Goal: Task Accomplishment & Management: Manage account settings

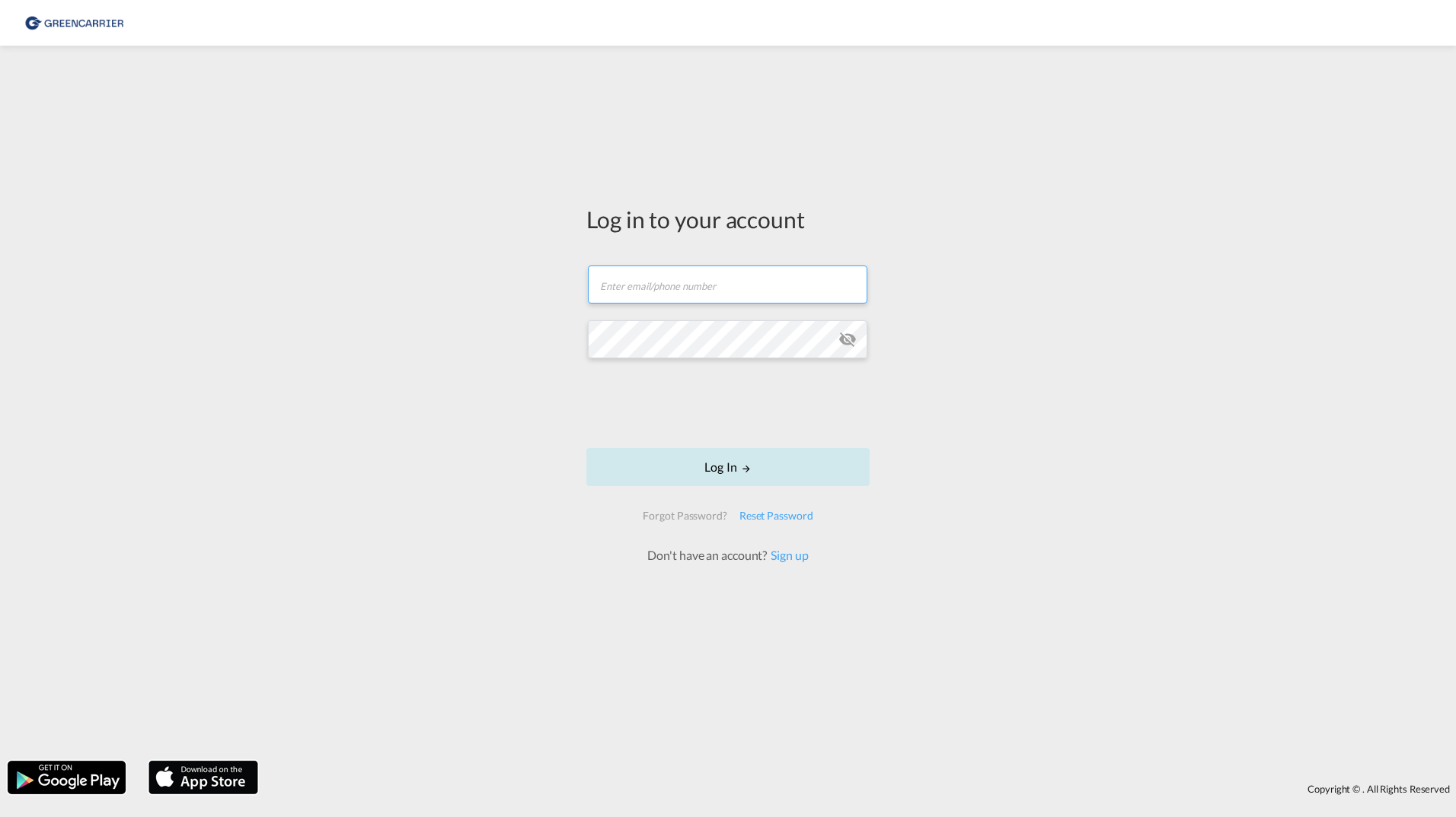
type input "[PERSON_NAME][EMAIL_ADDRESS][DOMAIN_NAME]"
click at [713, 463] on button "Log In" at bounding box center [728, 467] width 283 height 38
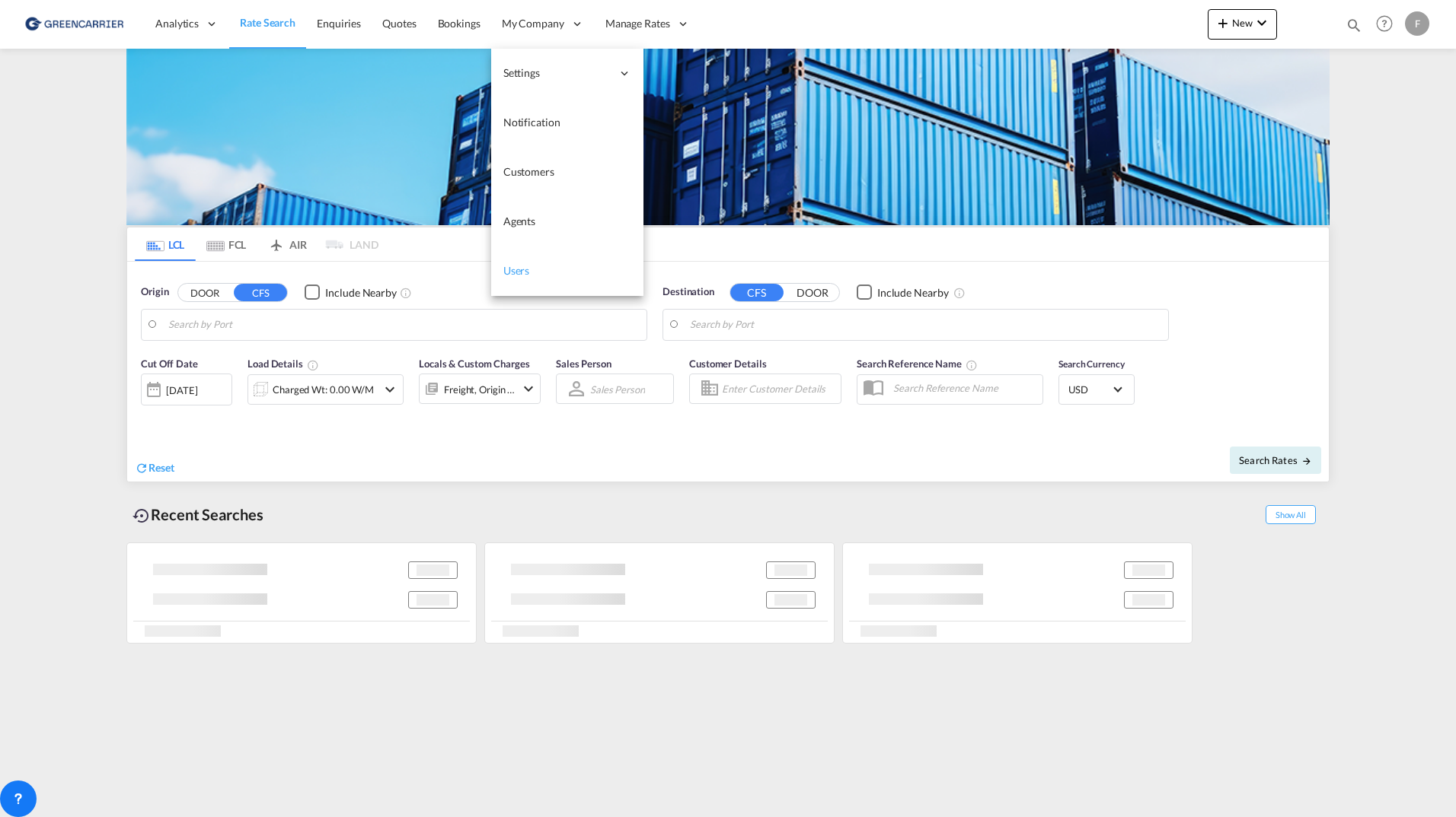
type input "[GEOGRAPHIC_DATA] ([GEOGRAPHIC_DATA]), [GEOGRAPHIC_DATA]"
type input "Busan, KRPUS"
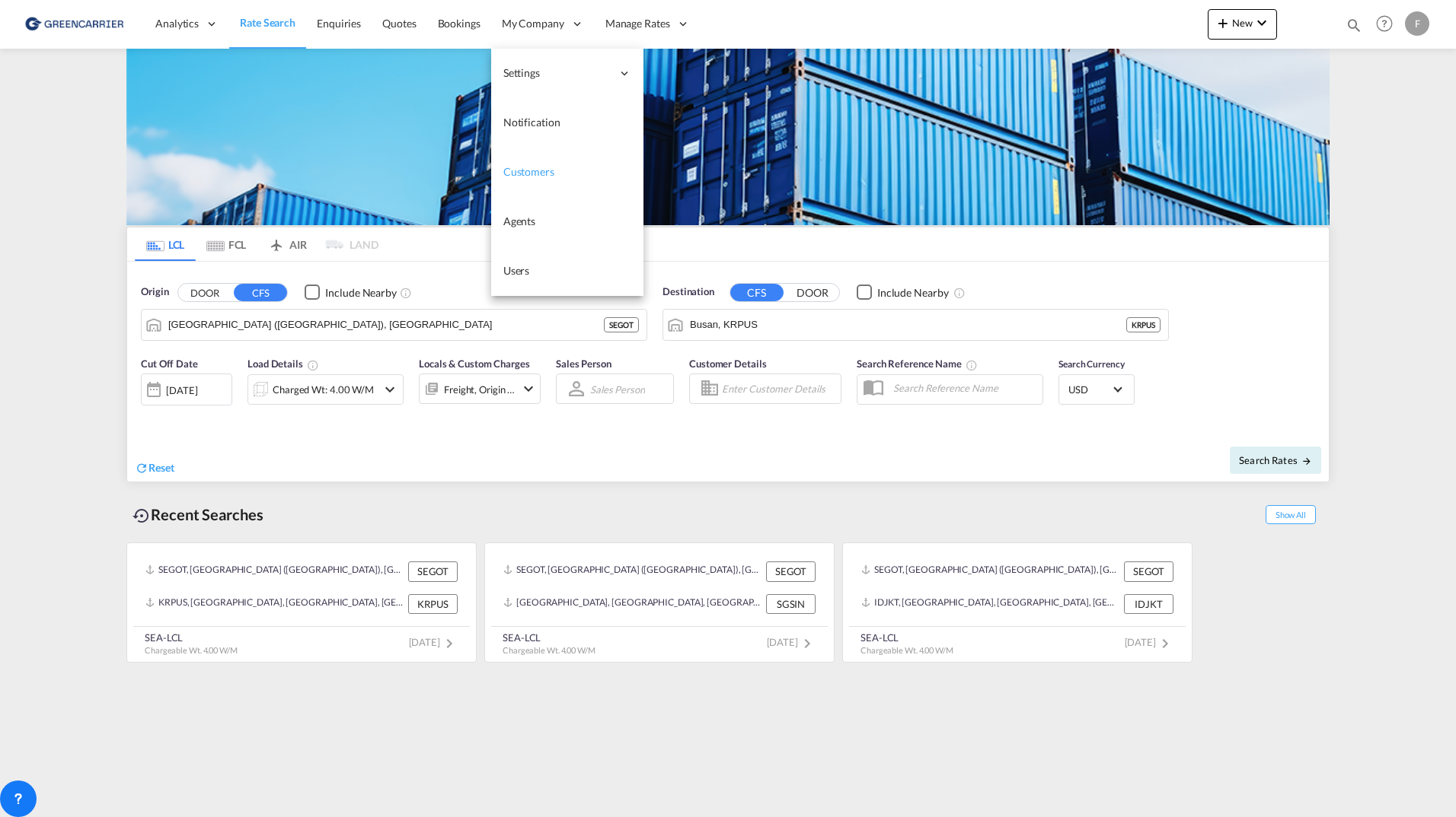
drag, startPoint x: 521, startPoint y: 168, endPoint x: 548, endPoint y: 180, distance: 29.5
click at [521, 168] on span "Customers" at bounding box center [528, 171] width 51 height 13
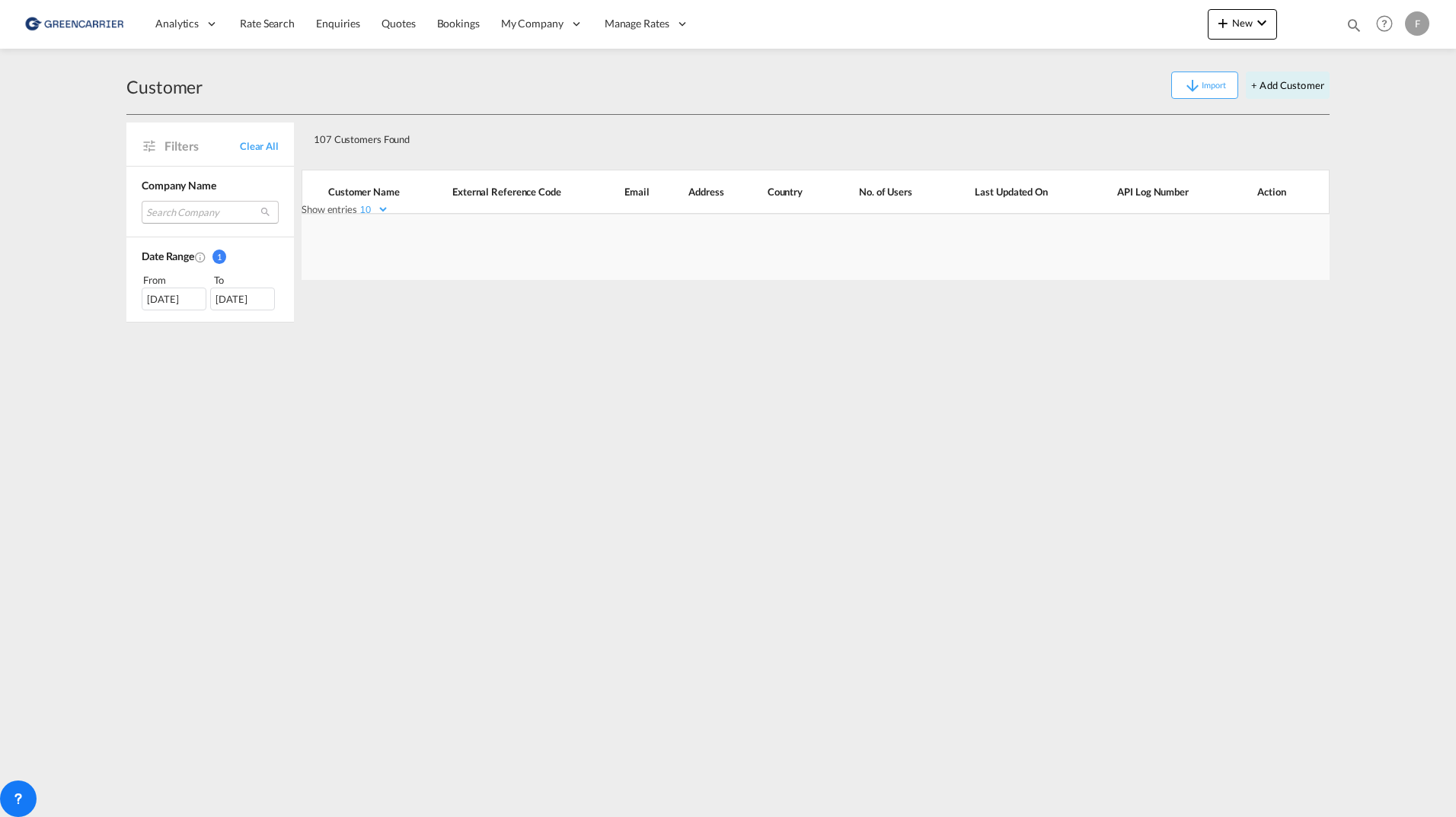
click at [218, 213] on md-select "Search Company ajf engineer [PERSON_NAME] linieagenturer [PERSON_NAME] linieage…" at bounding box center [210, 212] width 137 height 23
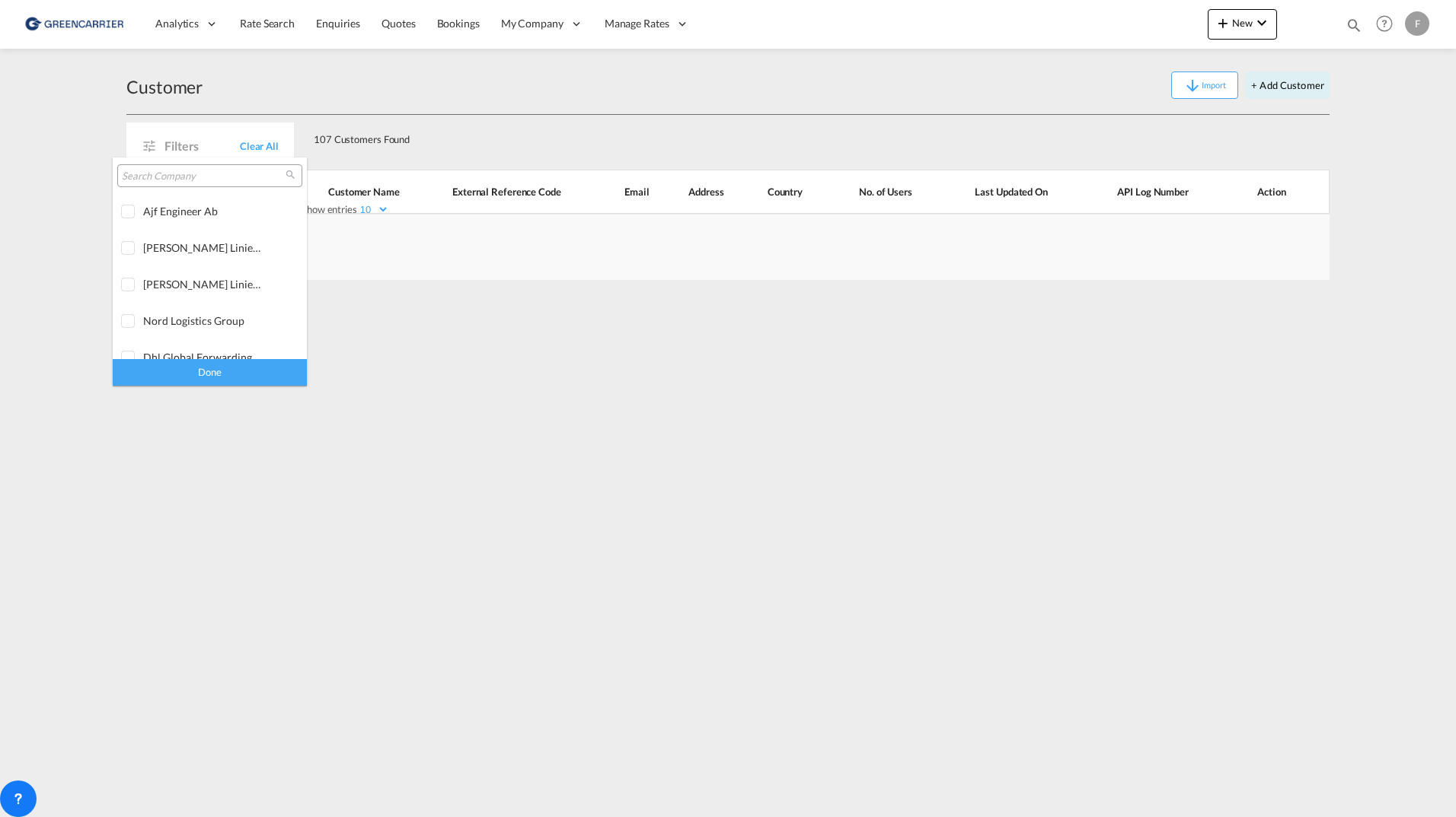
click at [219, 175] on input "search" at bounding box center [204, 176] width 163 height 14
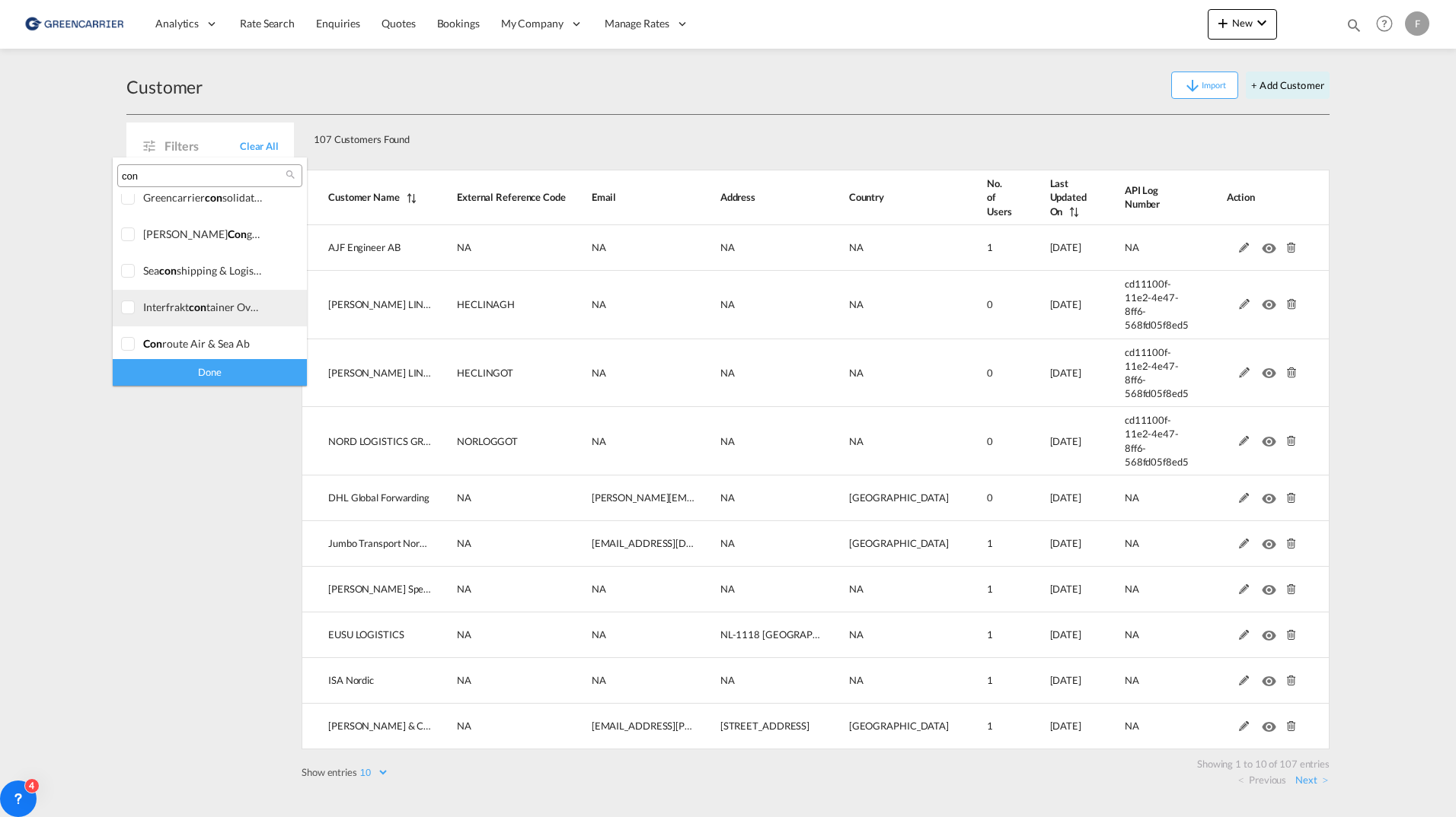
scroll to position [18, 0]
type input "con"
click at [212, 337] on div "con route air & sea ab" at bounding box center [203, 340] width 120 height 13
click at [214, 378] on div "Done" at bounding box center [210, 372] width 194 height 27
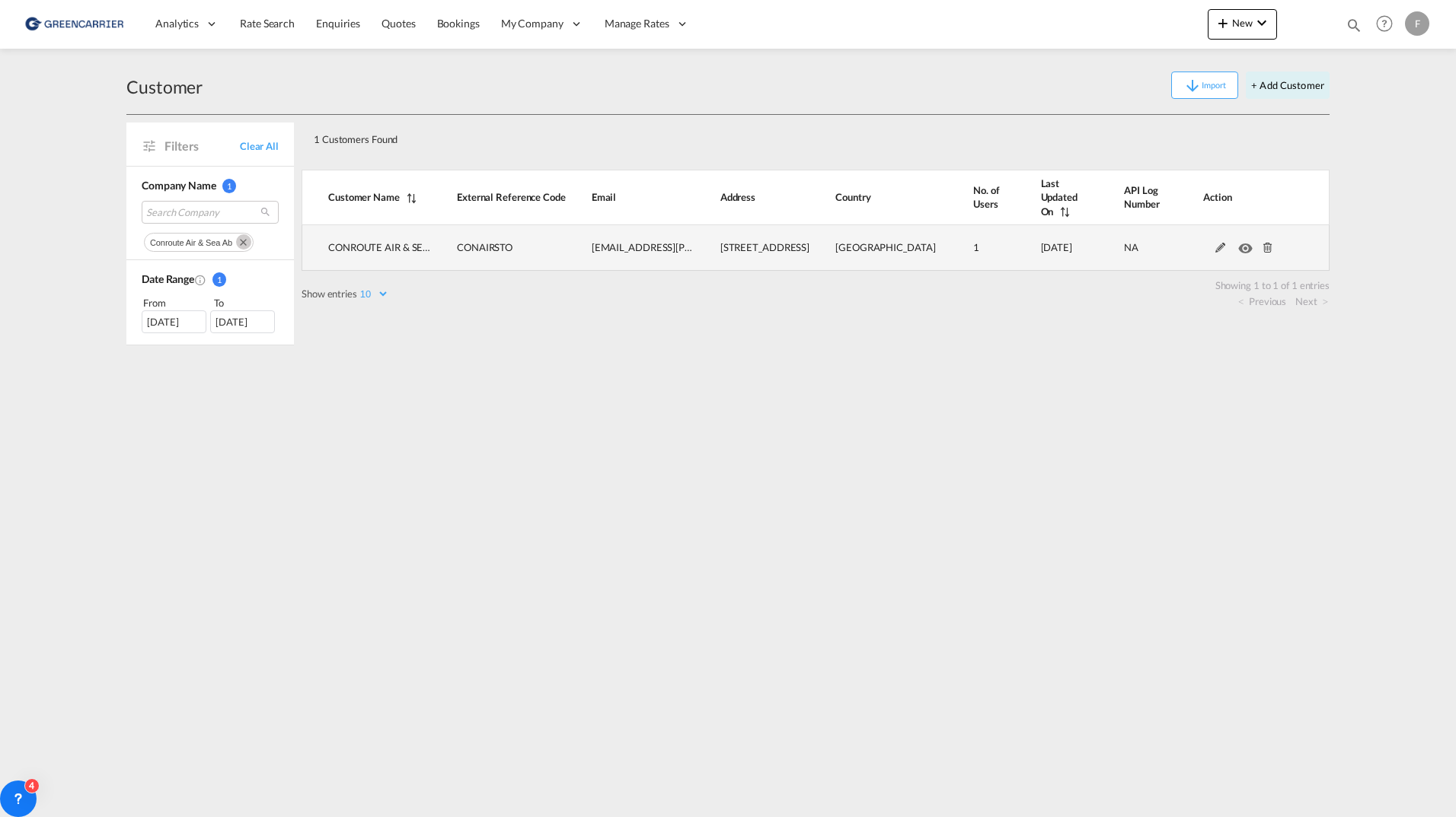
click at [1216, 243] on md-icon at bounding box center [1220, 248] width 19 height 11
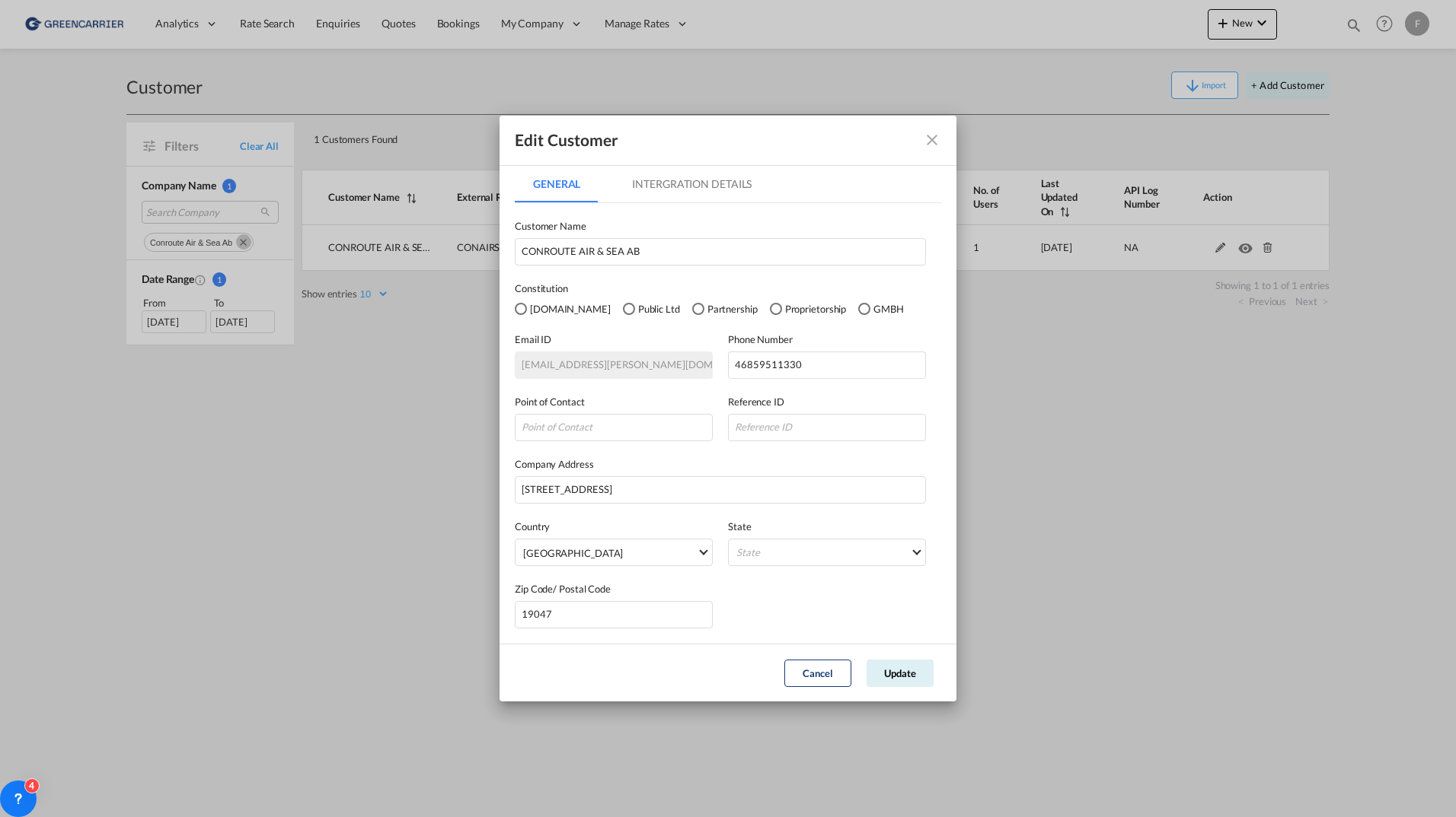
click at [711, 180] on md-tab-item "Intergration Details" at bounding box center [691, 184] width 156 height 36
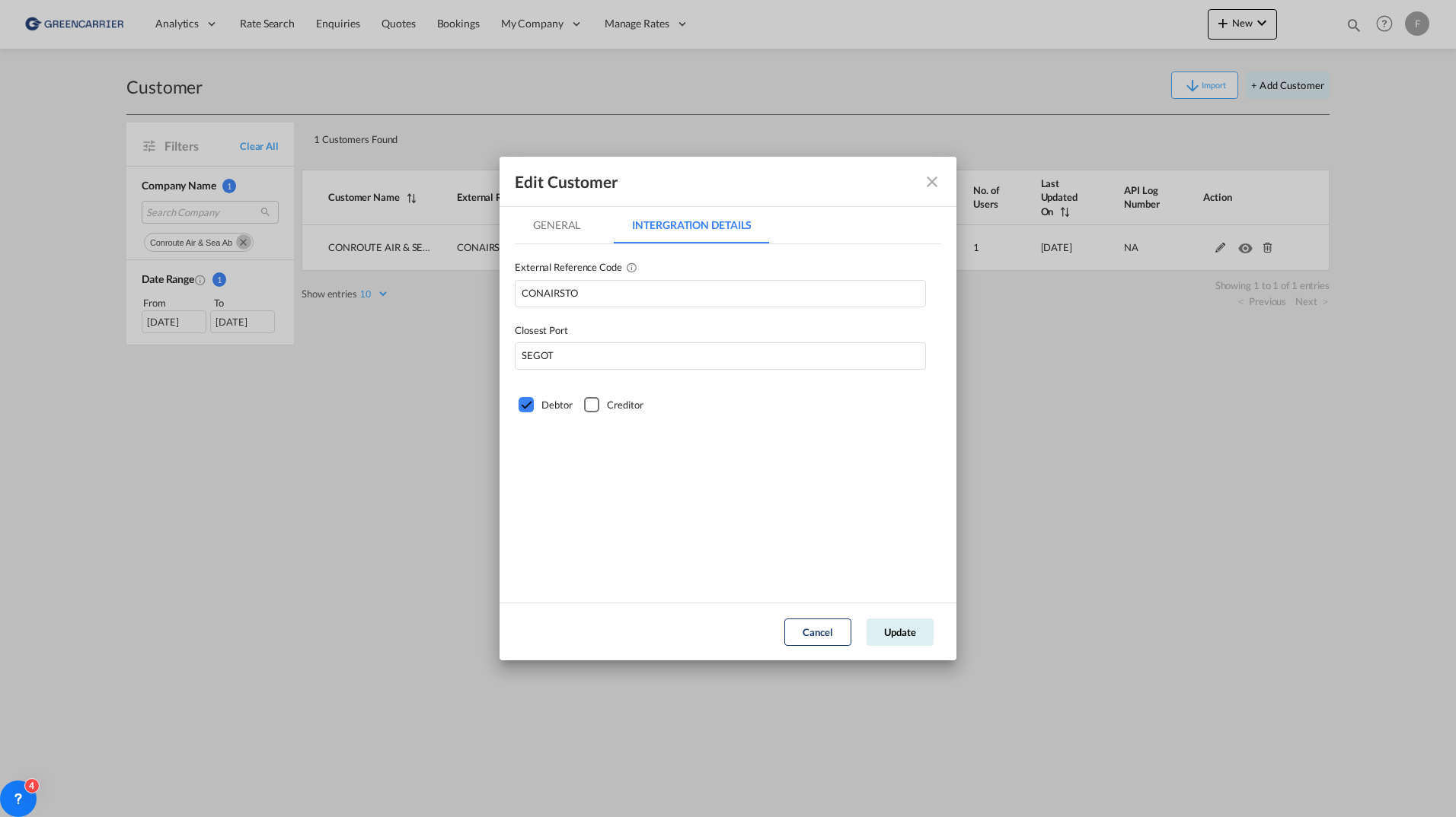
click at [544, 251] on div "External Reference Code CONAIRSTO" at bounding box center [728, 276] width 427 height 63
click at [549, 239] on md-tab-item "General" at bounding box center [556, 225] width 83 height 36
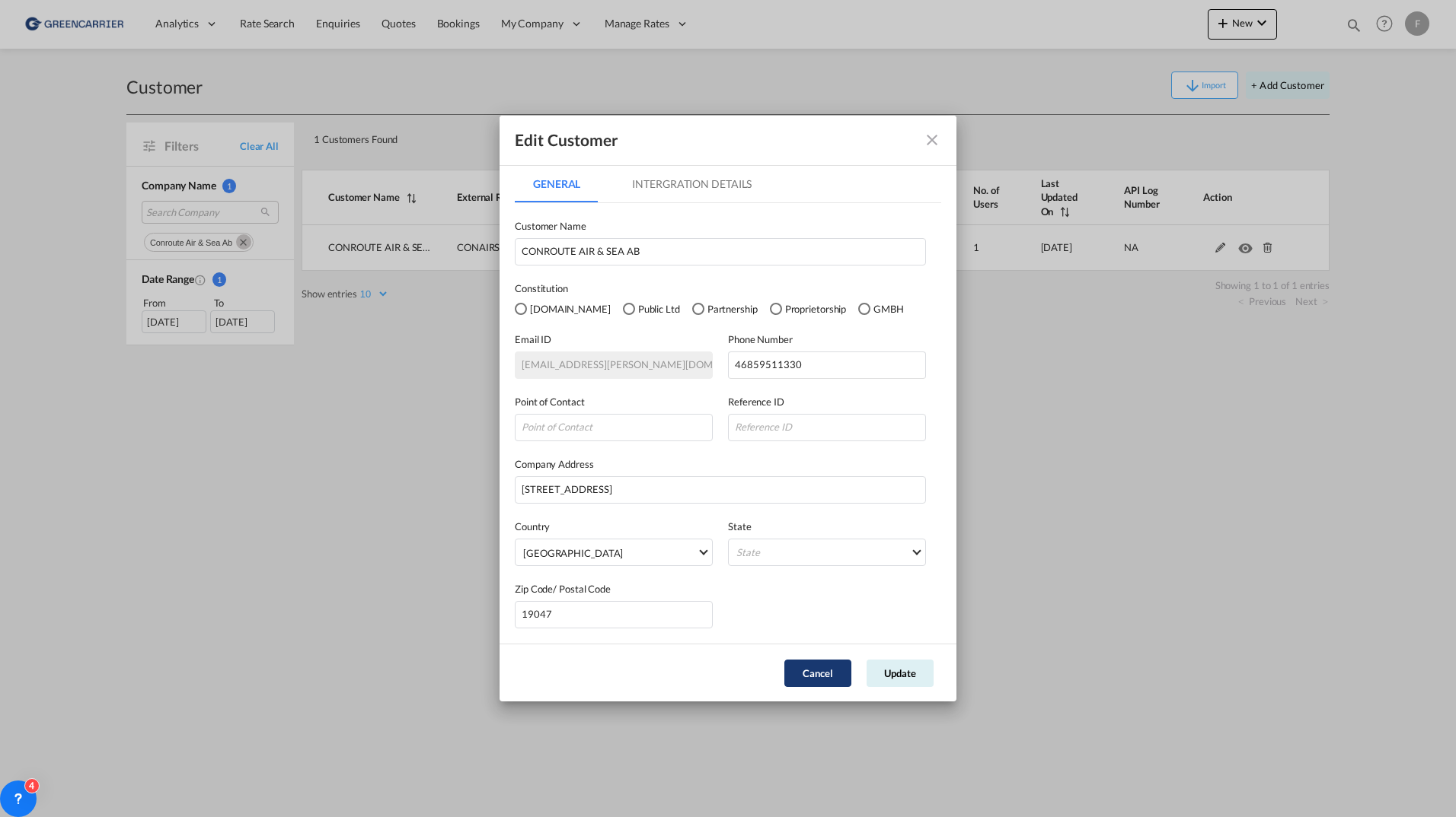
click at [824, 680] on button "Cancel" at bounding box center [817, 674] width 67 height 28
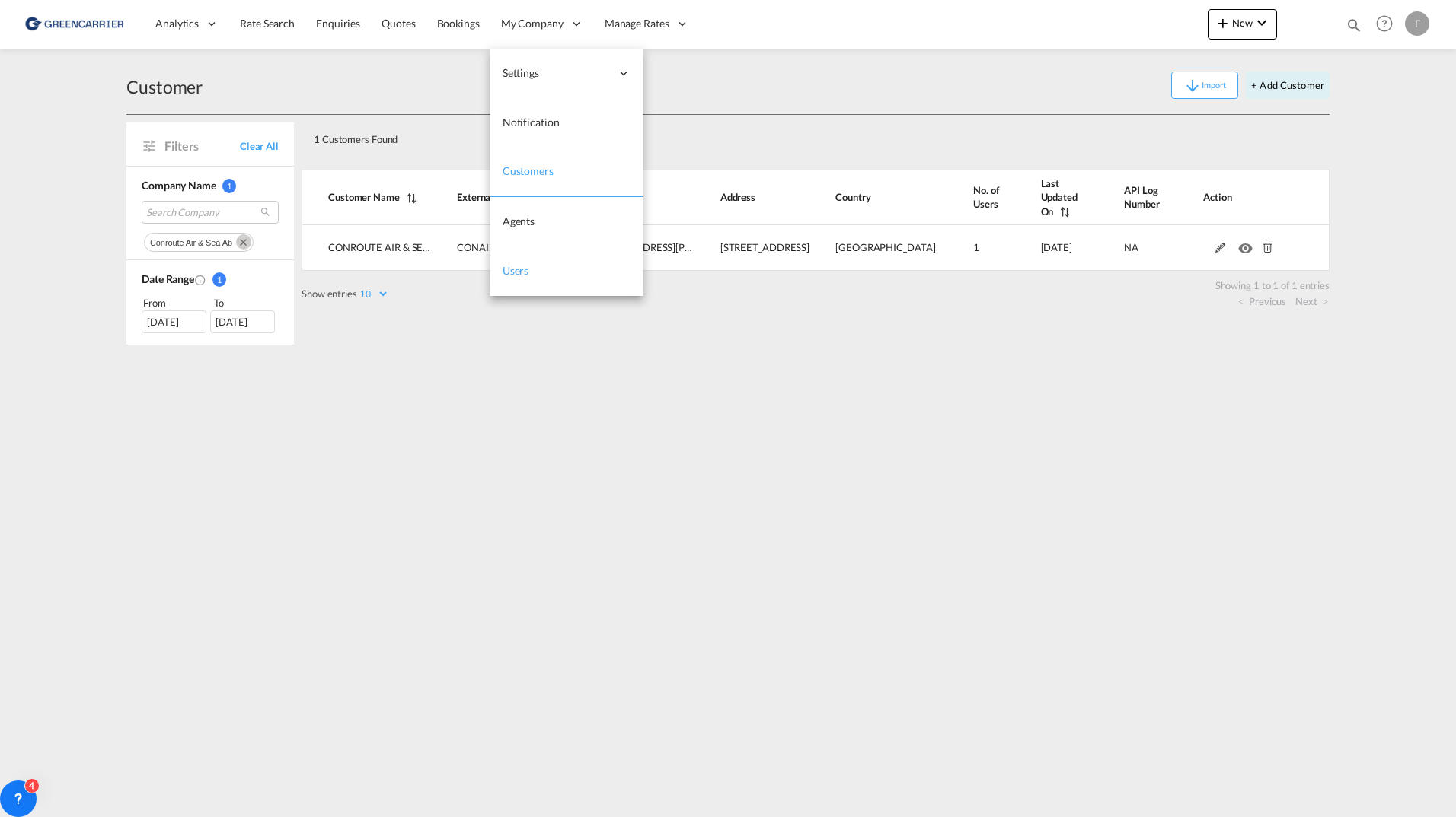
click at [518, 265] on span "Users" at bounding box center [516, 270] width 27 height 13
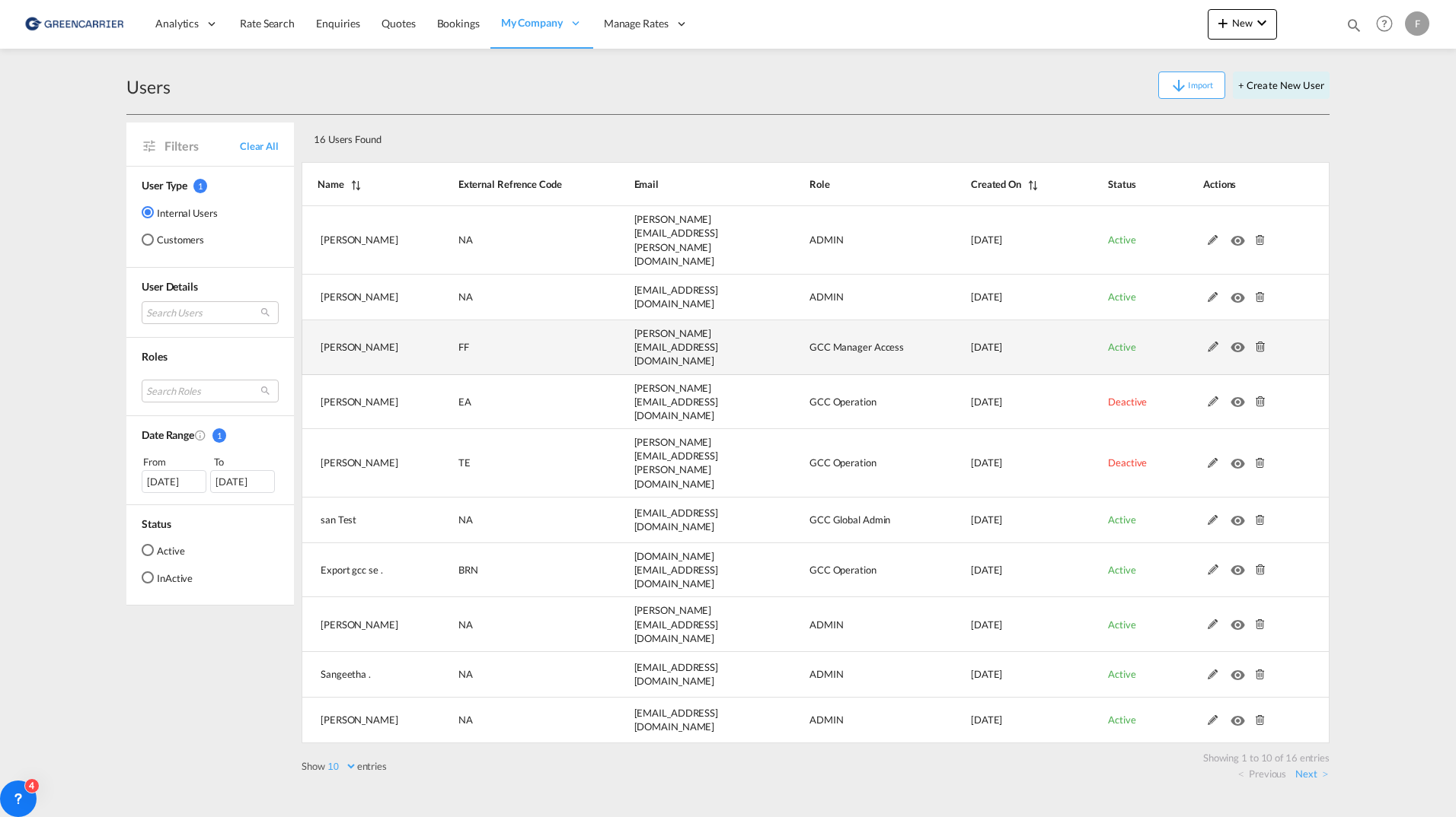
click at [1212, 341] on md-icon at bounding box center [1213, 346] width 19 height 11
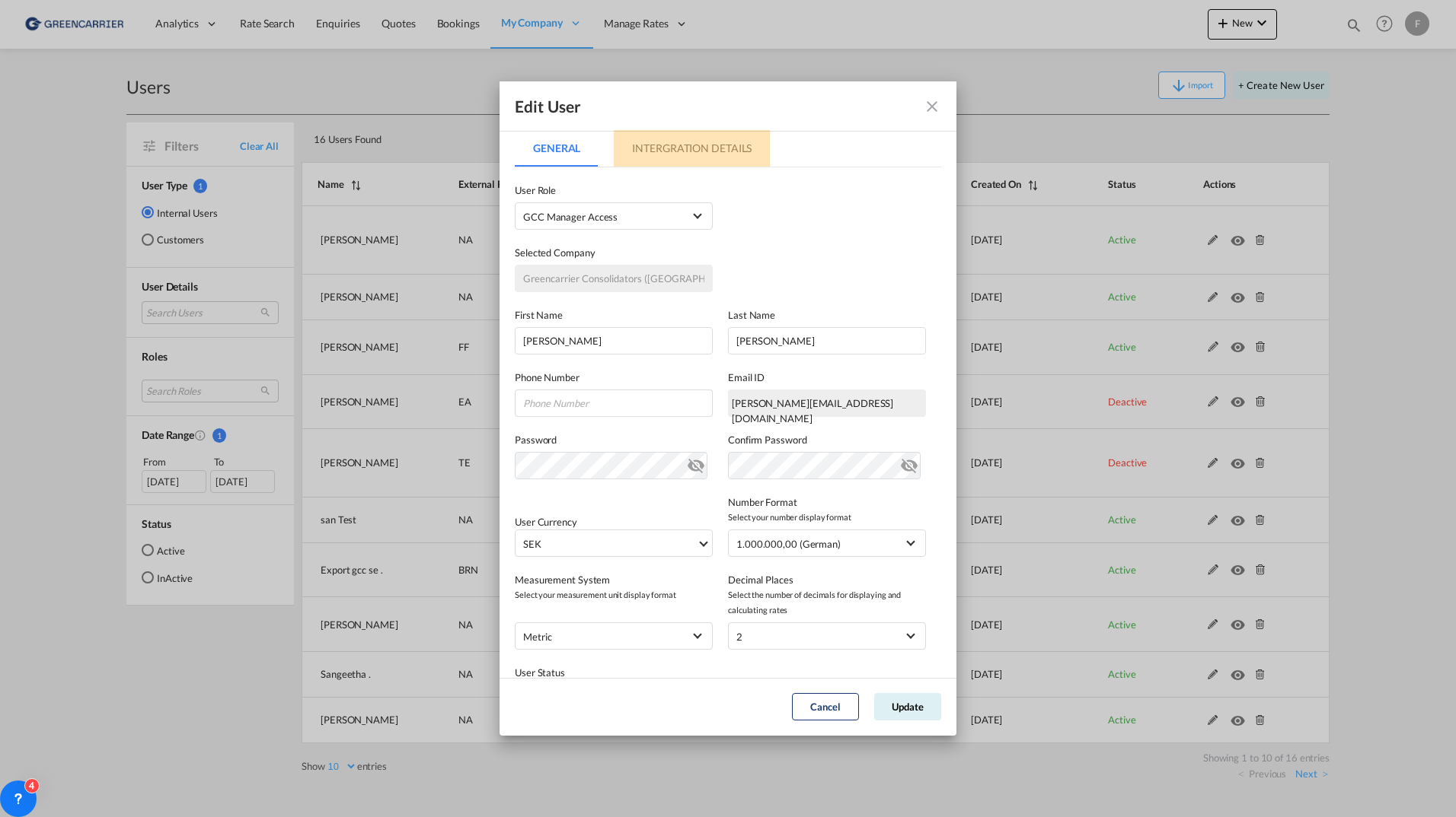
click at [705, 155] on md-tab-item "Intergration Details" at bounding box center [691, 148] width 156 height 36
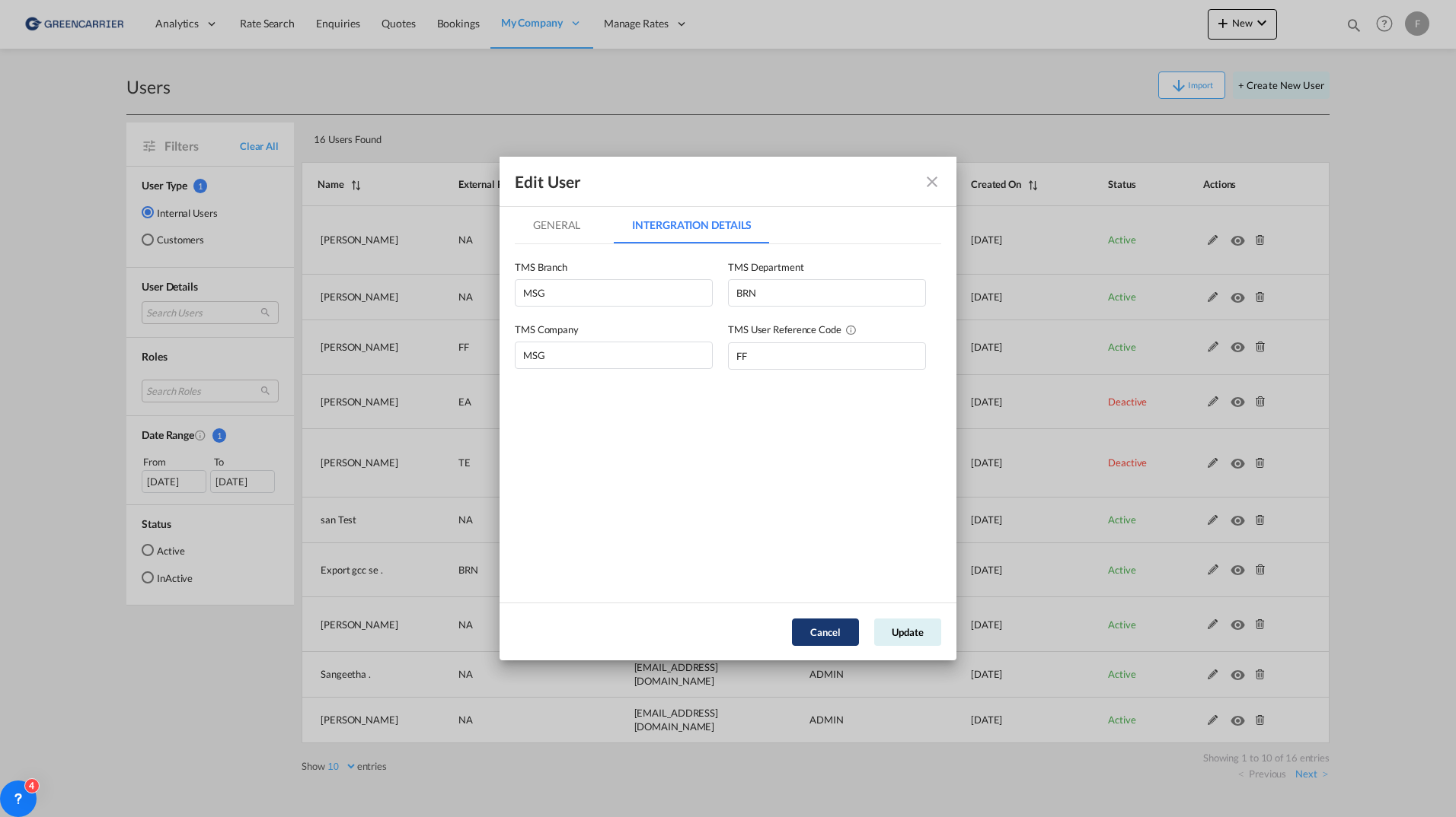
click at [815, 626] on button "Cancel" at bounding box center [826, 633] width 67 height 28
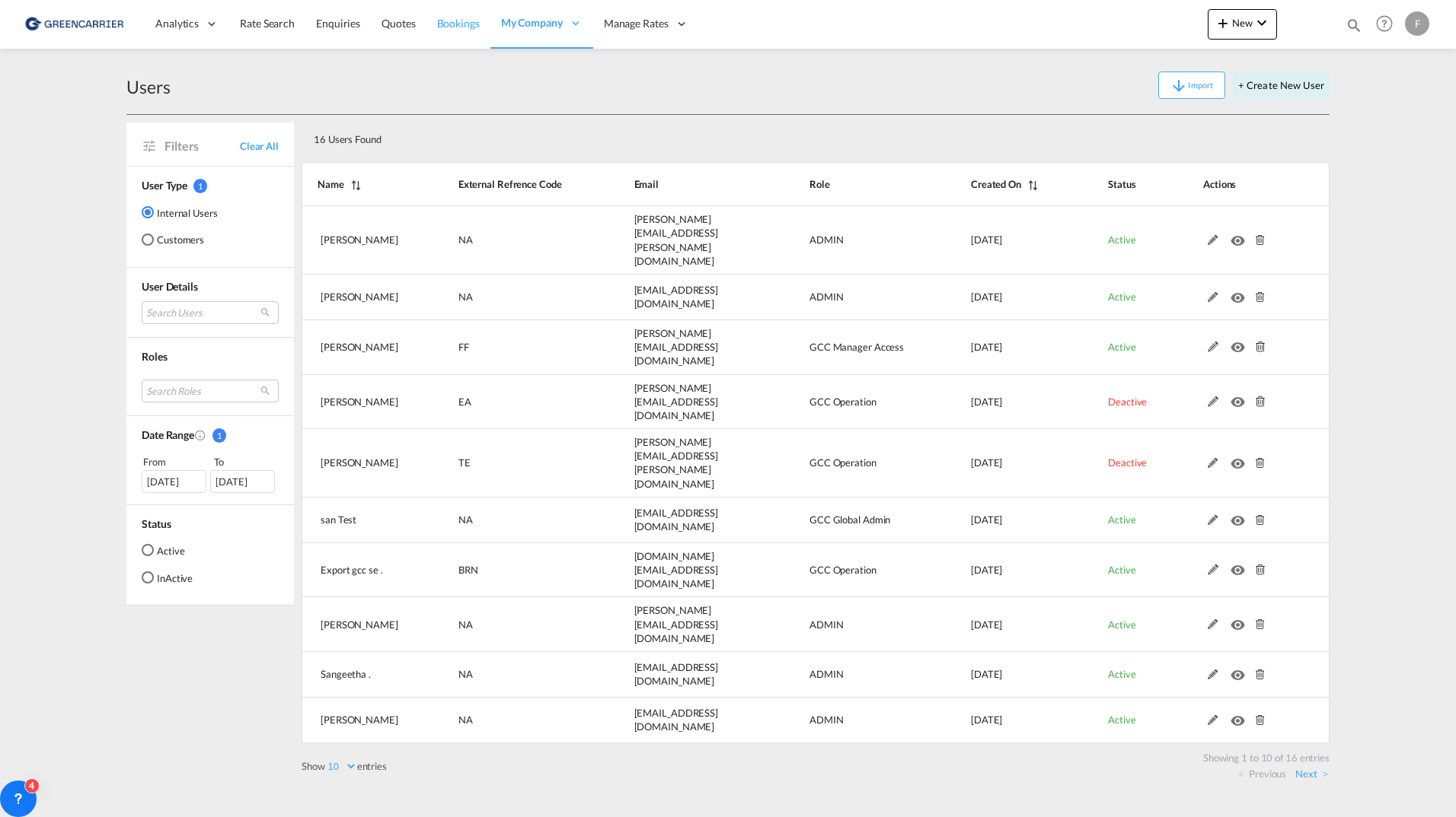
click at [476, 24] on span "Bookings" at bounding box center [458, 23] width 43 height 13
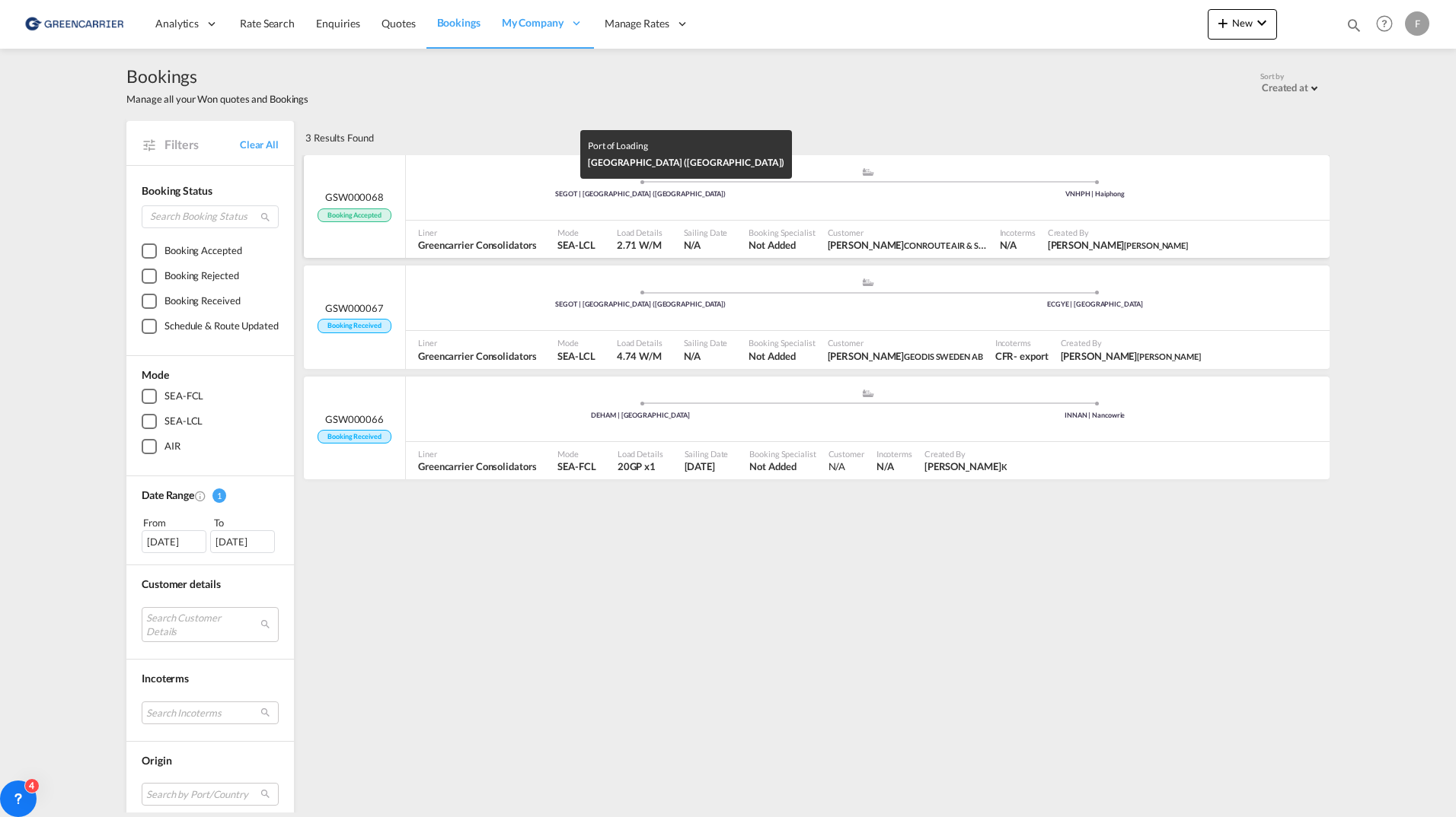
click at [476, 192] on div "SEGOT | [GEOGRAPHIC_DATA] ([GEOGRAPHIC_DATA])" at bounding box center [641, 194] width 455 height 10
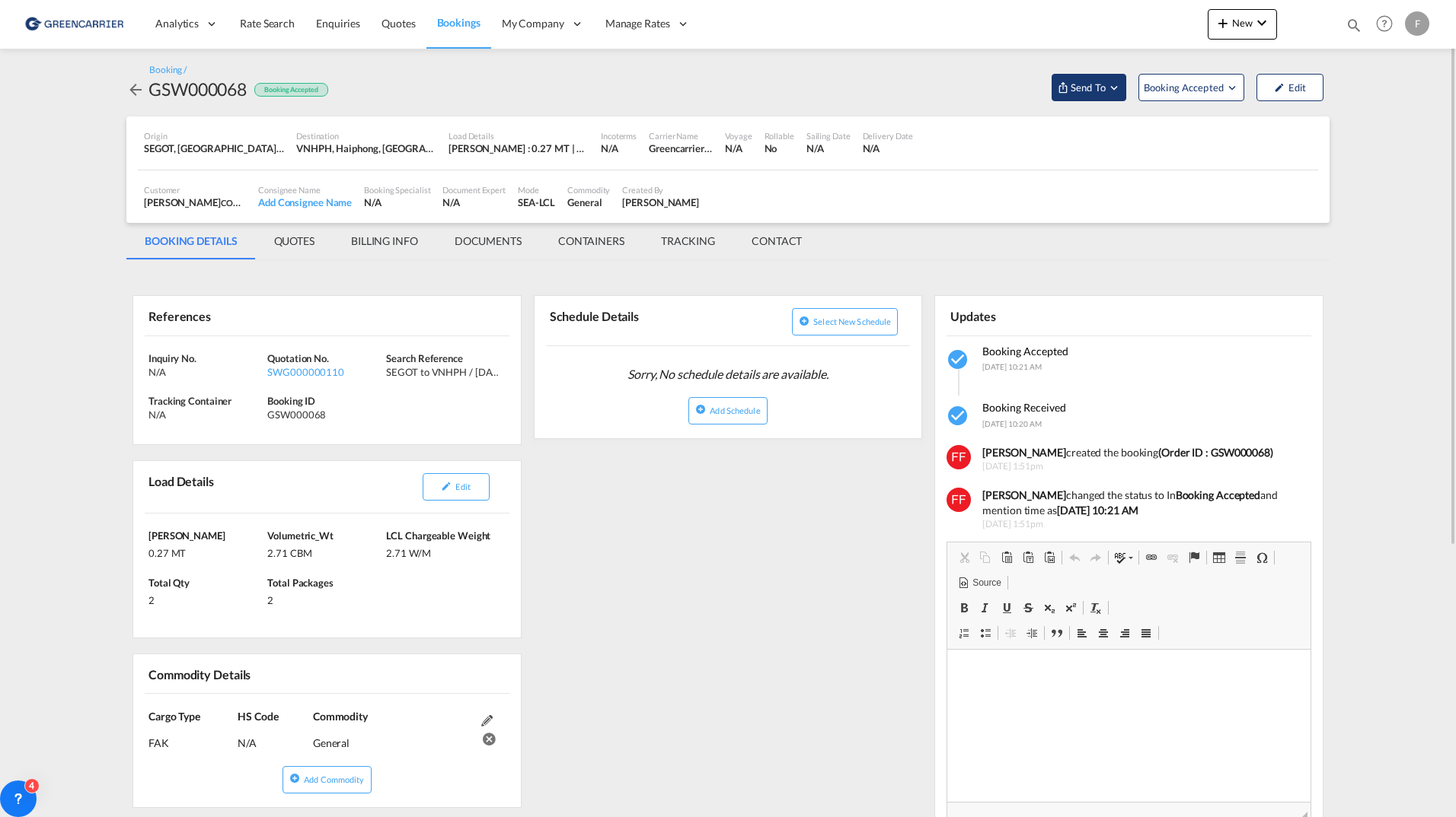
click at [1116, 83] on md-icon "Open demo menu" at bounding box center [1114, 87] width 14 height 14
click at [734, 522] on md-backdrop at bounding box center [728, 408] width 1456 height 817
click at [1089, 90] on span "Send To" at bounding box center [1088, 87] width 38 height 15
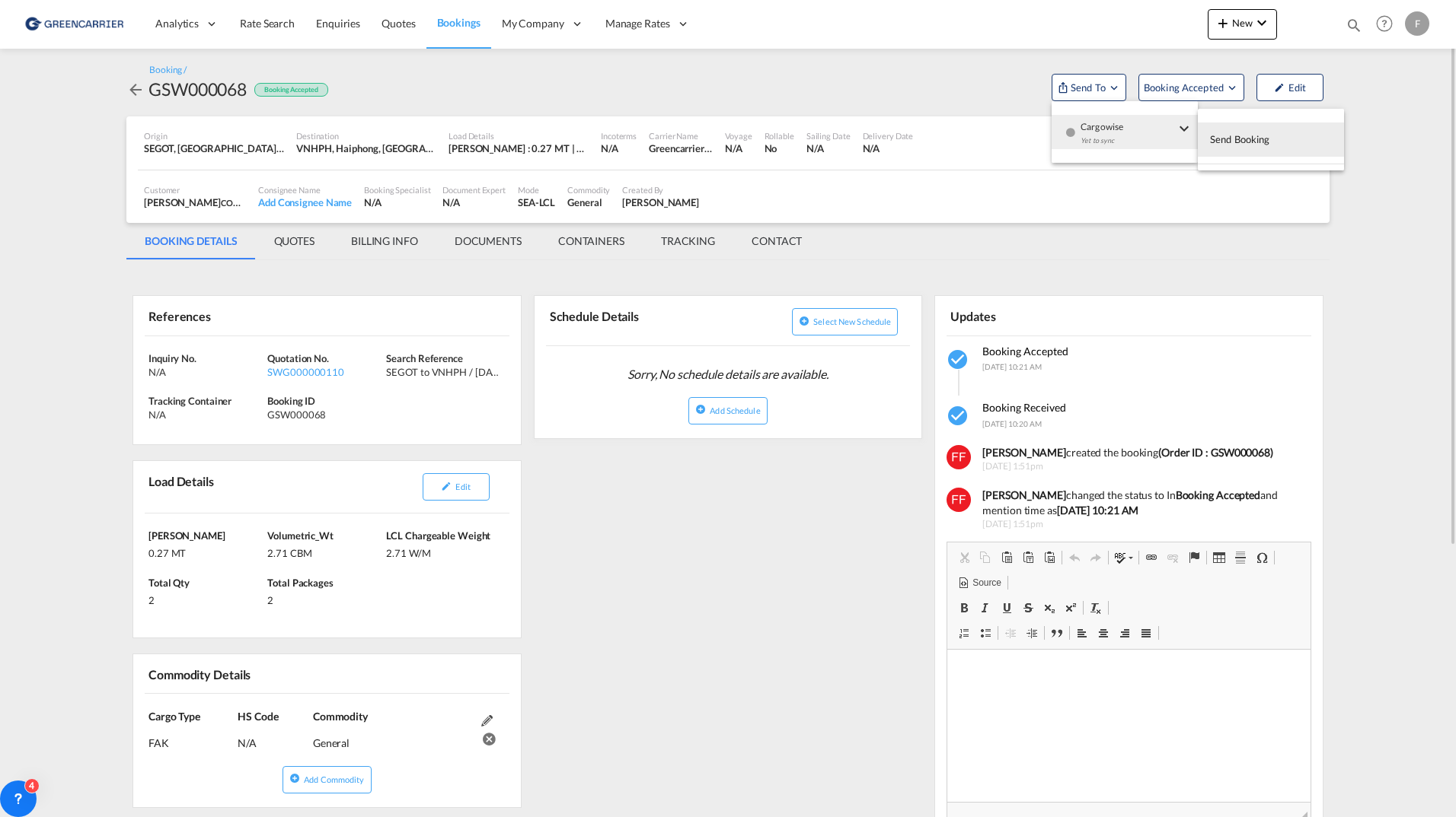
click at [1248, 139] on span "Send Booking" at bounding box center [1240, 139] width 60 height 24
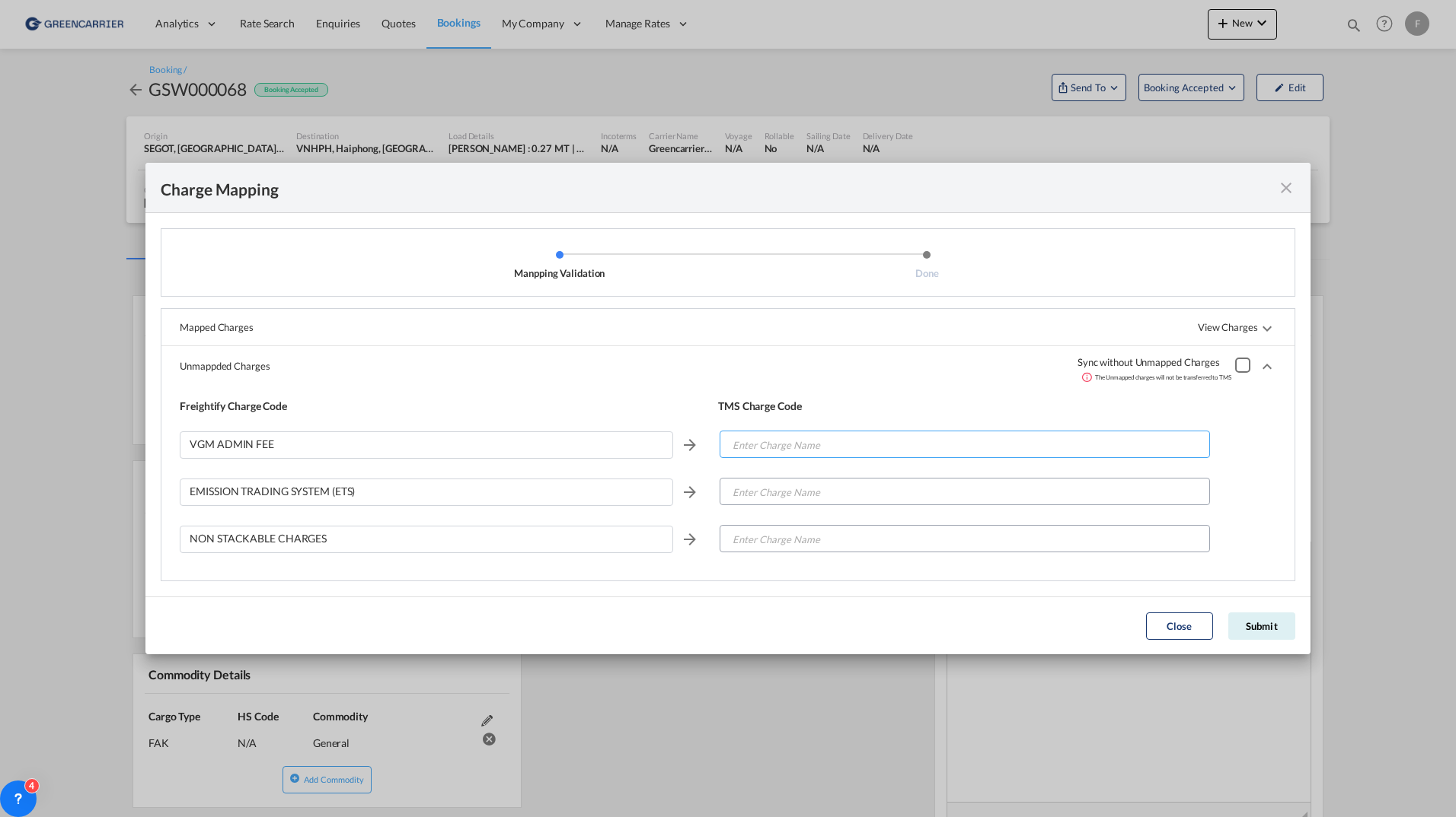
click at [811, 442] on input "Enter Charge Name" at bounding box center [965, 445] width 488 height 28
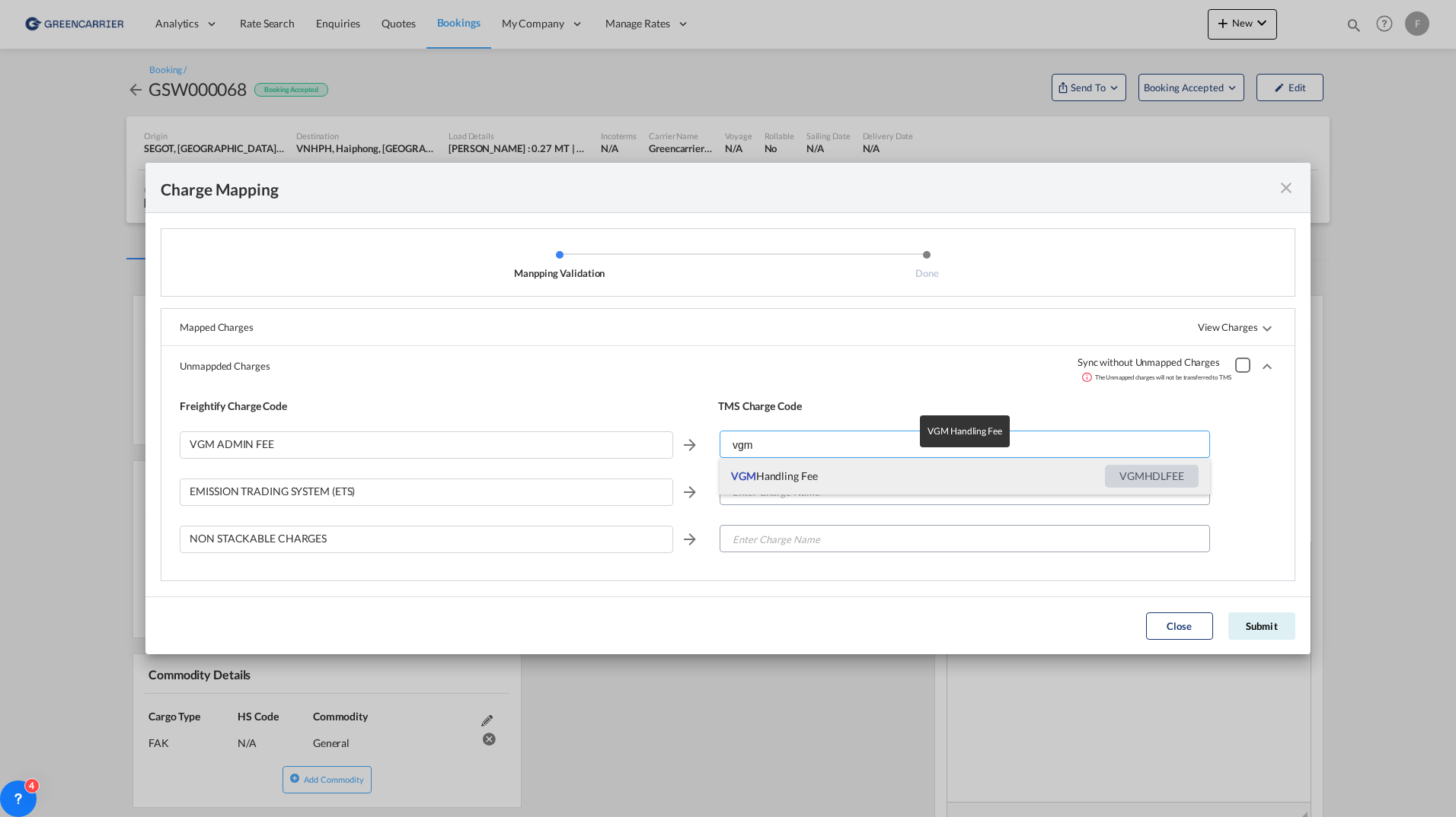
click at [804, 487] on span "VGM Handling Fee" at bounding box center [918, 476] width 374 height 36
type input "VGM Handling Fee"
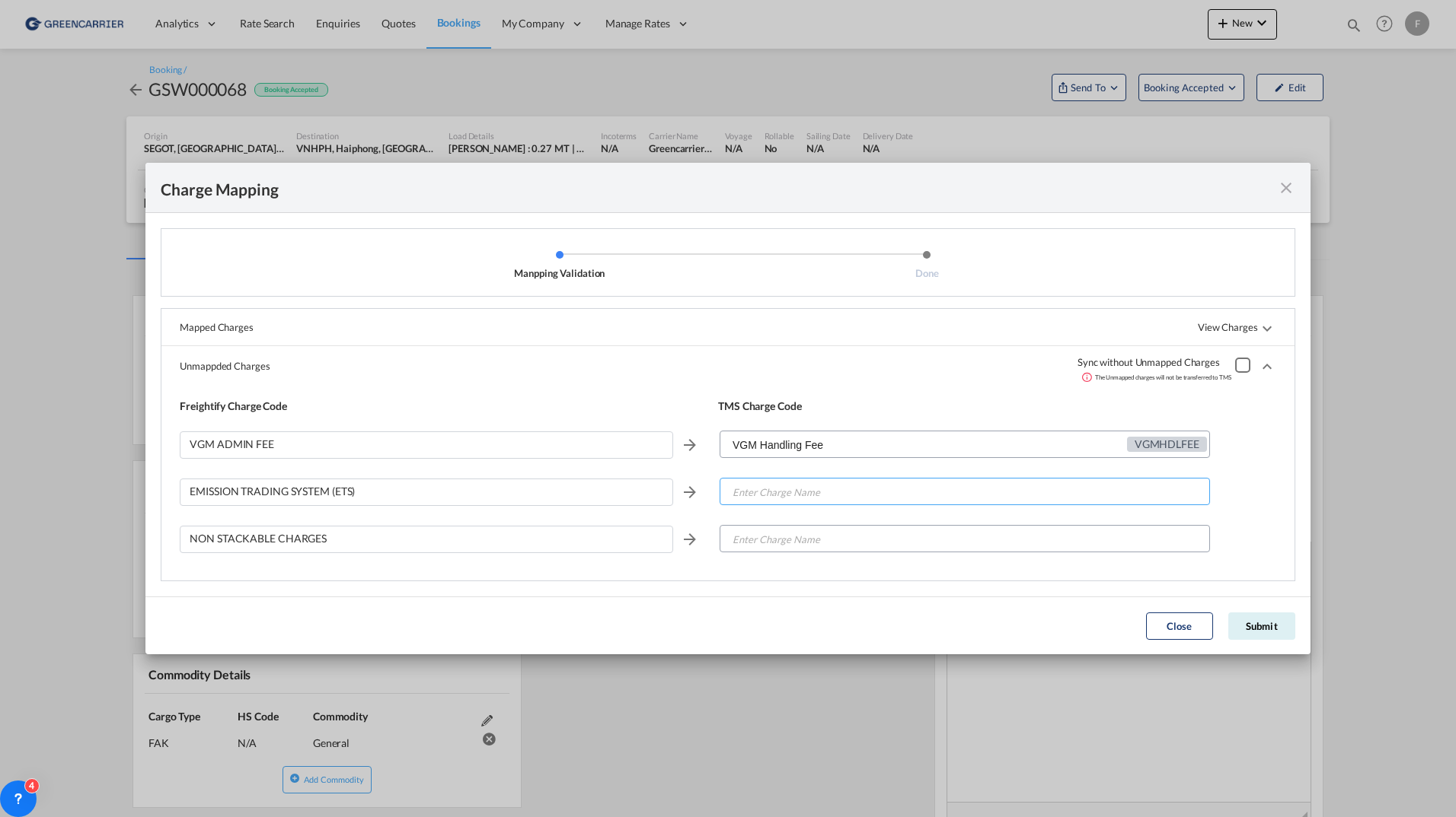
click at [806, 494] on input "Enter Charge Name" at bounding box center [965, 493] width 488 height 28
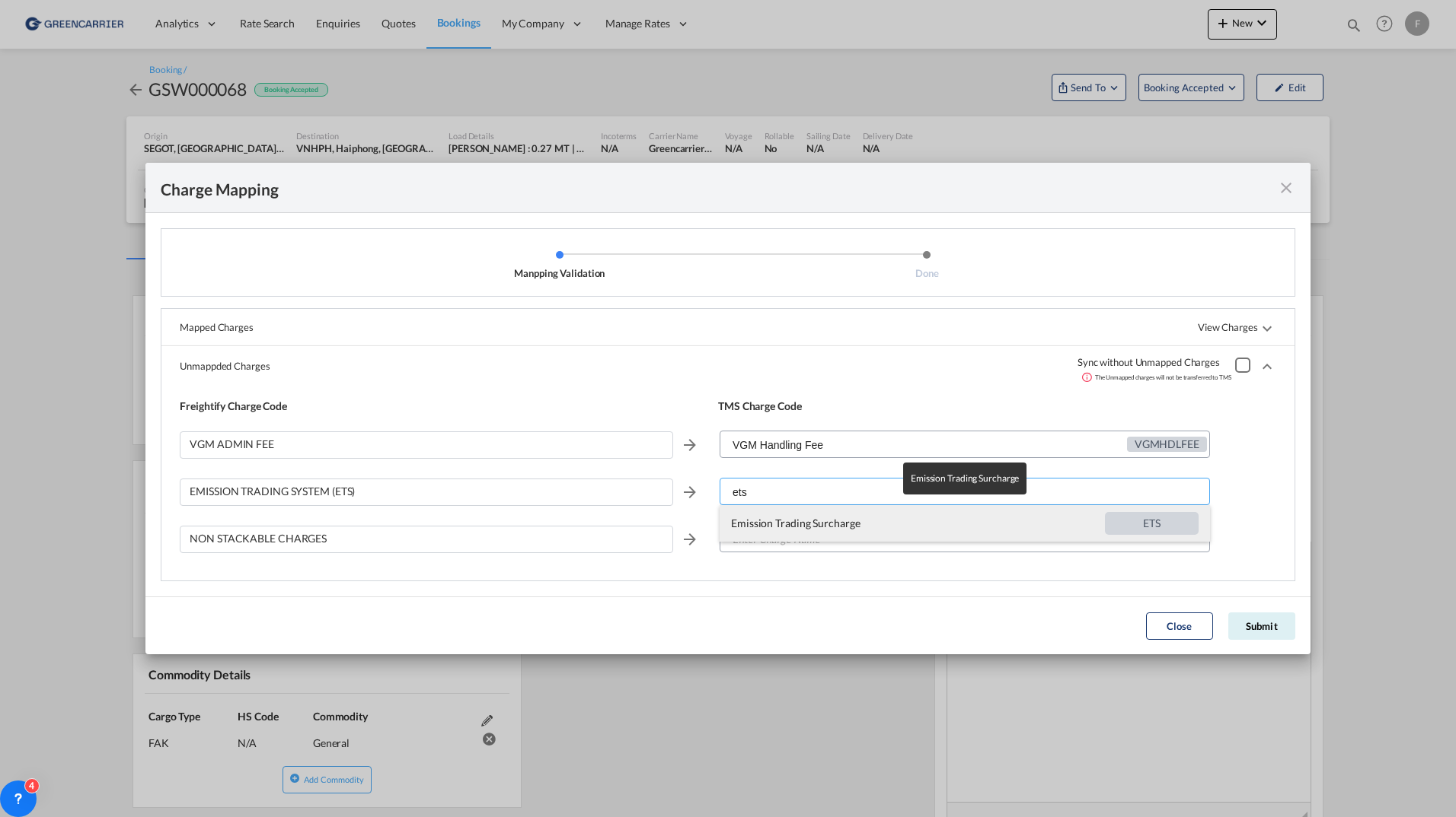
click at [787, 521] on span "Emission Trading Surcharge" at bounding box center [918, 523] width 374 height 36
type input "Emission Trading Surcharge"
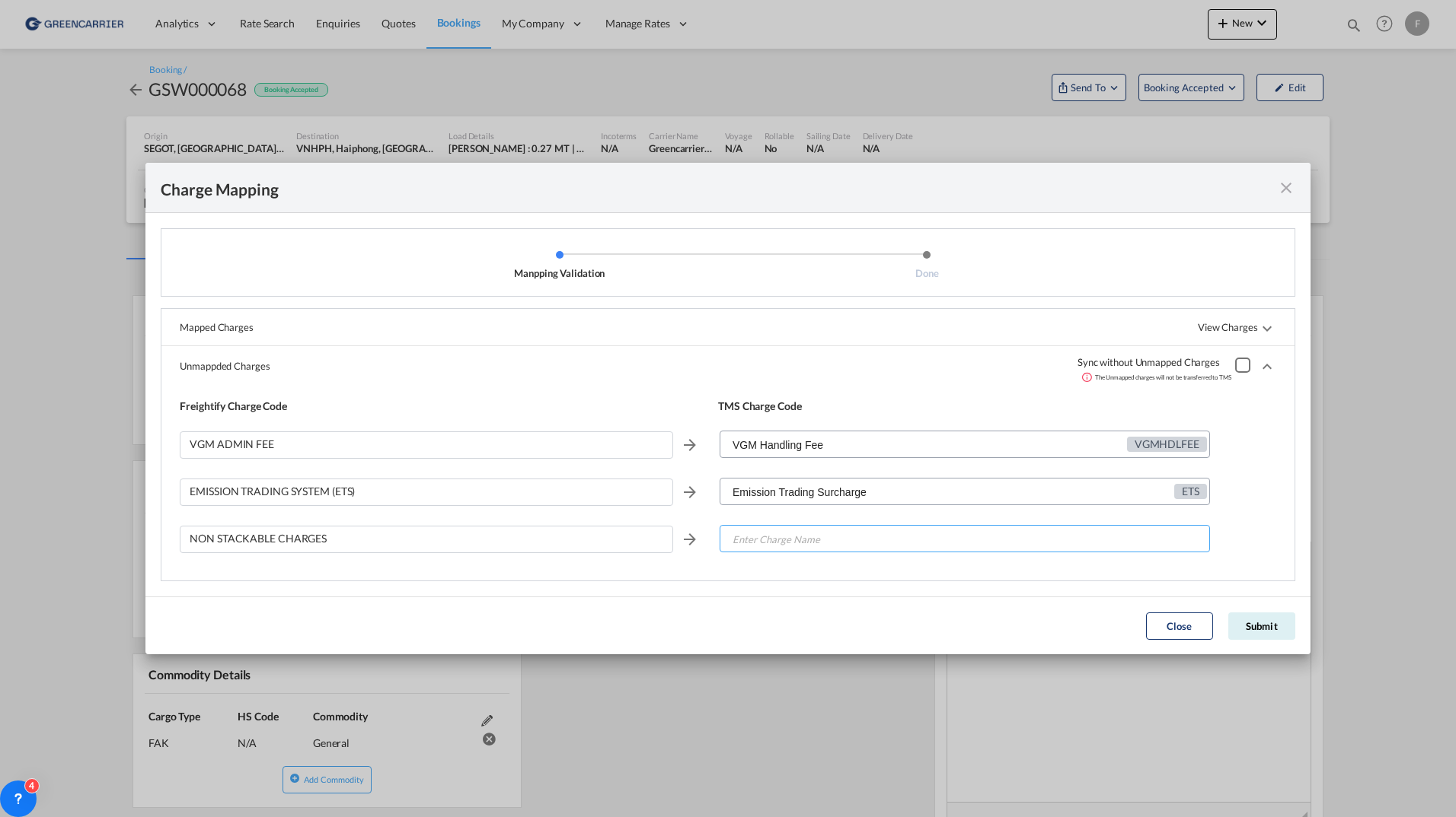
click at [790, 535] on input "Enter Charge Name" at bounding box center [965, 540] width 488 height 28
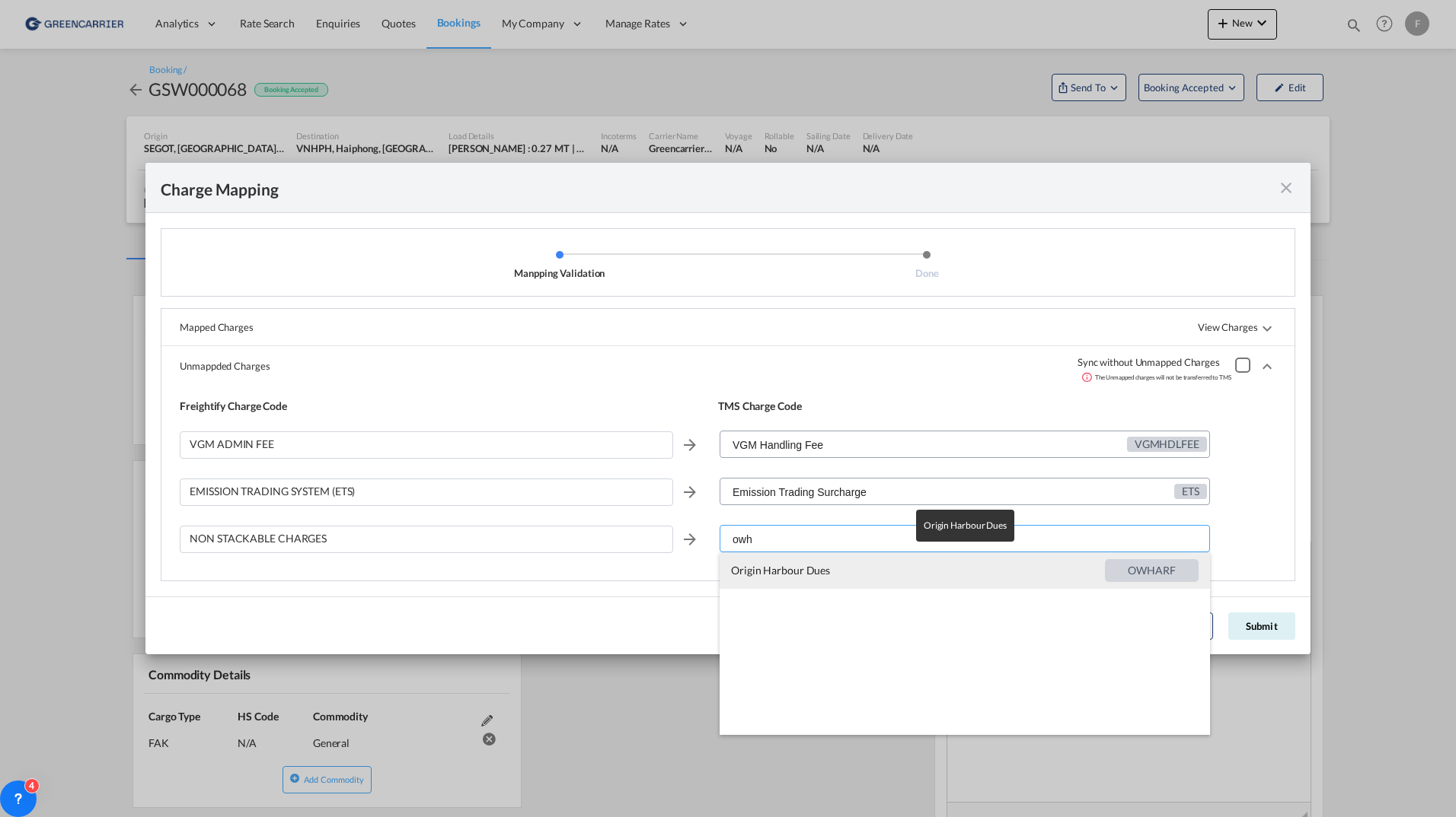
click at [835, 560] on span "Origin Harbour Dues" at bounding box center [918, 570] width 374 height 36
type input "Origin Harbour Dues"
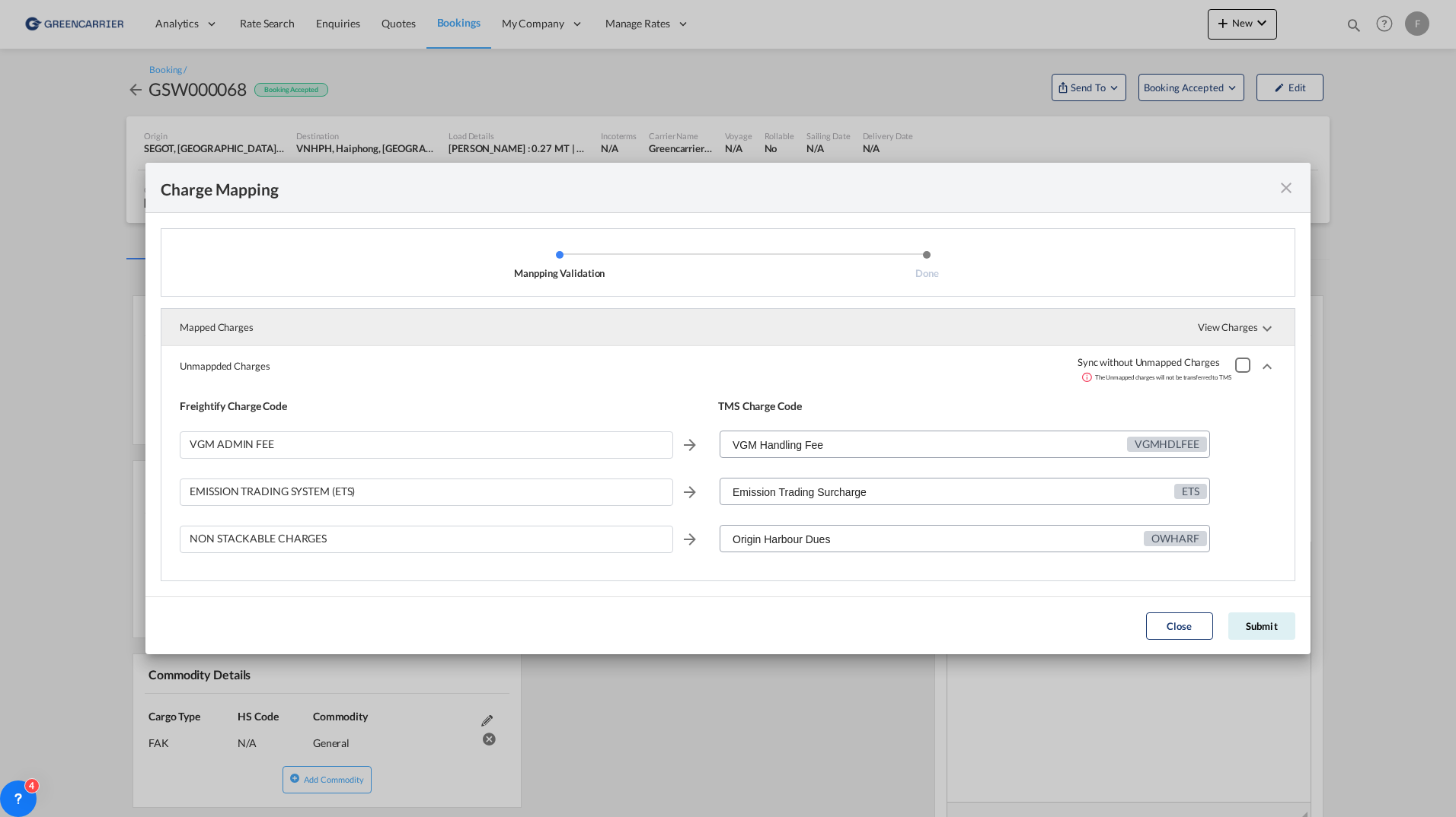
click at [1233, 330] on span "View Charges" at bounding box center [1237, 327] width 79 height 36
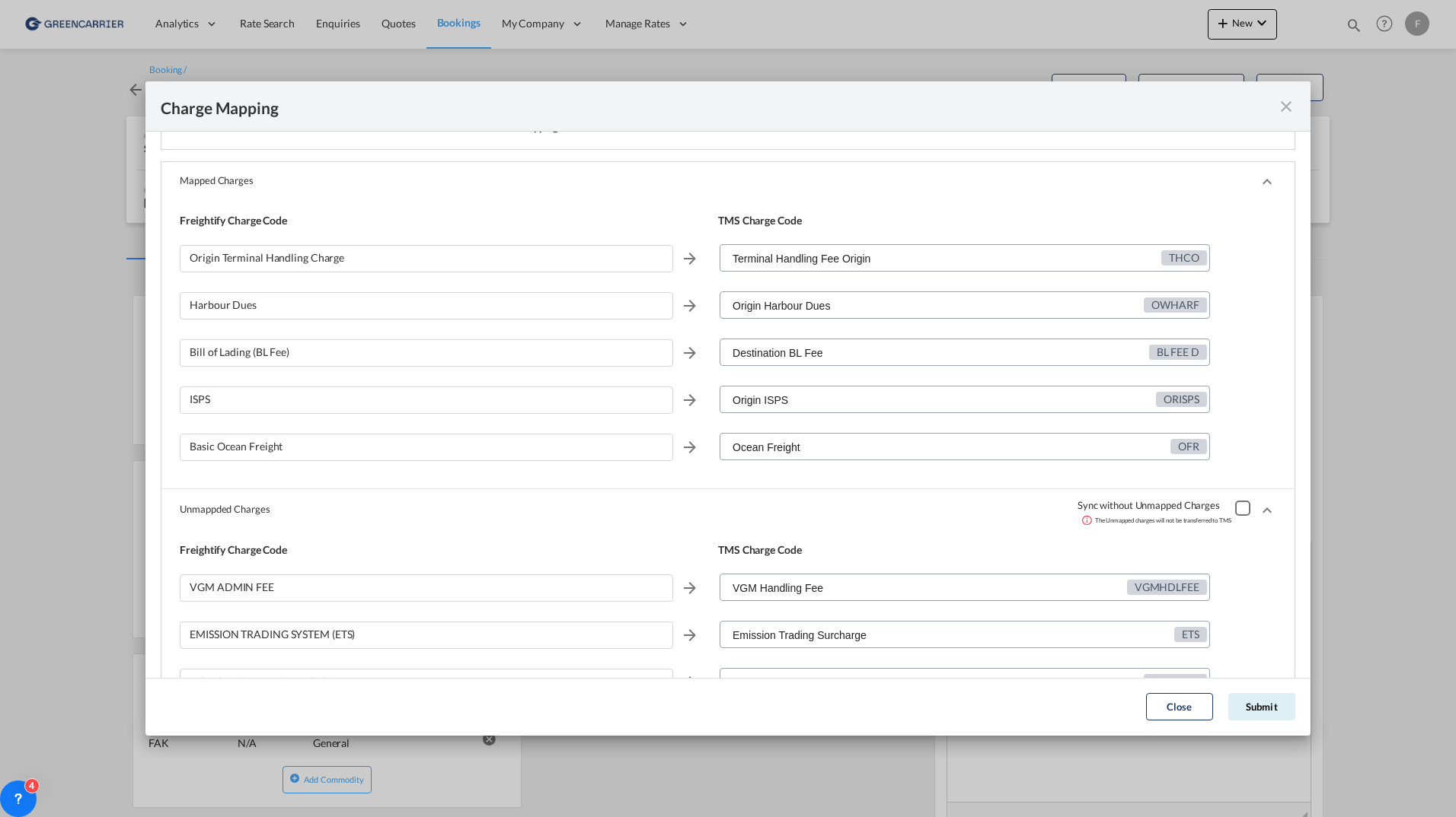
scroll to position [127, 0]
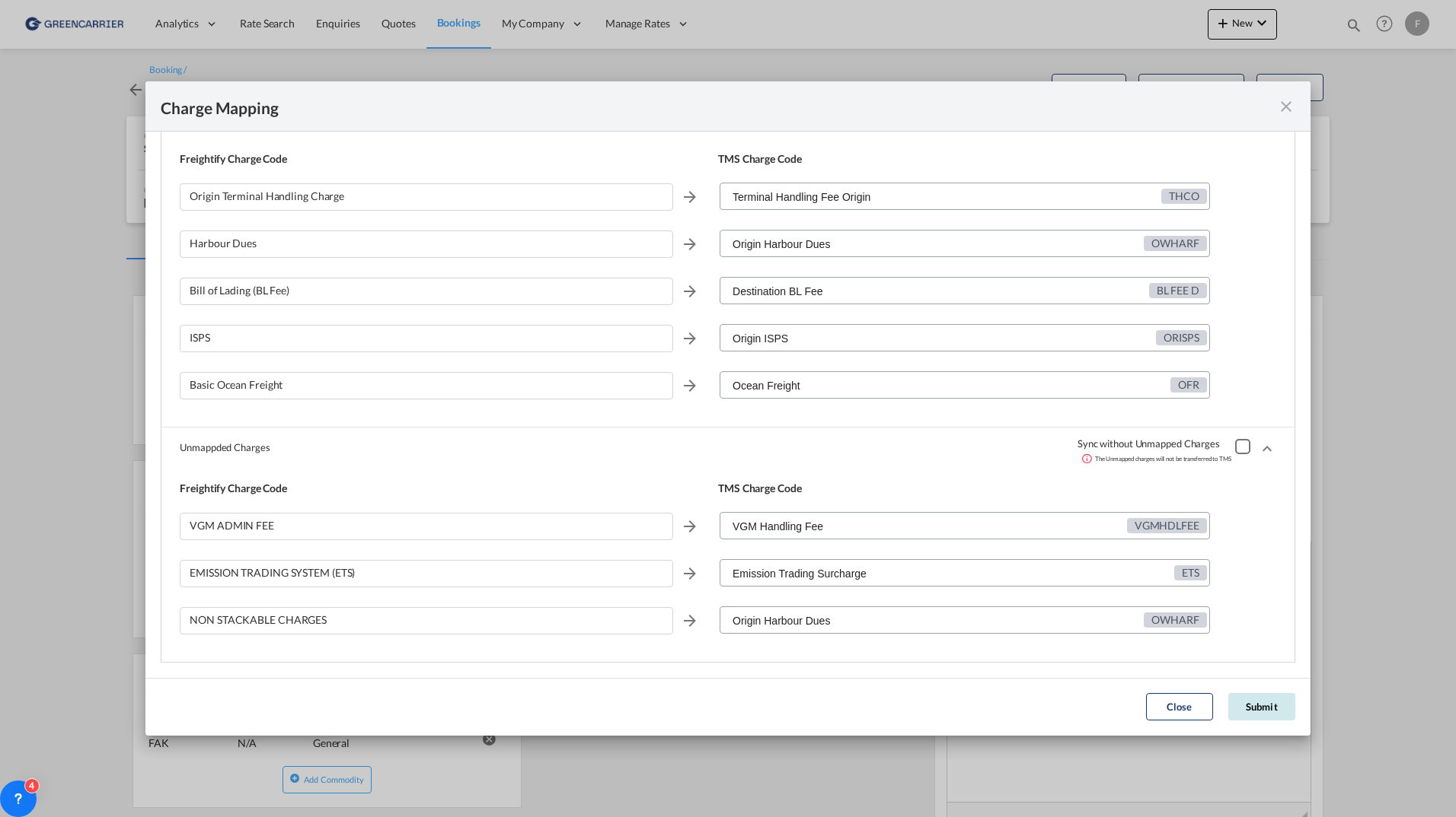
click at [1277, 708] on button "Submit" at bounding box center [1262, 707] width 67 height 28
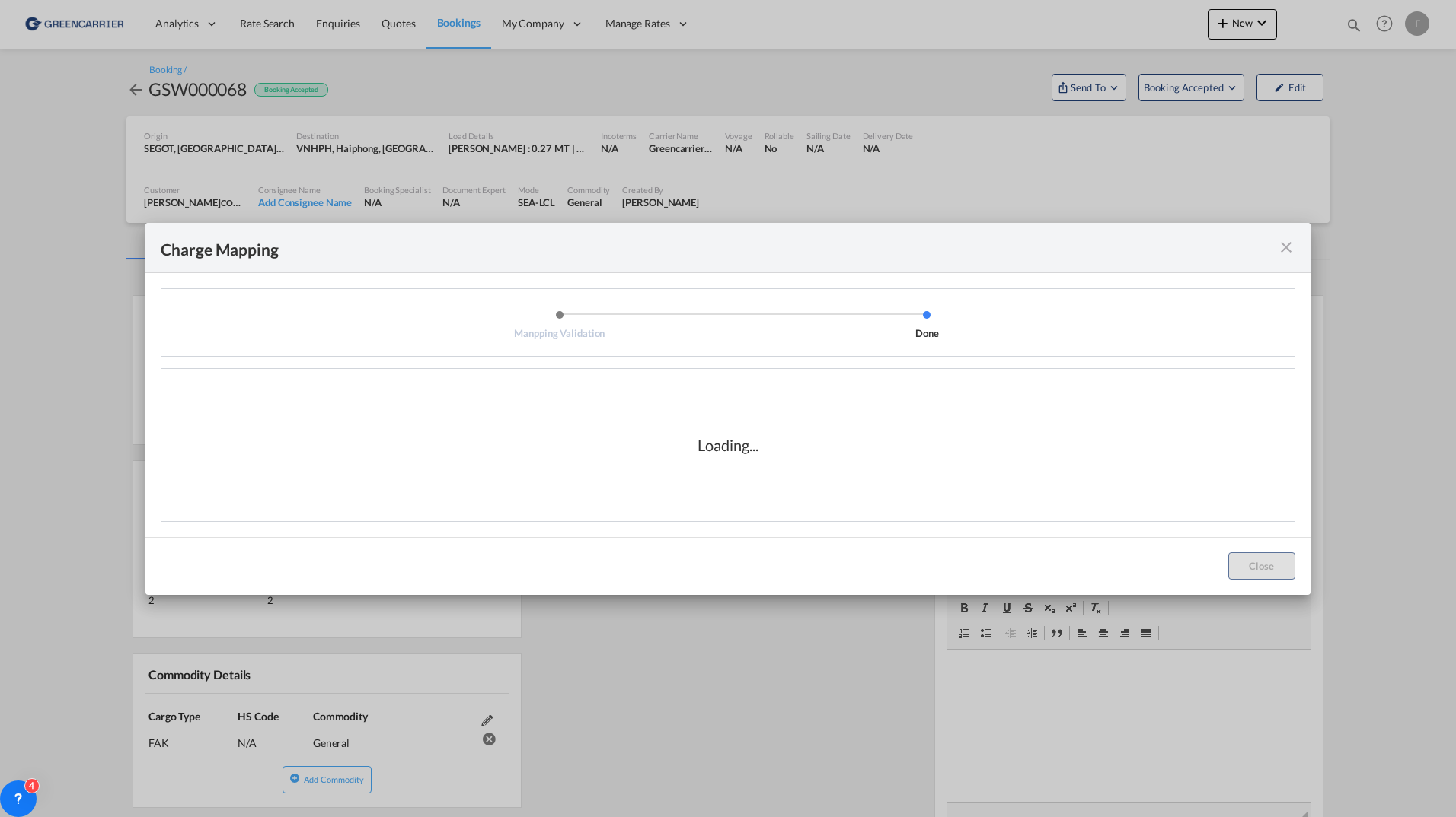
click at [1062, 312] on li "Done" at bounding box center [926, 325] width 367 height 31
drag, startPoint x: 1062, startPoint y: 312, endPoint x: 679, endPoint y: 324, distance: 383.2
click at [679, 324] on li "Manpping Validation" at bounding box center [559, 325] width 367 height 31
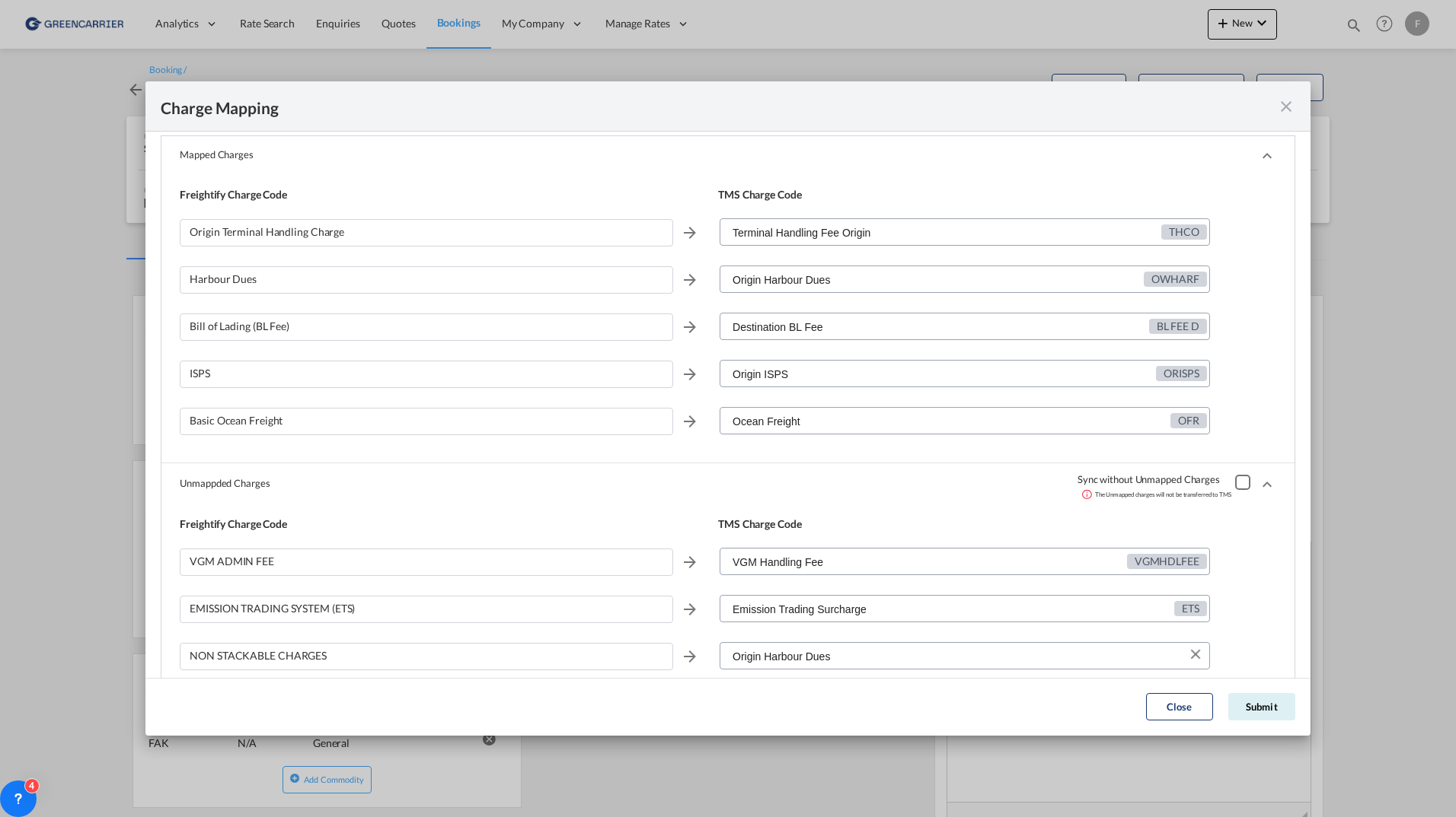
scroll to position [127, 0]
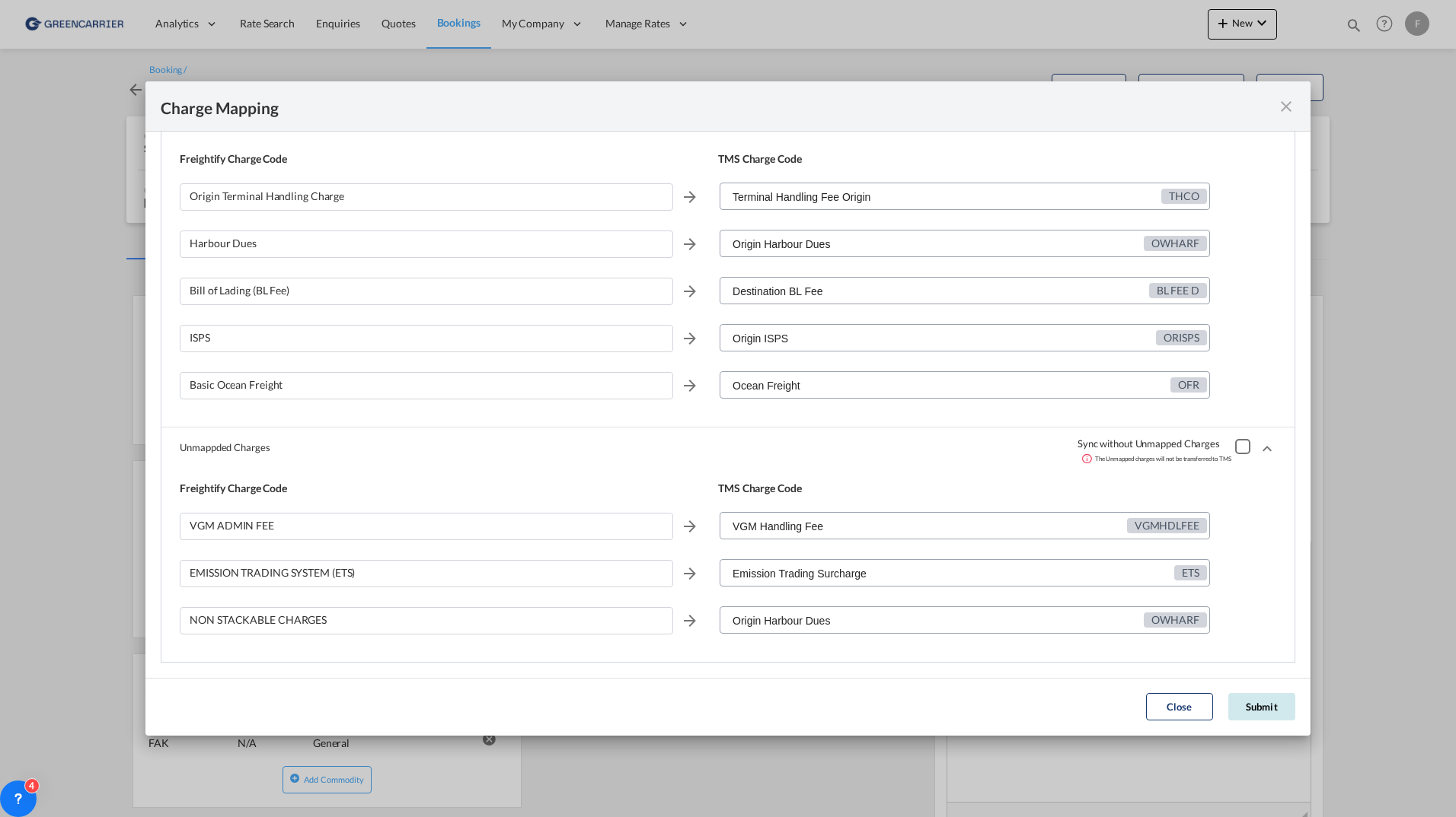
click at [1255, 718] on button "Submit" at bounding box center [1262, 707] width 67 height 28
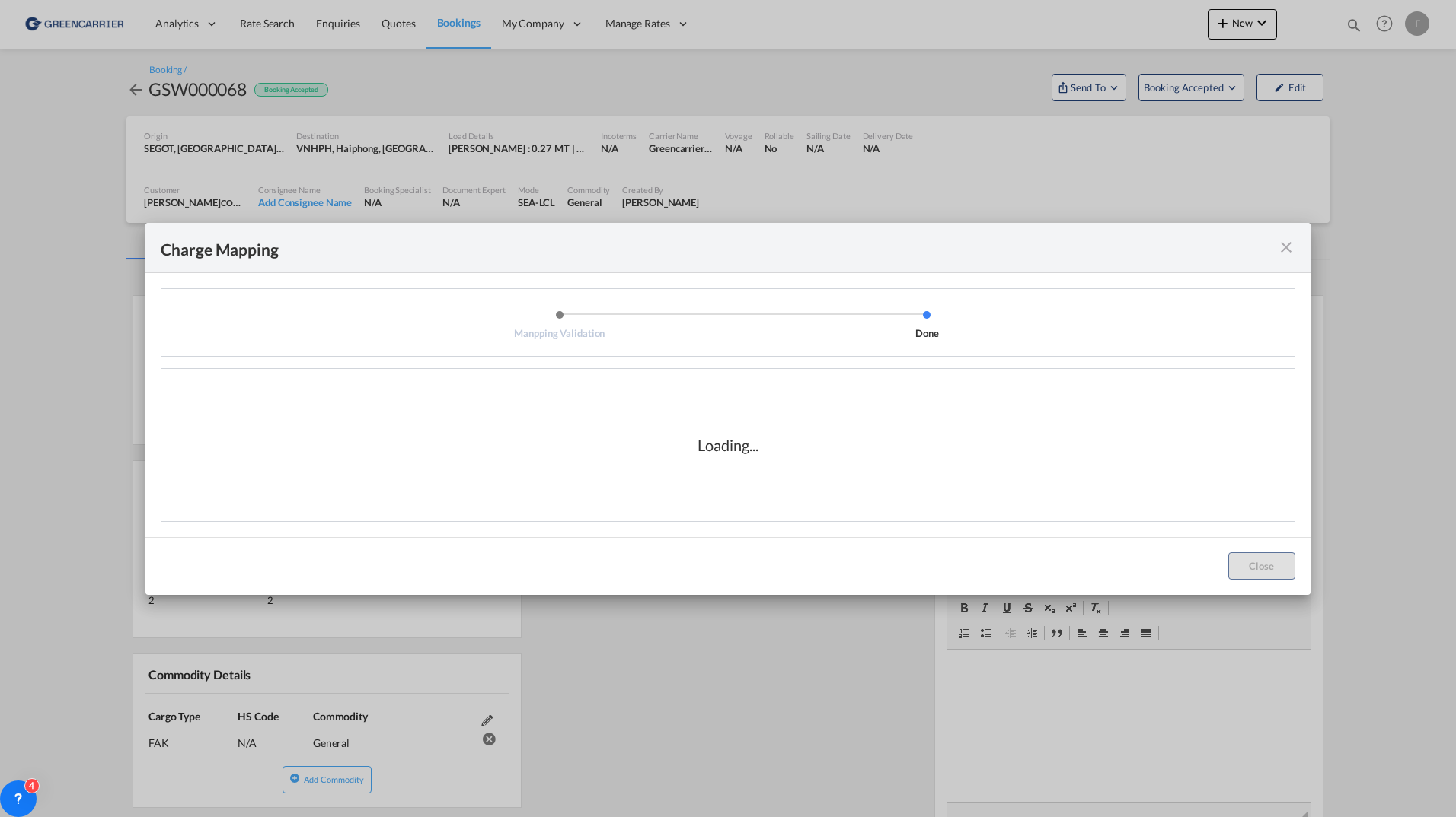
click at [976, 321] on li "Done" at bounding box center [926, 325] width 367 height 31
click at [944, 450] on div "Loading..." at bounding box center [728, 445] width 1133 height 152
drag, startPoint x: 944, startPoint y: 450, endPoint x: 774, endPoint y: 453, distance: 170.0
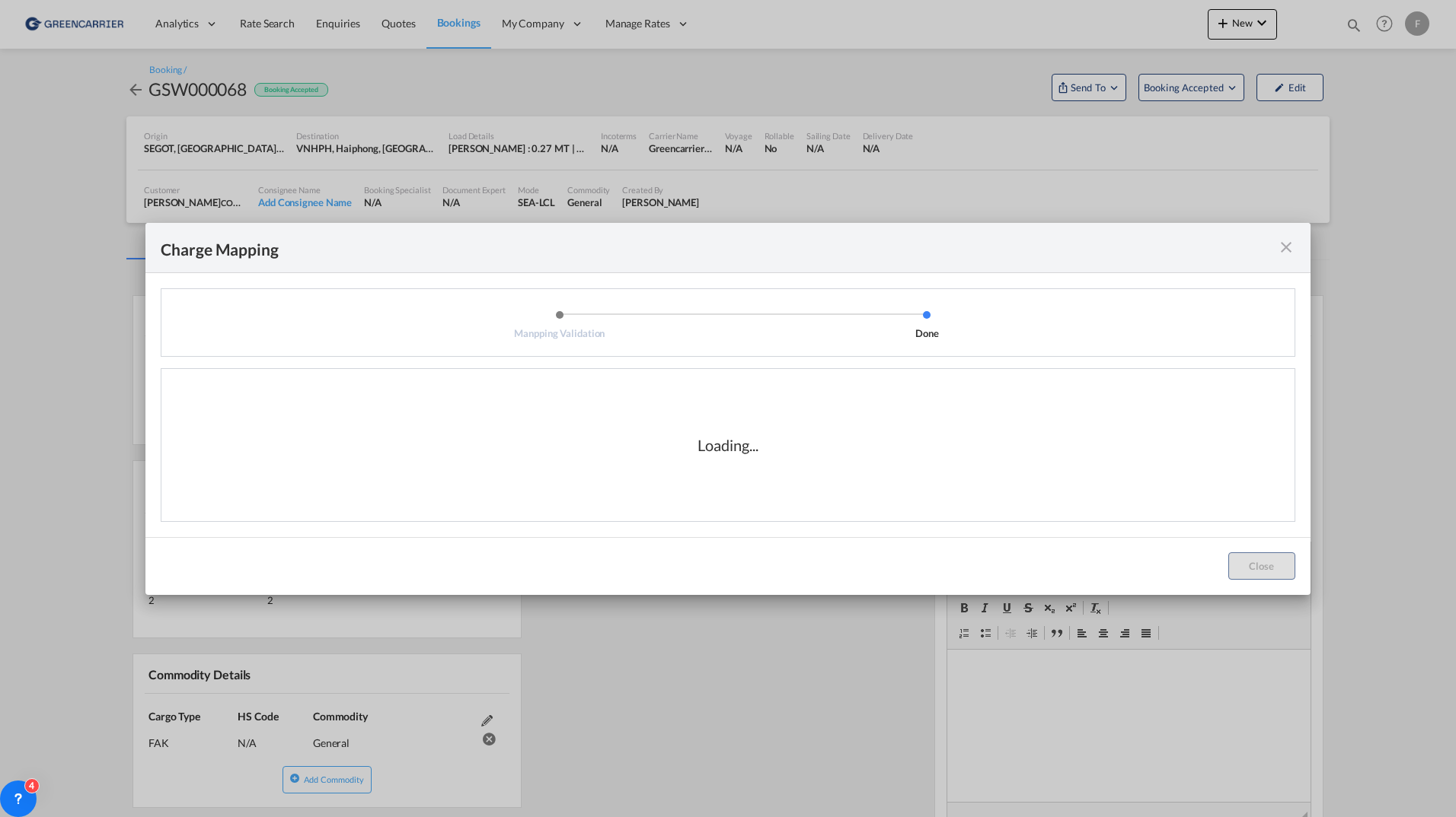
click at [774, 453] on div "Loading..." at bounding box center [728, 445] width 152 height 21
drag, startPoint x: 698, startPoint y: 446, endPoint x: 765, endPoint y: 455, distance: 67.6
click at [765, 455] on div "Loading..." at bounding box center [728, 445] width 152 height 21
drag, startPoint x: 765, startPoint y: 455, endPoint x: 642, endPoint y: 473, distance: 124.3
click at [642, 473] on div "Loading..." at bounding box center [728, 445] width 1133 height 152
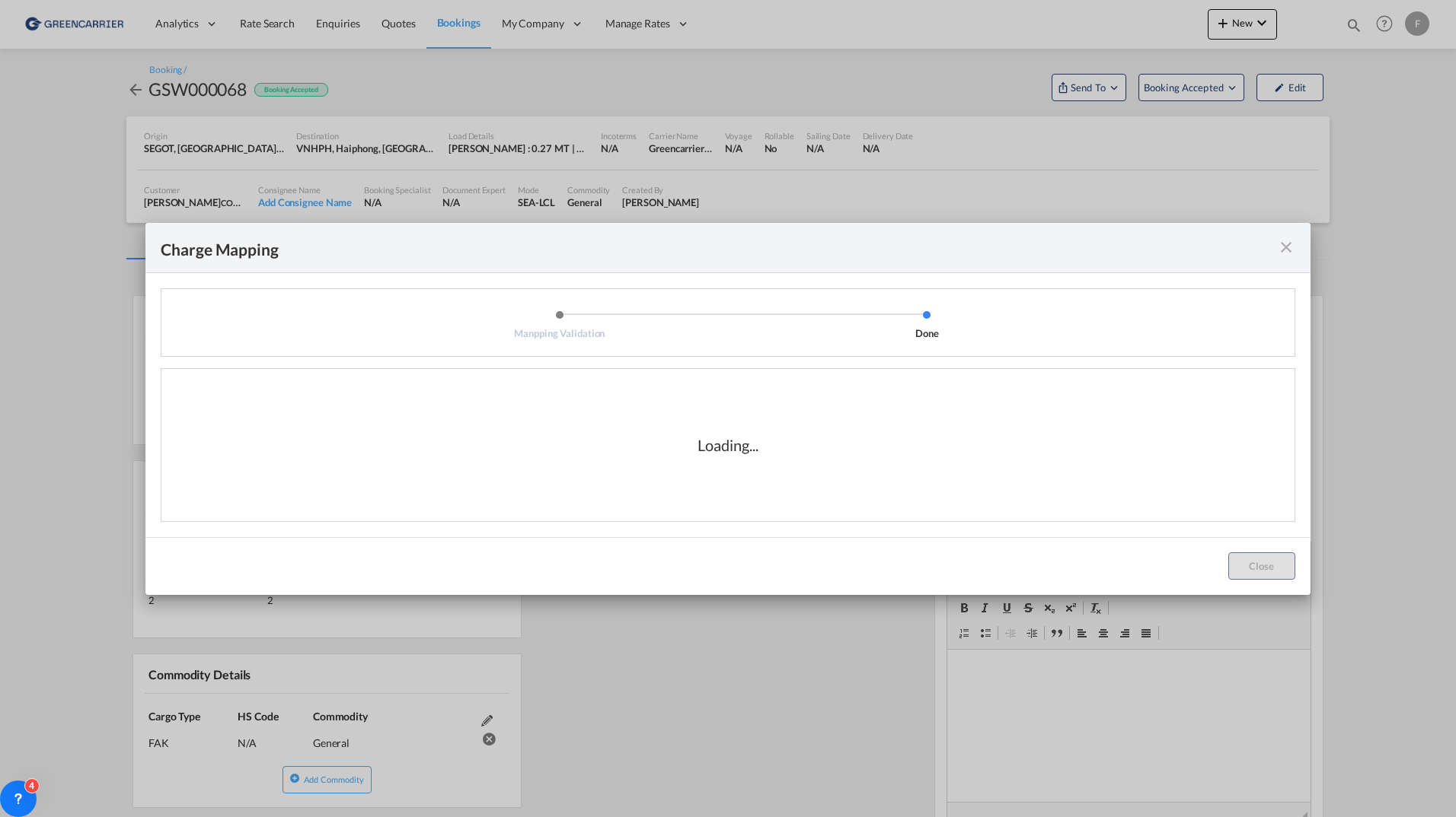
click at [392, 316] on li "Manpping Validation" at bounding box center [559, 325] width 367 height 31
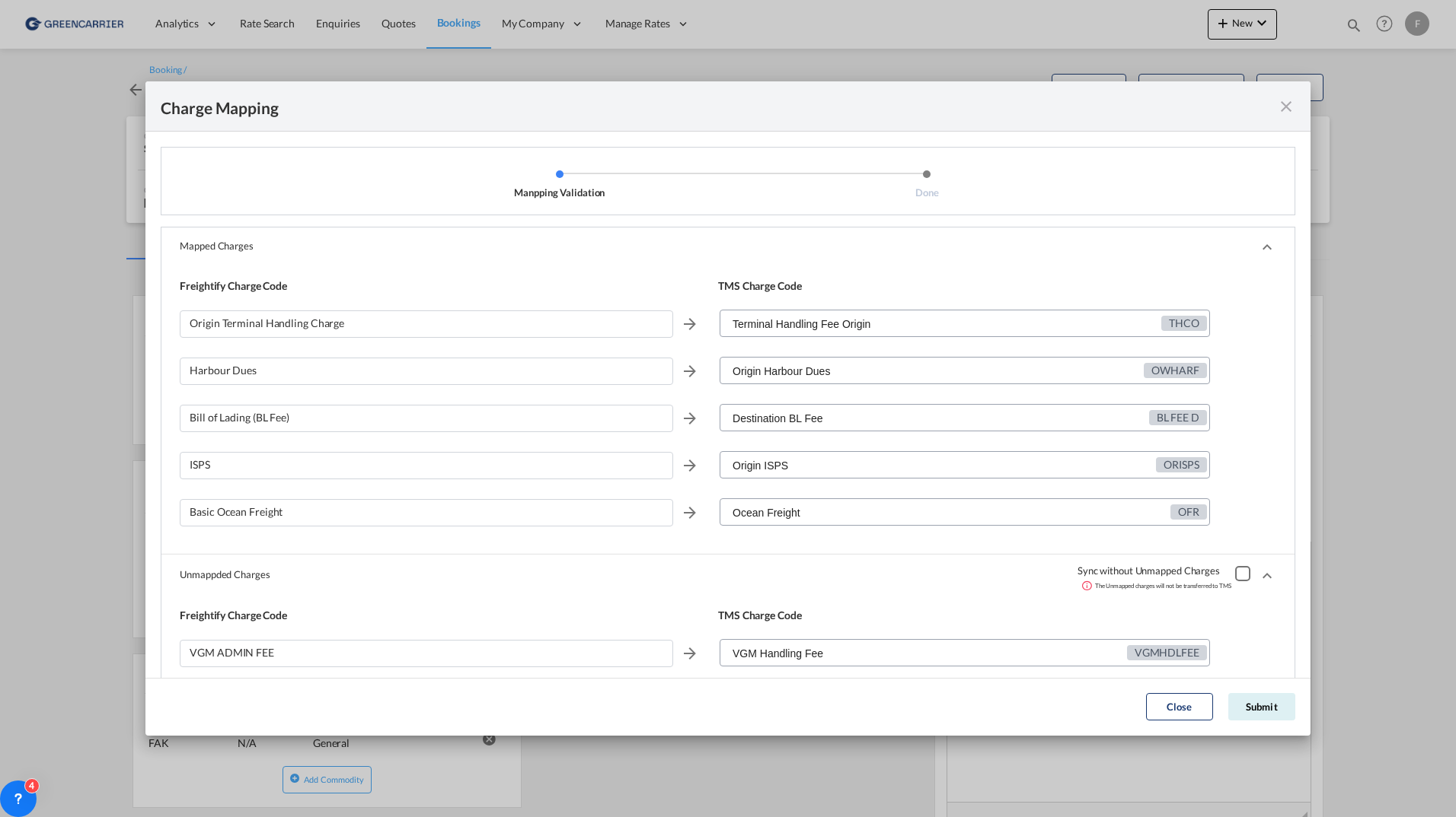
click at [392, 316] on div "Origin Terminal Handling Charge" at bounding box center [427, 324] width 494 height 28
click at [1283, 103] on md-icon "icon-close fg-AAA8AD cursor" at bounding box center [1286, 106] width 19 height 19
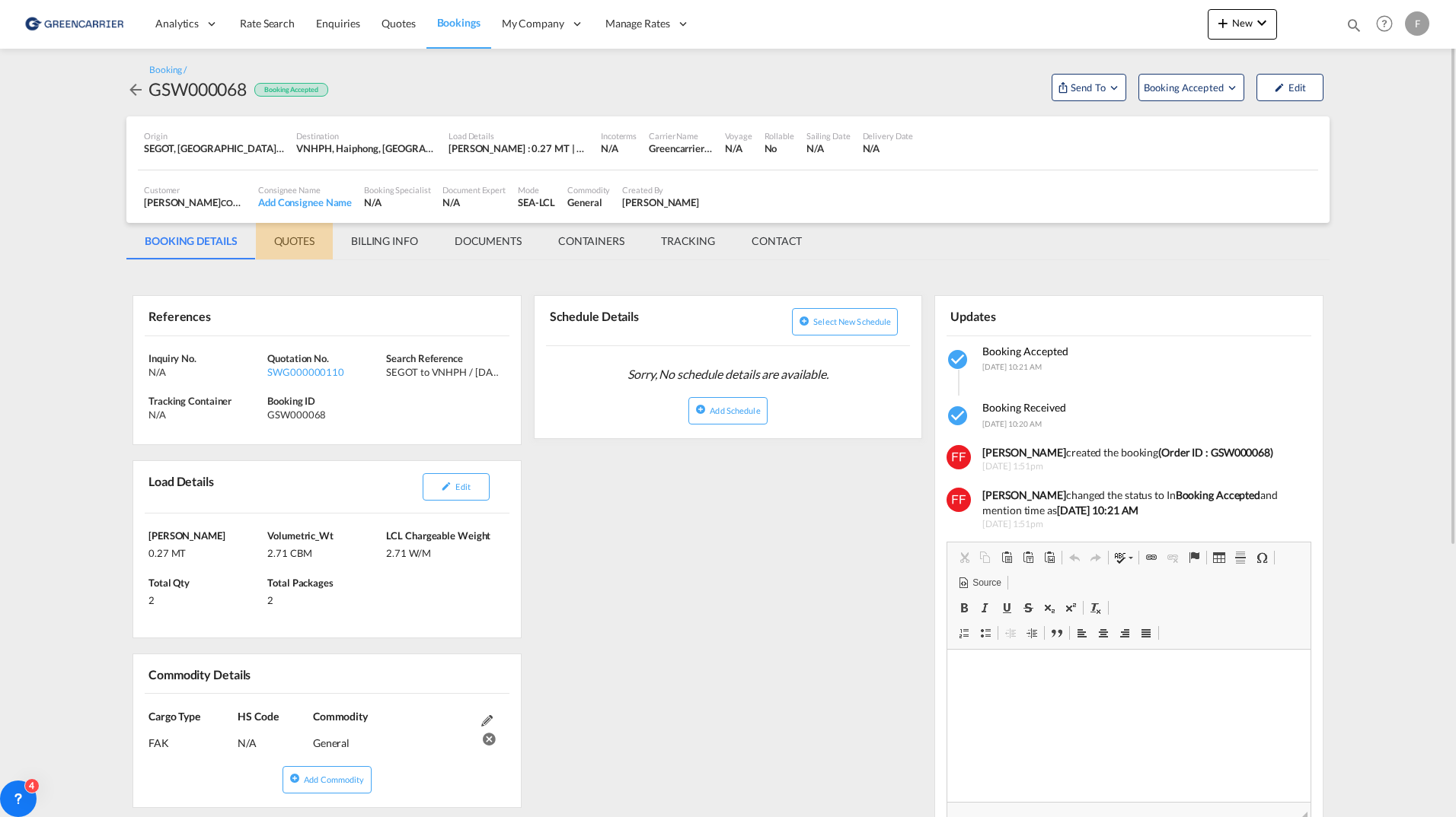
click at [281, 255] on md-tab-item "QUOTES" at bounding box center [294, 241] width 77 height 36
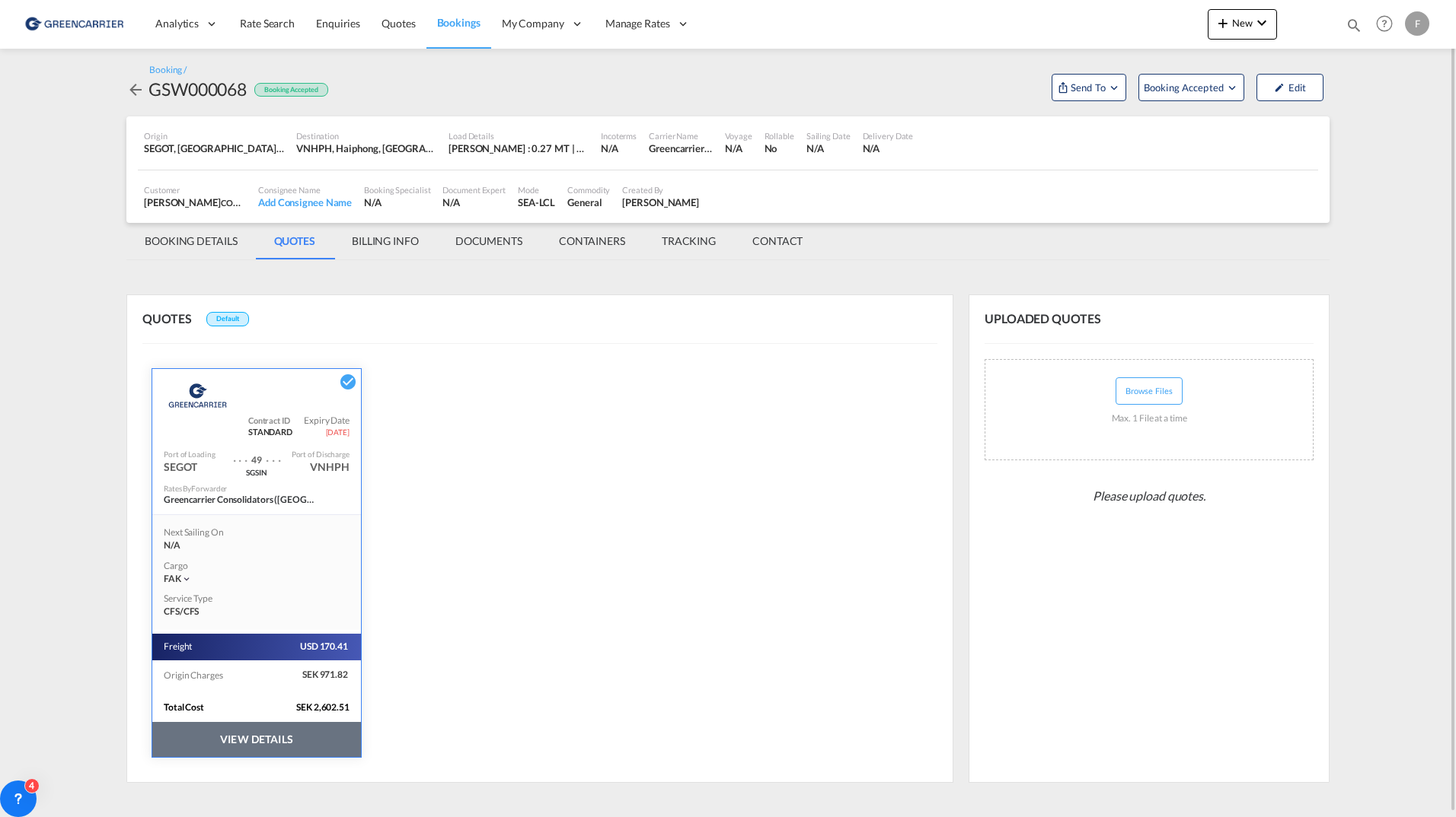
click at [398, 247] on md-tab-item "BILLING INFO" at bounding box center [385, 241] width 104 height 36
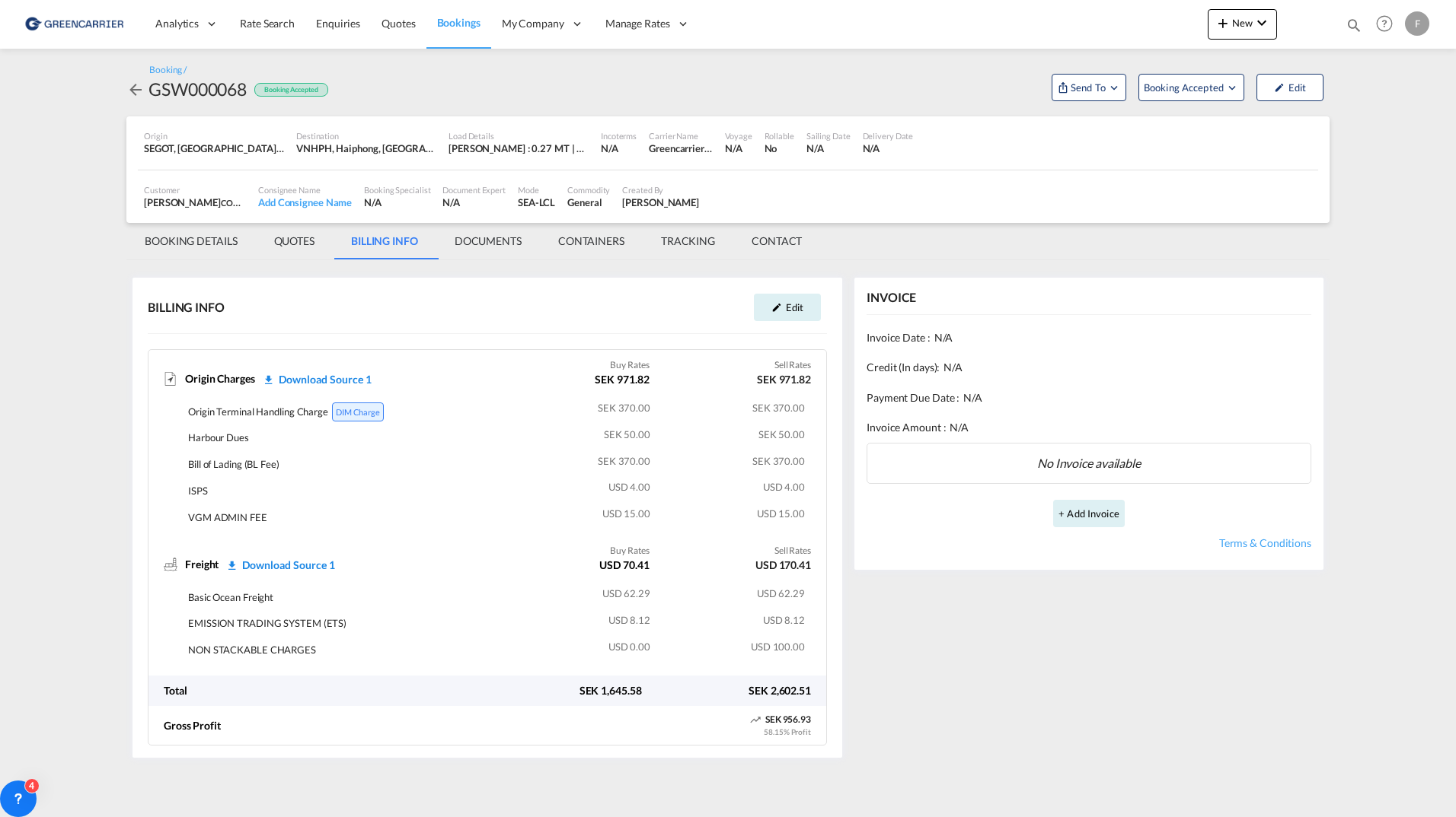
click at [486, 247] on md-tab-item "DOCUMENTS" at bounding box center [488, 241] width 104 height 36
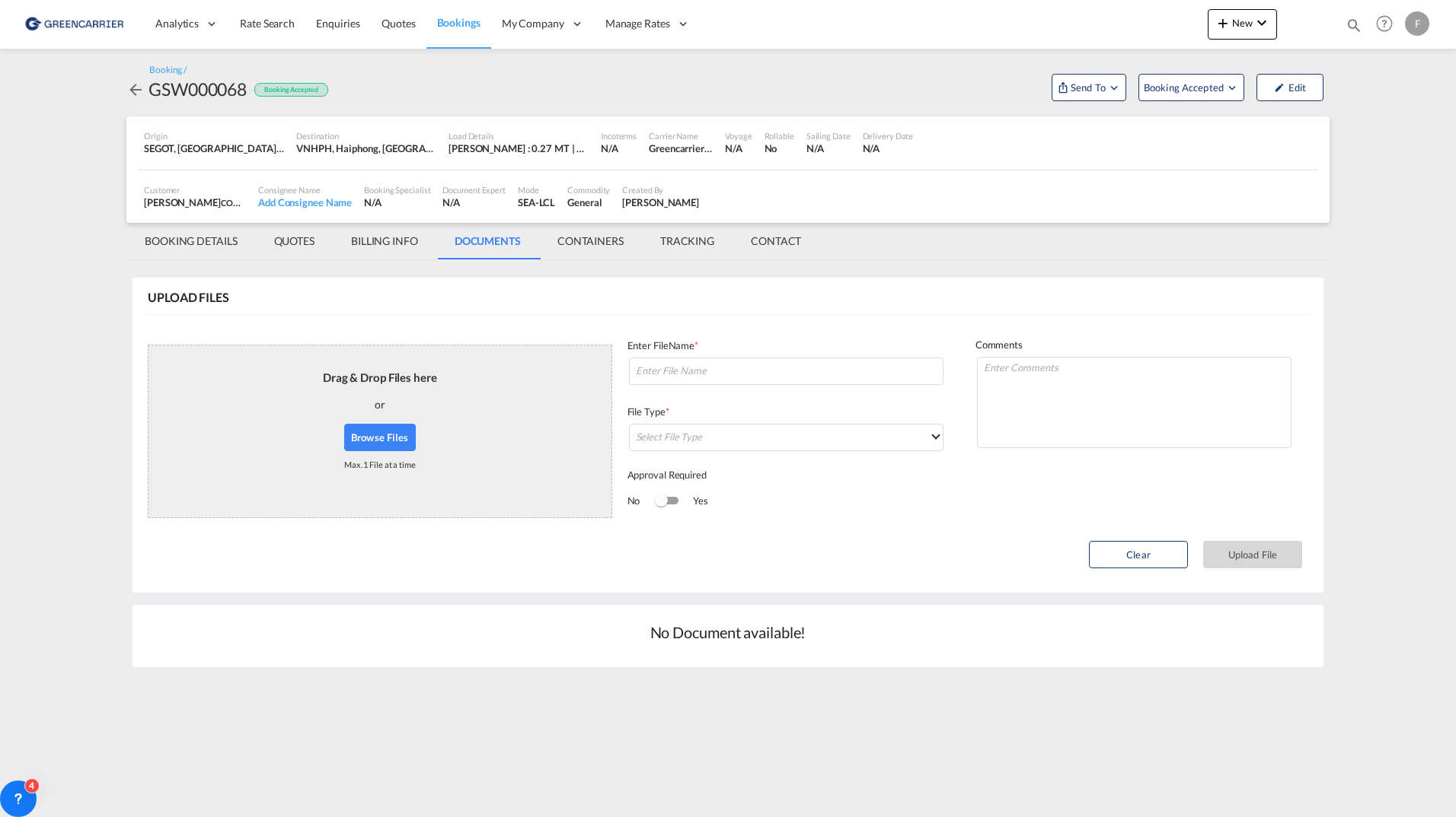
click at [698, 242] on md-tab-item "TRACKING" at bounding box center [687, 241] width 91 height 36
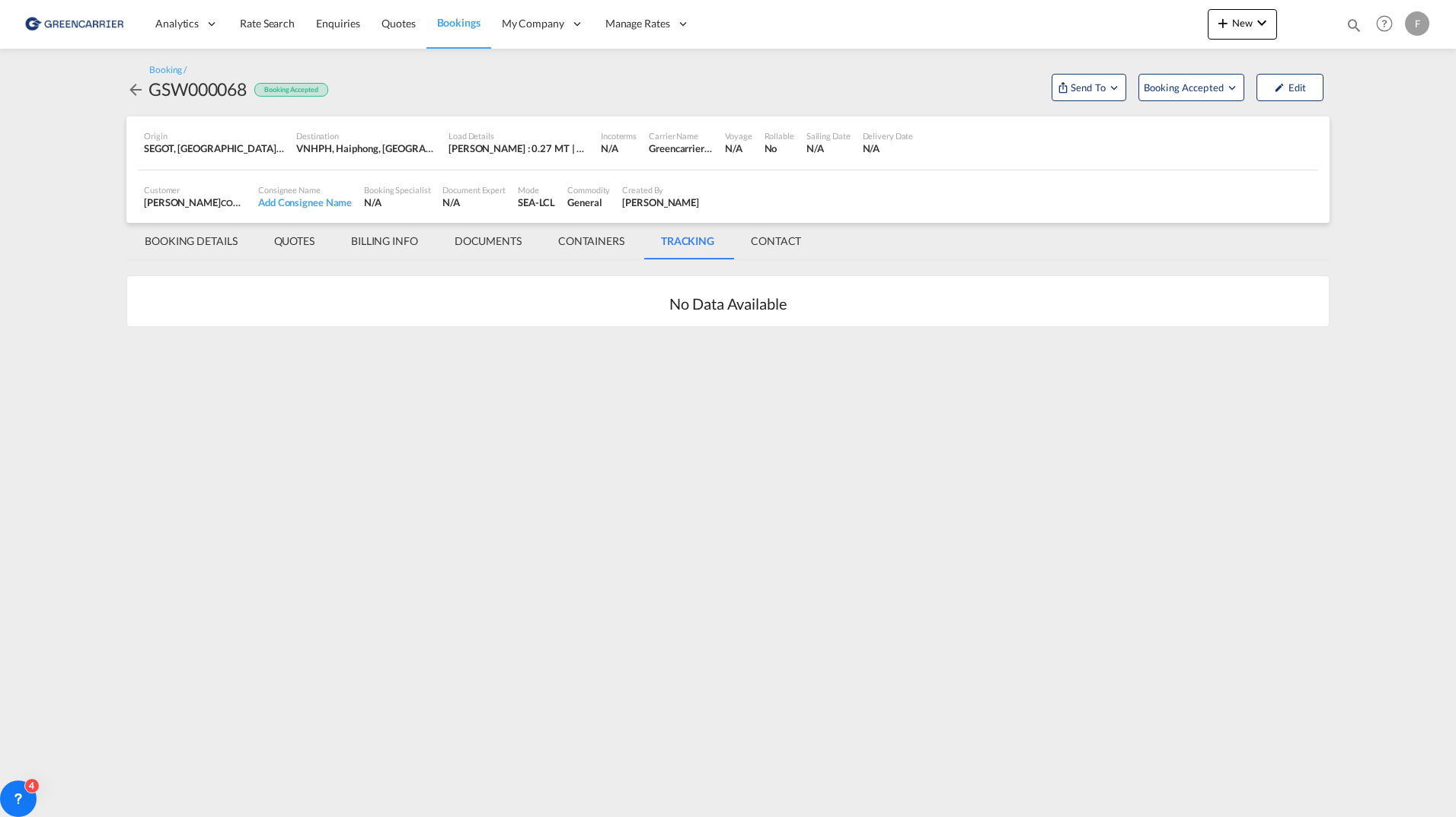
click at [780, 245] on md-tab-item "CONTACT" at bounding box center [775, 241] width 87 height 36
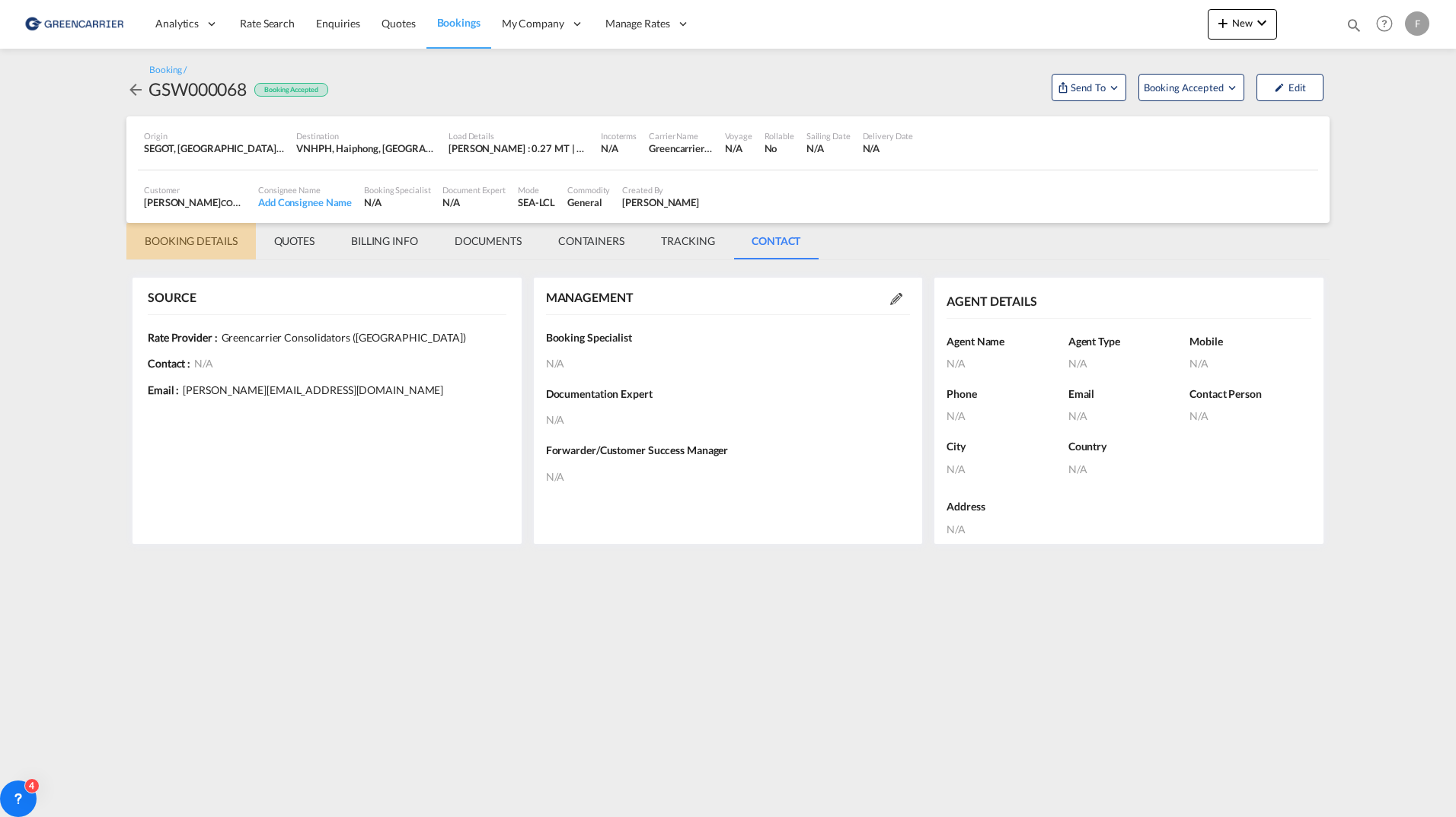
click at [179, 241] on md-tab-item "BOOKING DETAILS" at bounding box center [191, 241] width 129 height 36
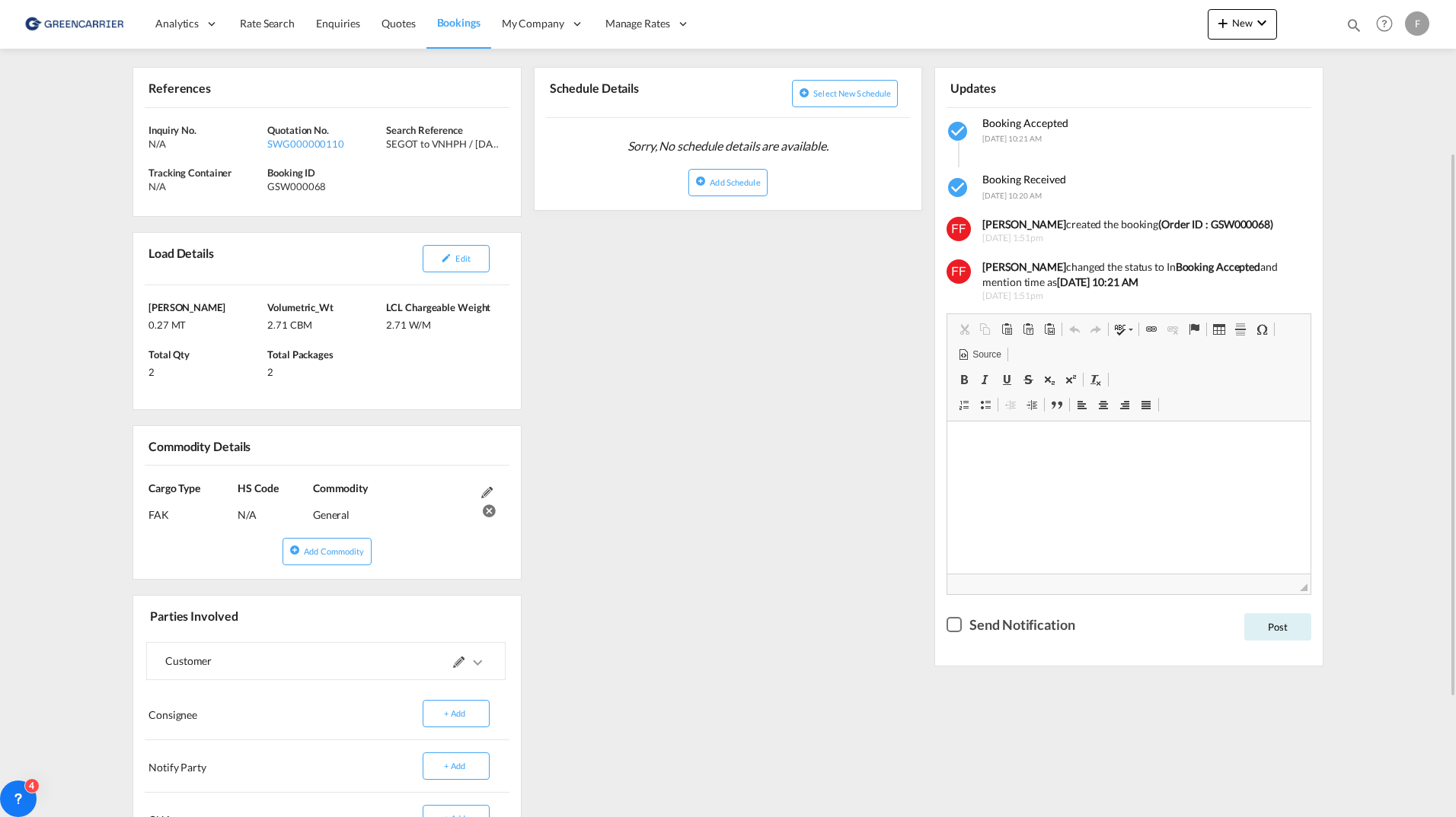
scroll to position [406, 0]
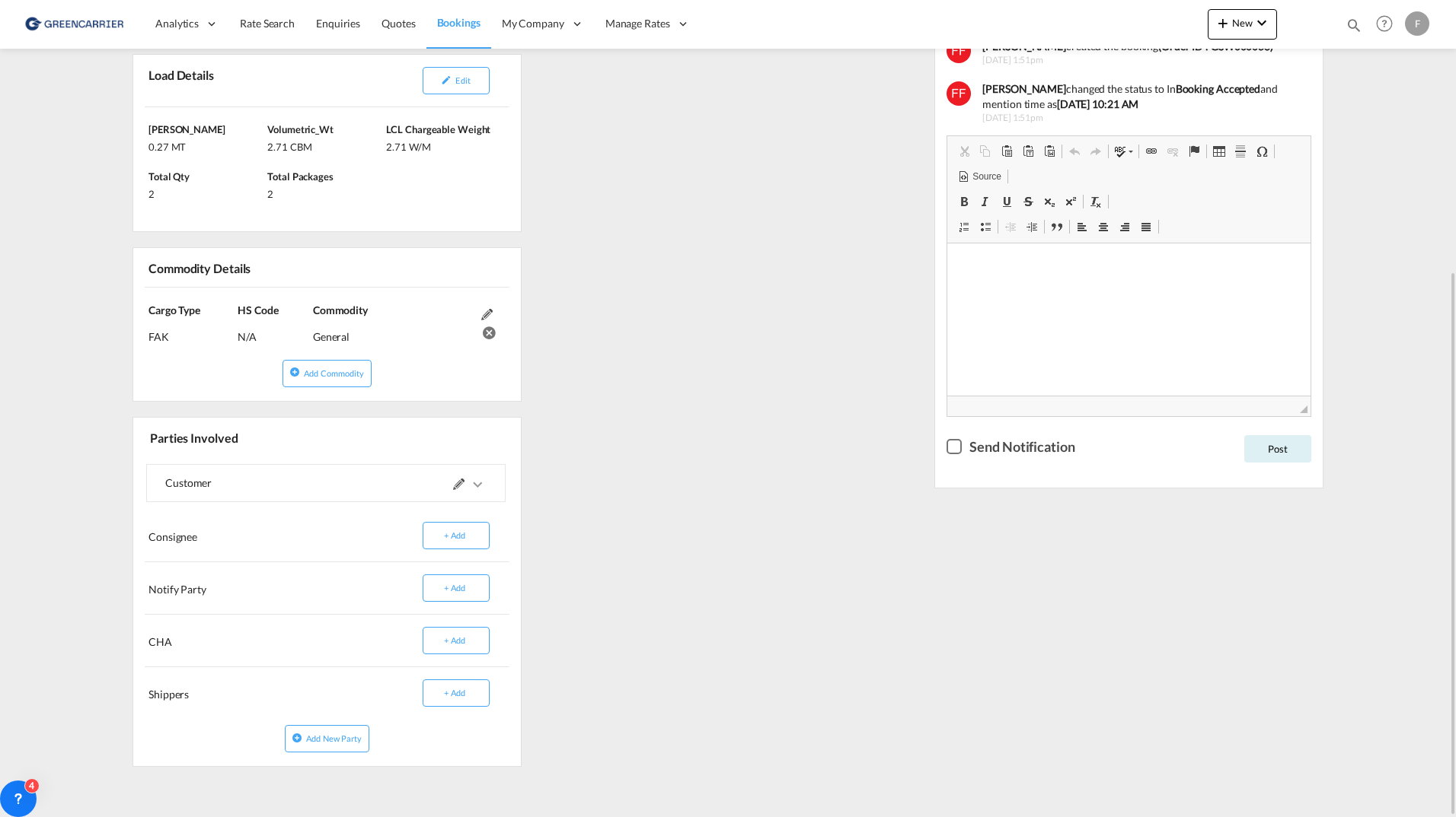
click at [683, 435] on div "References Inquiry No. N/A Quotation No. SWG000000110 Search Reference SEGOT to…" at bounding box center [728, 320] width 1203 height 918
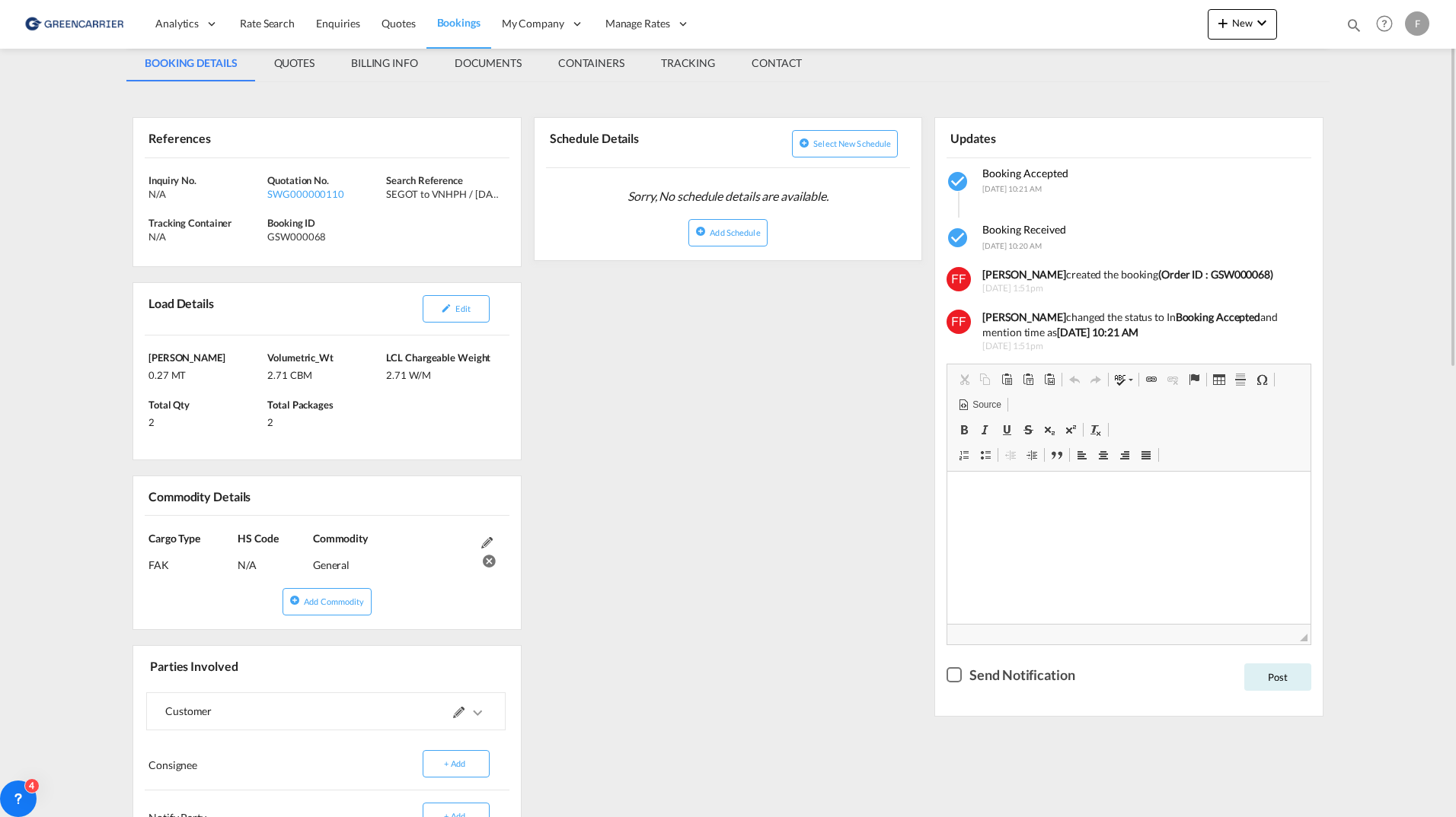
scroll to position [0, 0]
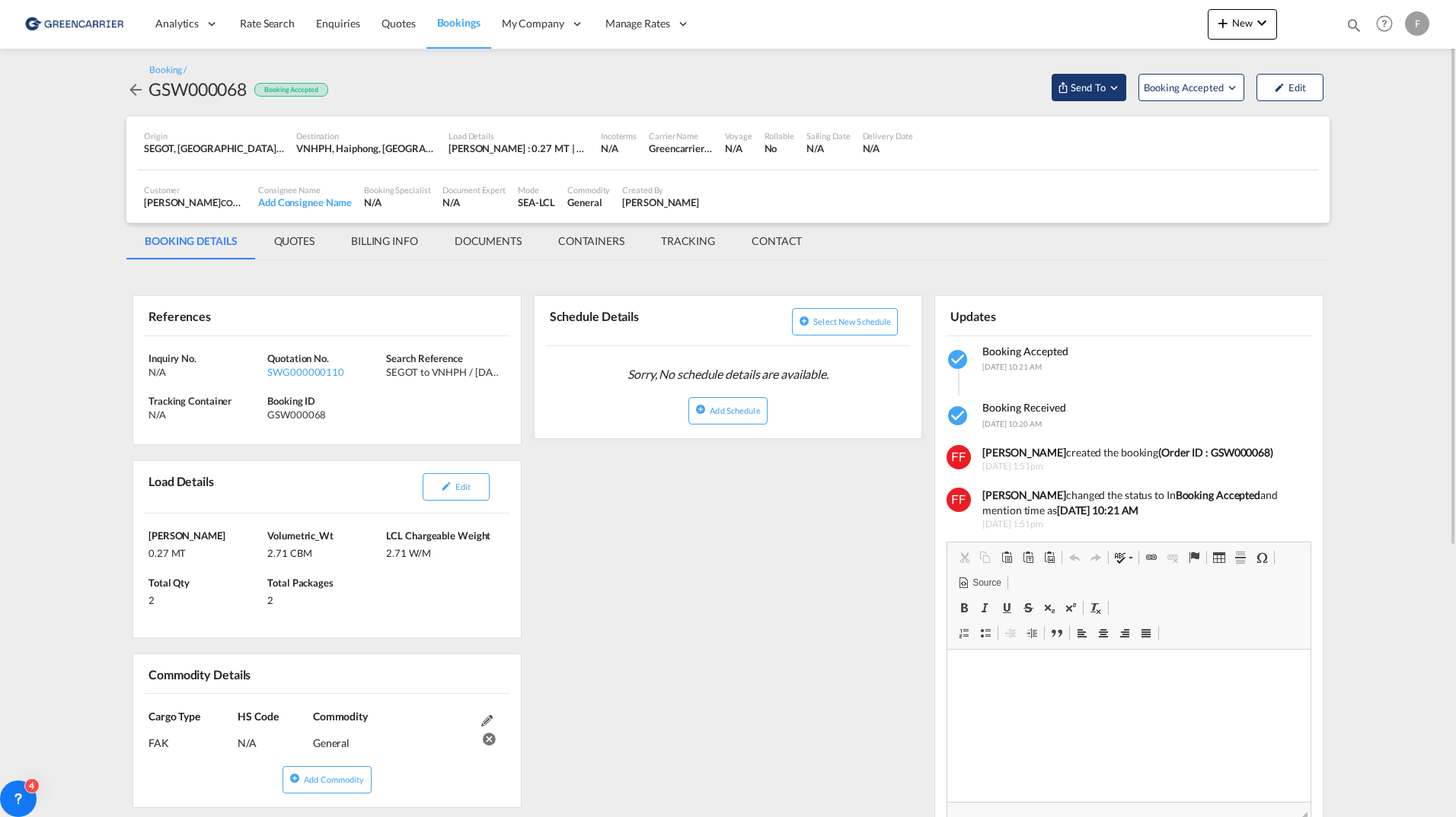
click at [1118, 96] on button "Send To" at bounding box center [1089, 87] width 74 height 28
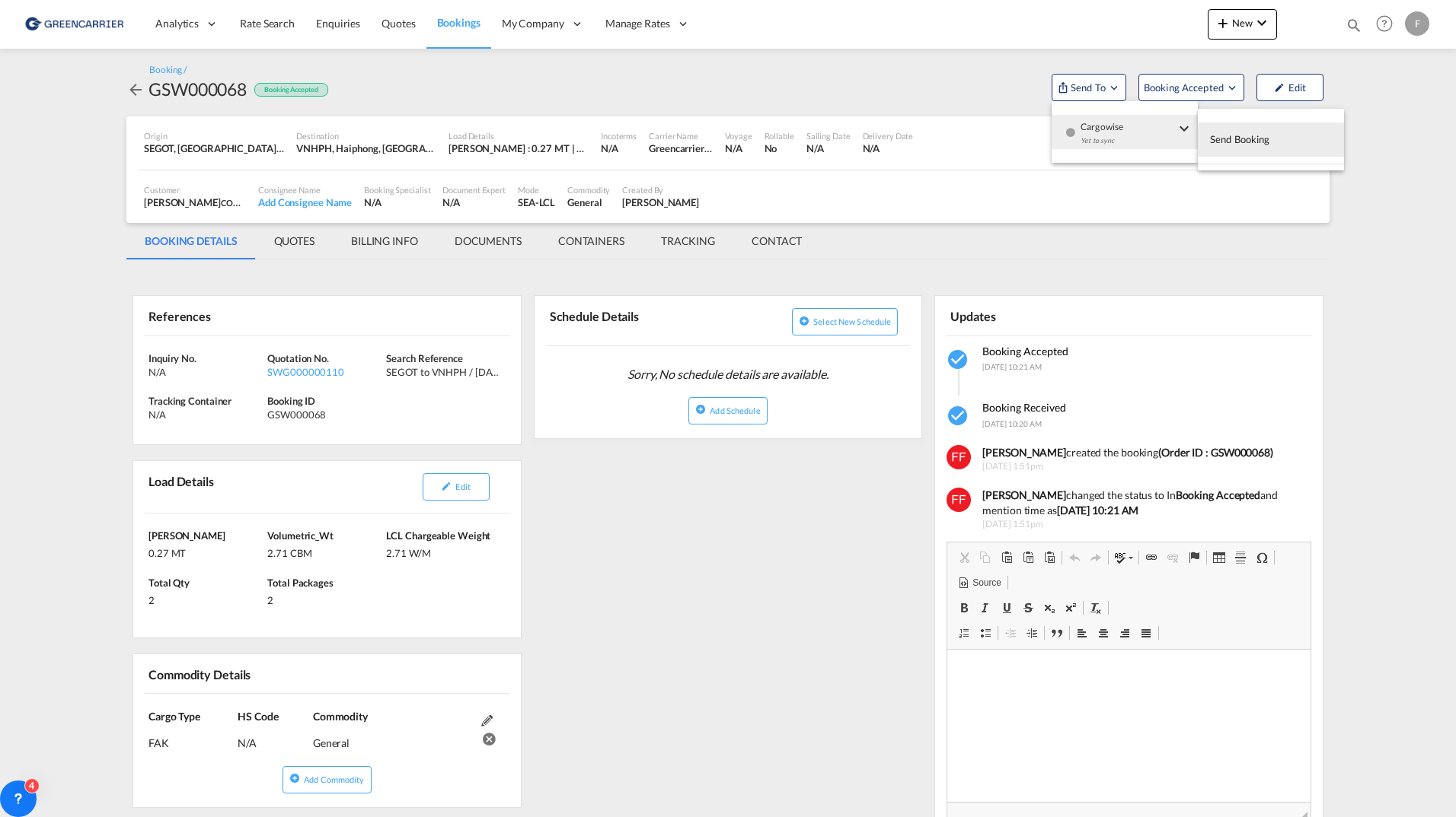
click at [844, 91] on md-backdrop at bounding box center [728, 408] width 1456 height 817
click at [304, 239] on md-tab-item "QUOTES" at bounding box center [294, 241] width 77 height 36
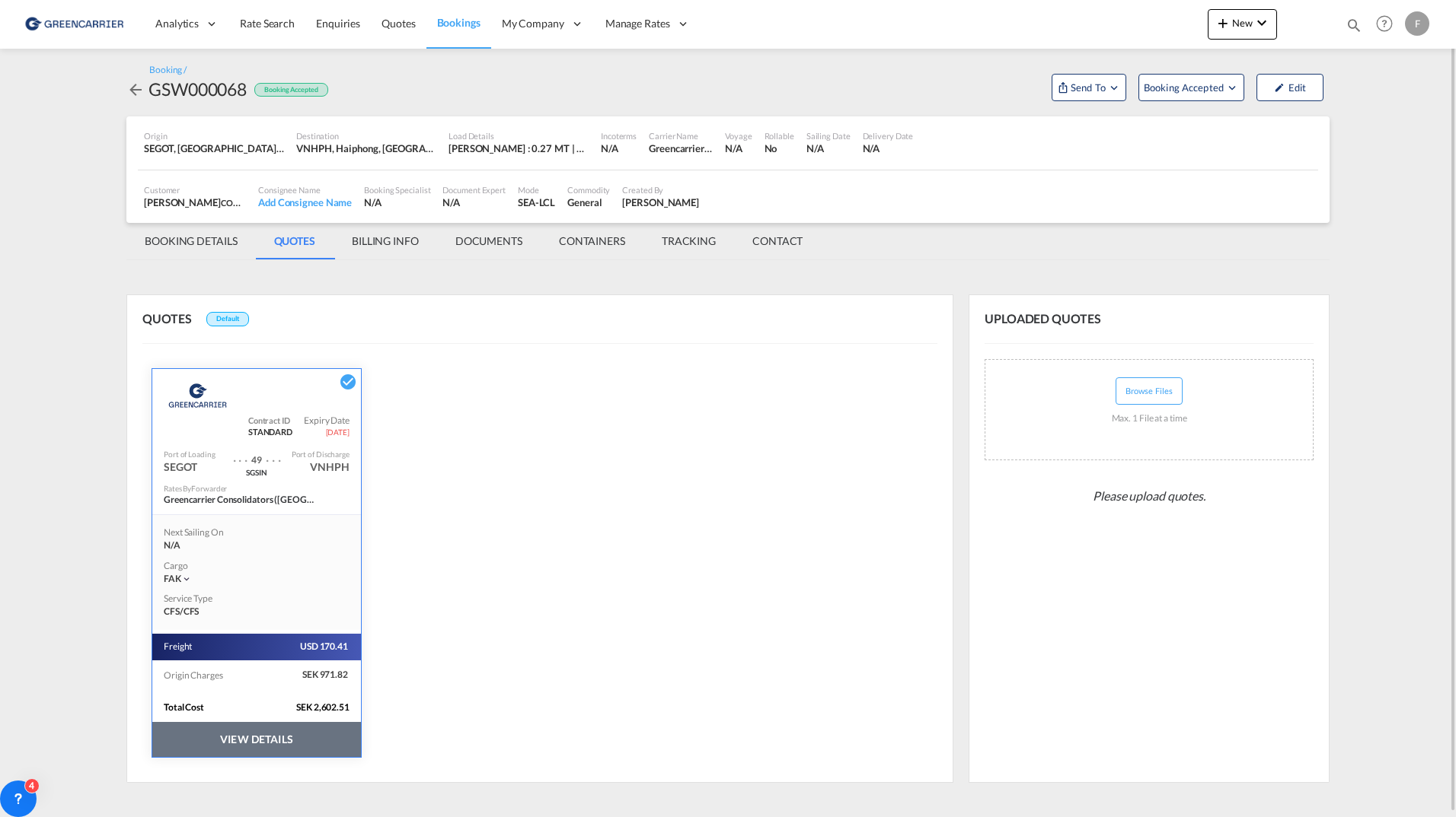
click at [220, 739] on button "VIEW DETAILS" at bounding box center [257, 739] width 209 height 35
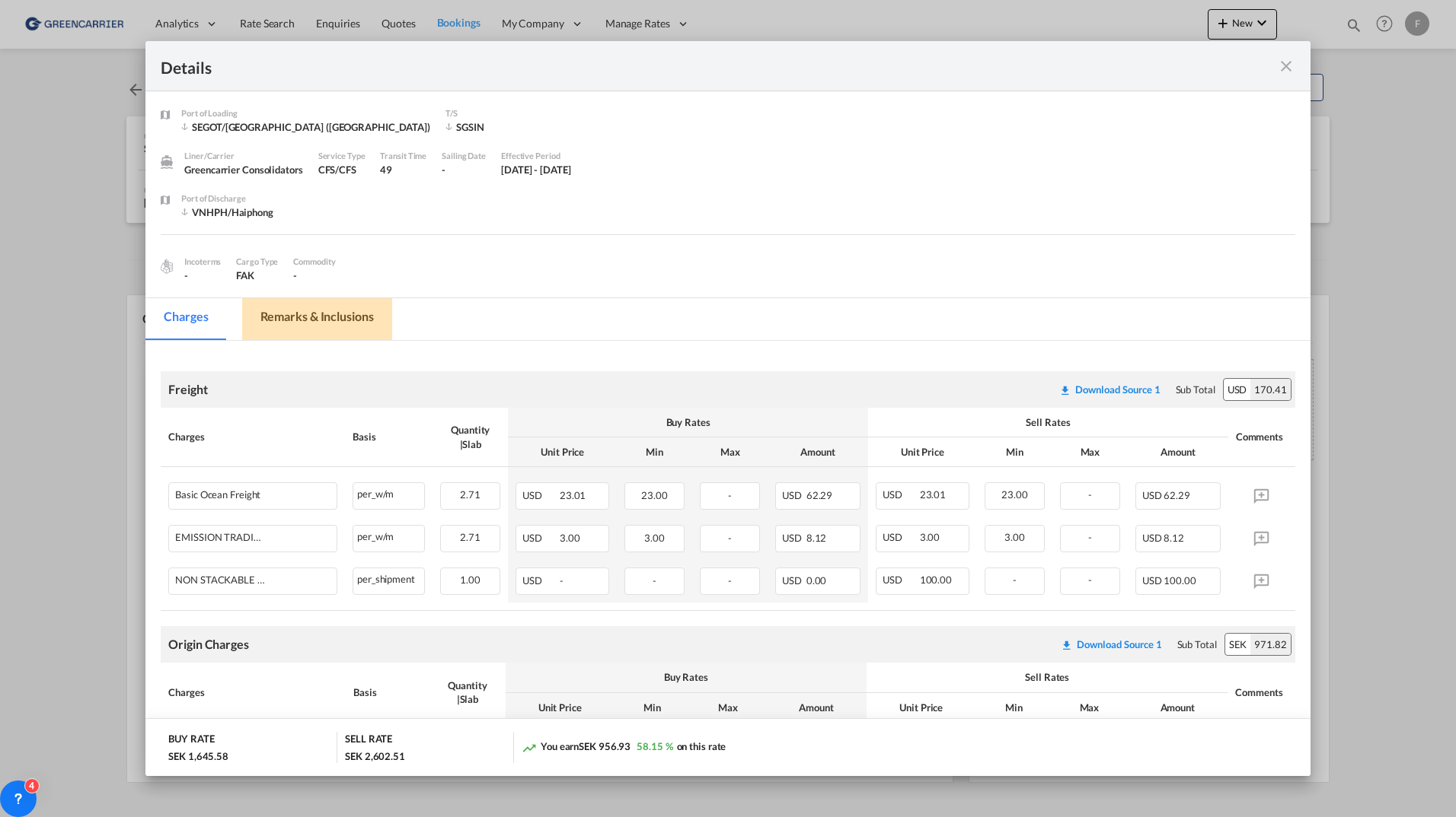
click at [312, 325] on md-tab-item "Remarks & Inclusions" at bounding box center [316, 320] width 150 height 42
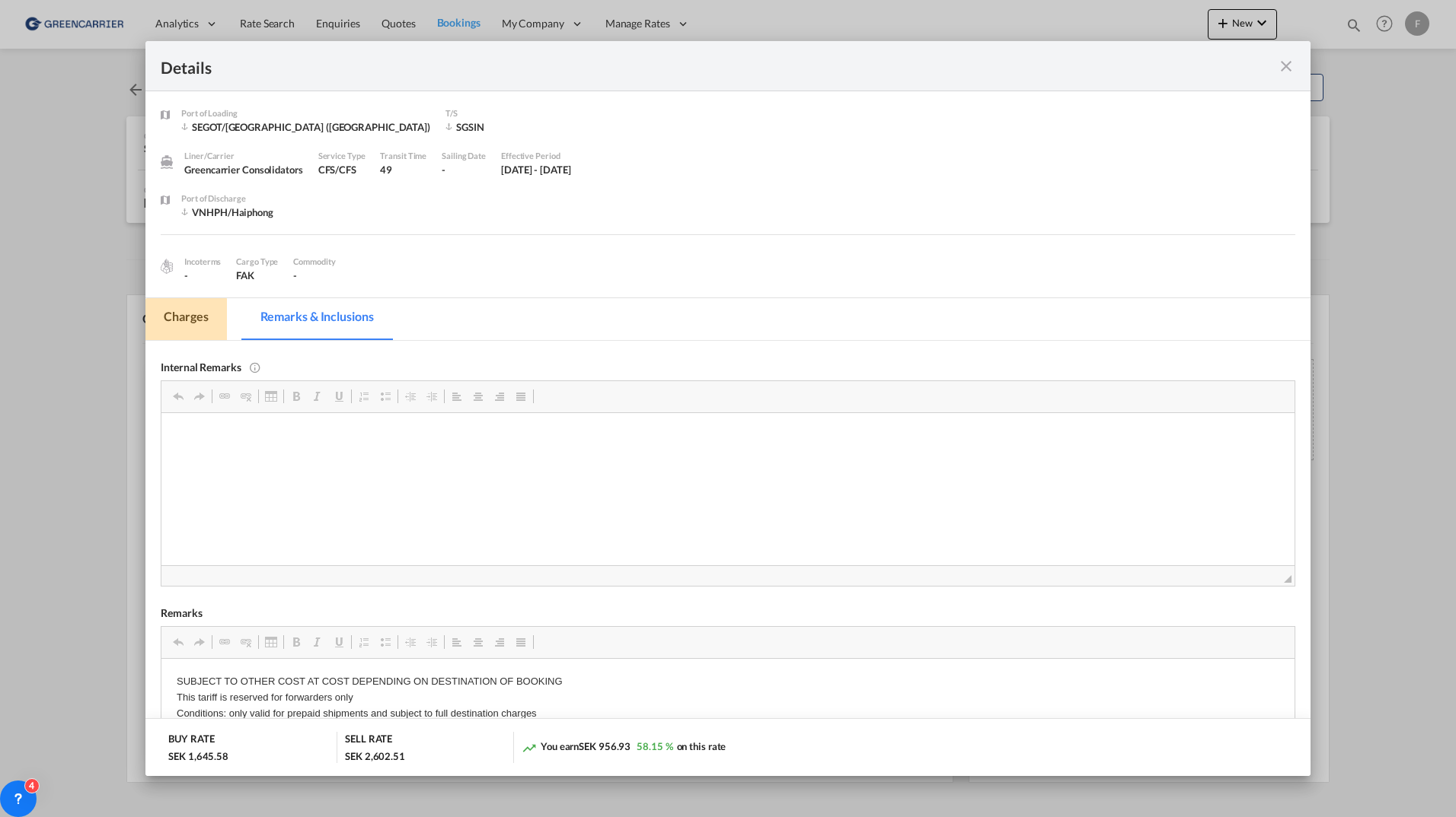
click at [185, 324] on md-tab-item "Charges" at bounding box center [186, 320] width 81 height 42
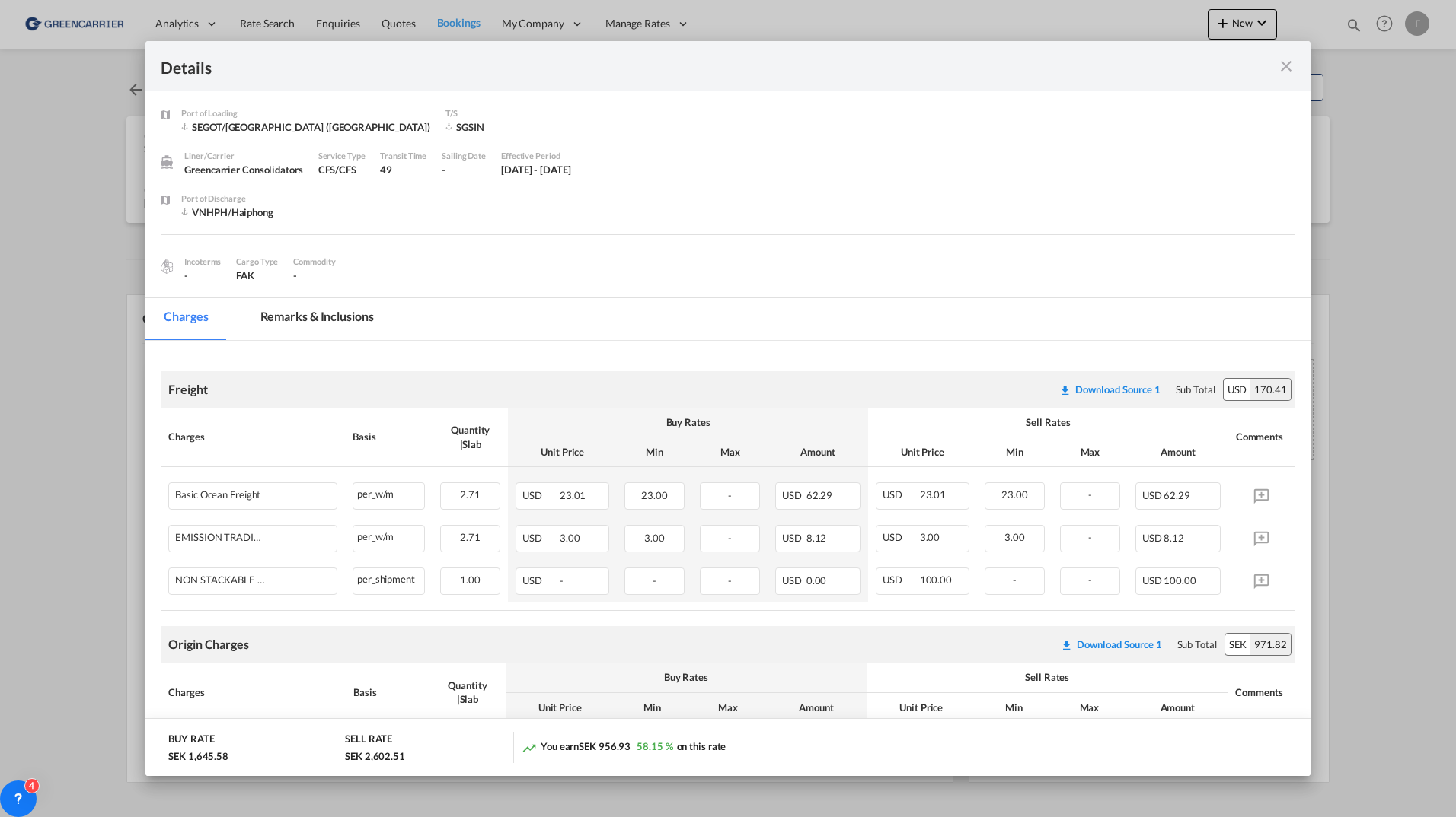
click at [301, 311] on md-tab-item "Remarks & Inclusions" at bounding box center [316, 320] width 150 height 42
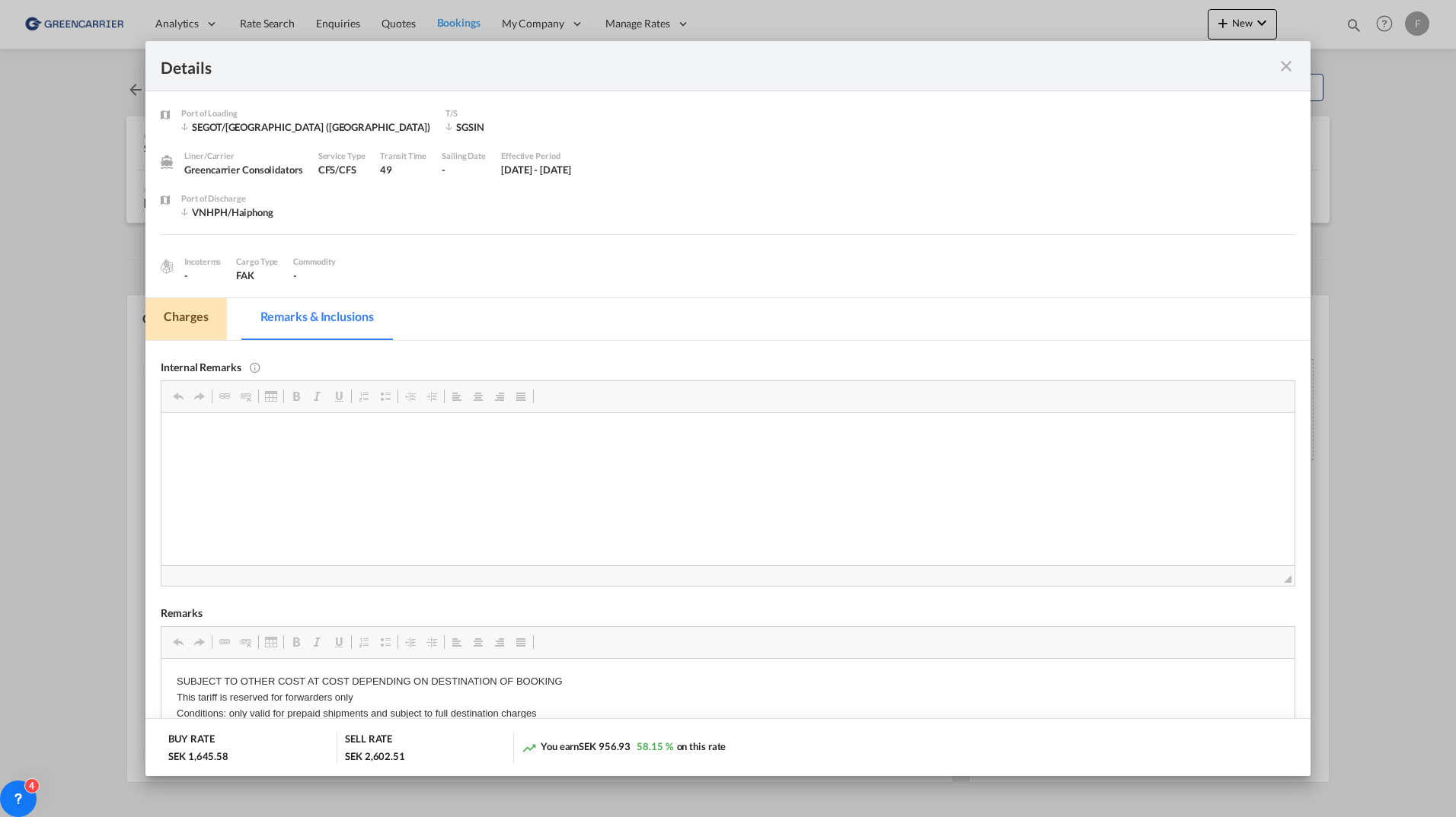
click at [195, 308] on md-tab-item "Charges" at bounding box center [186, 320] width 81 height 42
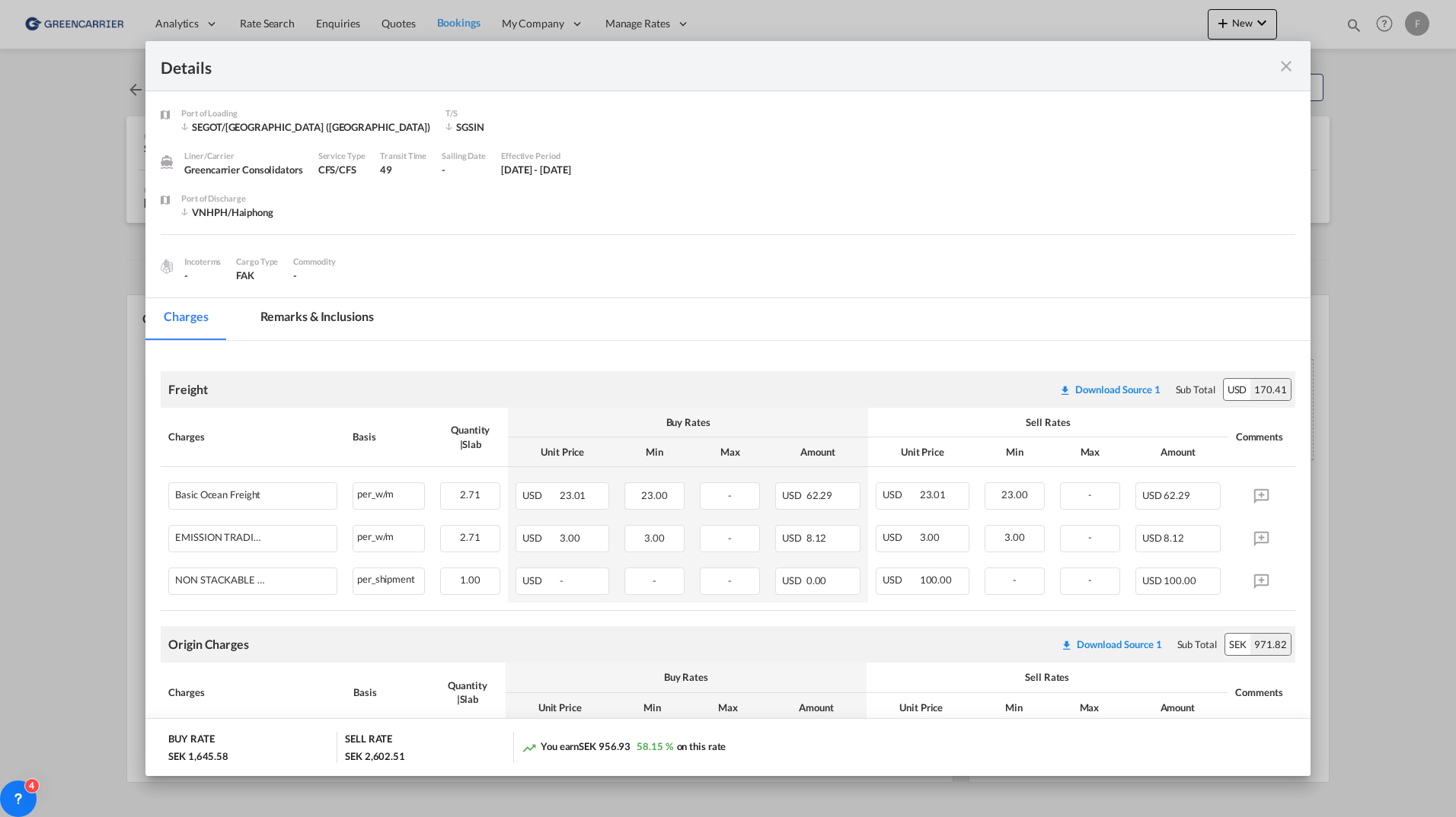
click at [1284, 68] on md-icon "icon-close fg-AAA8AD m-0 cursor" at bounding box center [1286, 66] width 19 height 19
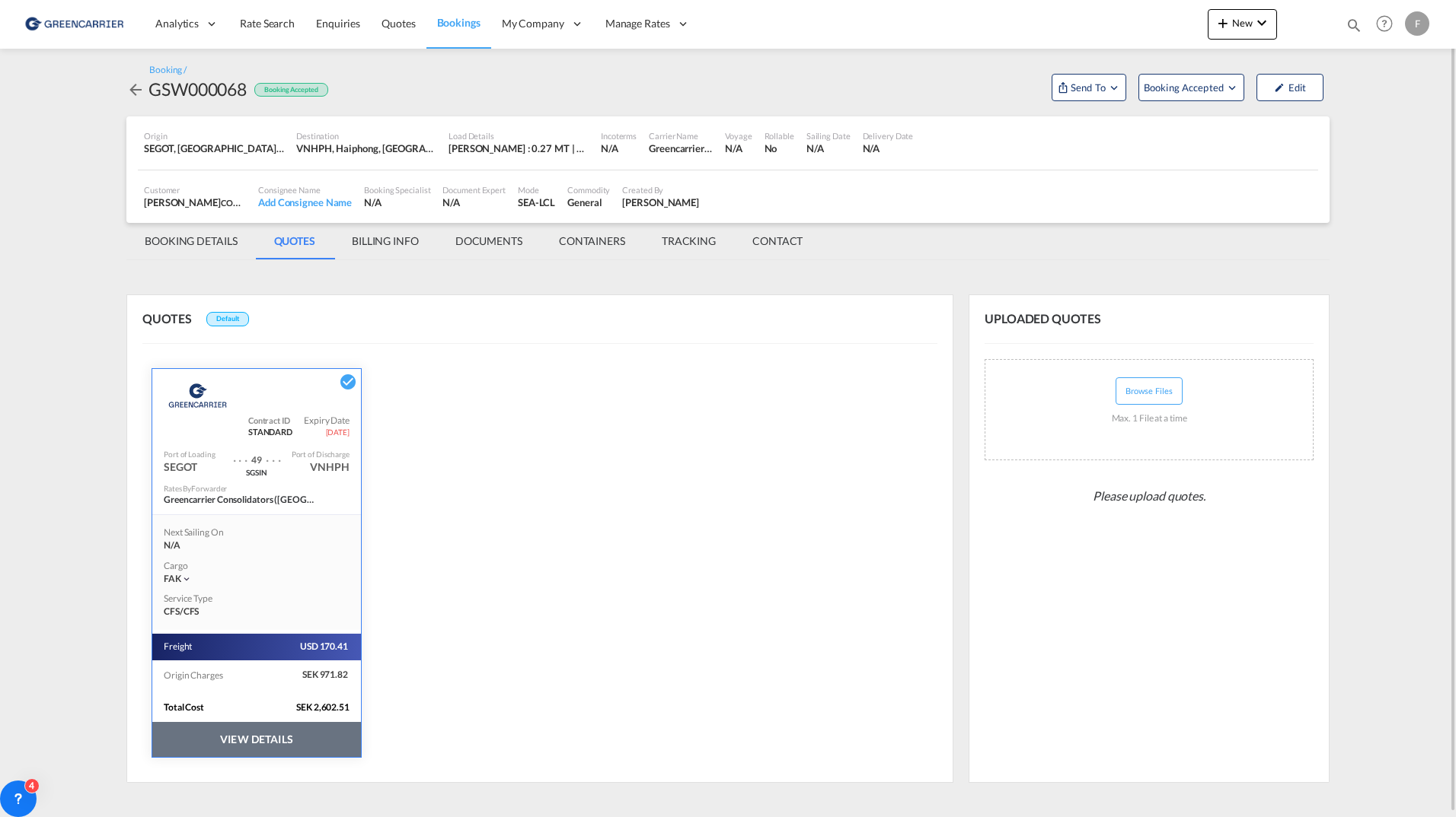
click at [161, 247] on md-tab-item "BOOKING DETAILS" at bounding box center [191, 241] width 129 height 36
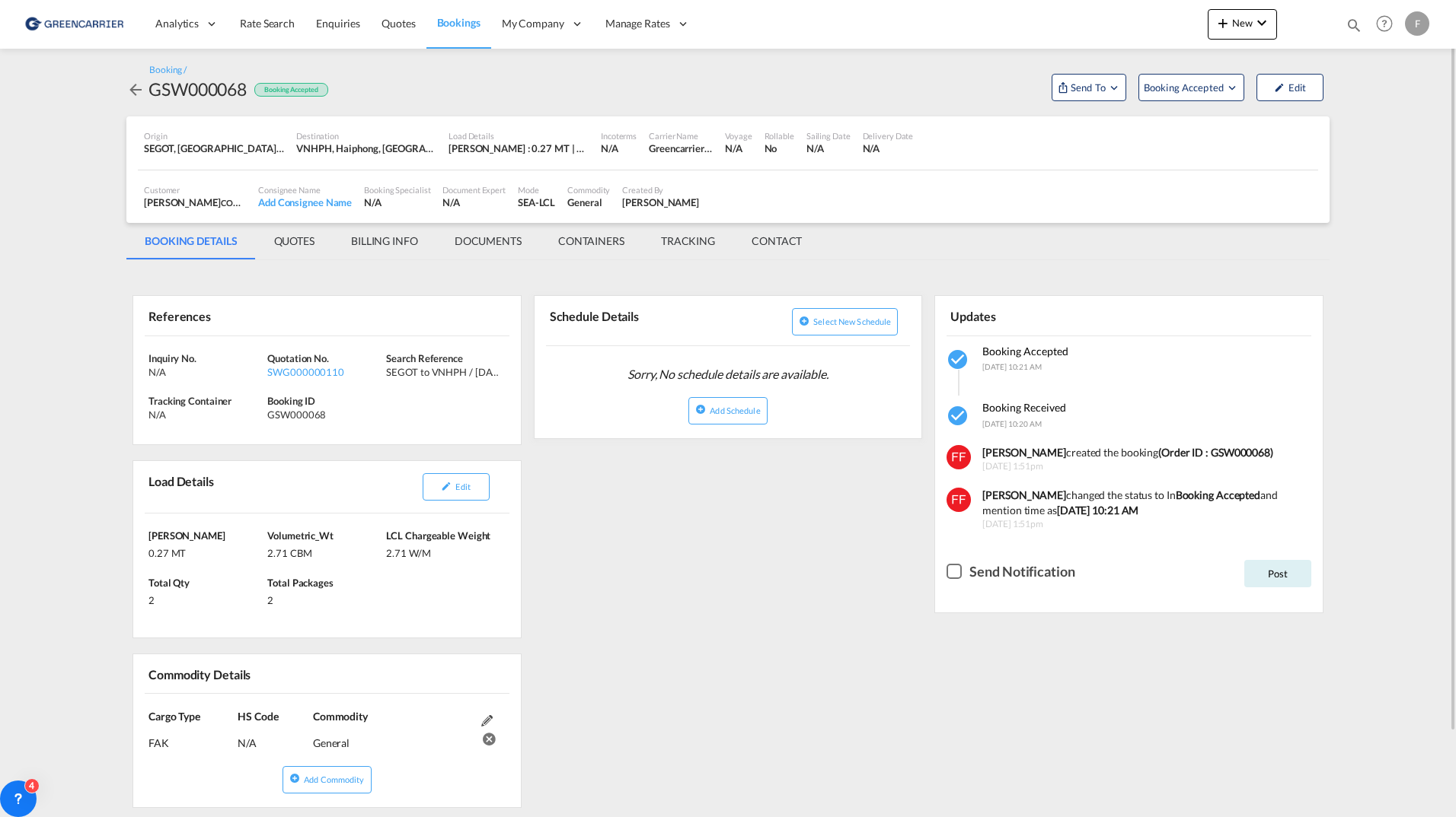
click at [72, 293] on md-content "Analytics Reports Dashboard Rate Search Enquiries Quotes Bookings" at bounding box center [728, 408] width 1456 height 817
click at [314, 239] on md-tab-item "QUOTES" at bounding box center [294, 241] width 77 height 36
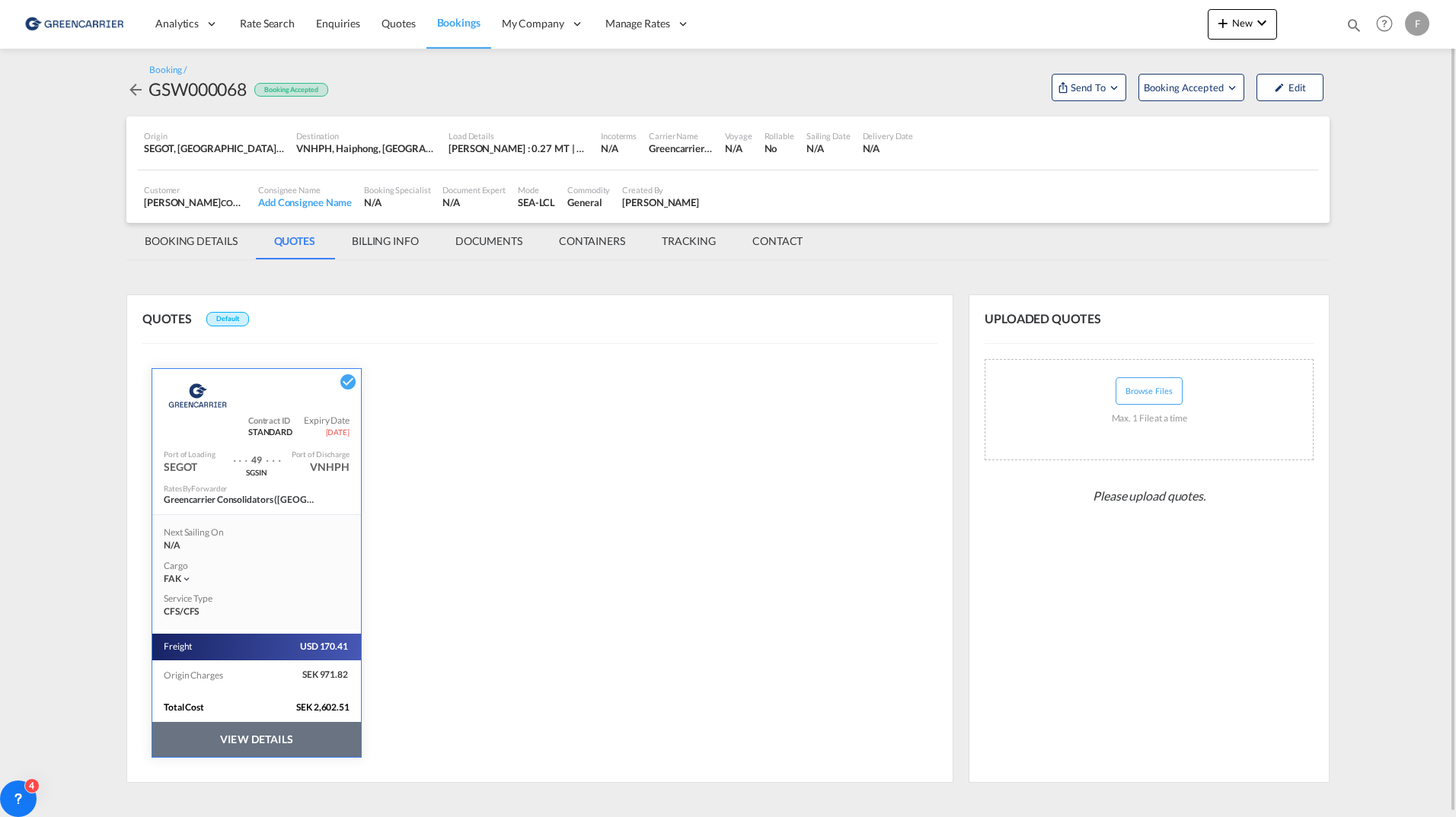
click at [220, 233] on md-tab-item "BOOKING DETAILS" at bounding box center [191, 241] width 129 height 36
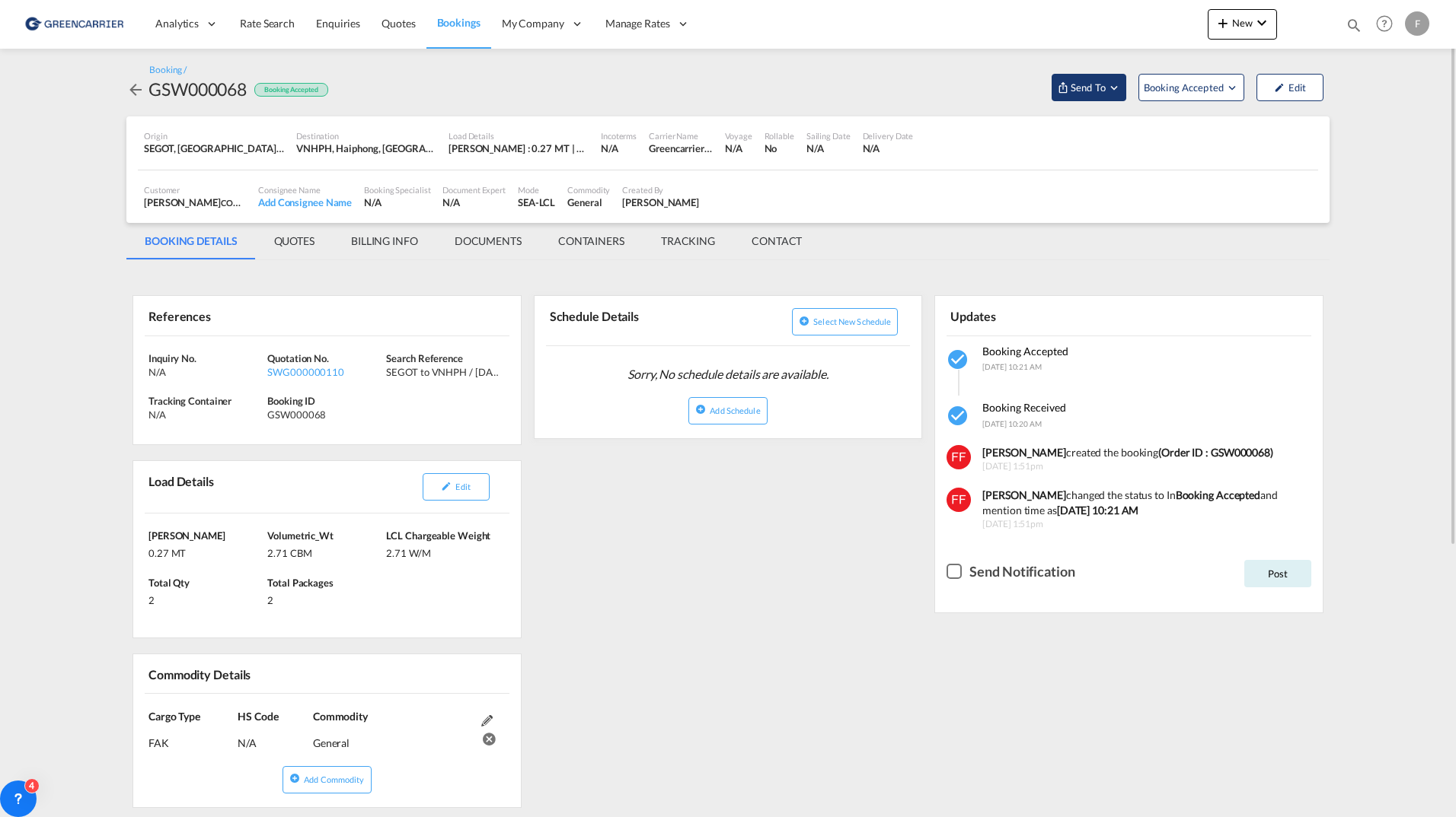
click at [1094, 80] on span "Send To" at bounding box center [1088, 87] width 38 height 15
click at [950, 68] on md-backdrop at bounding box center [728, 408] width 1456 height 817
click at [1089, 96] on button "Send To" at bounding box center [1089, 87] width 74 height 28
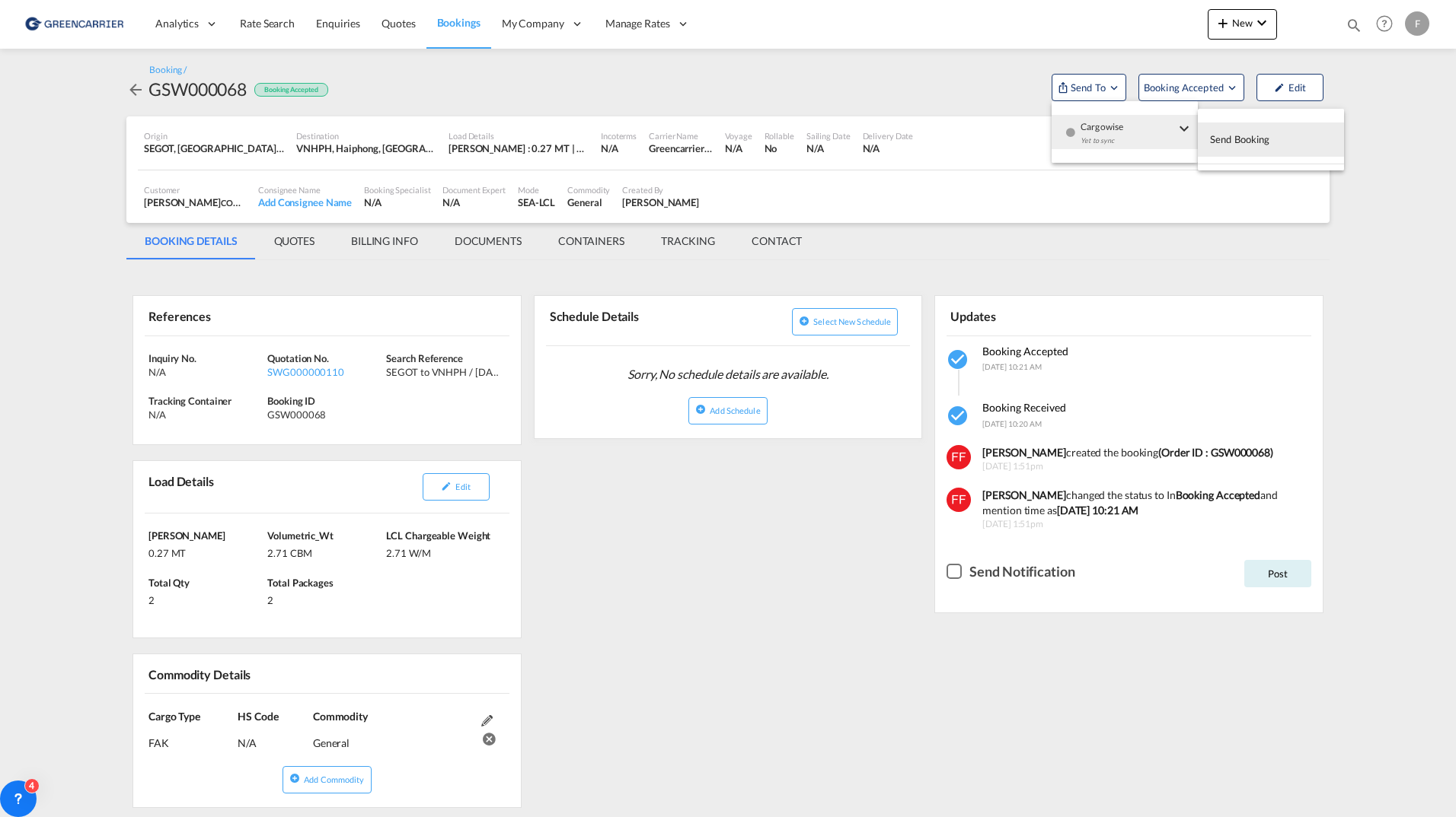
click at [664, 594] on md-backdrop at bounding box center [728, 408] width 1456 height 817
click at [287, 235] on md-tab-item "QUOTES" at bounding box center [294, 241] width 77 height 36
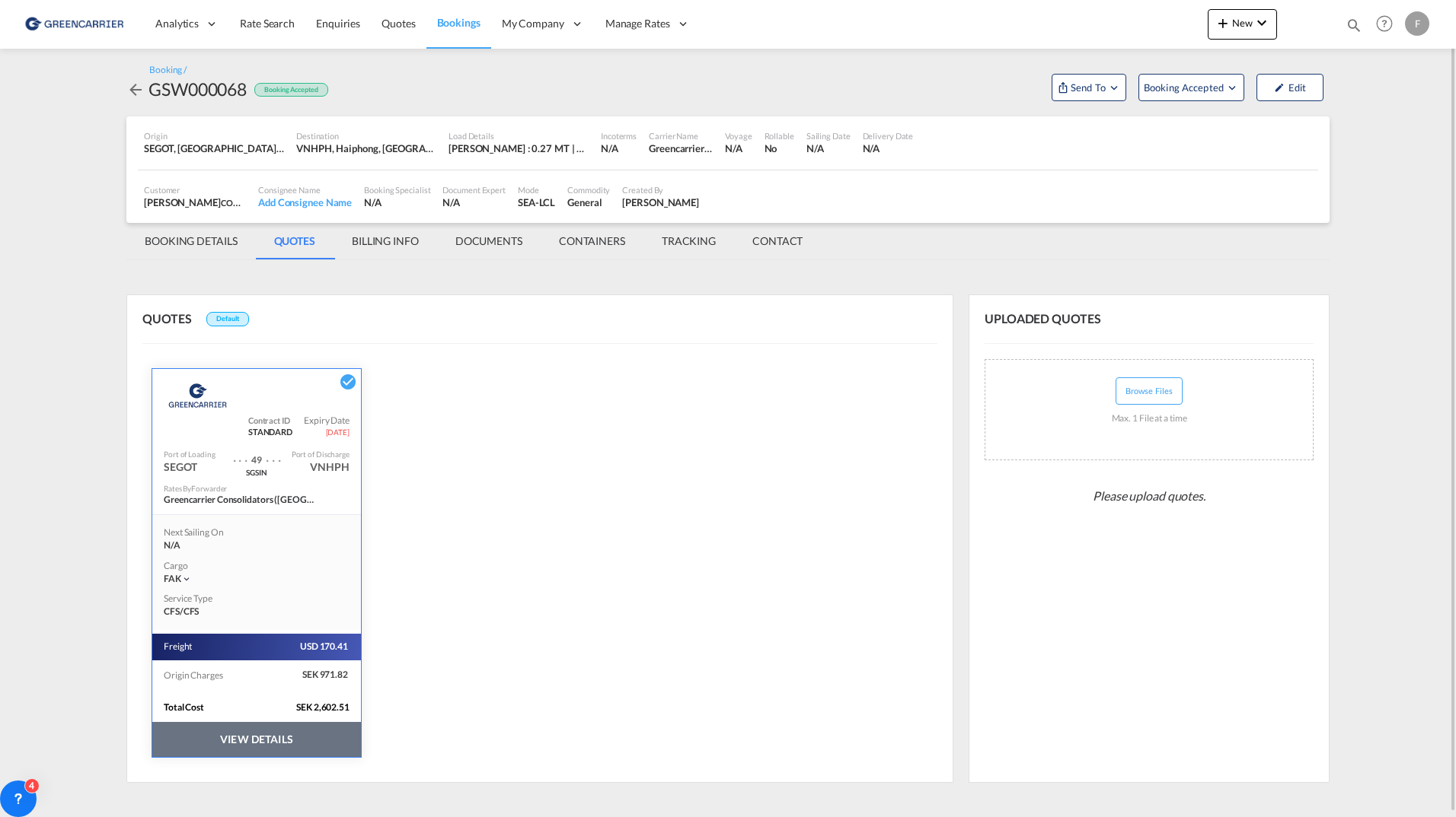
click at [631, 239] on md-tab-item "CONTAINERS" at bounding box center [592, 241] width 103 height 36
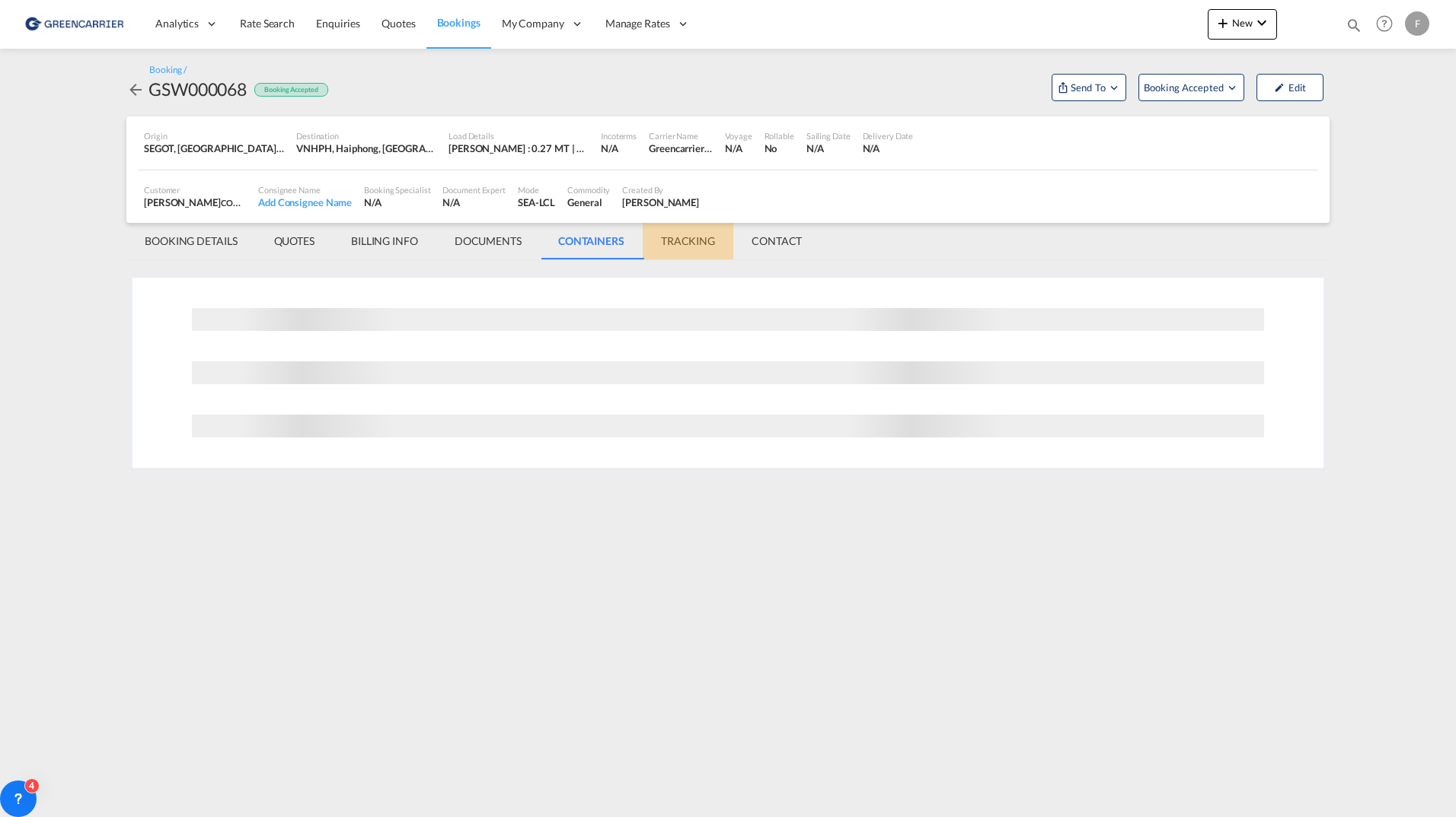
click at [696, 241] on md-tab-item "TRACKING" at bounding box center [688, 241] width 91 height 36
click at [817, 243] on md-tab-item "CONTACT" at bounding box center [776, 241] width 87 height 36
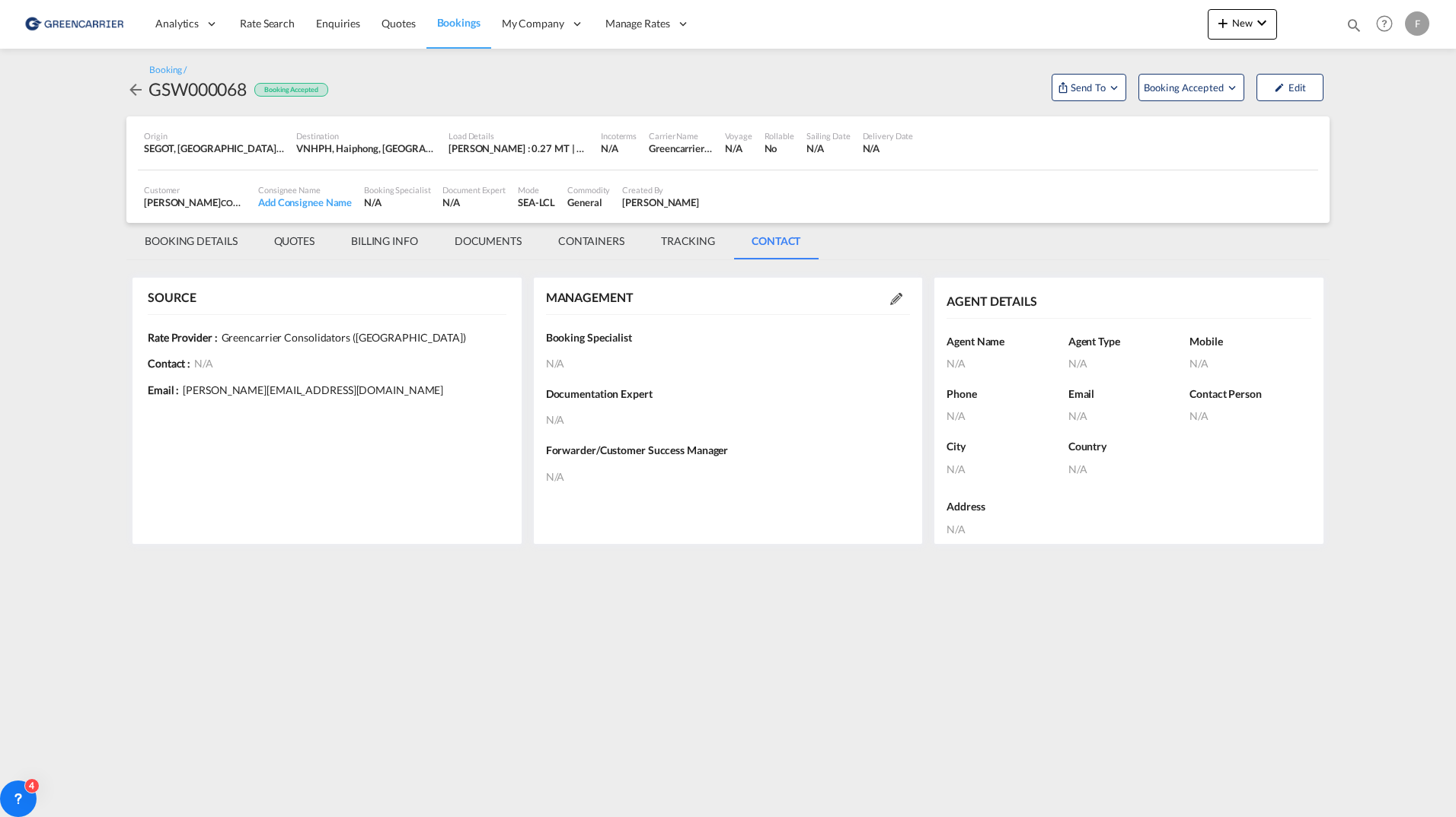
click at [894, 295] on md-icon at bounding box center [896, 298] width 12 height 12
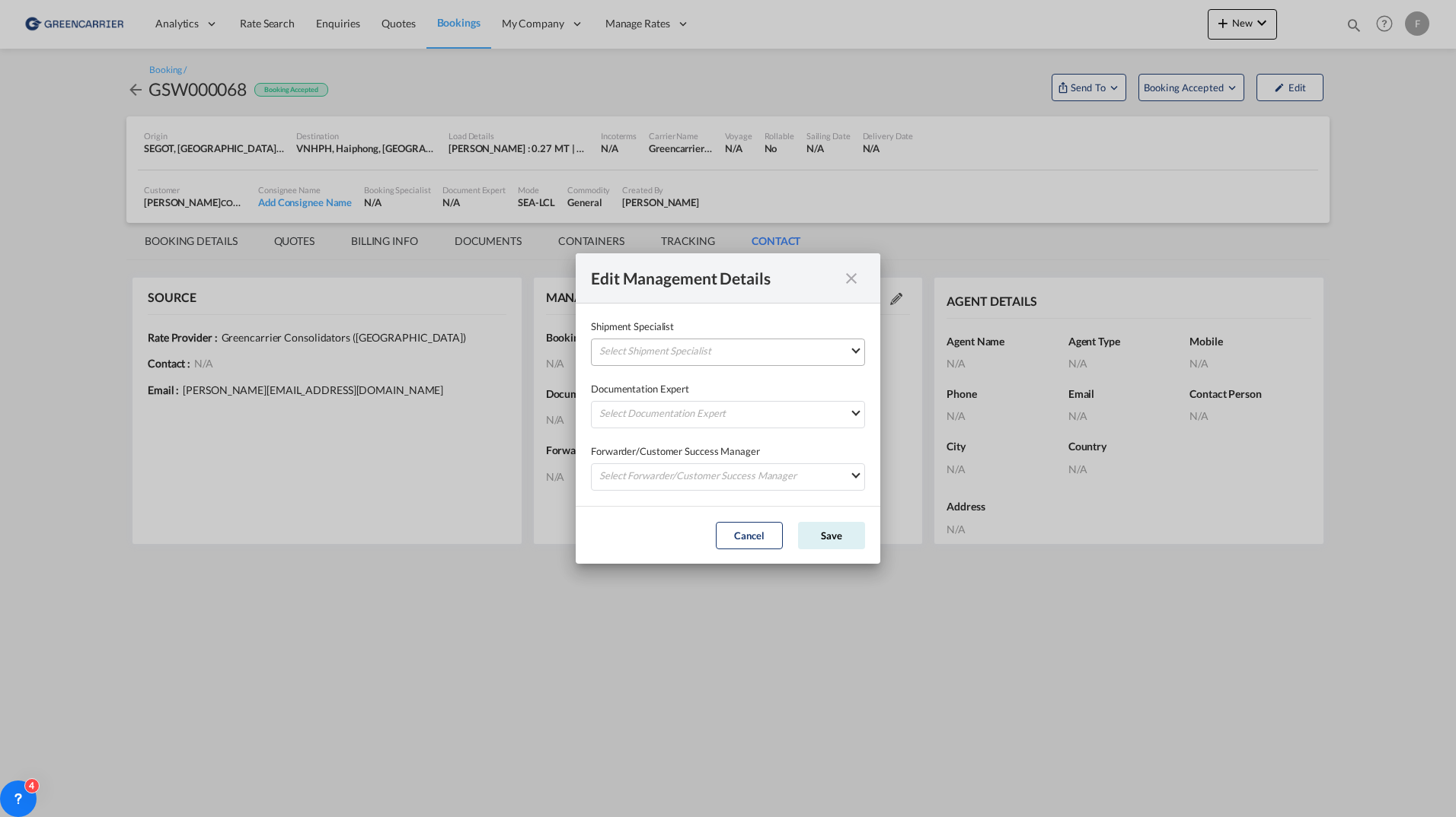
click at [742, 357] on md-select "Select Shipment Specialist [PERSON_NAME] [PERSON_NAME][EMAIL_ADDRESS][PERSON_NA…" at bounding box center [728, 353] width 274 height 28
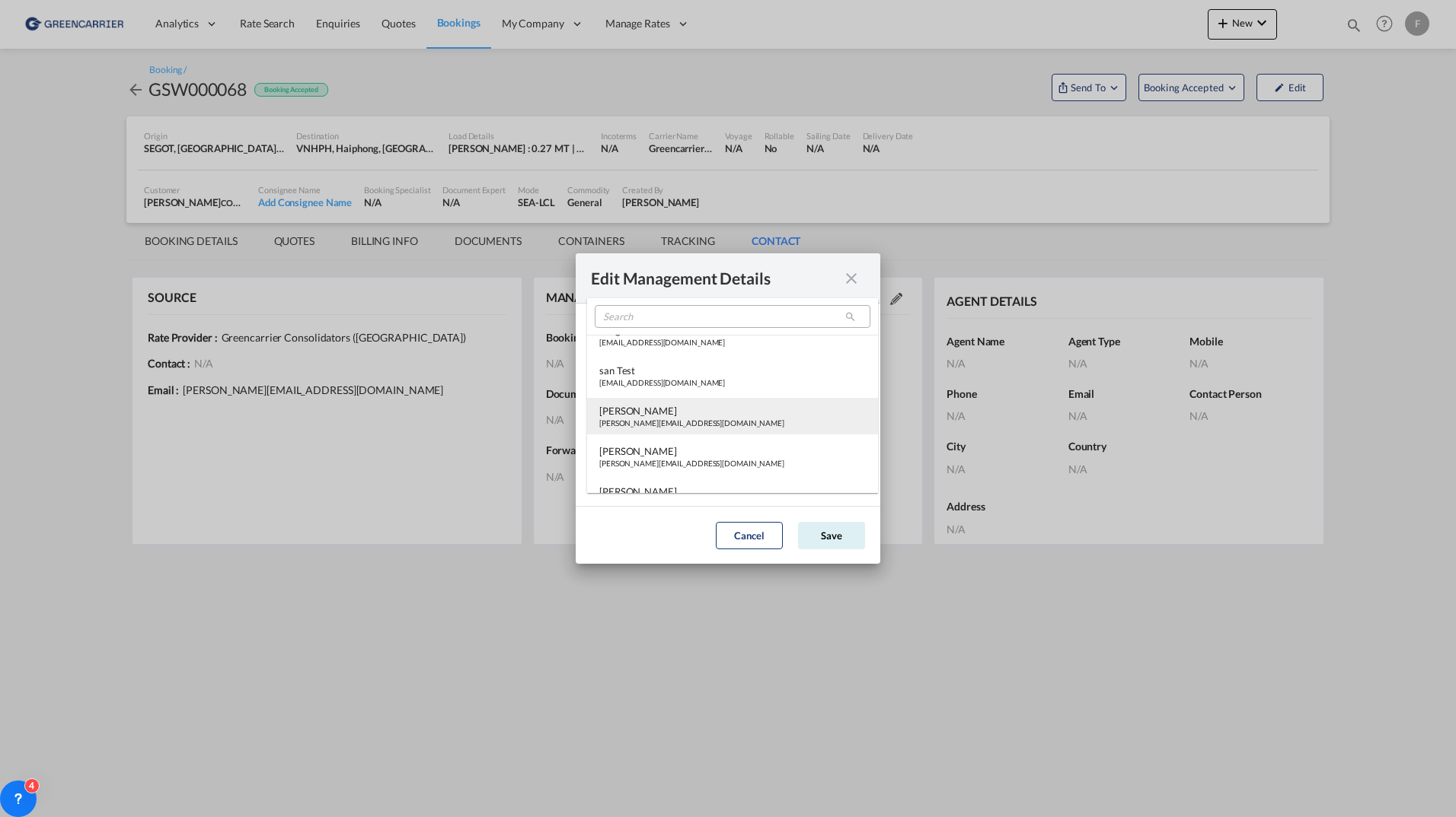
click at [707, 418] on div "[PERSON_NAME][EMAIL_ADDRESS][DOMAIN_NAME]" at bounding box center [691, 423] width 185 height 11
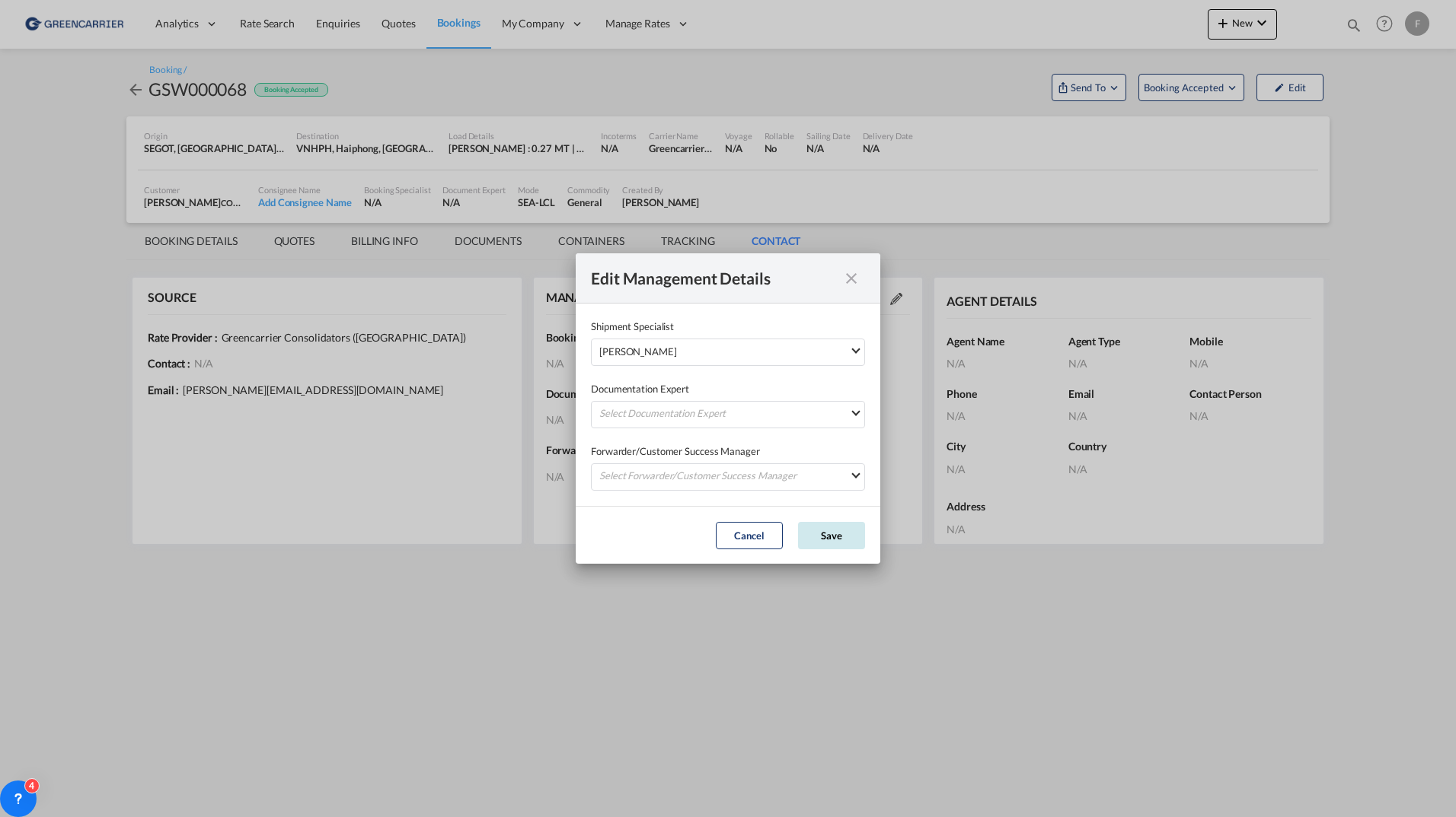
click at [834, 528] on button "Save" at bounding box center [831, 535] width 67 height 28
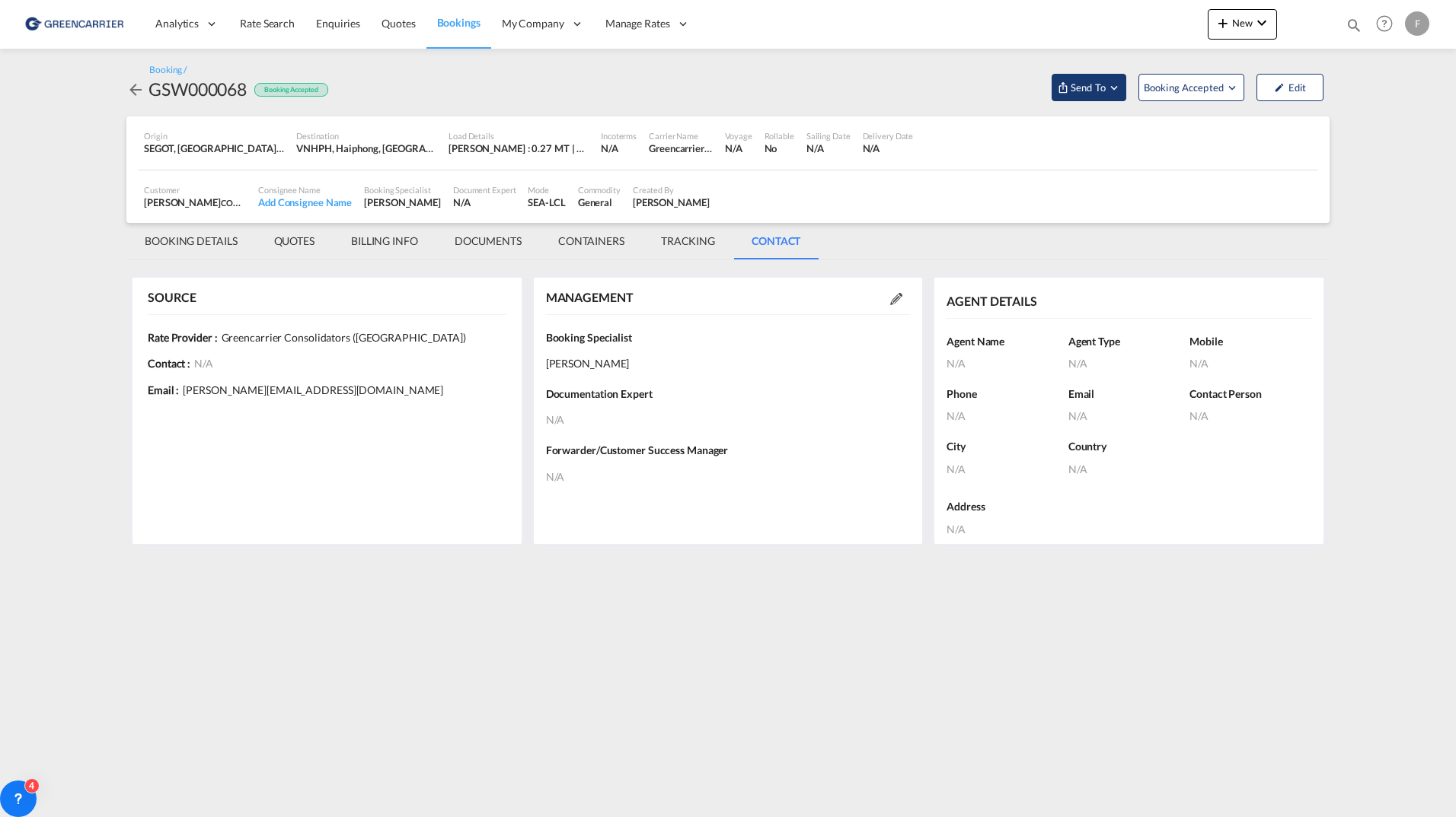
click at [1093, 92] on span "Send To" at bounding box center [1088, 87] width 38 height 15
click at [1277, 127] on button "Send Booking" at bounding box center [1271, 139] width 146 height 34
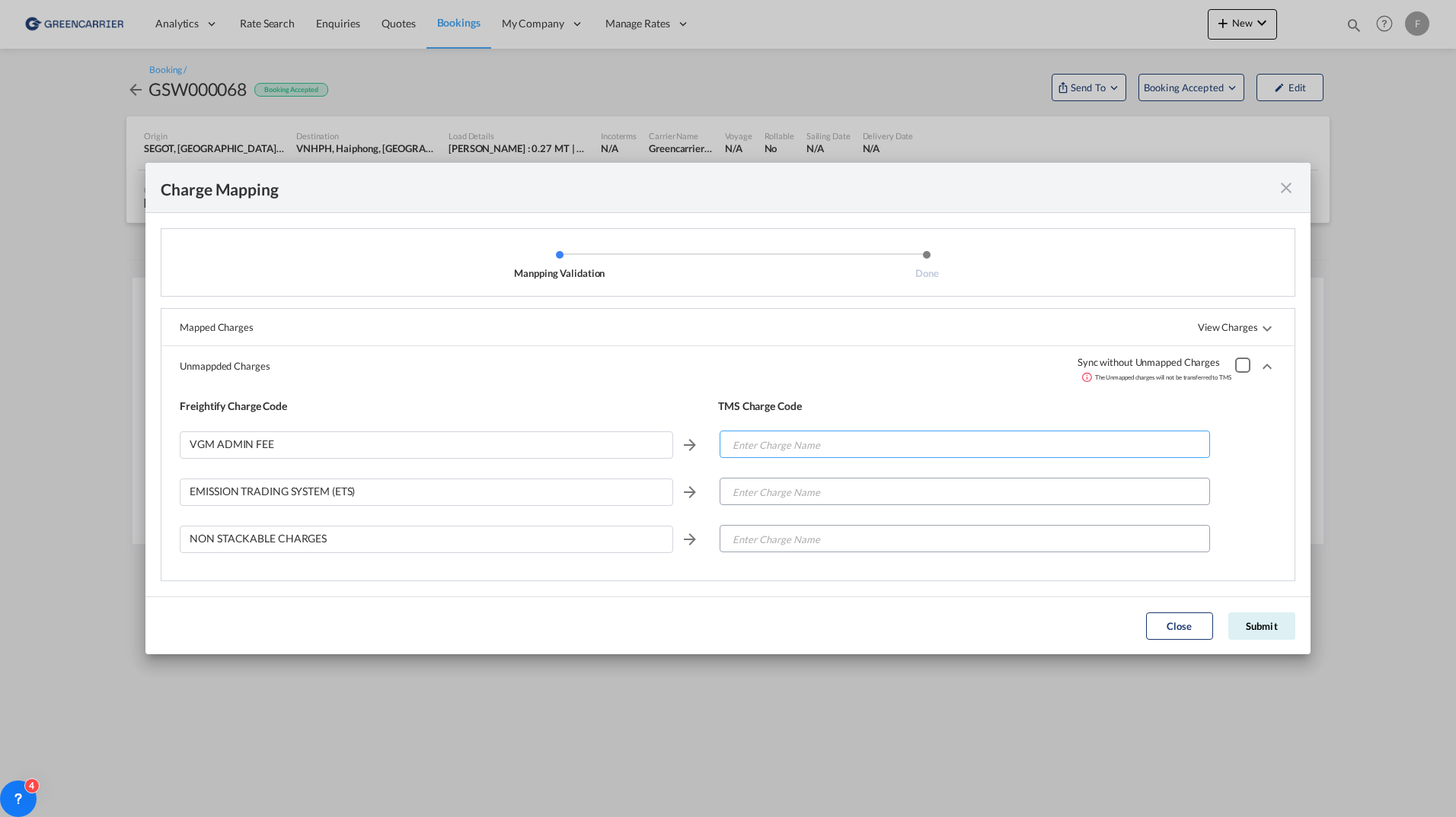
click at [940, 435] on input "Enter Charge Name" at bounding box center [965, 445] width 488 height 28
click at [940, 446] on input "Enter Charge Name" at bounding box center [965, 445] width 488 height 28
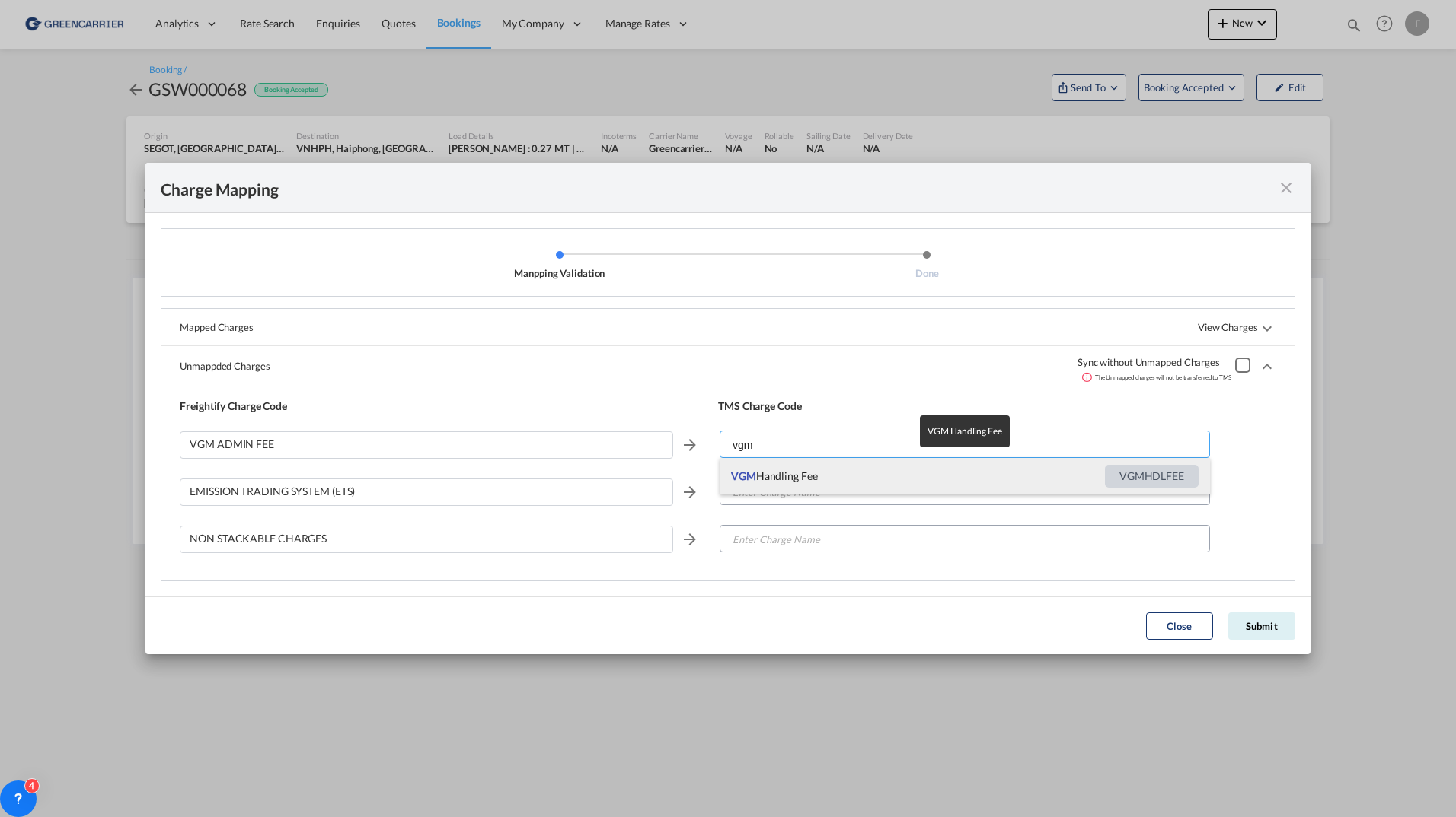
click at [786, 474] on span "VGM Handling Fee" at bounding box center [918, 476] width 374 height 36
type input "VGM Handling Fee"
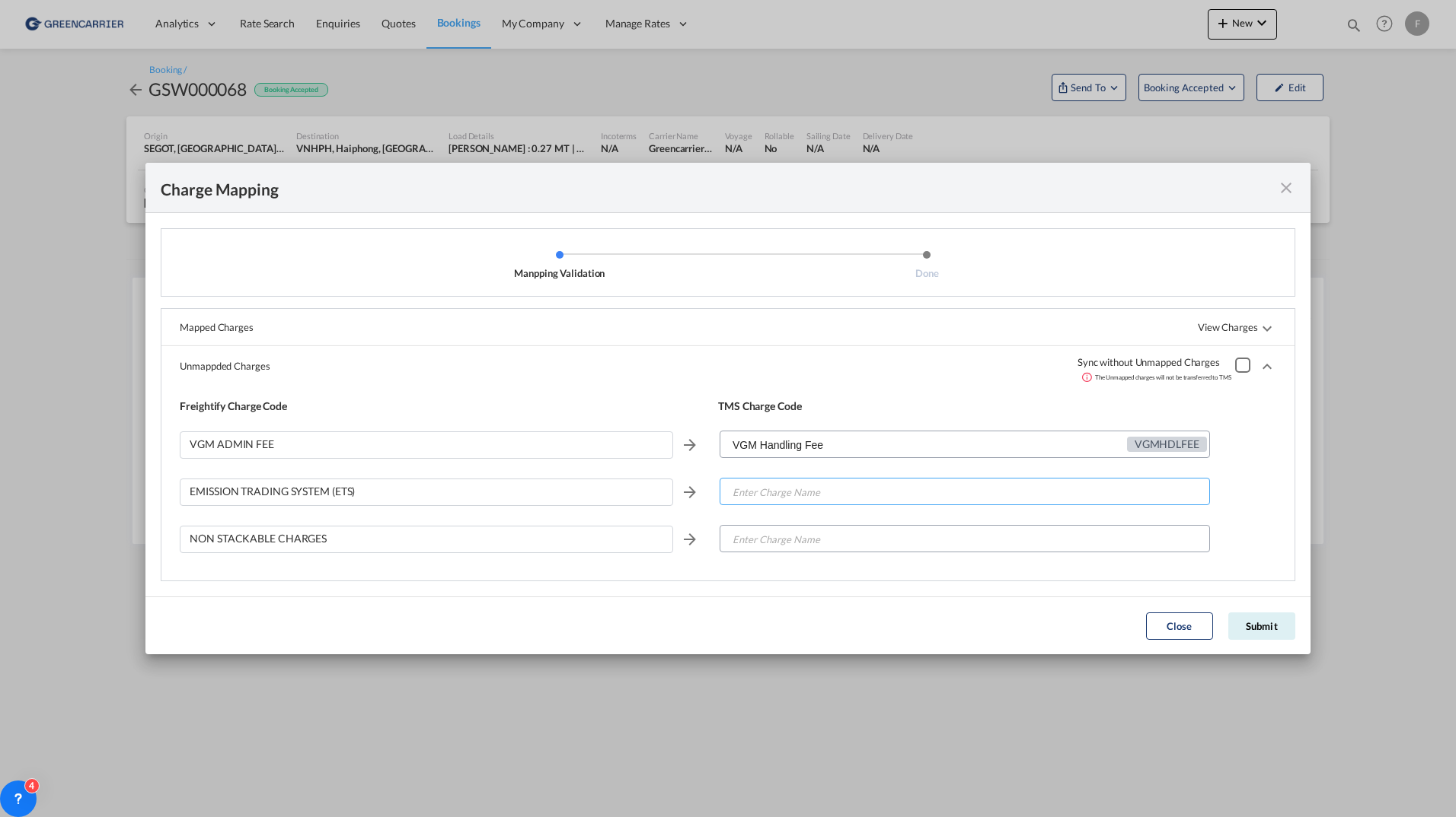
click at [786, 490] on input "Enter Charge Name" at bounding box center [965, 493] width 488 height 28
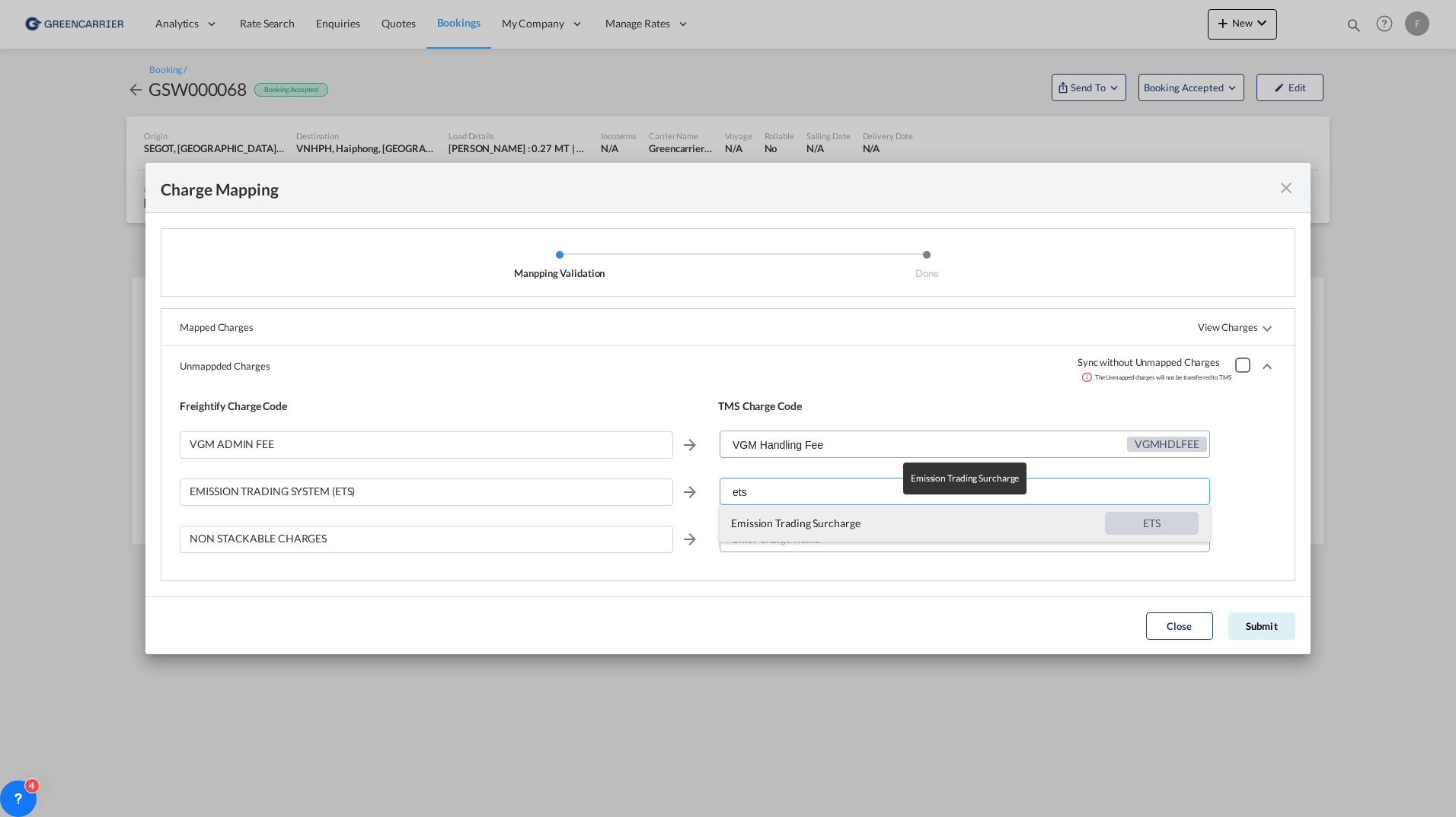
click at [779, 521] on span "Emission Trading Surcharge" at bounding box center [918, 523] width 374 height 36
type input "Emission Trading Surcharge"
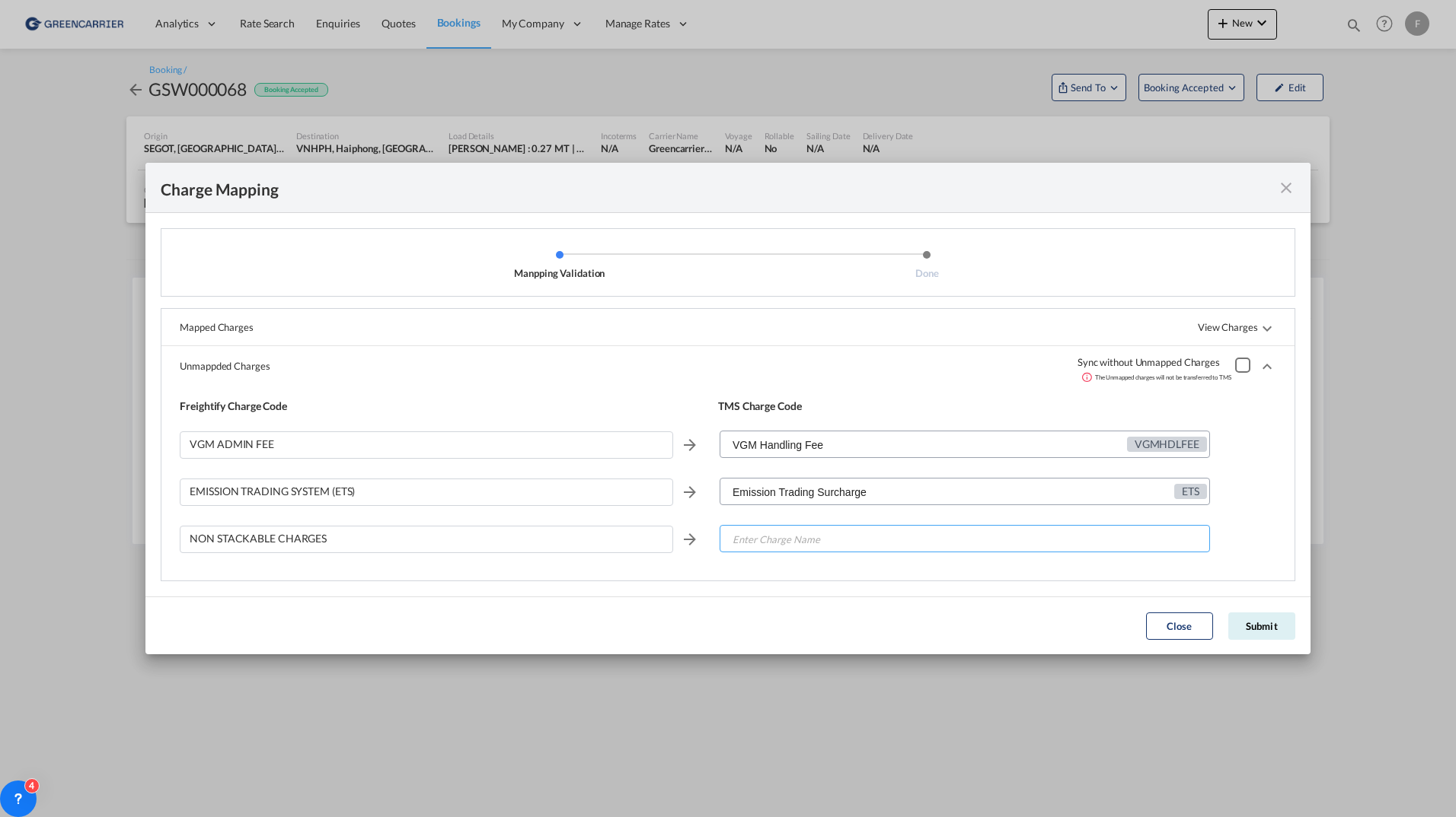
click at [777, 535] on input "Enter Charge Name" at bounding box center [965, 540] width 488 height 28
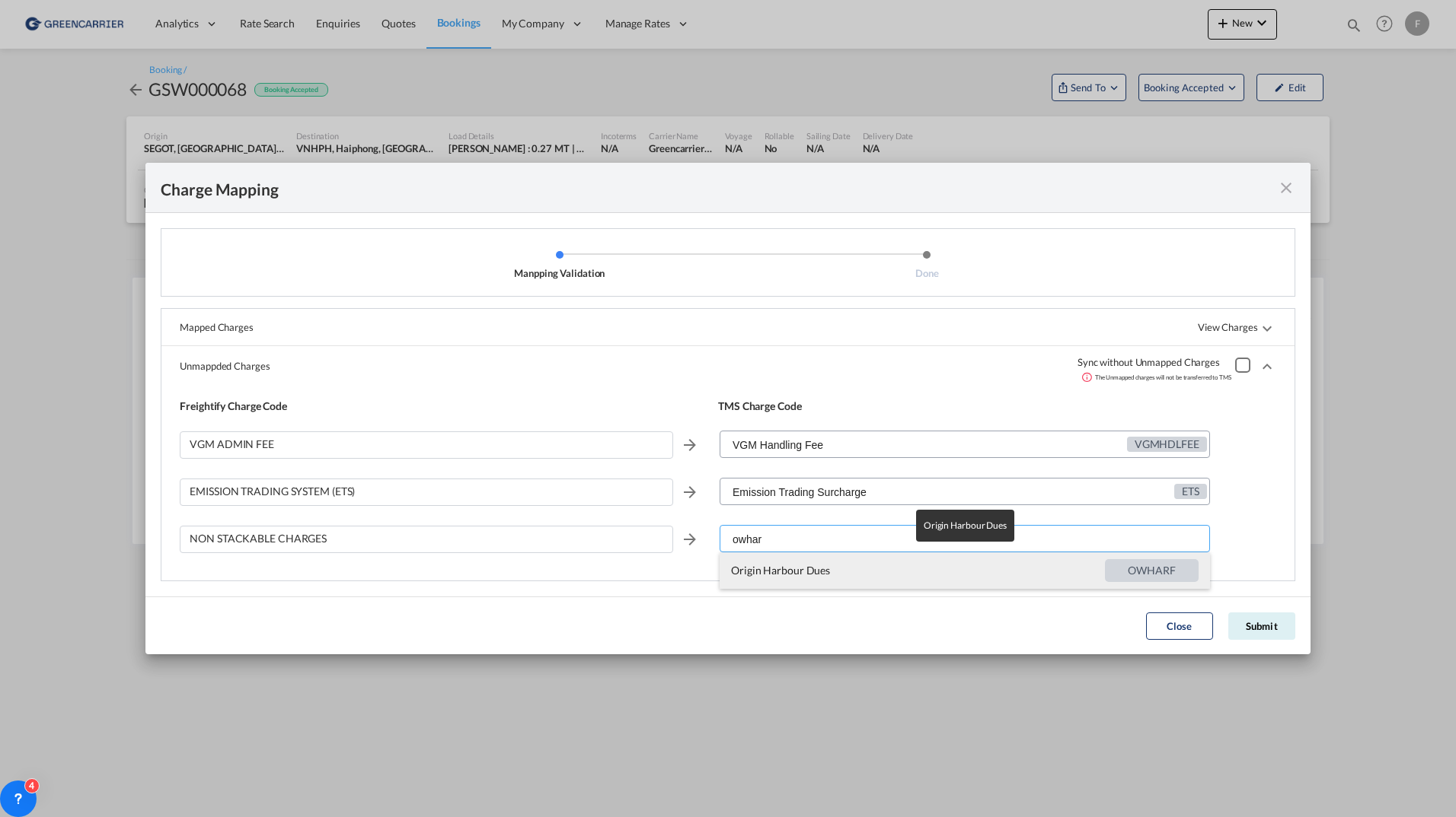
click at [821, 559] on span "Origin Harbour Dues" at bounding box center [918, 570] width 374 height 36
type input "Origin Harbour Dues"
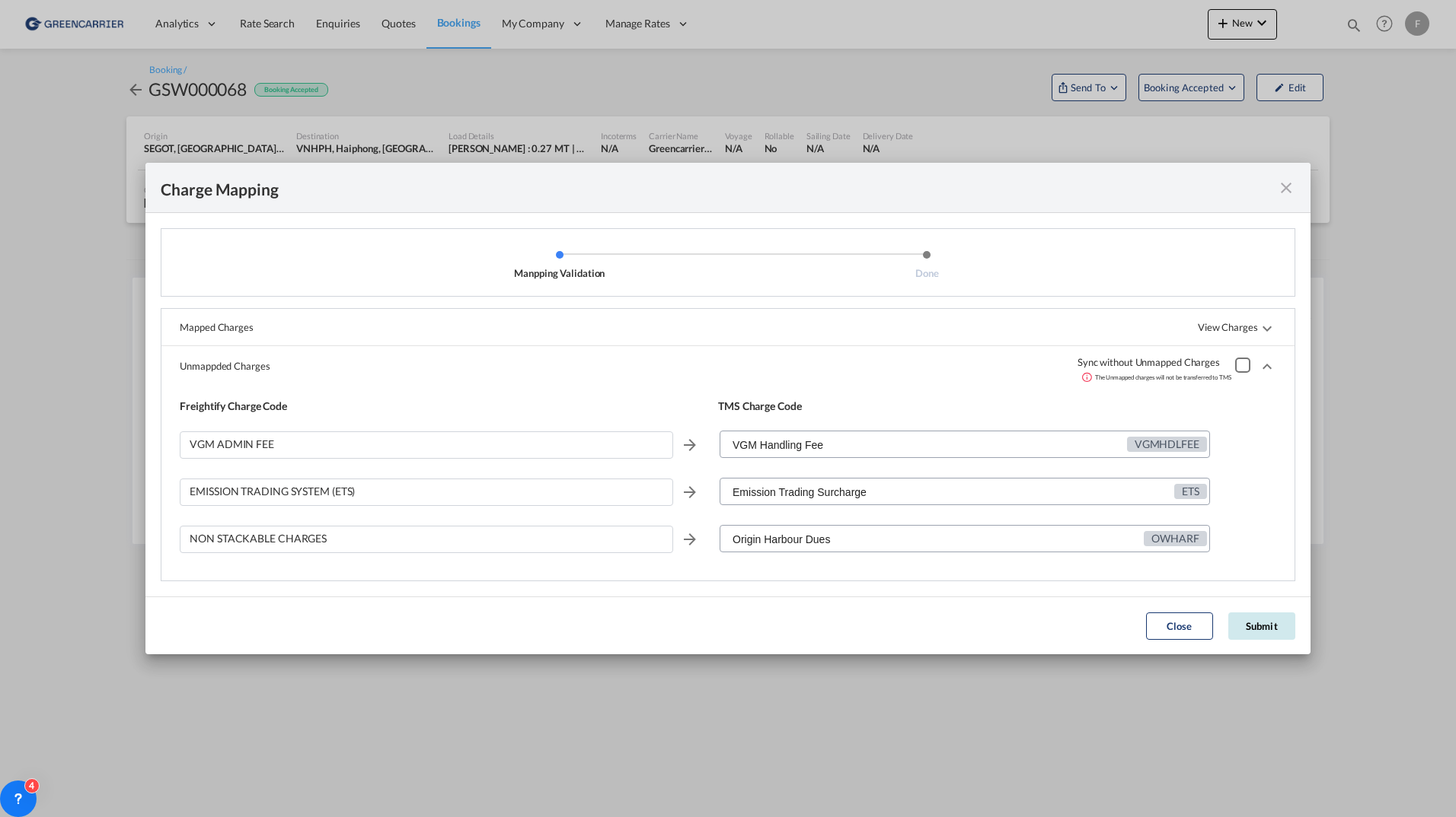
click at [1289, 622] on button "Submit" at bounding box center [1262, 626] width 67 height 28
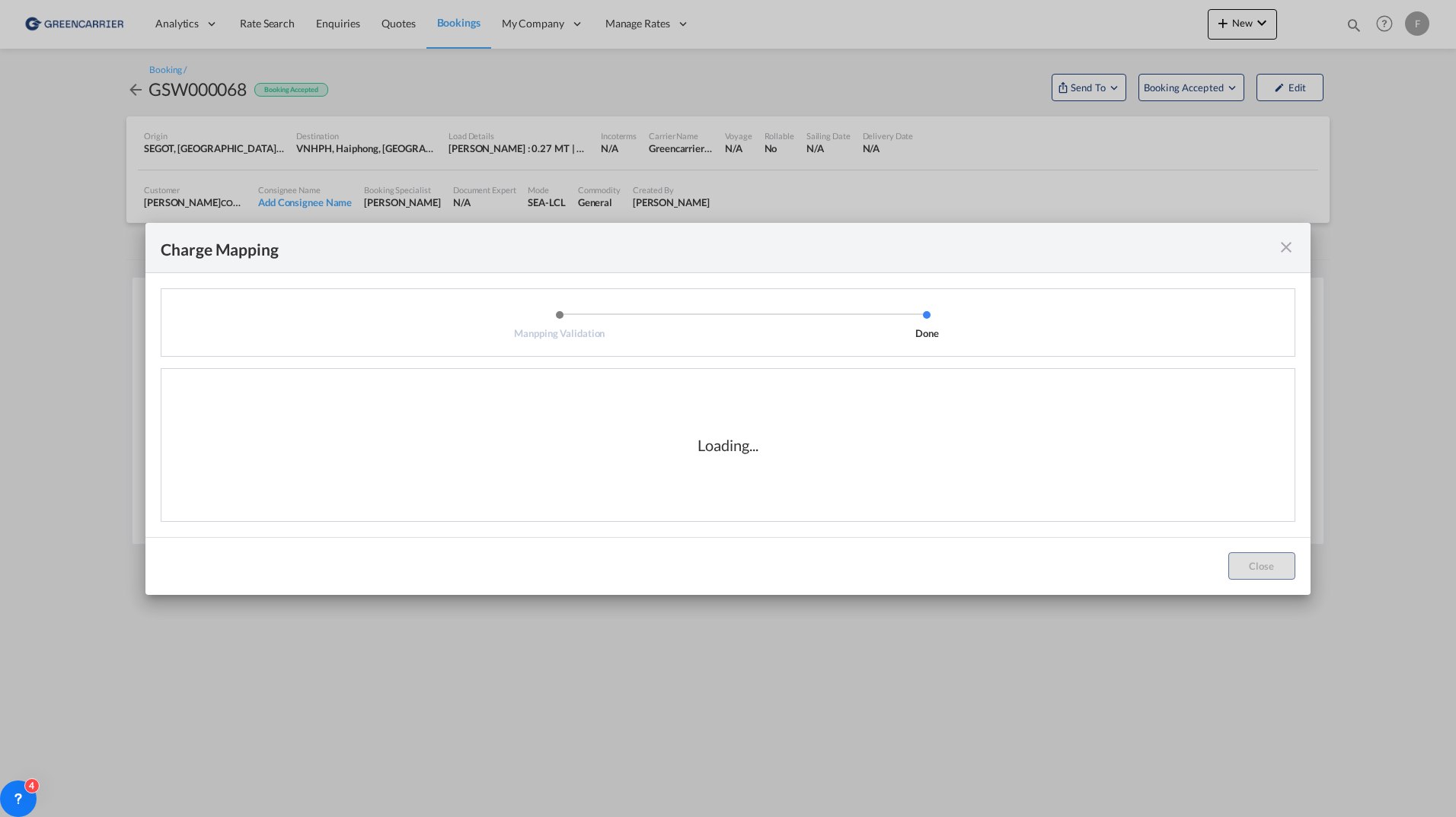
click at [925, 332] on li "Done" at bounding box center [926, 325] width 367 height 31
drag, startPoint x: 925, startPoint y: 332, endPoint x: 1074, endPoint y: 337, distance: 149.1
click at [1074, 337] on li "Done" at bounding box center [926, 325] width 367 height 31
click at [709, 446] on div "Loading..." at bounding box center [728, 445] width 60 height 21
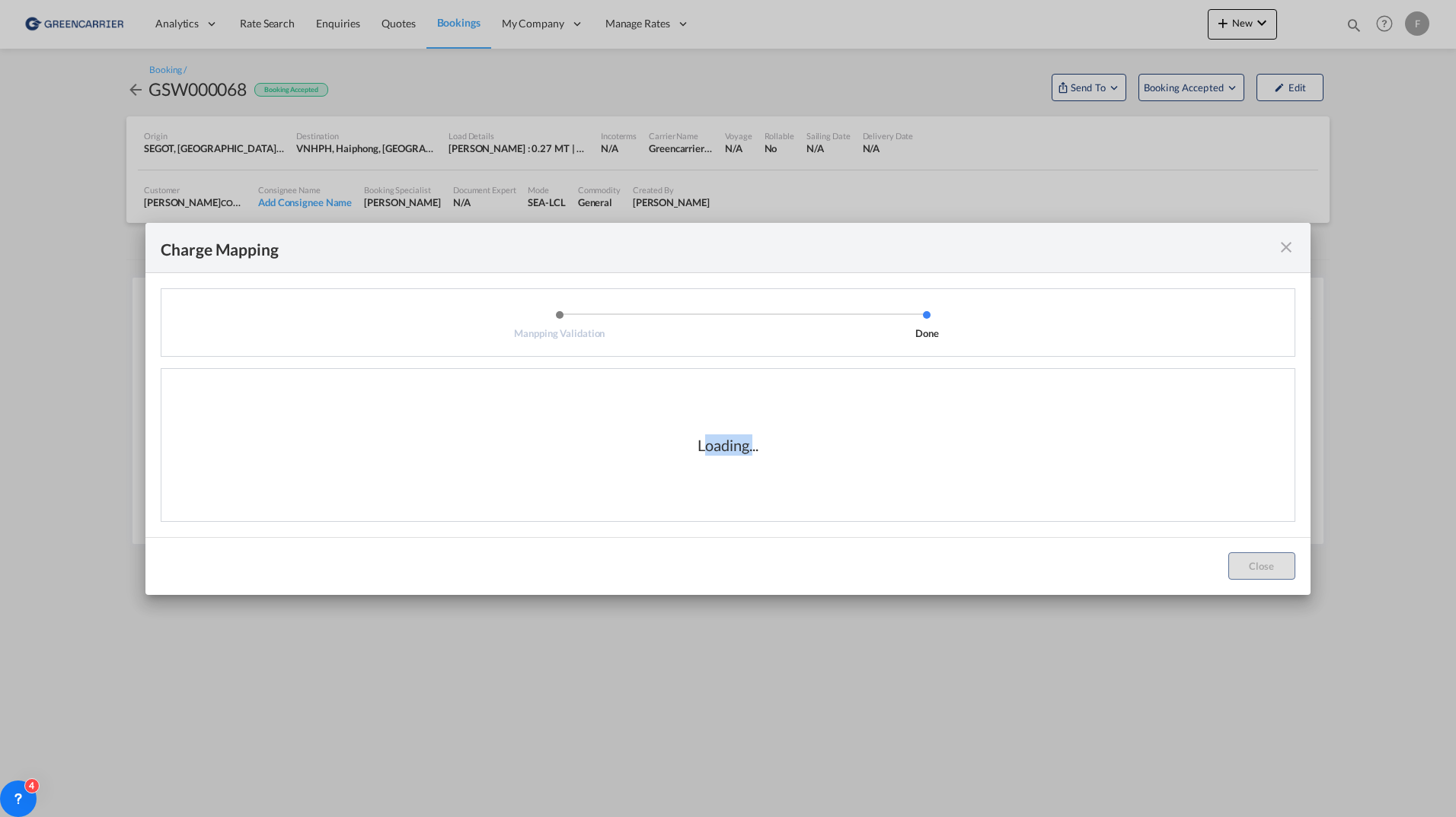
click at [709, 446] on div "Loading..." at bounding box center [728, 445] width 60 height 21
click at [993, 432] on div "Loading..." at bounding box center [728, 445] width 1133 height 152
click at [1286, 247] on md-icon "icon-close fg-AAA8AD cursor" at bounding box center [1286, 247] width 19 height 19
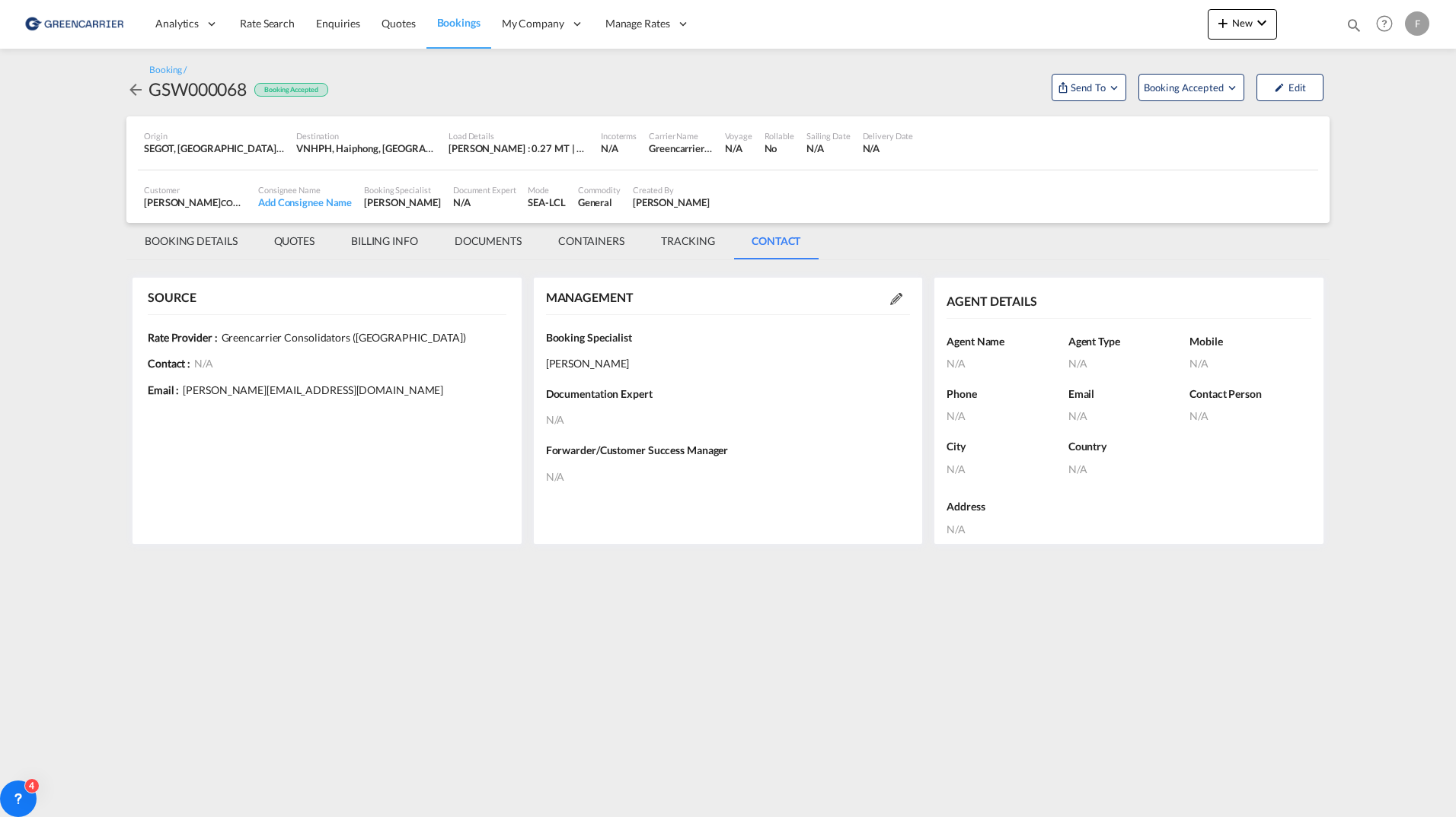
click at [777, 109] on div "Booking / GSW000068 Booking Accepted Send To Booking Accepted Edit" at bounding box center [728, 83] width 1203 height 68
click at [456, 83] on div "Booking / GSW000068 Booking Accepted Send To Booking Accepted Edit" at bounding box center [728, 83] width 1203 height 37
click at [137, 94] on md-icon "icon-arrow-left" at bounding box center [135, 90] width 19 height 19
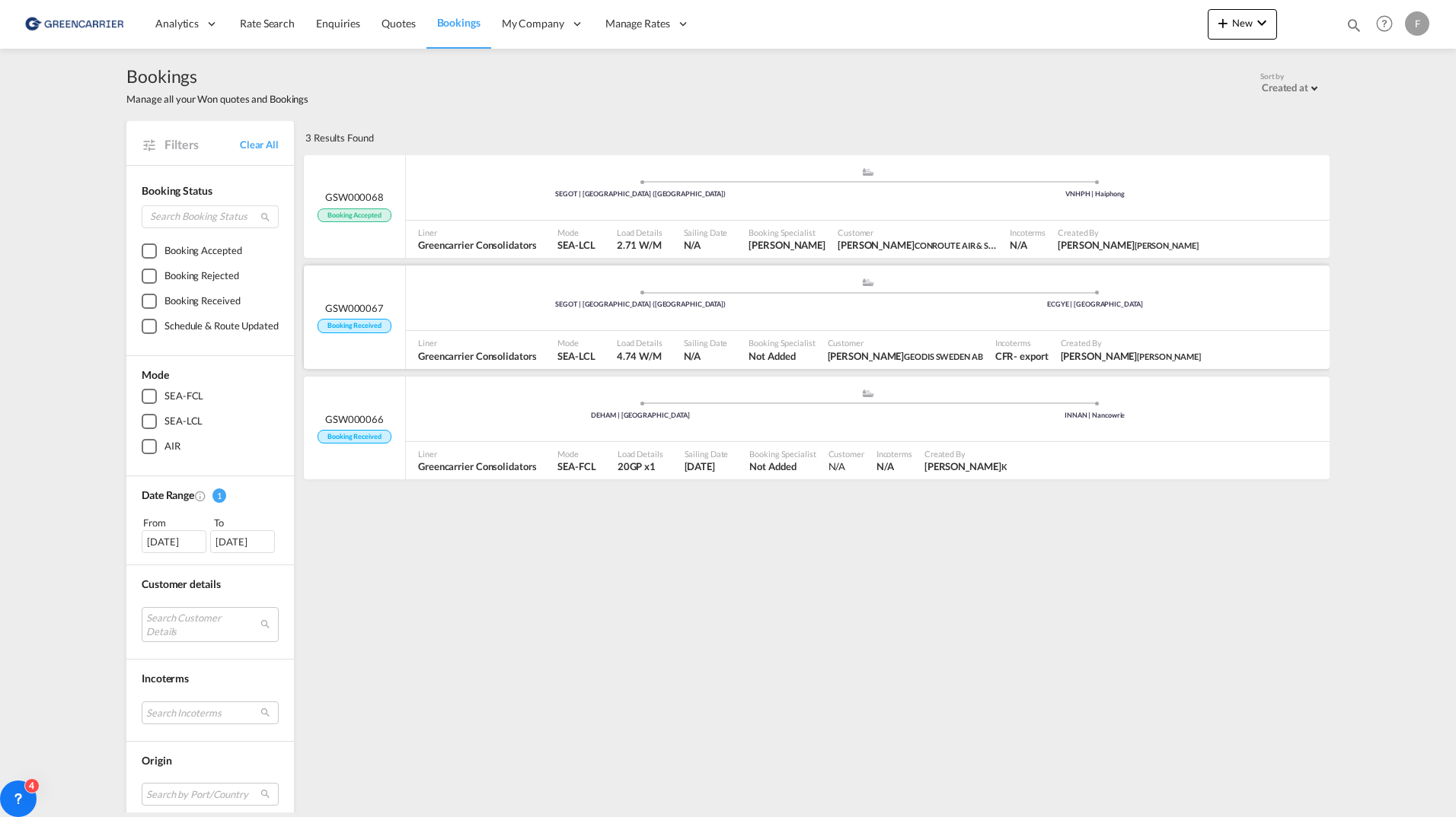
click at [1191, 319] on div ".a{fill:#aaa8ad;} .a{fill:#aaa8ad;} SEGOT | [GEOGRAPHIC_DATA] ([GEOGRAPHIC_DATA…" at bounding box center [867, 299] width 923 height 45
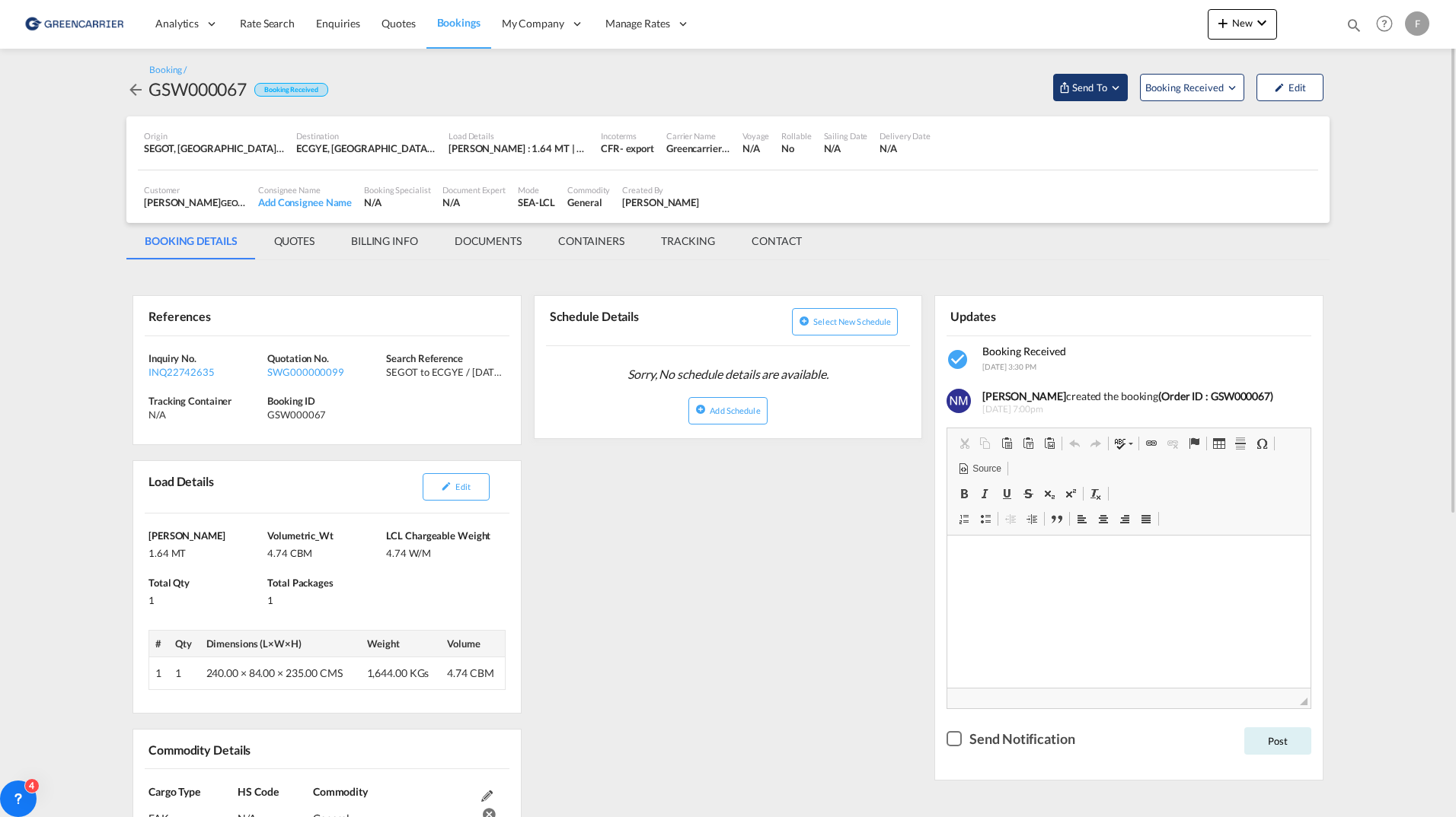
click at [1095, 95] on button "Send To" at bounding box center [1090, 87] width 74 height 28
click at [800, 74] on md-backdrop at bounding box center [728, 408] width 1456 height 817
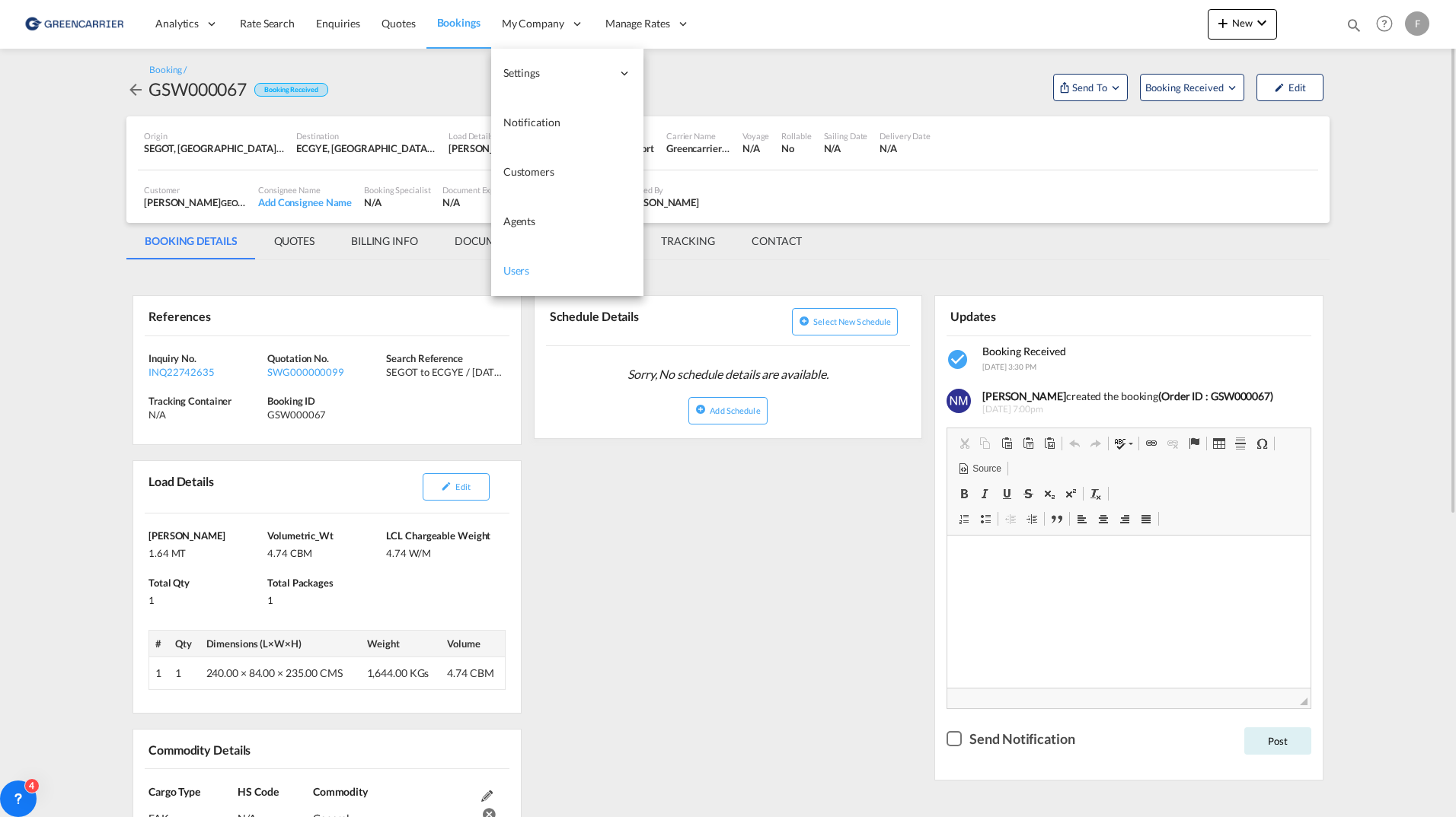
click at [517, 272] on span "Users" at bounding box center [516, 270] width 27 height 13
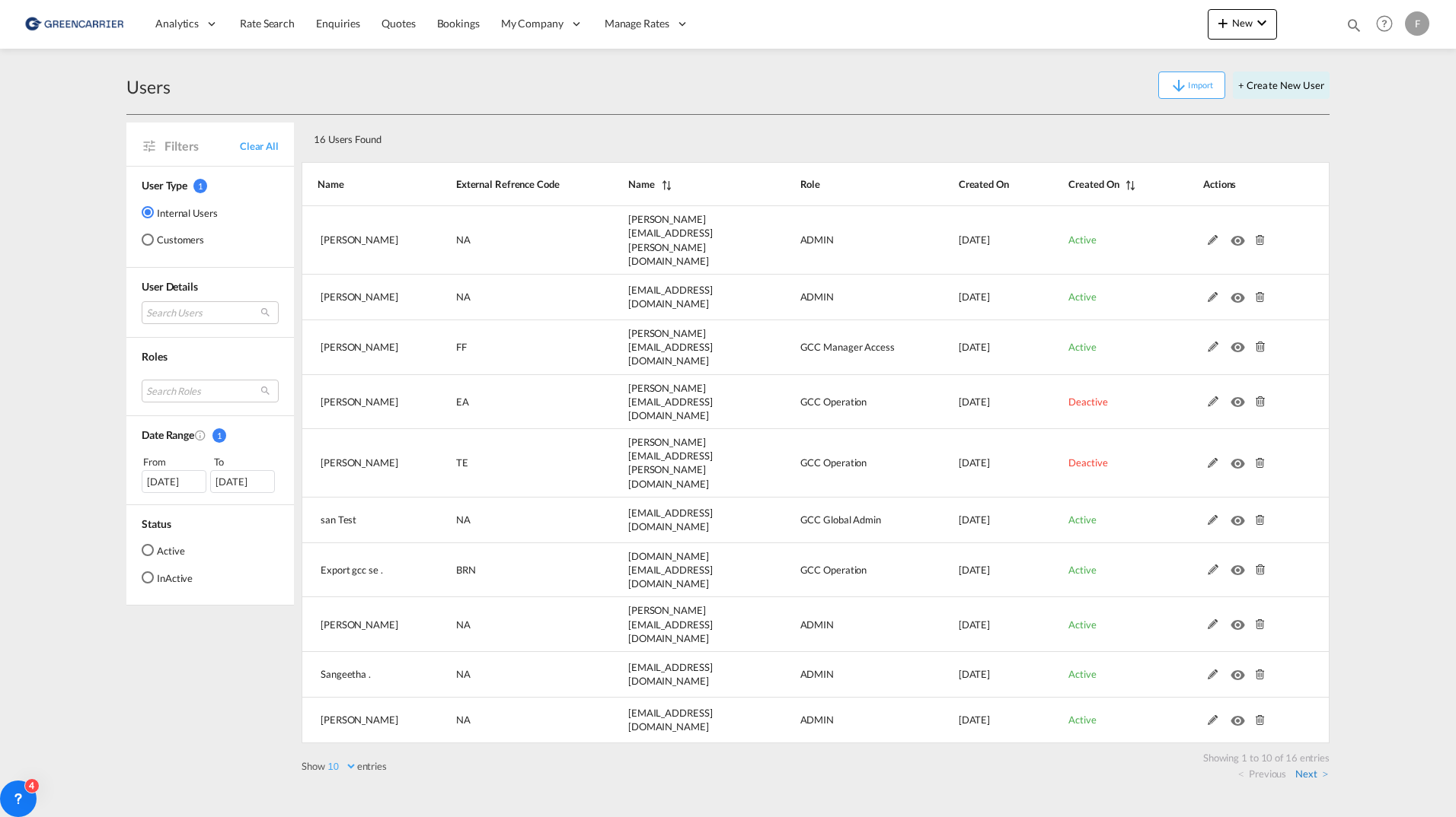
click at [1311, 767] on link "Next" at bounding box center [1311, 773] width 32 height 14
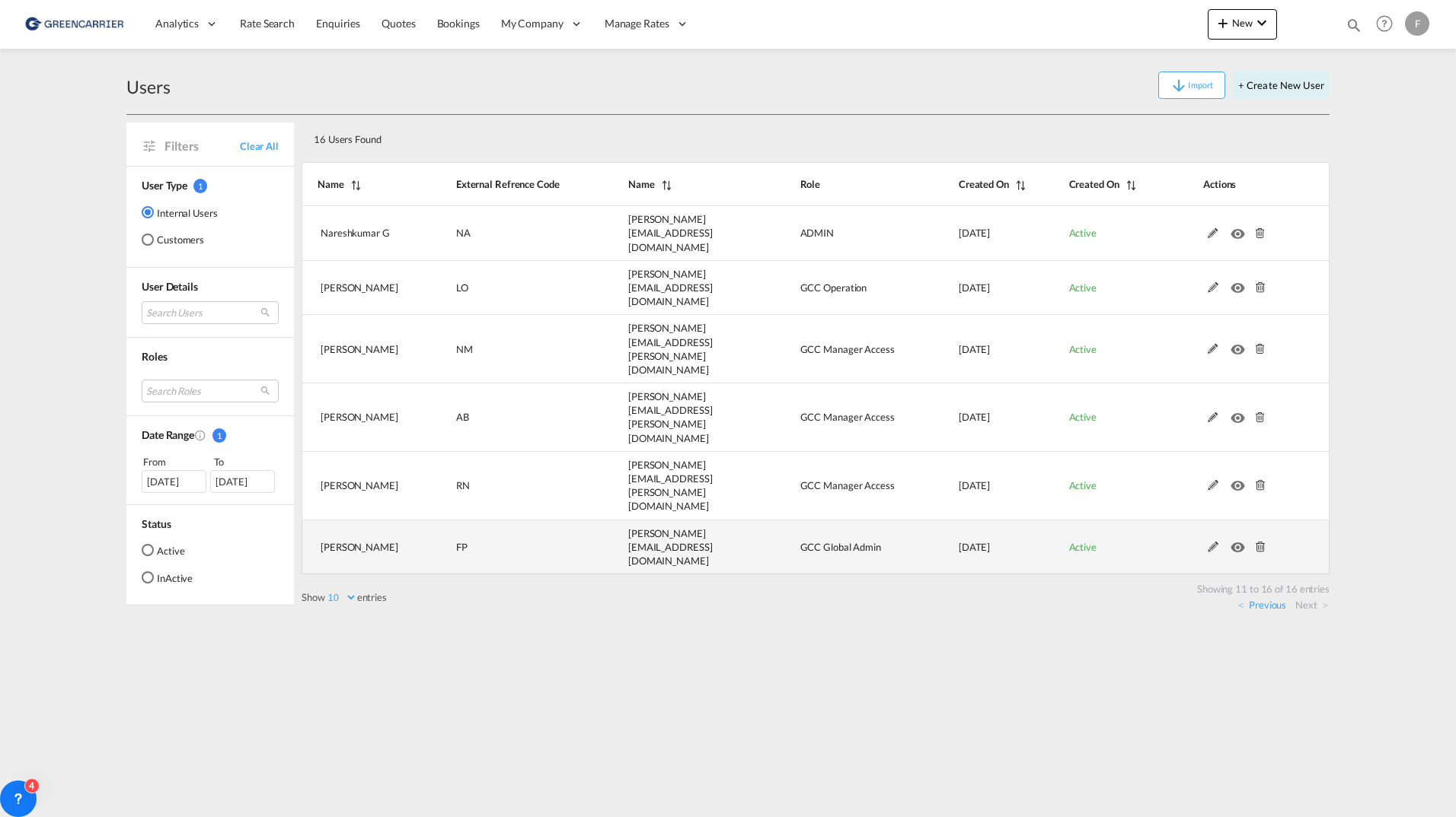
click at [1212, 542] on md-icon at bounding box center [1213, 547] width 19 height 11
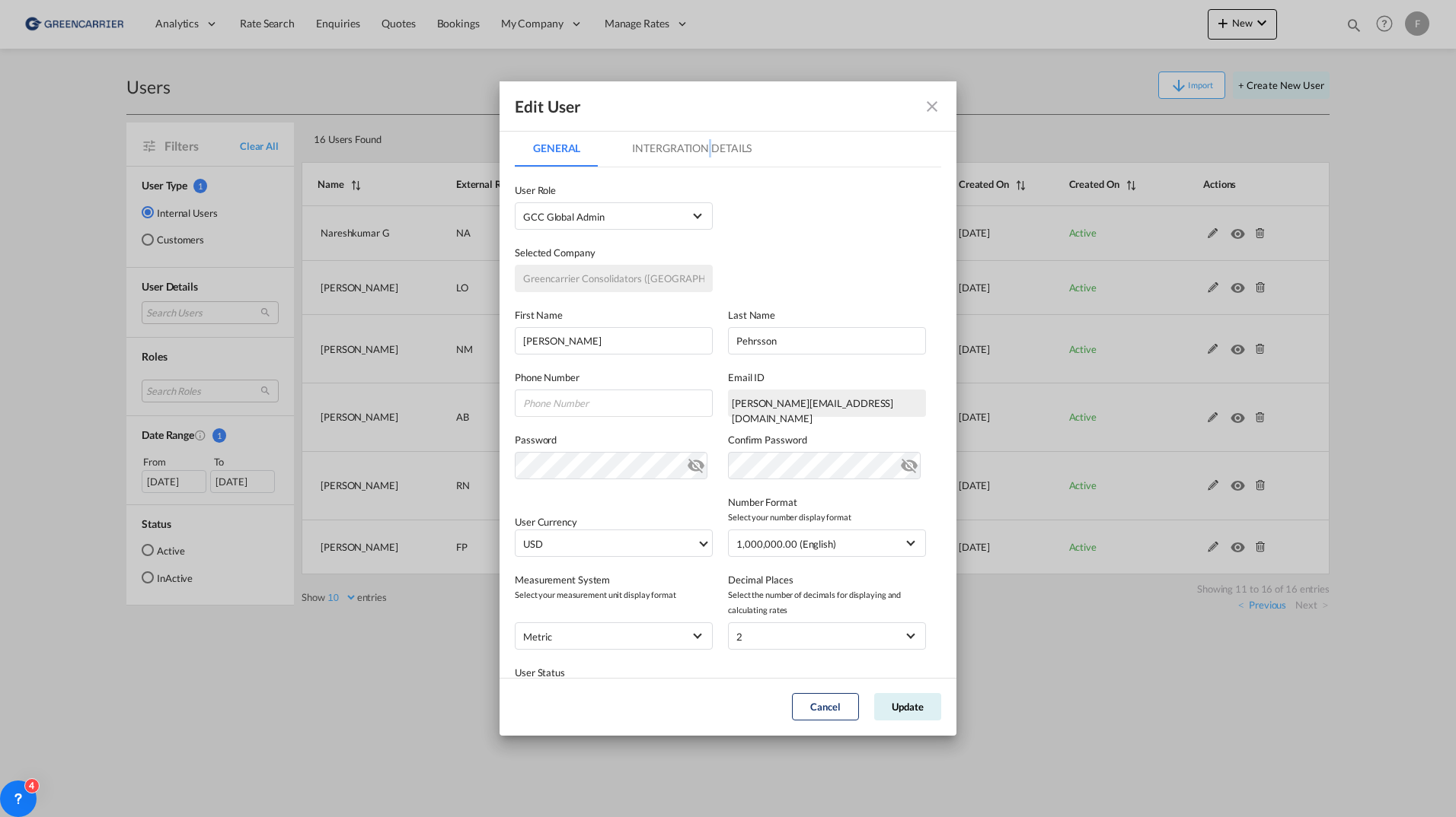
click at [711, 159] on md-tab-item "Intergration Details" at bounding box center [691, 148] width 156 height 36
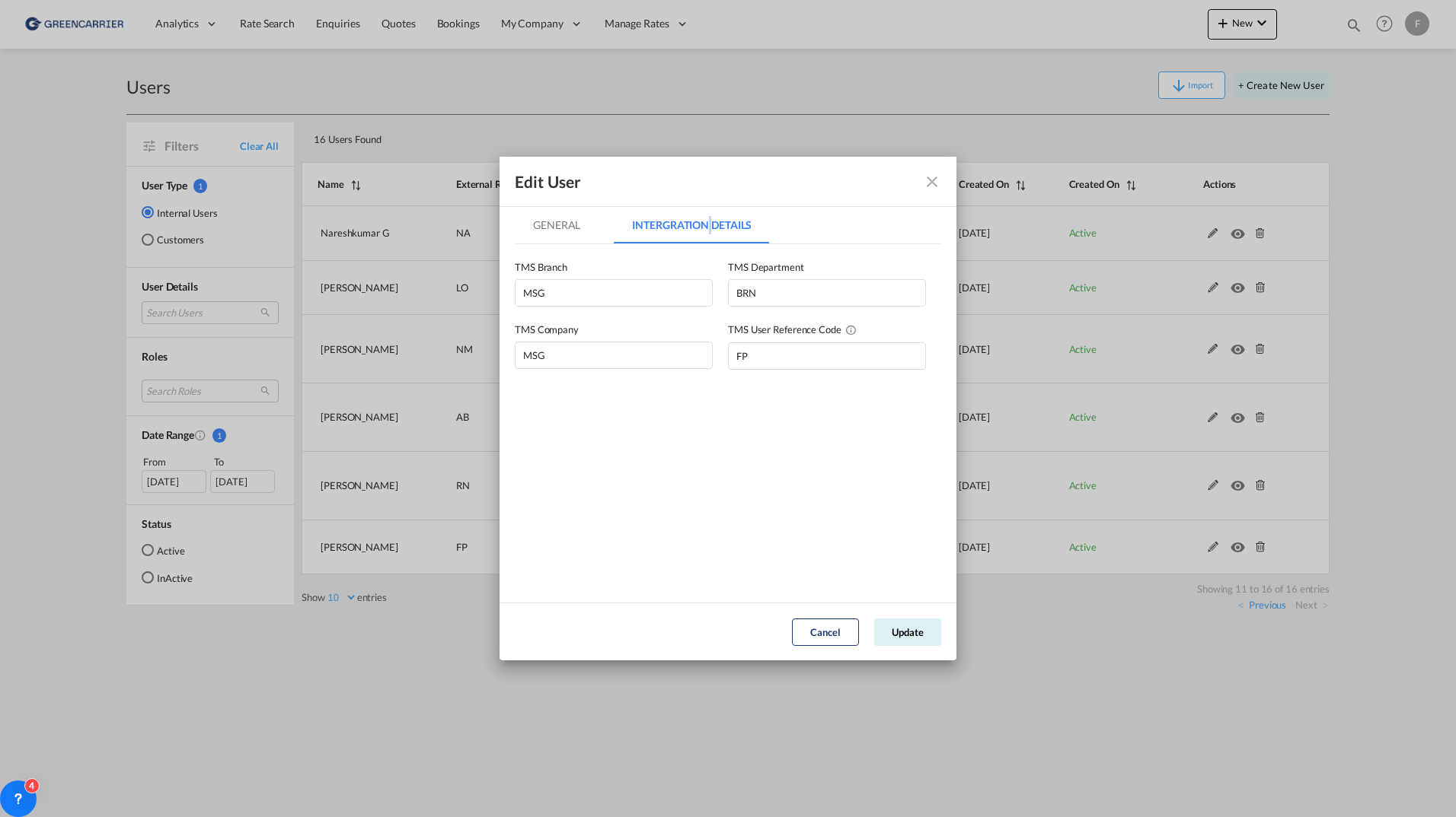
click at [929, 180] on md-icon "icon-close fg-AAA8AD" at bounding box center [932, 182] width 19 height 19
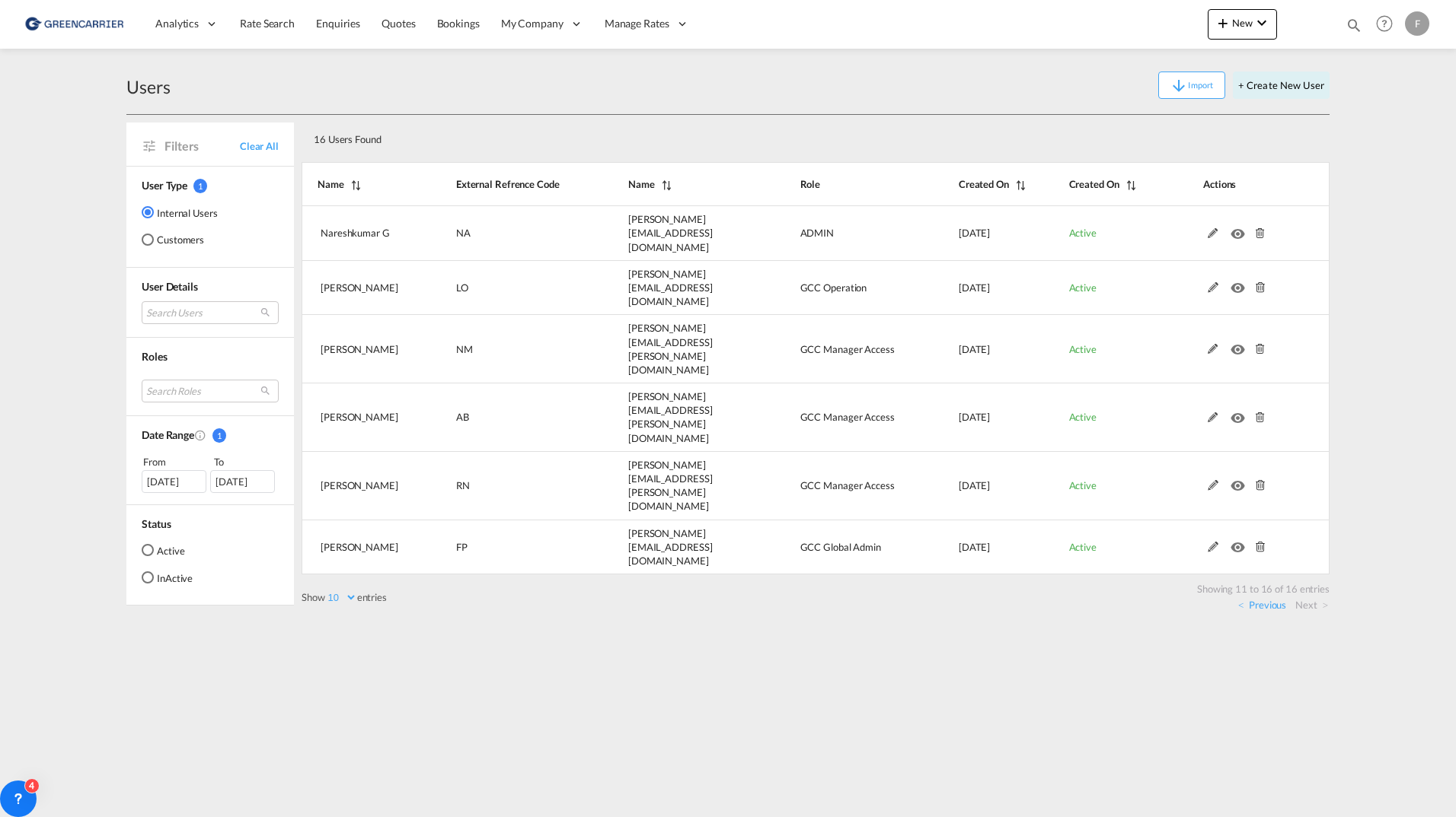
click at [1259, 519] on div "16 Users Found Show 10 25 50 100 entries Search: Name External Refrence Code Na…" at bounding box center [816, 363] width 1028 height 497
click at [1259, 599] on link "Previous" at bounding box center [1262, 605] width 48 height 14
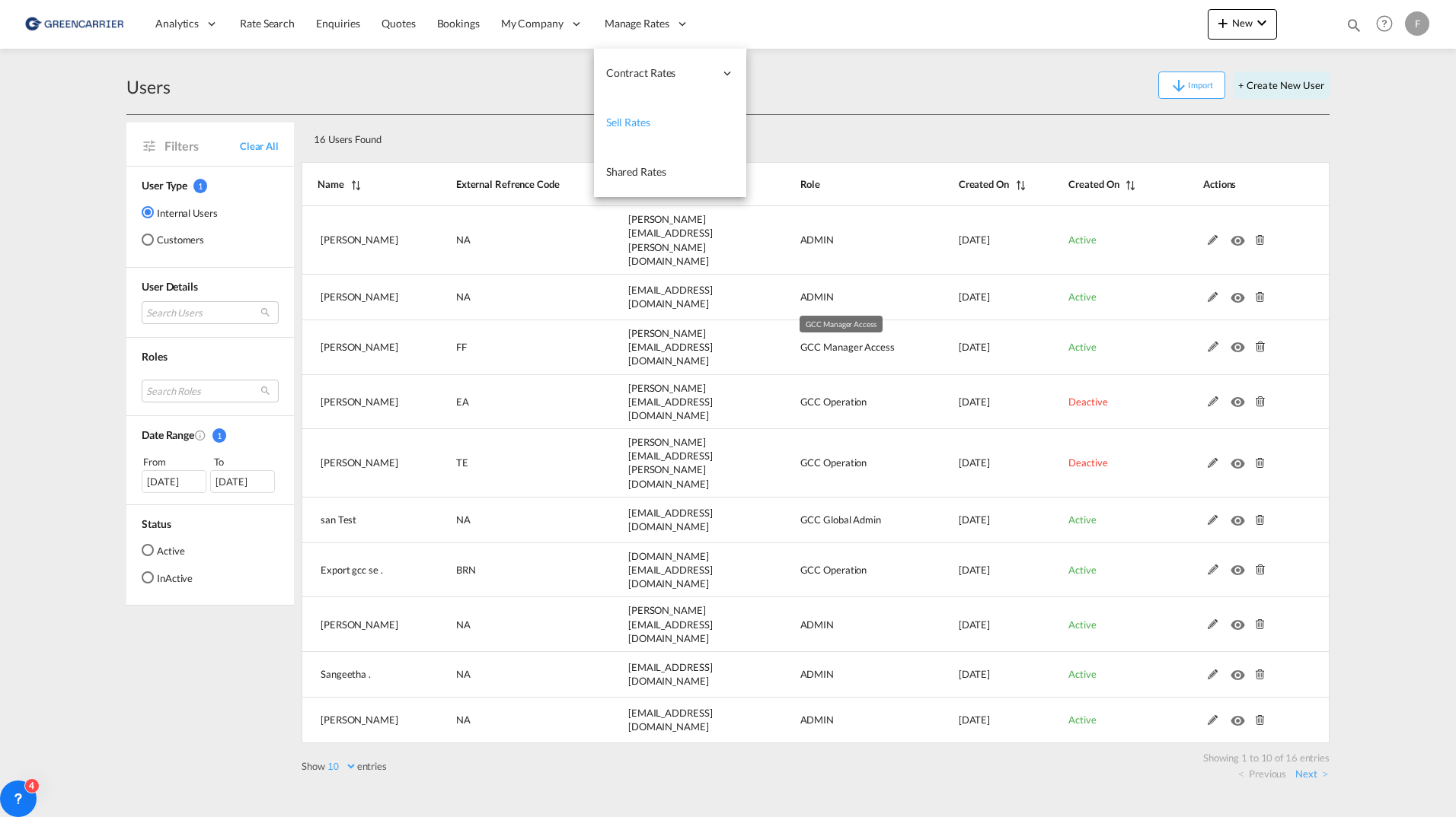
click at [644, 122] on span "Sell Rates" at bounding box center [628, 122] width 45 height 13
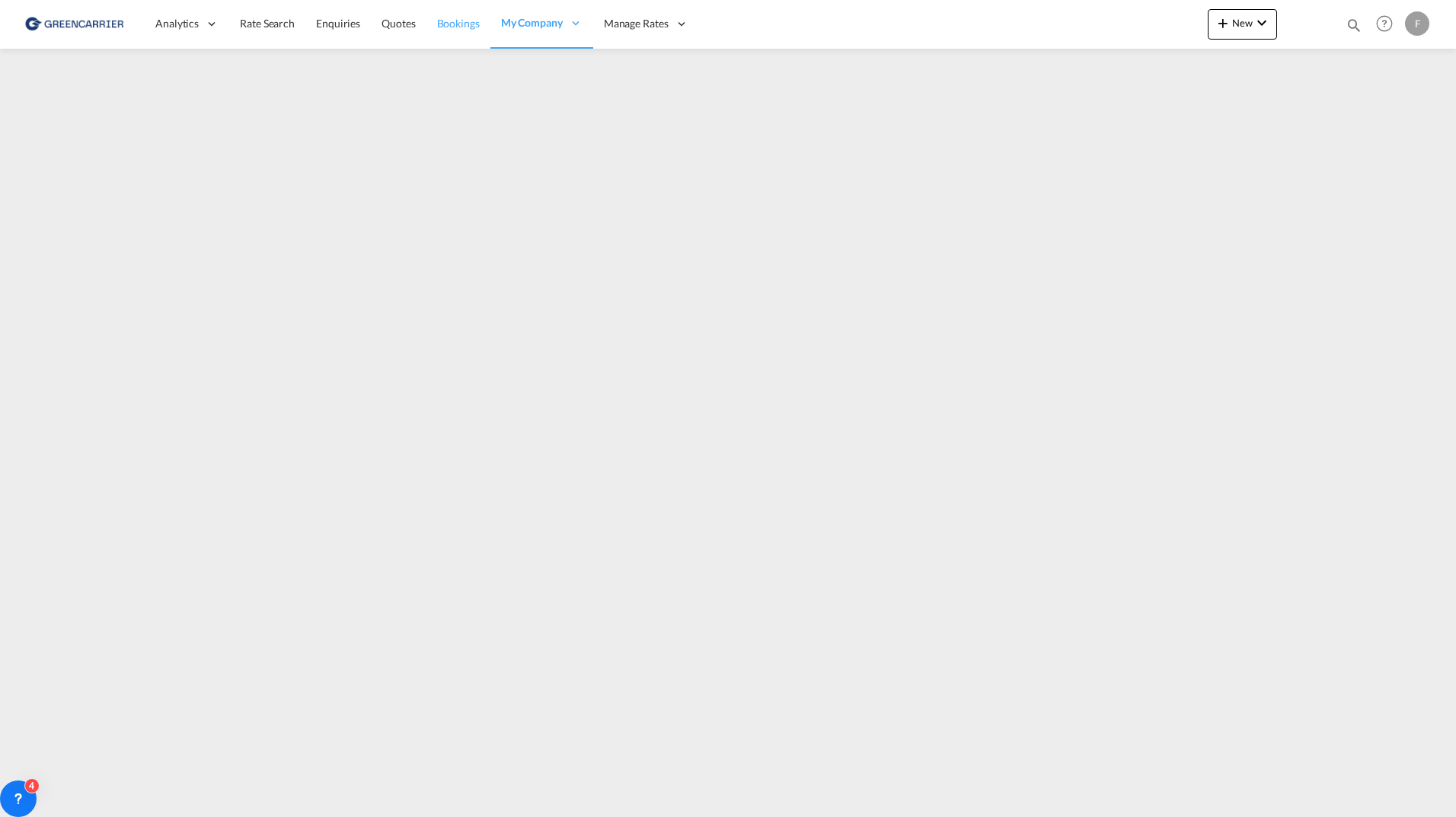
click at [437, 19] on span "Bookings" at bounding box center [458, 23] width 43 height 13
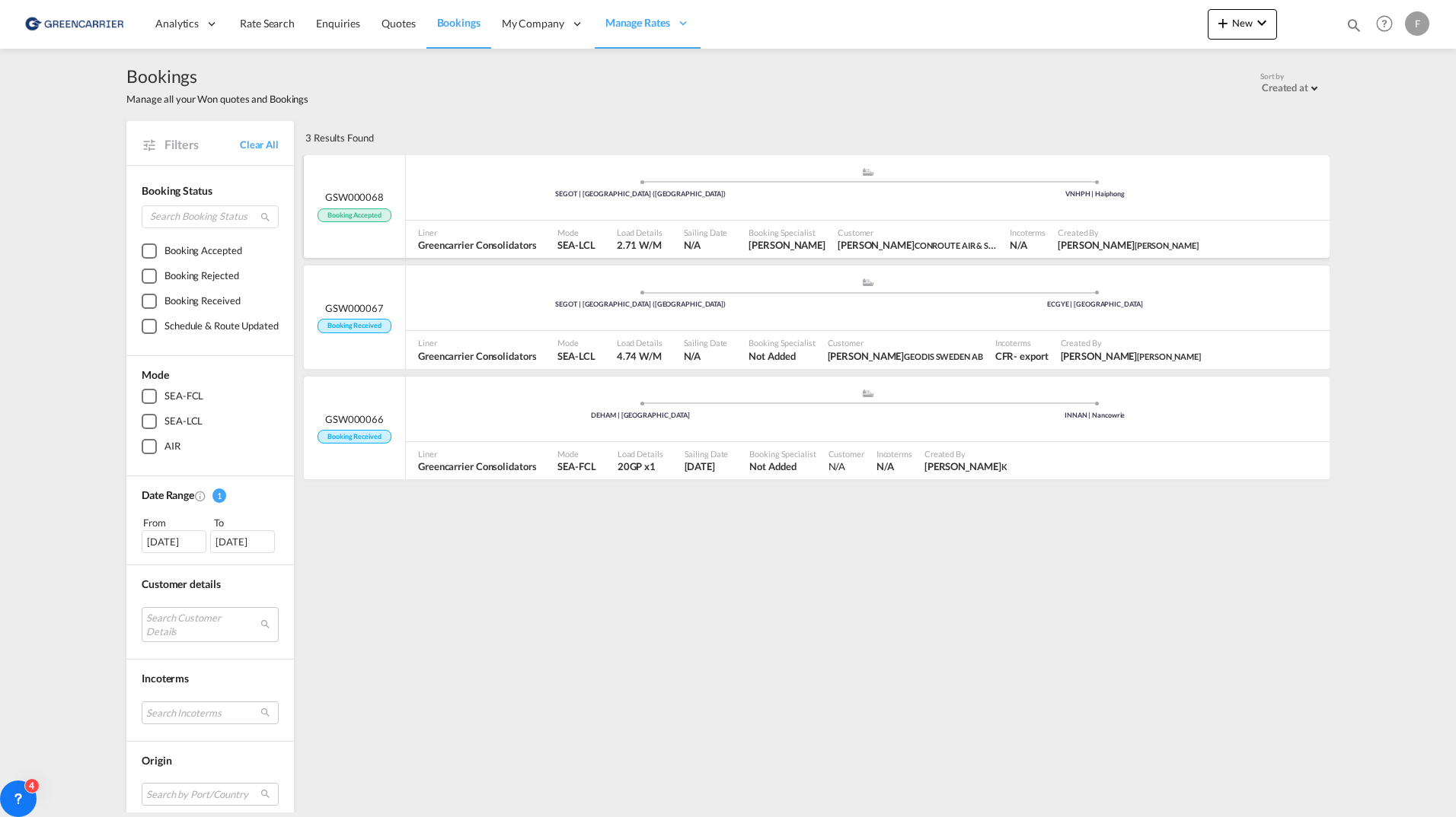
click at [451, 175] on div ".a{fill:#aaa8ad;} .a{fill:#aaa8ad;} SEGOT | [GEOGRAPHIC_DATA] ([GEOGRAPHIC_DATA…" at bounding box center [867, 189] width 923 height 45
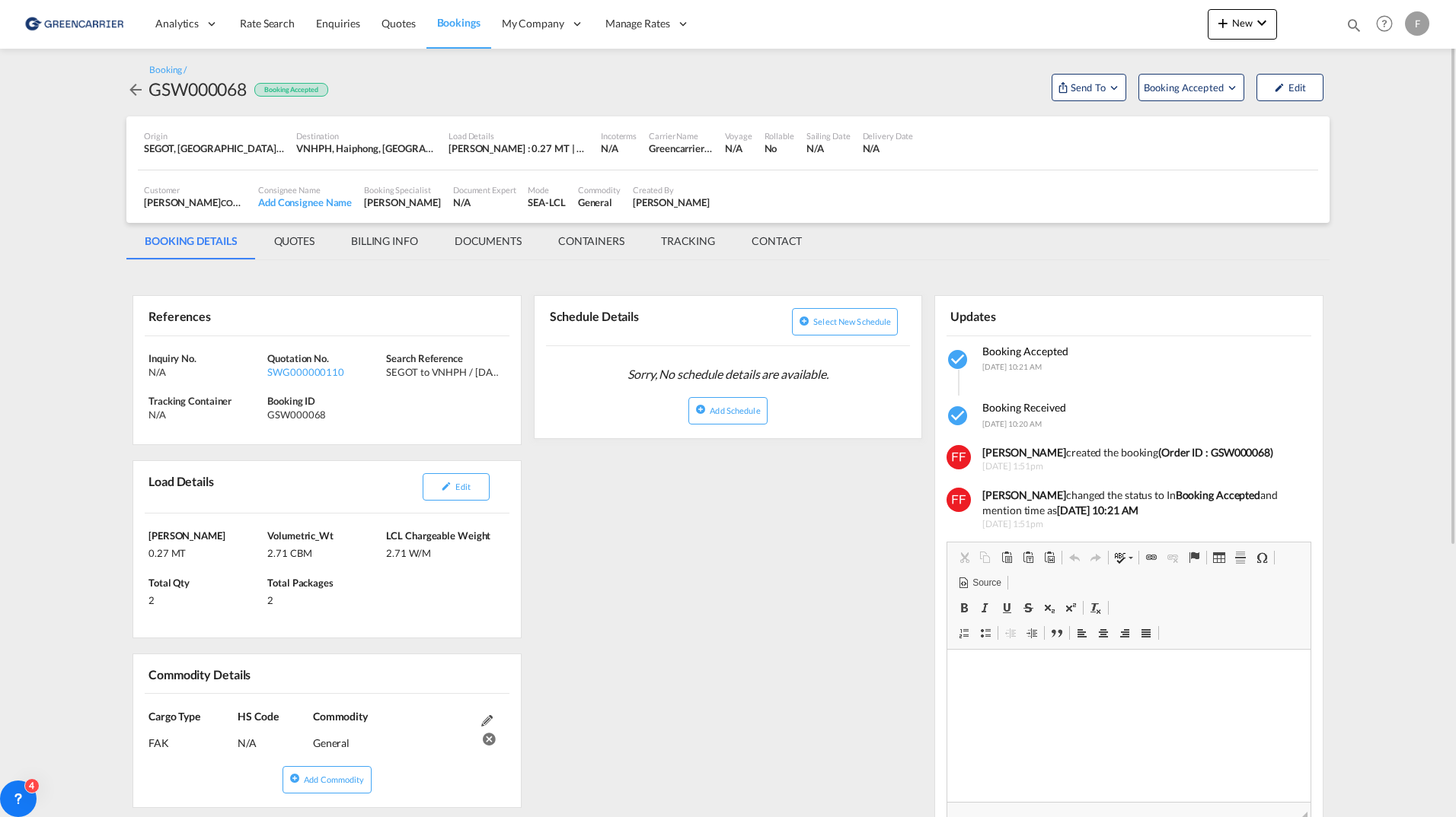
click at [437, 421] on div "Inquiry No. N/A Quotation No. SWG000000110 Search Reference SEGOT to VNHPH / [D…" at bounding box center [327, 391] width 388 height 109
drag, startPoint x: 426, startPoint y: 417, endPoint x: 401, endPoint y: 392, distance: 35.4
click at [401, 392] on div "Inquiry No. N/A Quotation No. SWG000000110 Search Reference SEGOT to VNHPH / [D…" at bounding box center [327, 391] width 388 height 109
click at [901, 251] on md-tabs-canvas "BOOKING DETAILS QUOTES BILLING INFO DOCUMENTS CONTAINERS TRACKING CONTACT BOOKI…" at bounding box center [728, 241] width 1203 height 36
click at [774, 241] on md-tab-item "CONTACT" at bounding box center [776, 241] width 87 height 36
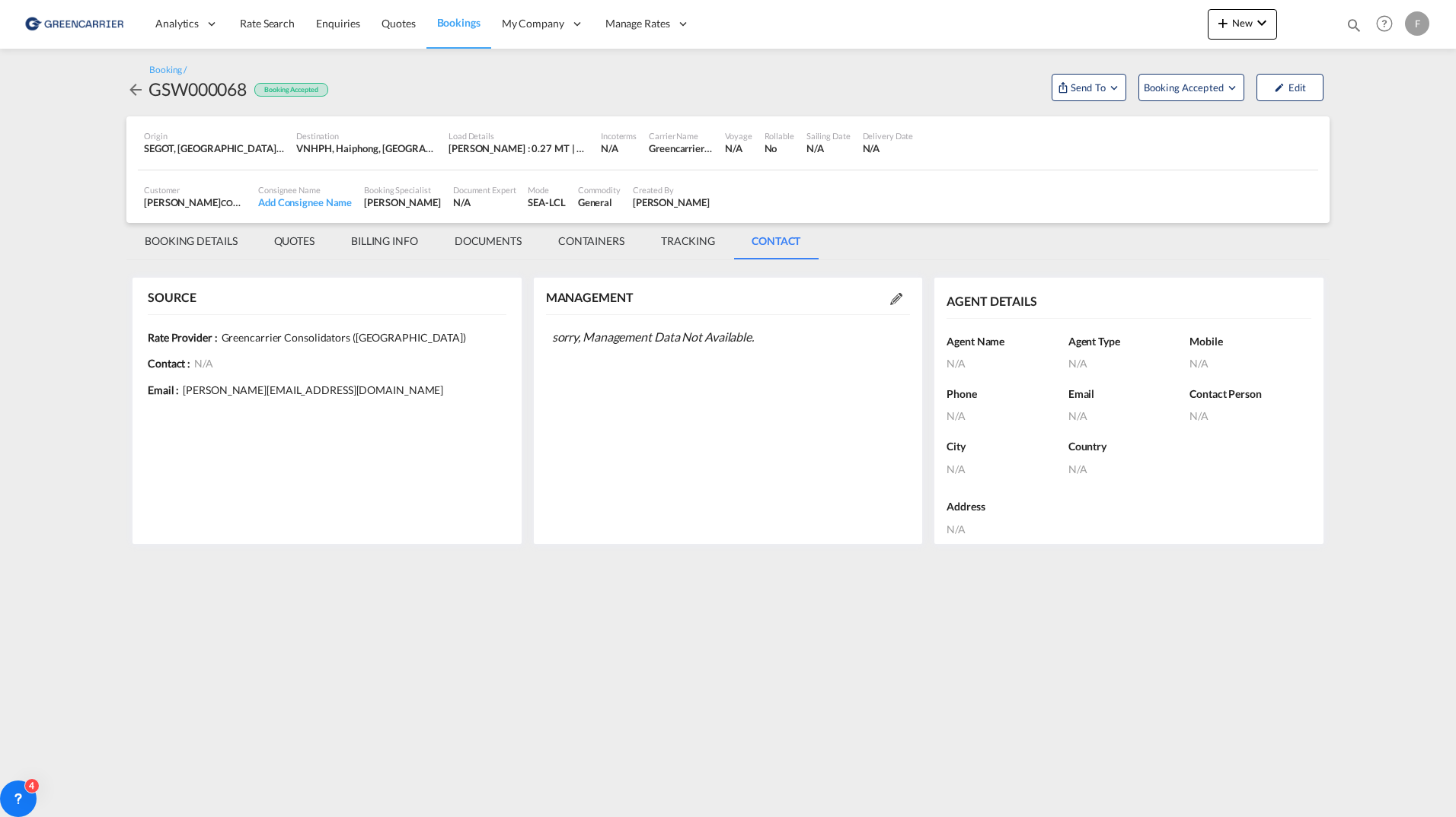
click at [691, 243] on md-tab-item "TRACKING" at bounding box center [688, 241] width 91 height 36
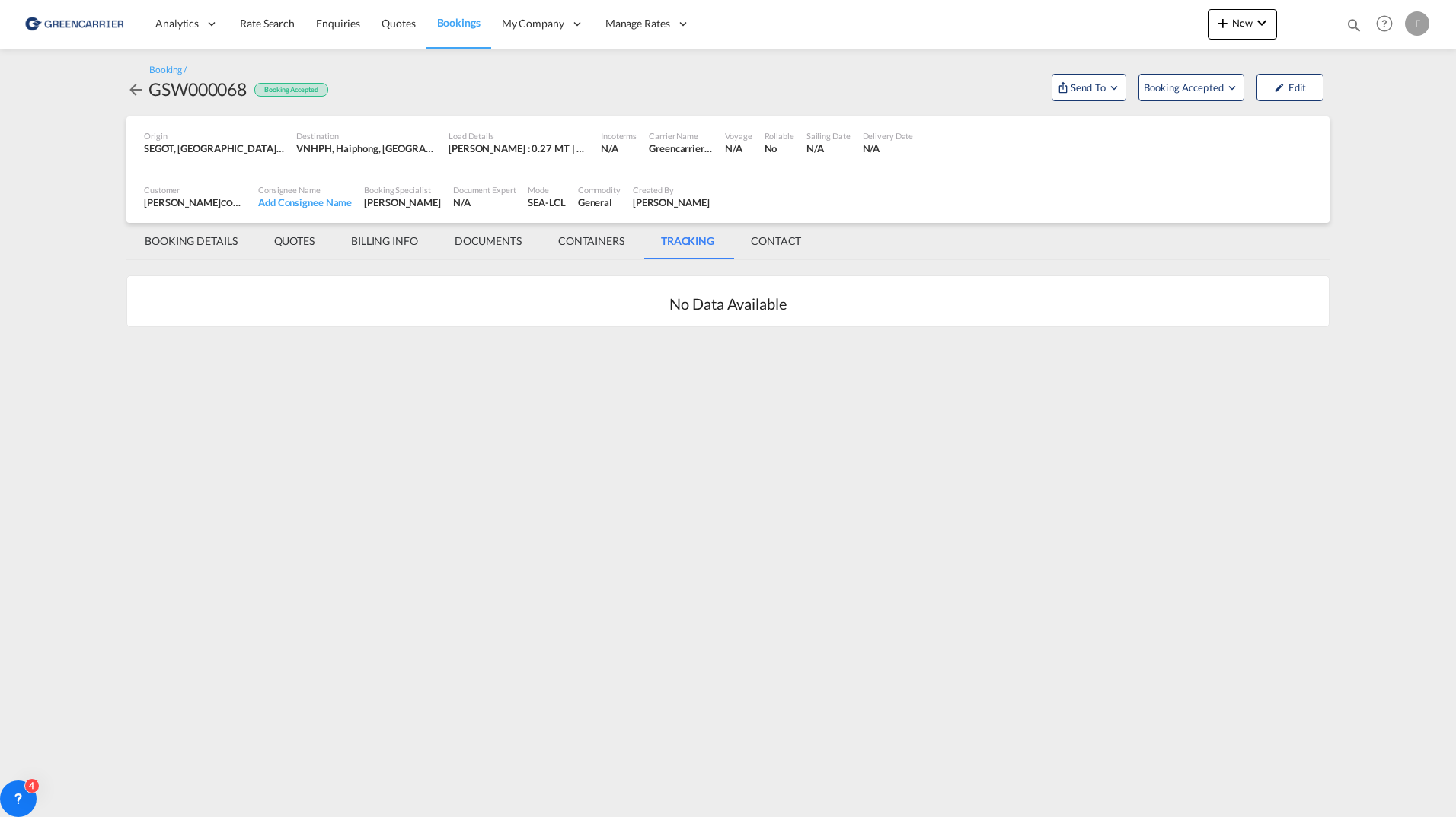
click at [193, 248] on md-tab-item "BOOKING DETAILS" at bounding box center [191, 241] width 129 height 36
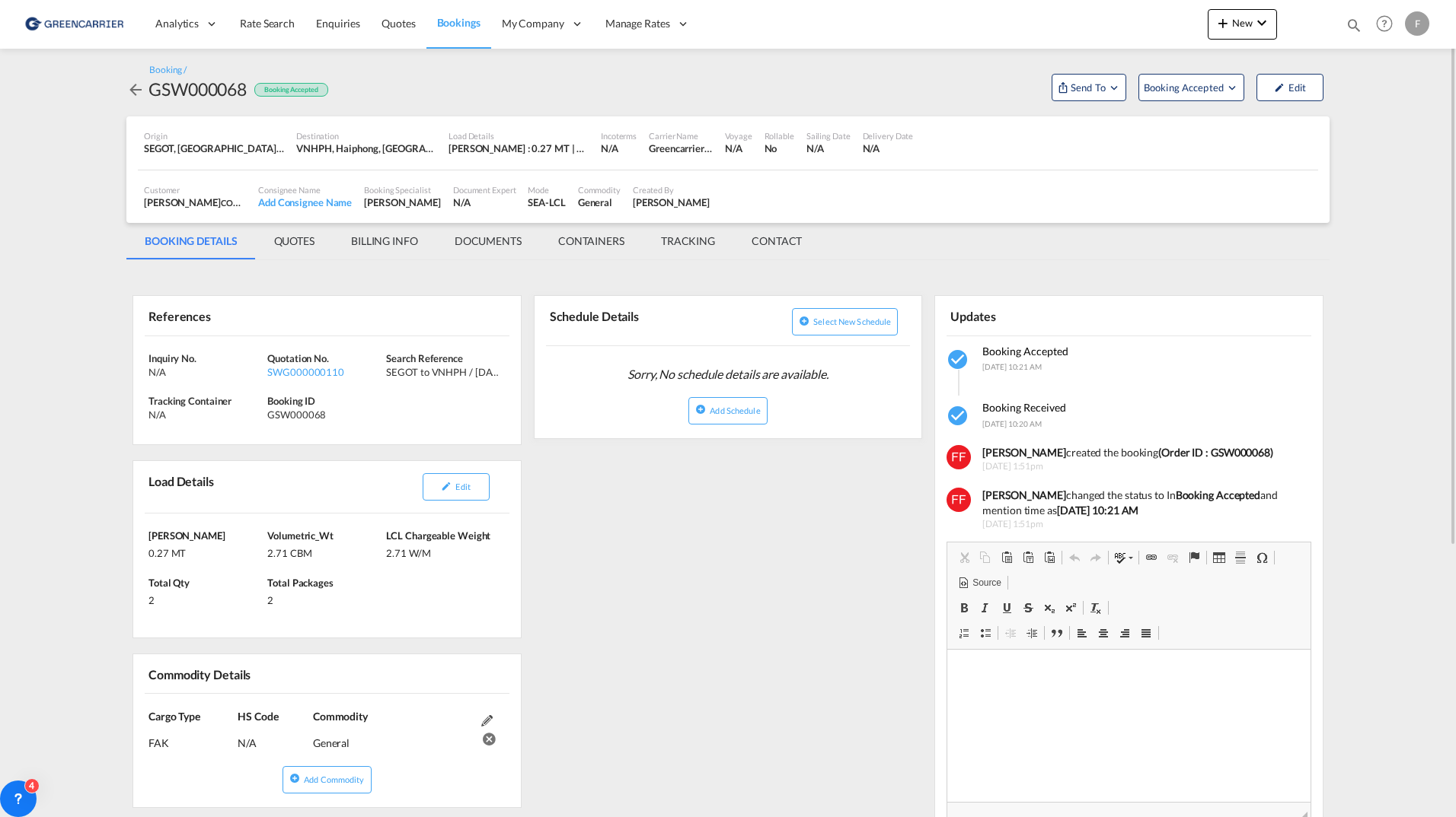
click at [639, 519] on div "References Inquiry No. N/A Quotation No. SWG000000110 Search Reference SEGOT to…" at bounding box center [728, 726] width 1203 height 918
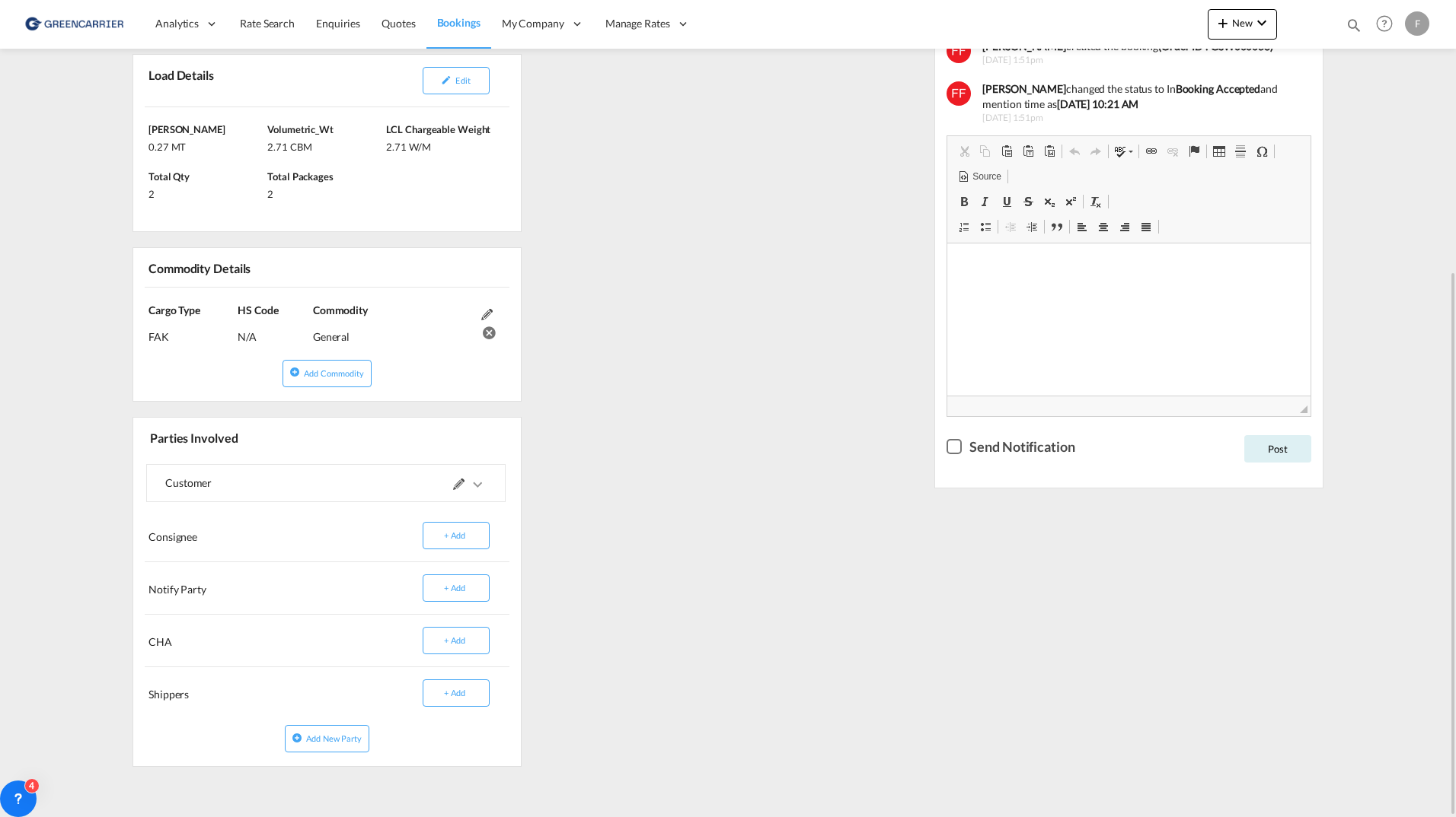
click at [379, 497] on div at bounding box center [406, 483] width 161 height 36
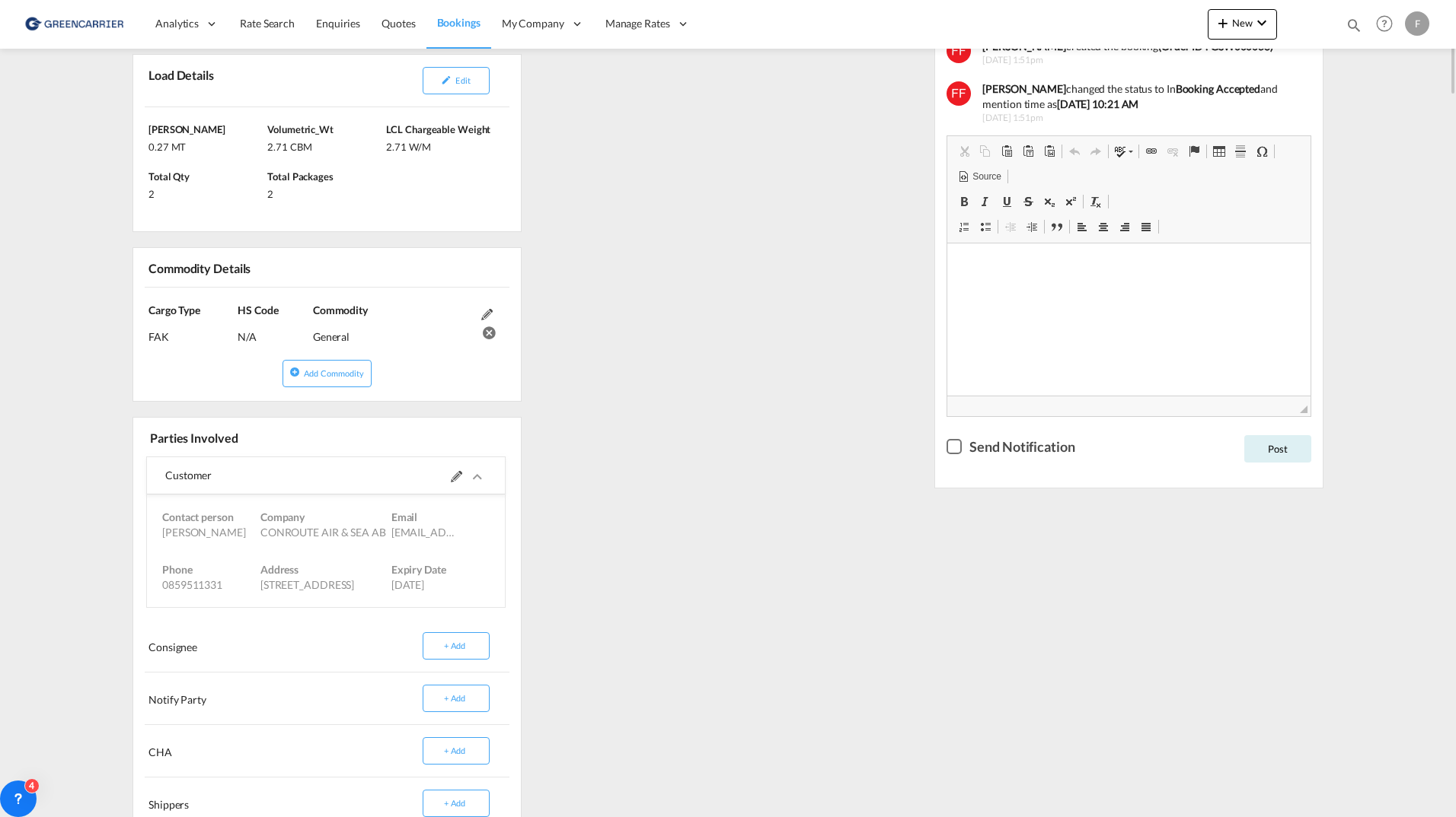
scroll to position [0, 0]
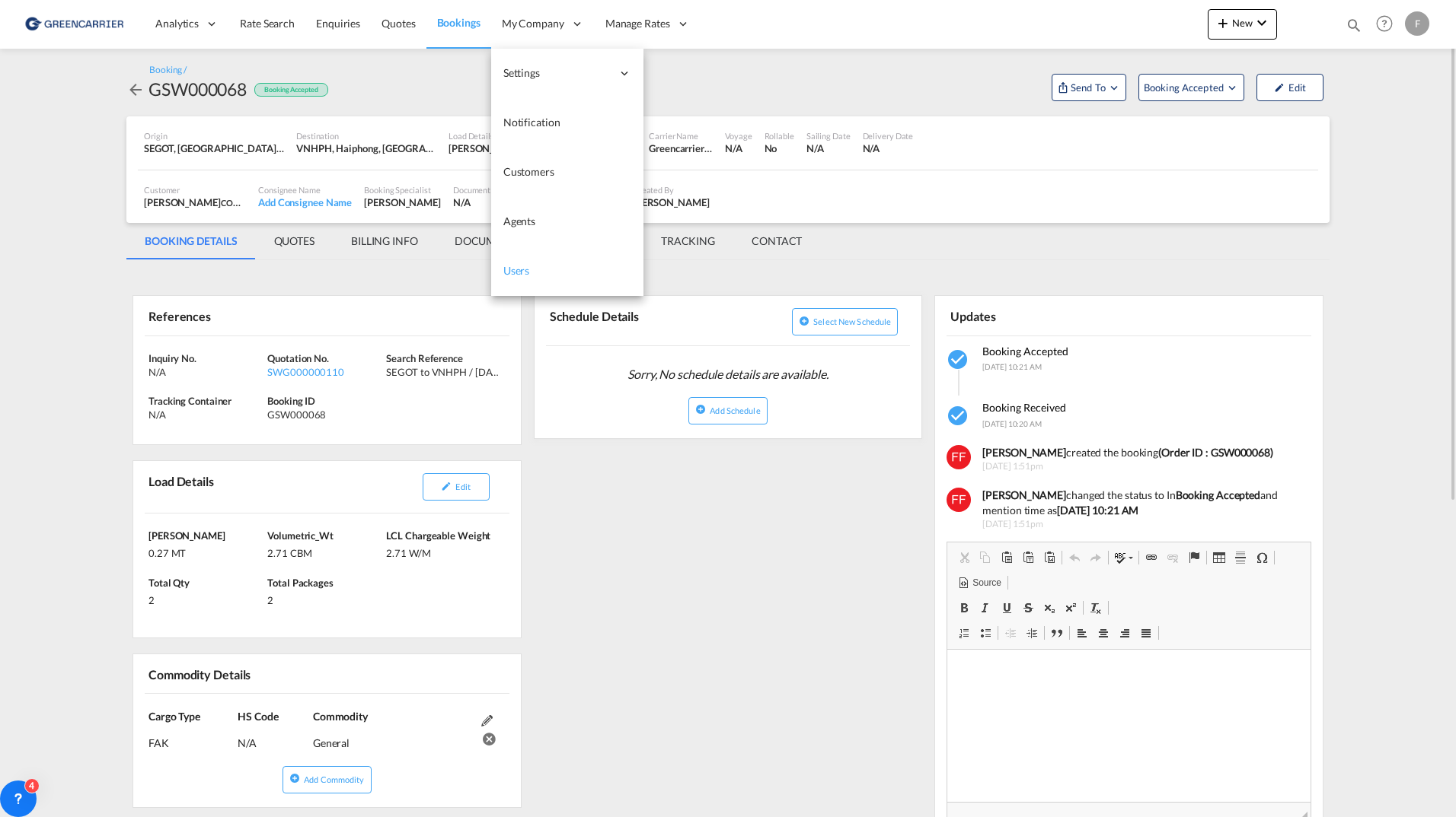
click at [519, 277] on span "Users" at bounding box center [516, 271] width 27 height 15
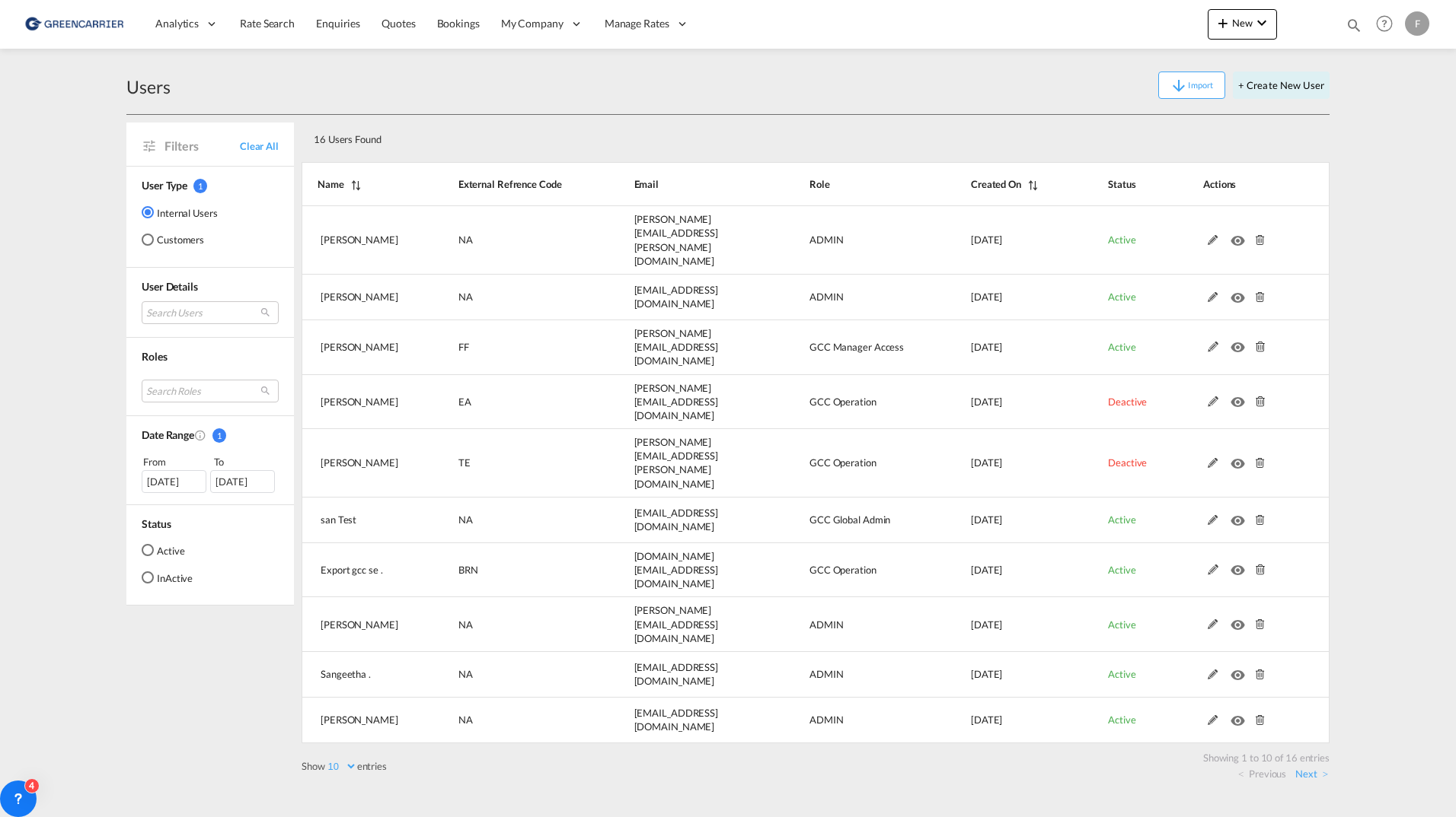
click at [176, 242] on md-radio-button "Customers" at bounding box center [180, 239] width 76 height 15
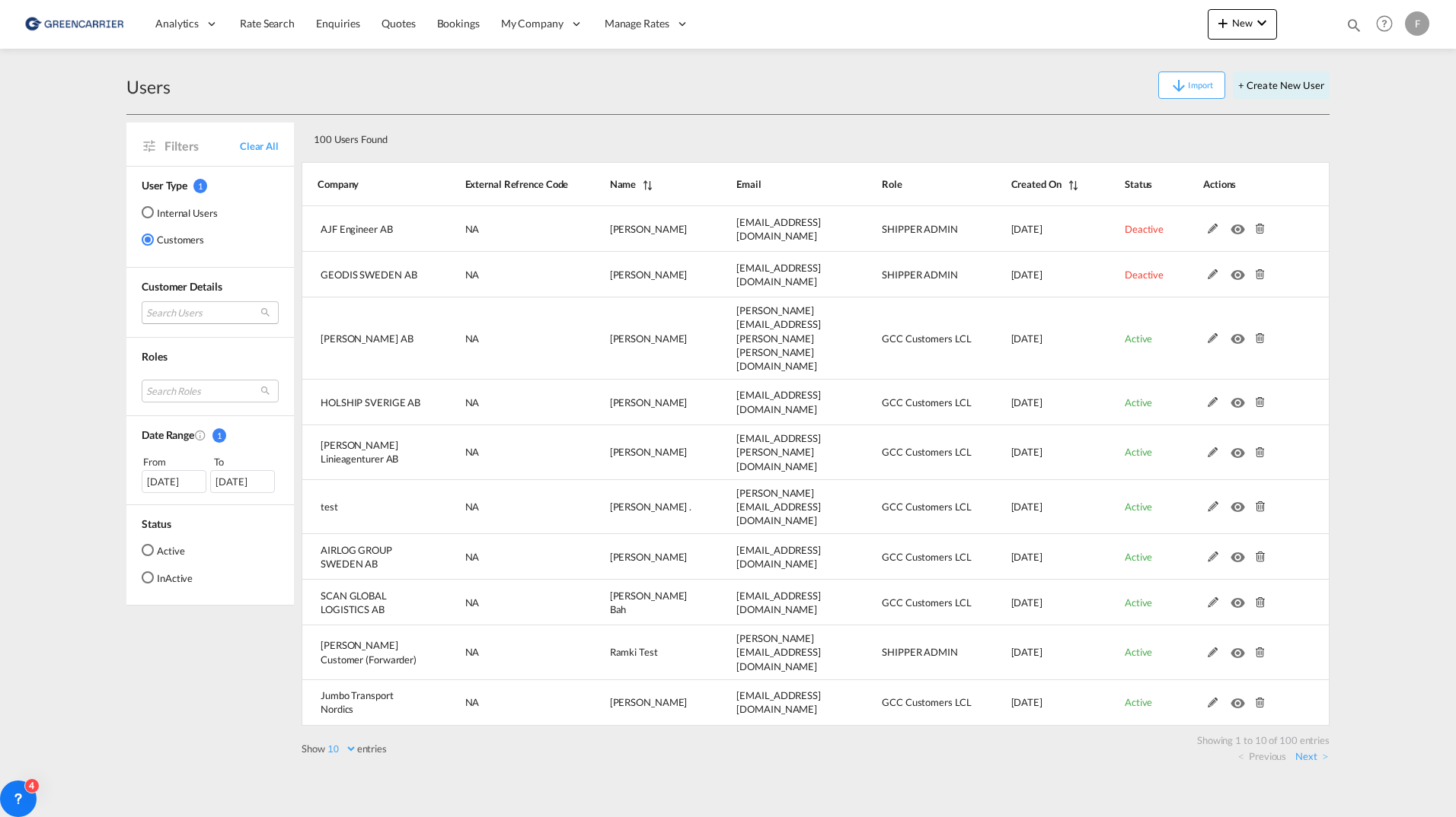
click at [222, 314] on md-select "Search Users user name user [PERSON_NAME] [PERSON_NAME][EMAIL_ADDRESS][DOMAIN_N…" at bounding box center [210, 313] width 137 height 23
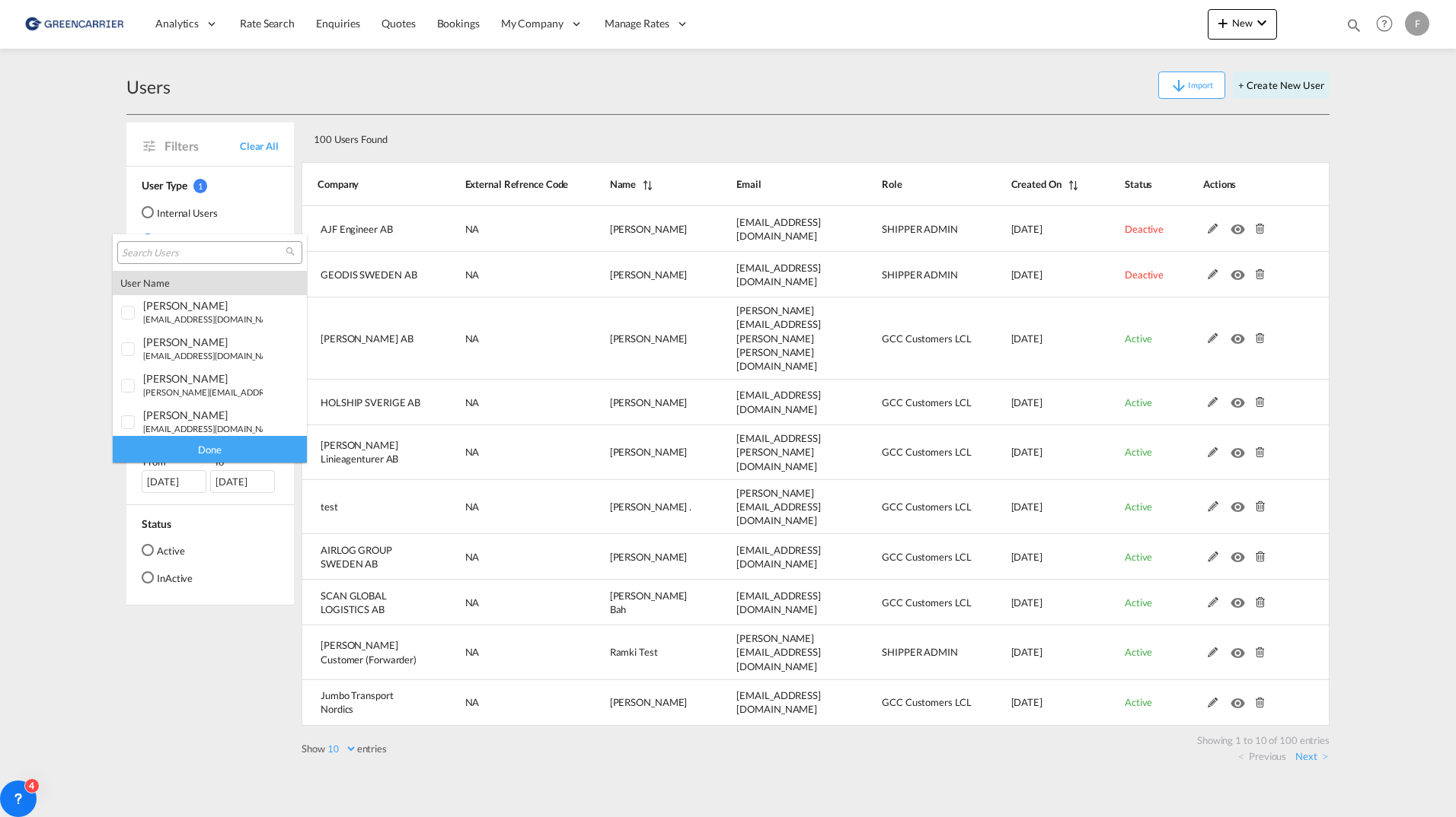
click at [181, 249] on input "search" at bounding box center [204, 253] width 163 height 14
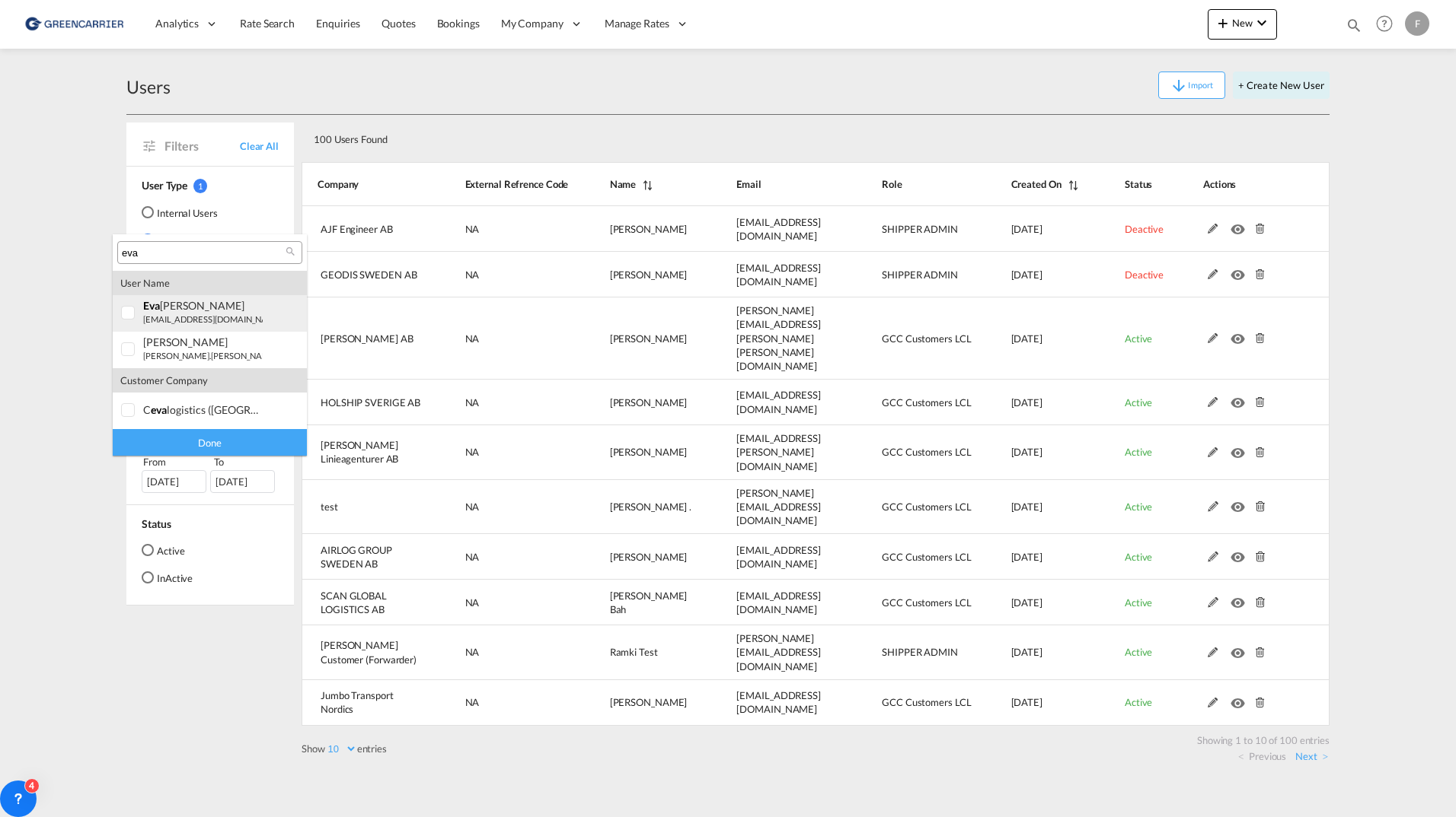
type input "eva"
click at [204, 311] on div "[PERSON_NAME]" at bounding box center [203, 306] width 120 height 13
click at [213, 442] on div "Done" at bounding box center [210, 442] width 194 height 27
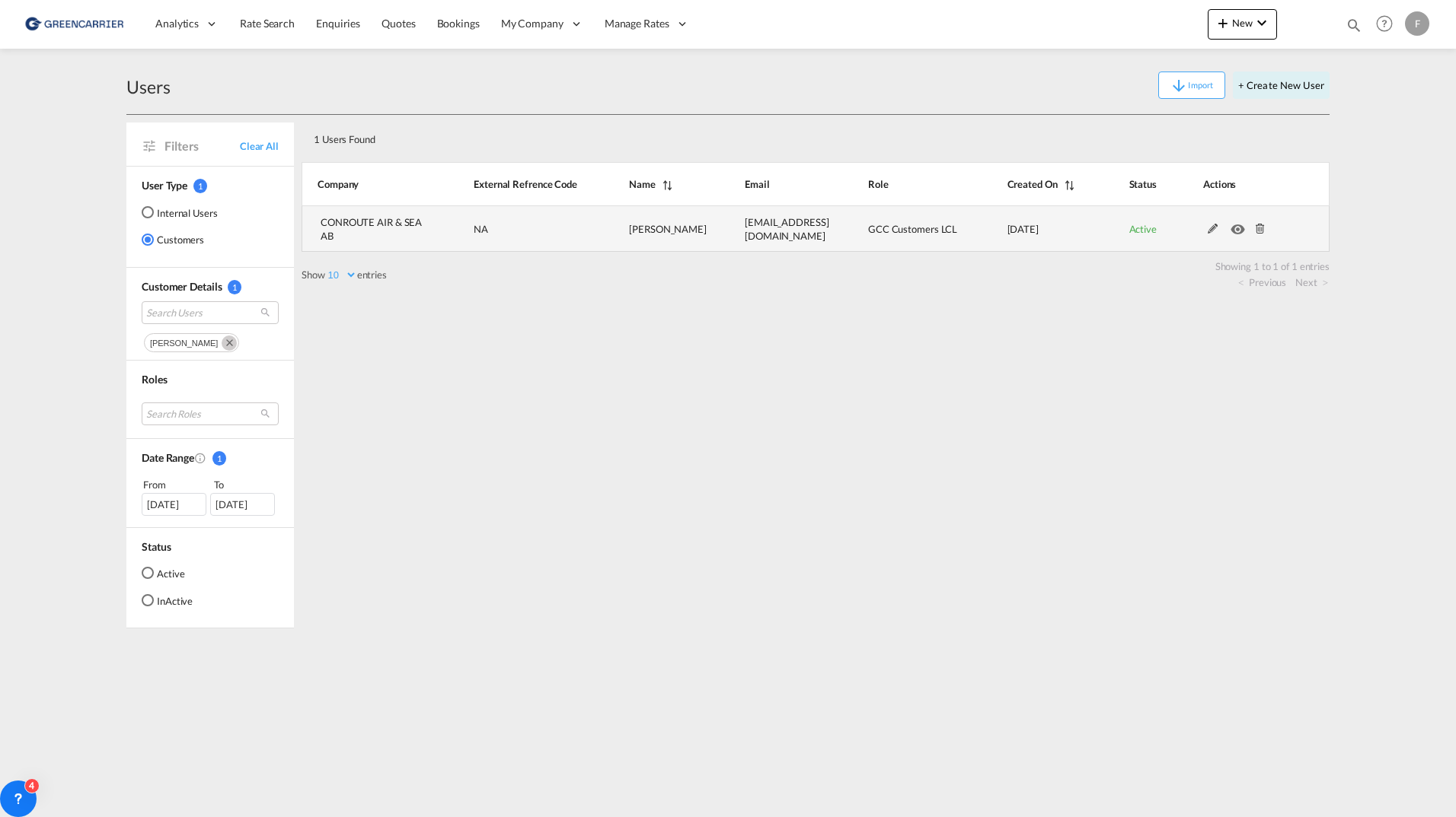
click at [1212, 233] on md-icon at bounding box center [1213, 229] width 19 height 11
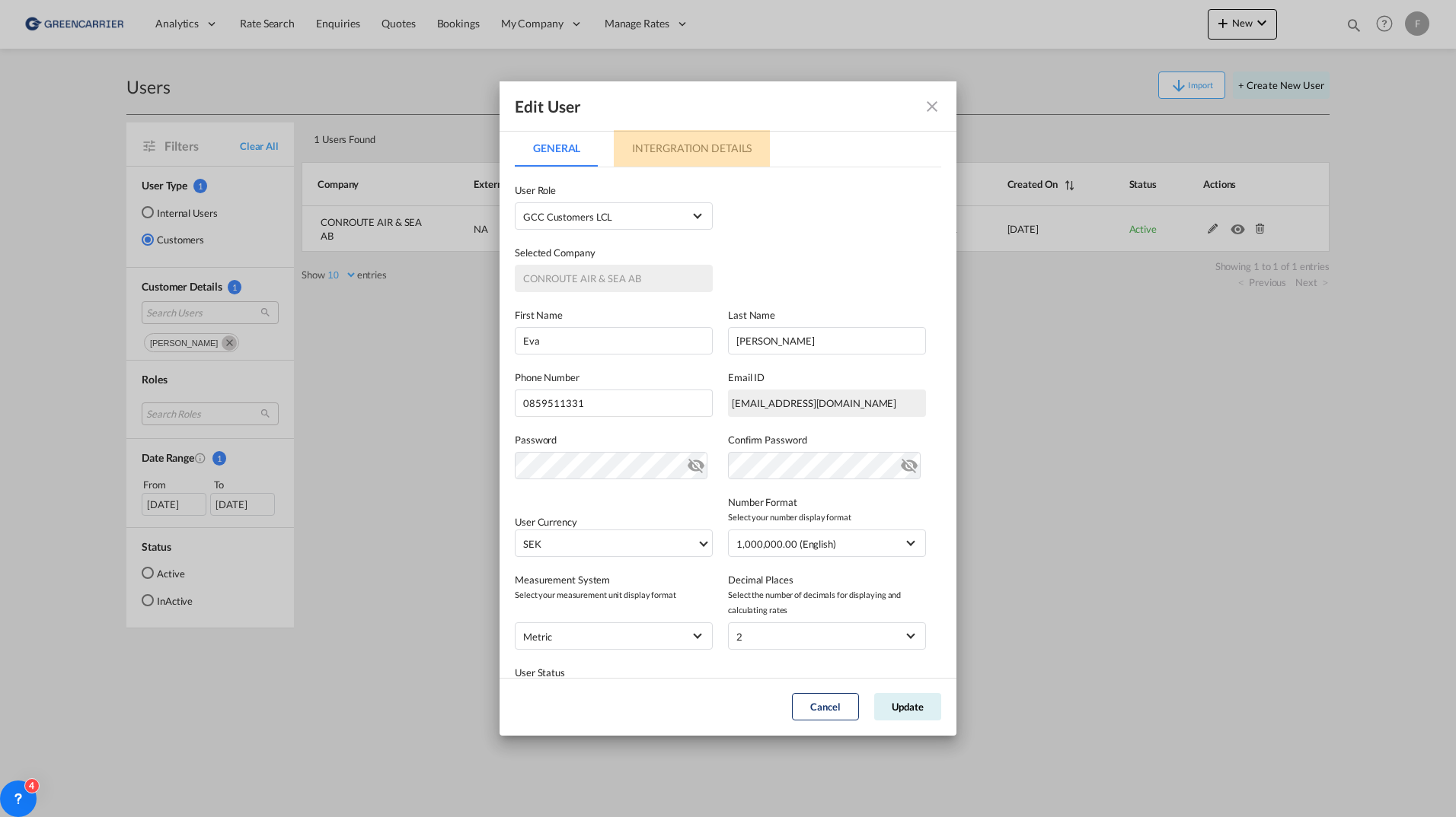
click at [724, 155] on md-tab-item "Intergration Details" at bounding box center [691, 148] width 156 height 36
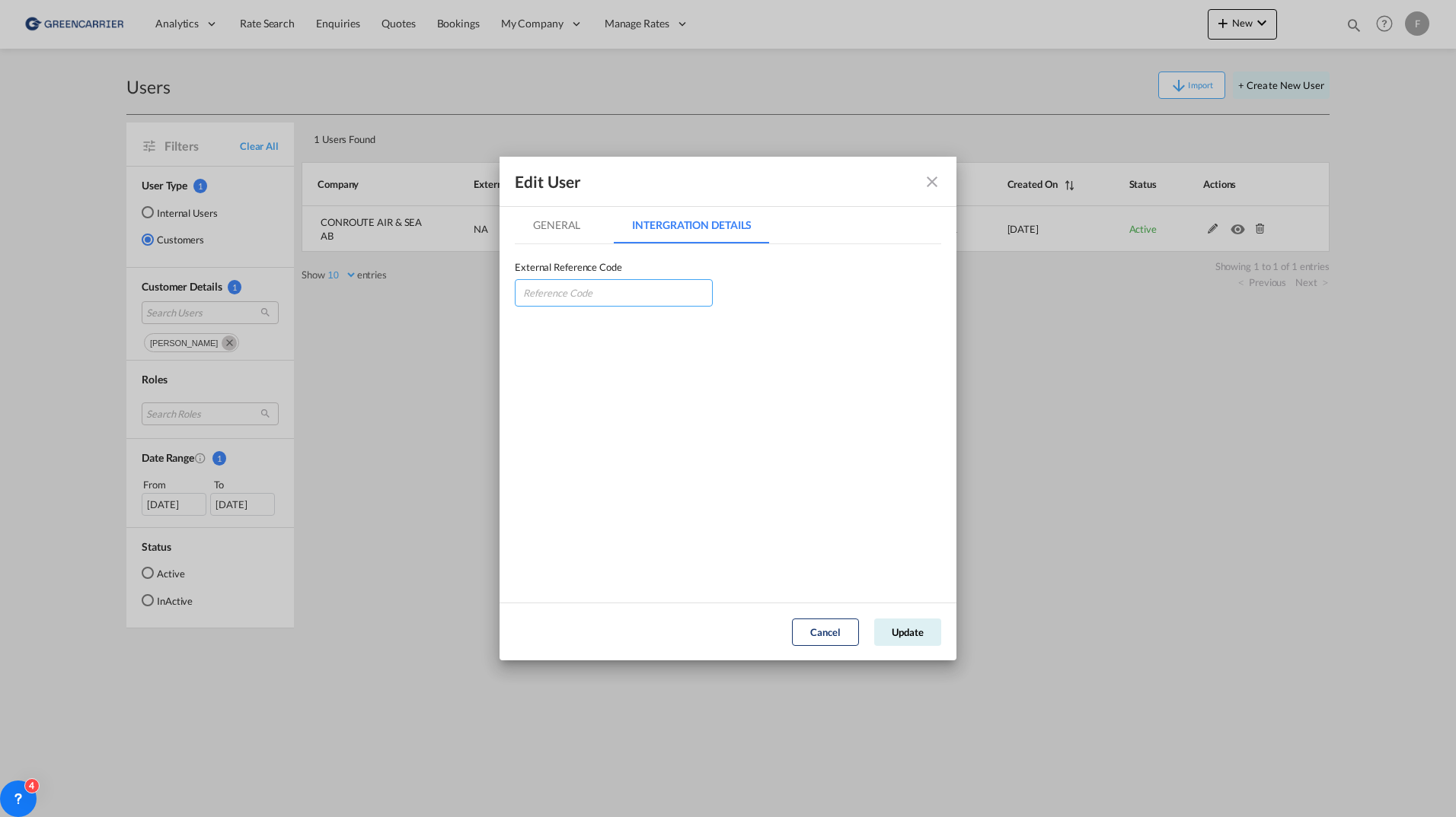
click at [615, 296] on input "GeneralIntergration Details ..." at bounding box center [613, 293] width 198 height 28
click at [849, 286] on div "External Reference Code" at bounding box center [728, 275] width 427 height 62
click at [572, 224] on md-tab-item "General" at bounding box center [556, 225] width 83 height 36
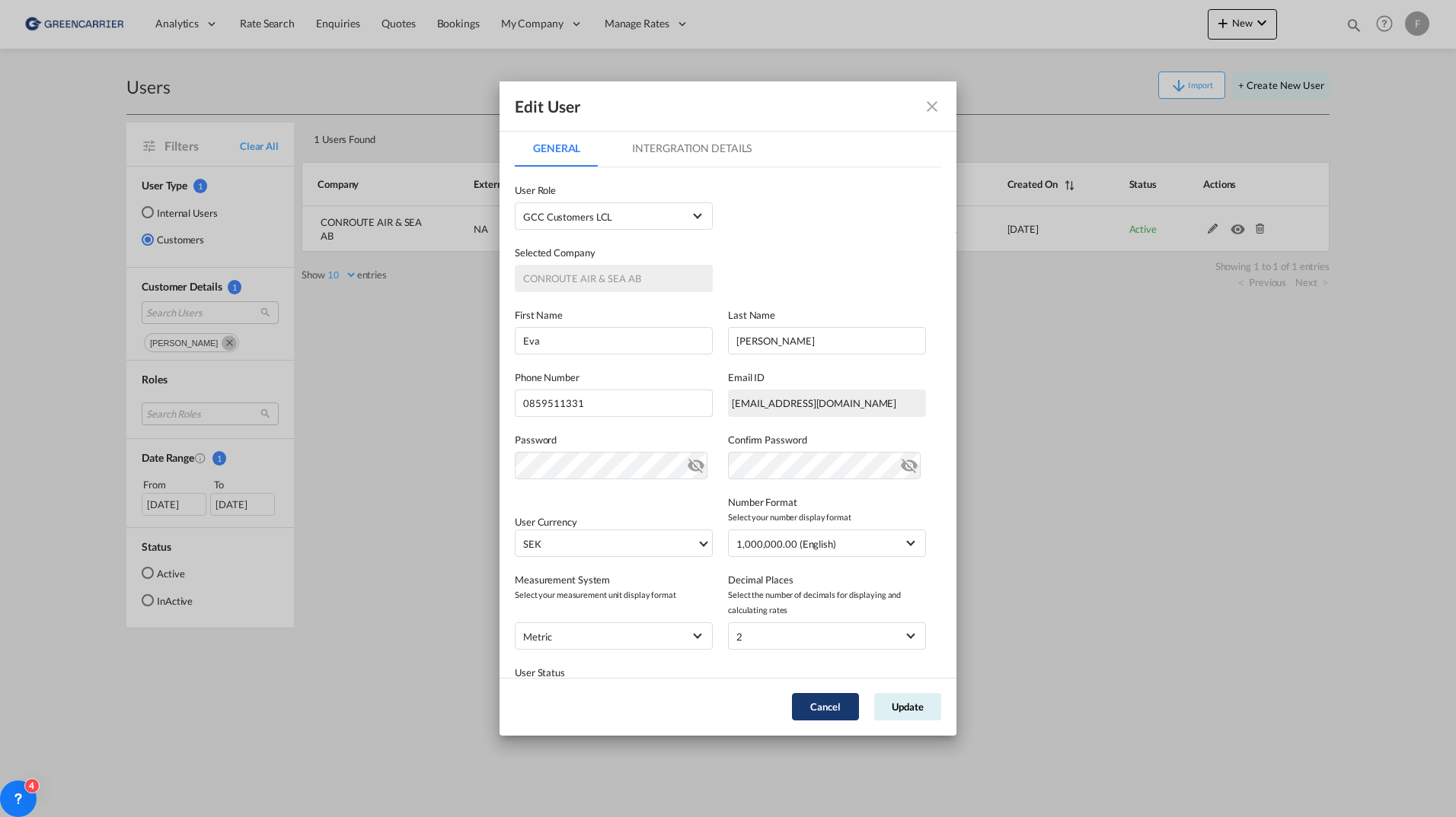
click at [816, 710] on button "Cancel" at bounding box center [826, 707] width 67 height 28
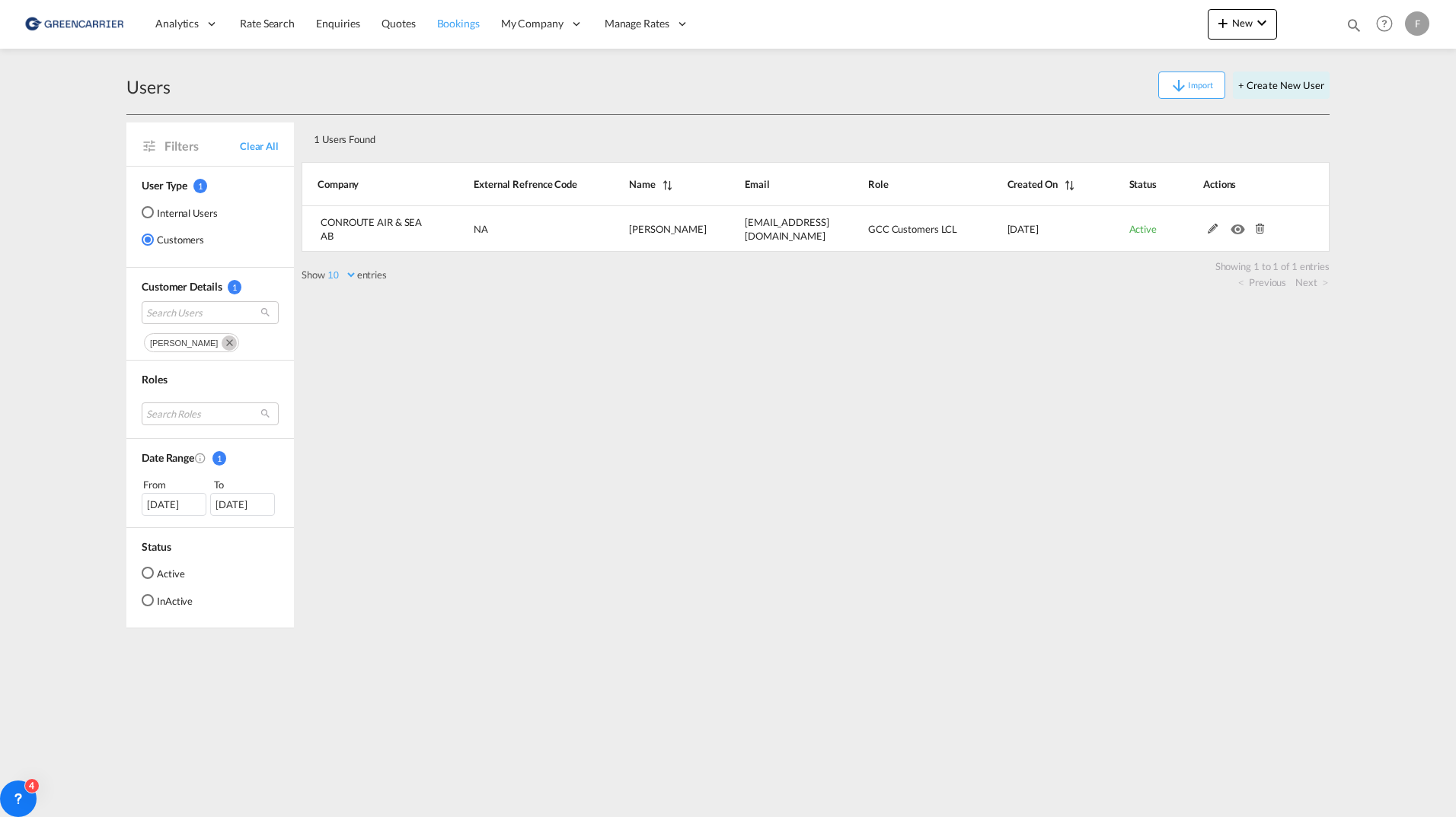
click at [476, 26] on span "Bookings" at bounding box center [458, 23] width 43 height 13
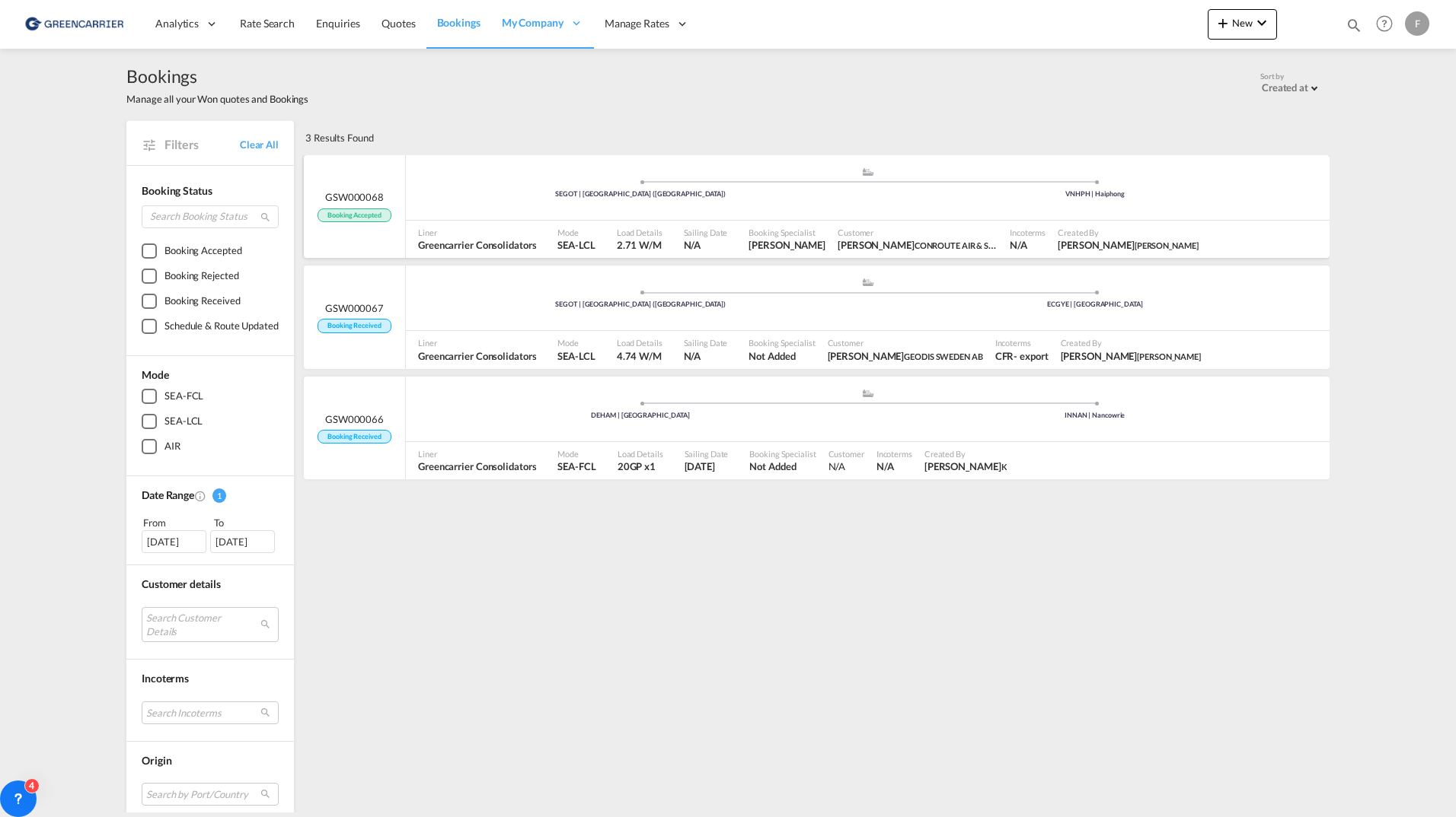
click at [410, 165] on port-traveller ".a{fill:#aaa8ad;} .a{fill:#aaa8ad;} SEGOT | [GEOGRAPHIC_DATA] ([GEOGRAPHIC_DATA…" at bounding box center [867, 188] width 923 height 57
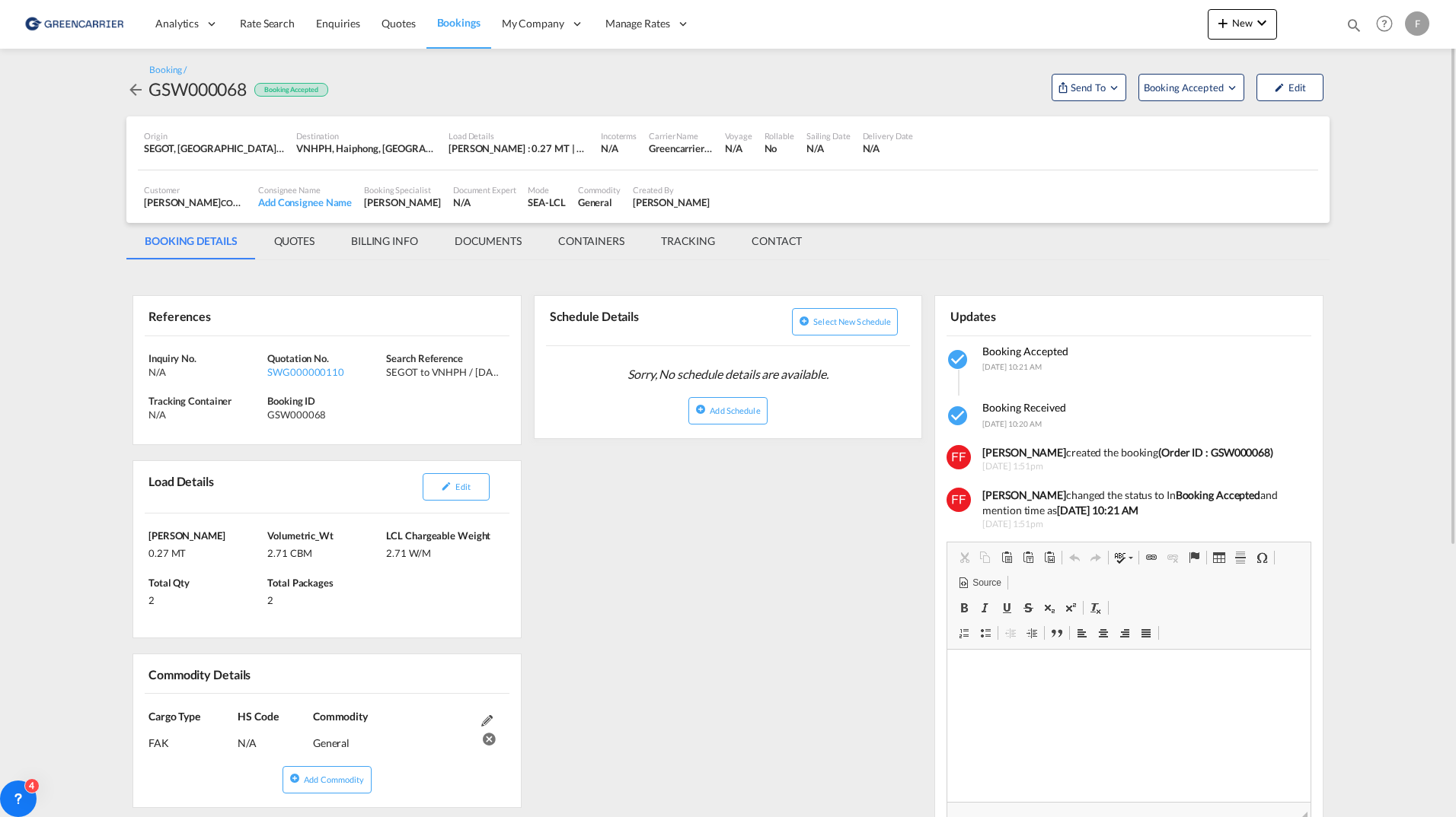
click at [89, 333] on md-content "Analytics Reports Dashboard Rate Search Enquiries Quotes Bookings" at bounding box center [728, 408] width 1456 height 817
click at [236, 96] on div "GSW000068" at bounding box center [197, 89] width 98 height 24
copy div "GSW000068"
click at [104, 408] on md-content "Analytics Reports Dashboard Rate Search Enquiries Quotes Bookings" at bounding box center [728, 408] width 1456 height 817
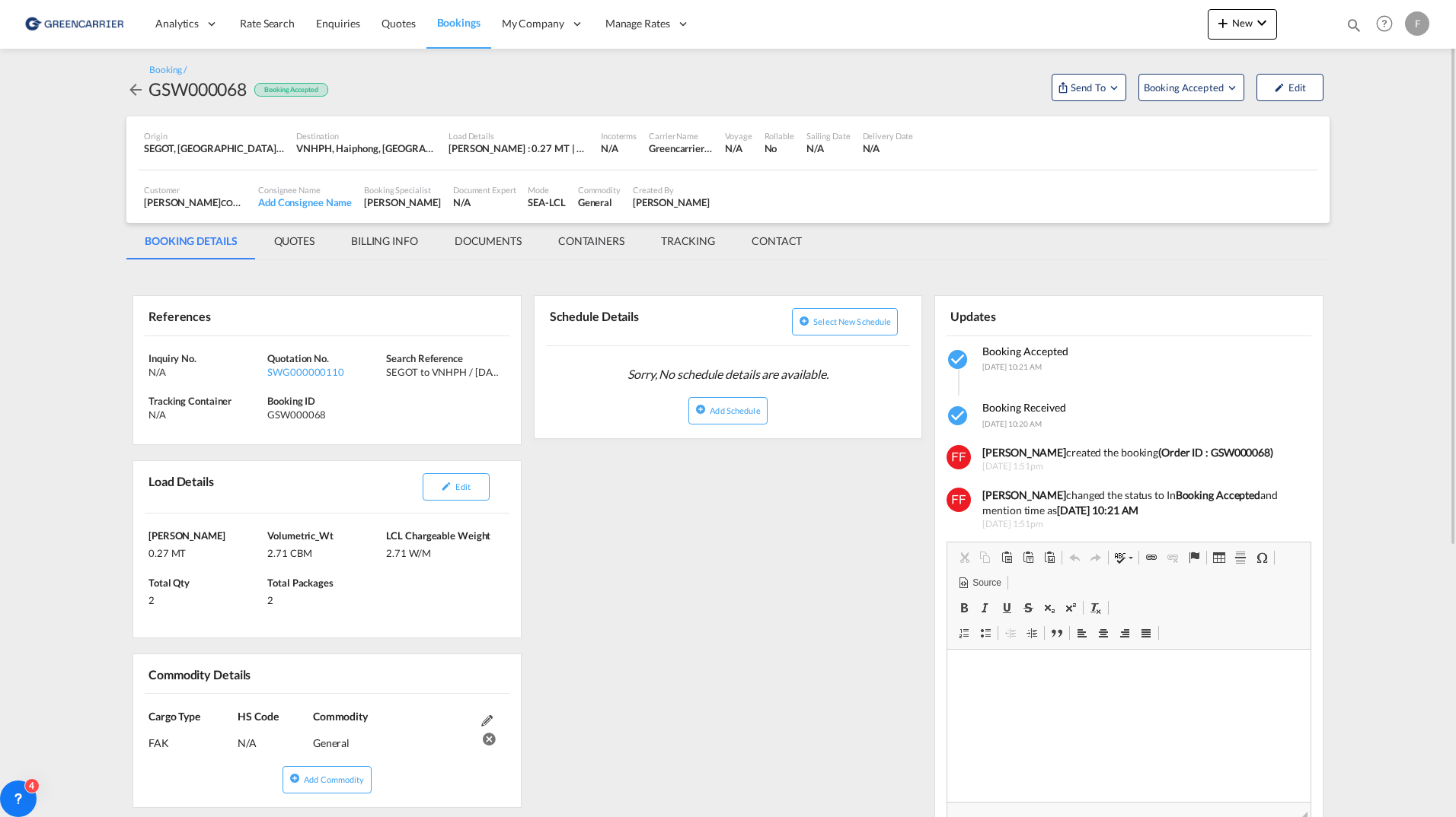
click at [485, 237] on md-tab-item "DOCUMENTS" at bounding box center [488, 241] width 104 height 36
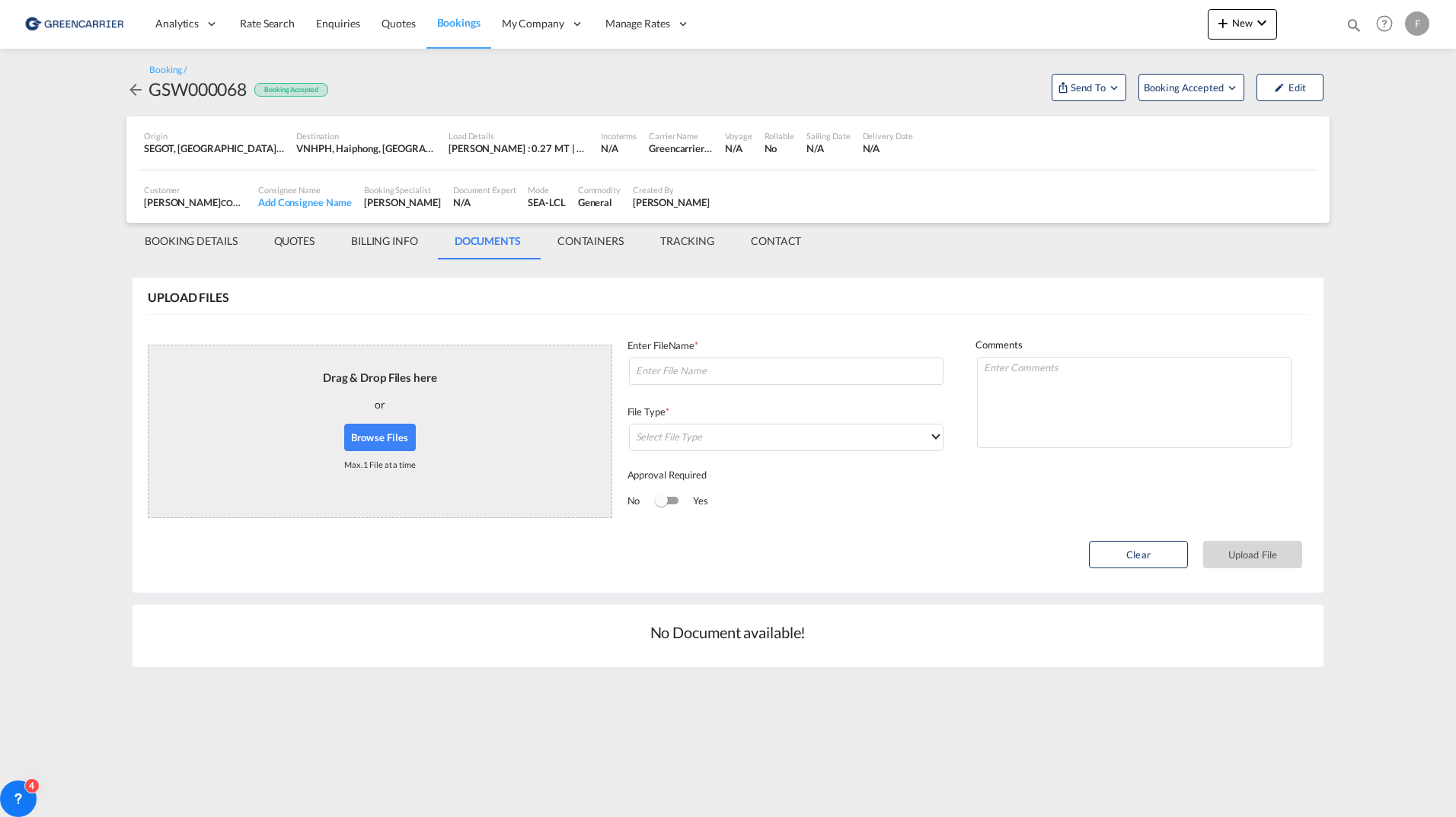
click at [374, 243] on md-tab-item "BILLING INFO" at bounding box center [384, 241] width 104 height 36
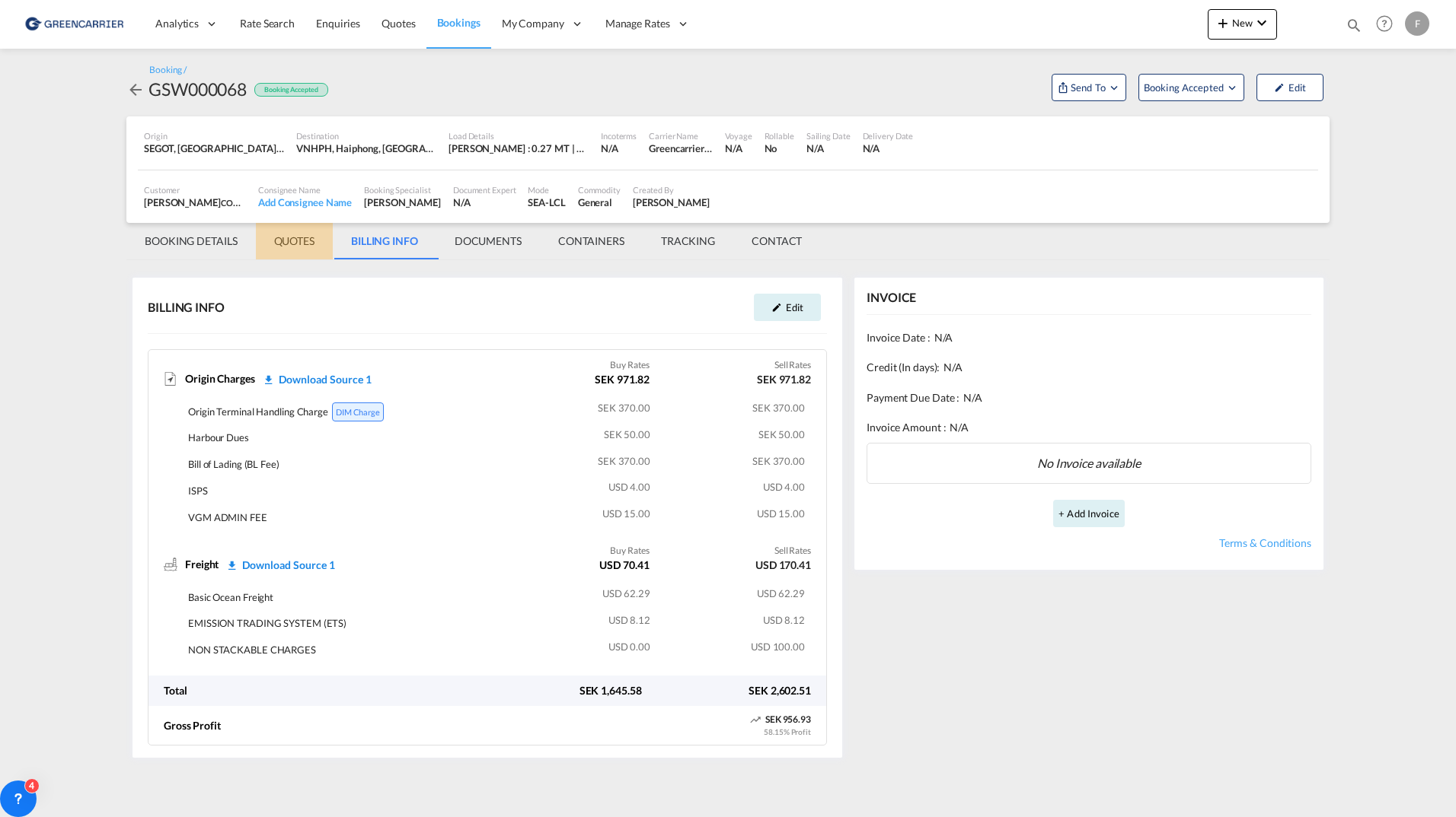
click at [301, 243] on md-tab-item "QUOTES" at bounding box center [294, 241] width 77 height 36
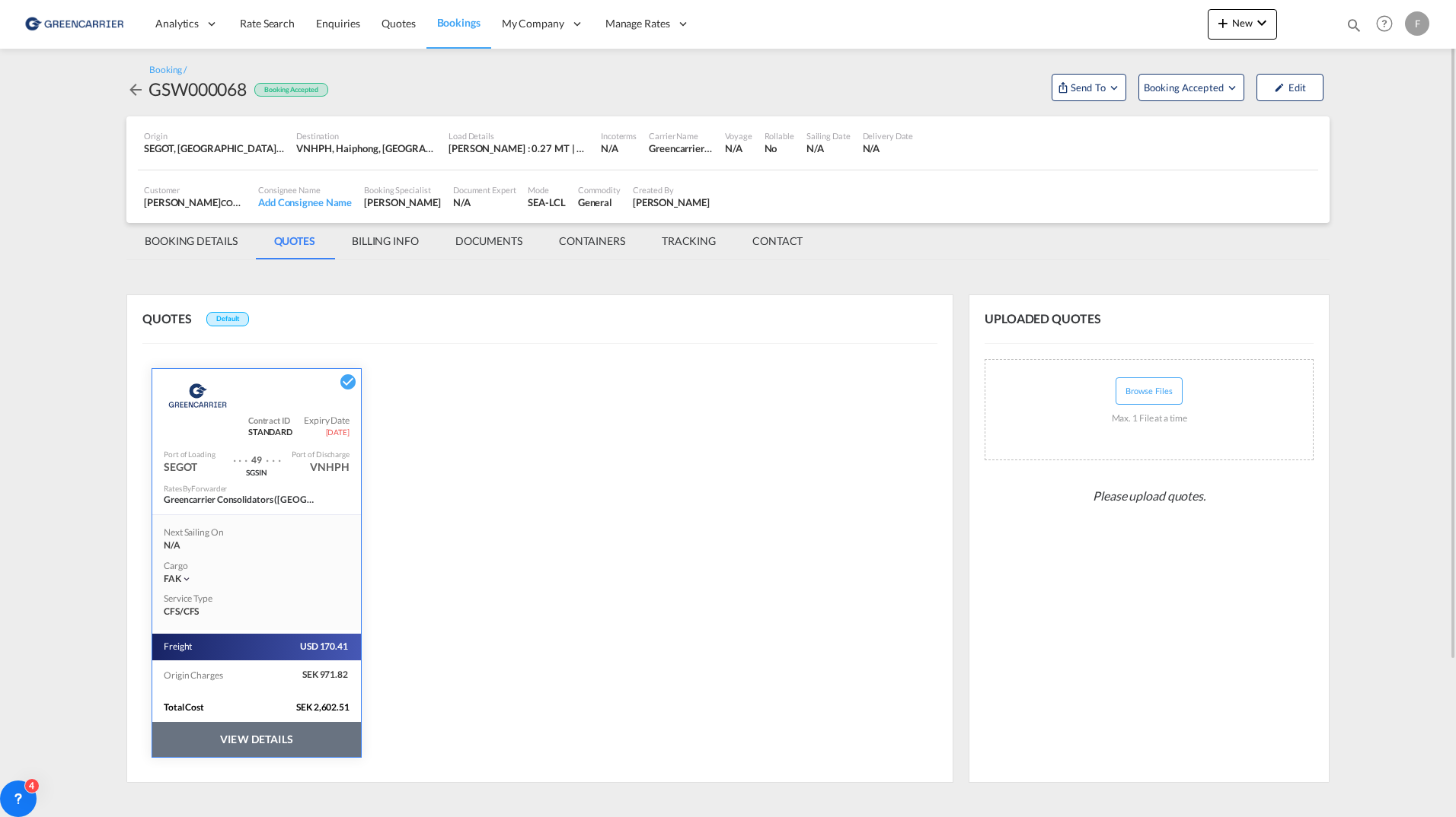
click at [691, 243] on md-tab-item "TRACKING" at bounding box center [689, 241] width 91 height 36
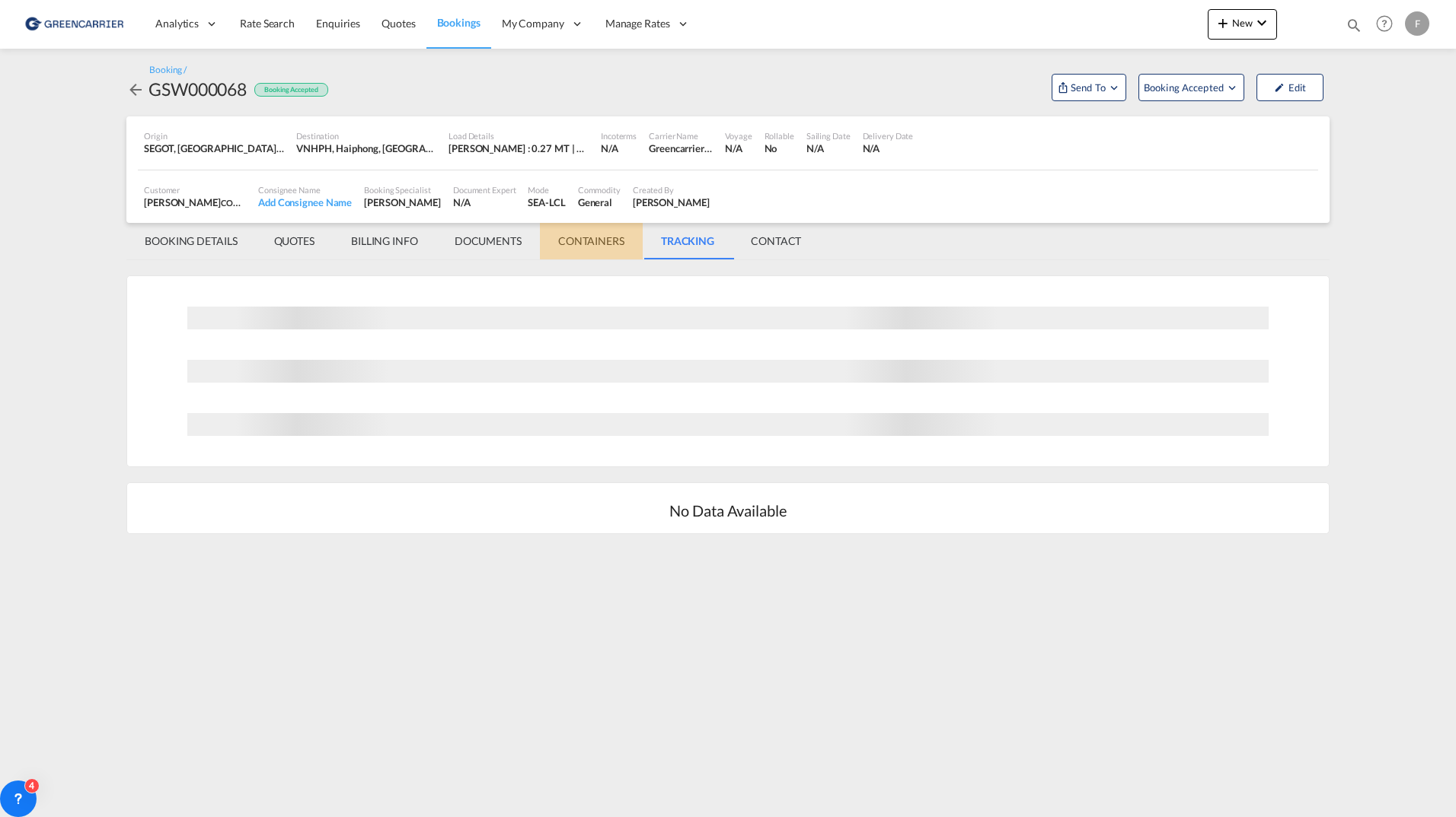
click at [612, 239] on md-tab-item "CONTAINERS" at bounding box center [591, 241] width 103 height 36
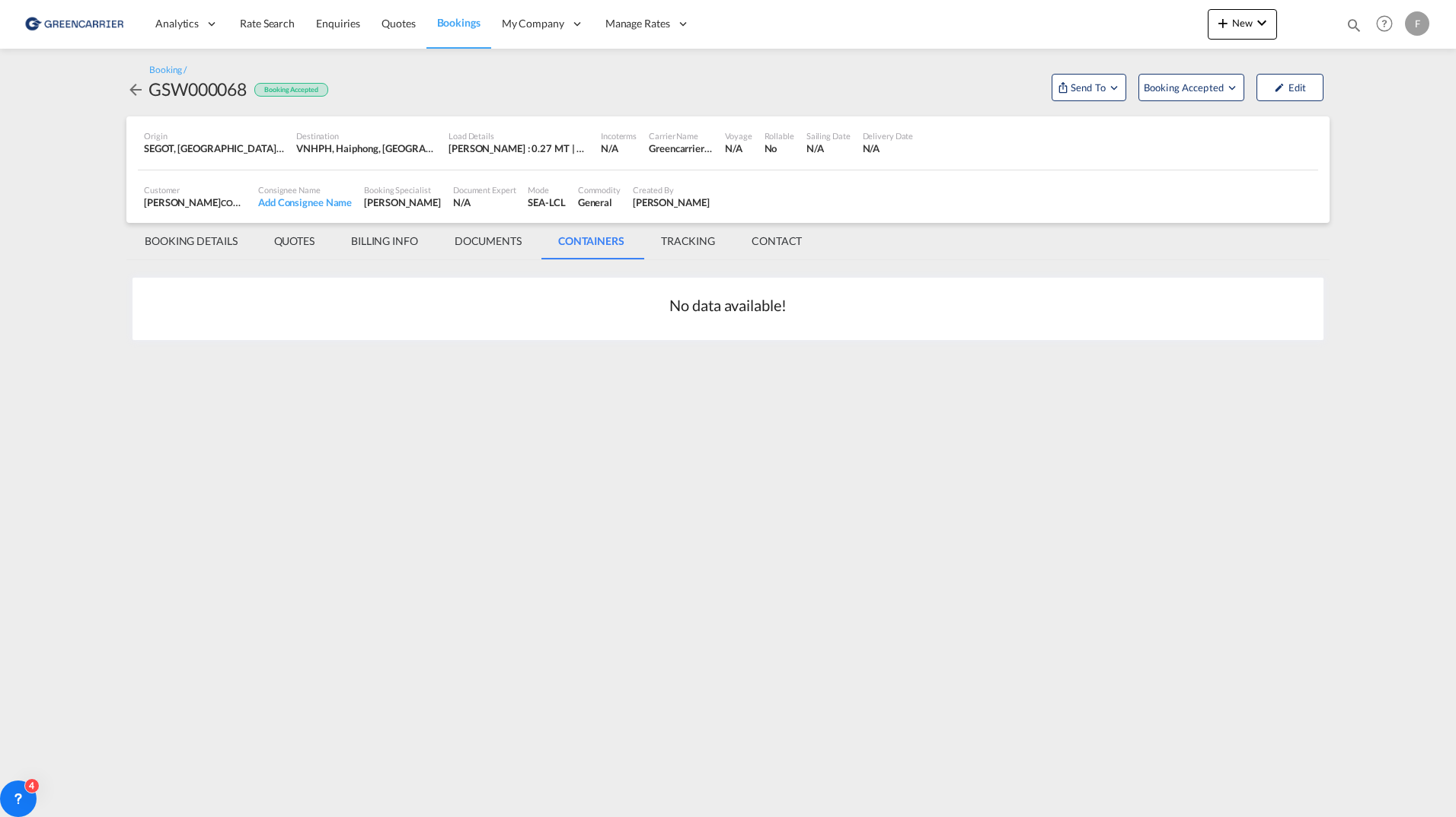
click at [182, 248] on md-tab-item "BOOKING DETAILS" at bounding box center [191, 241] width 129 height 36
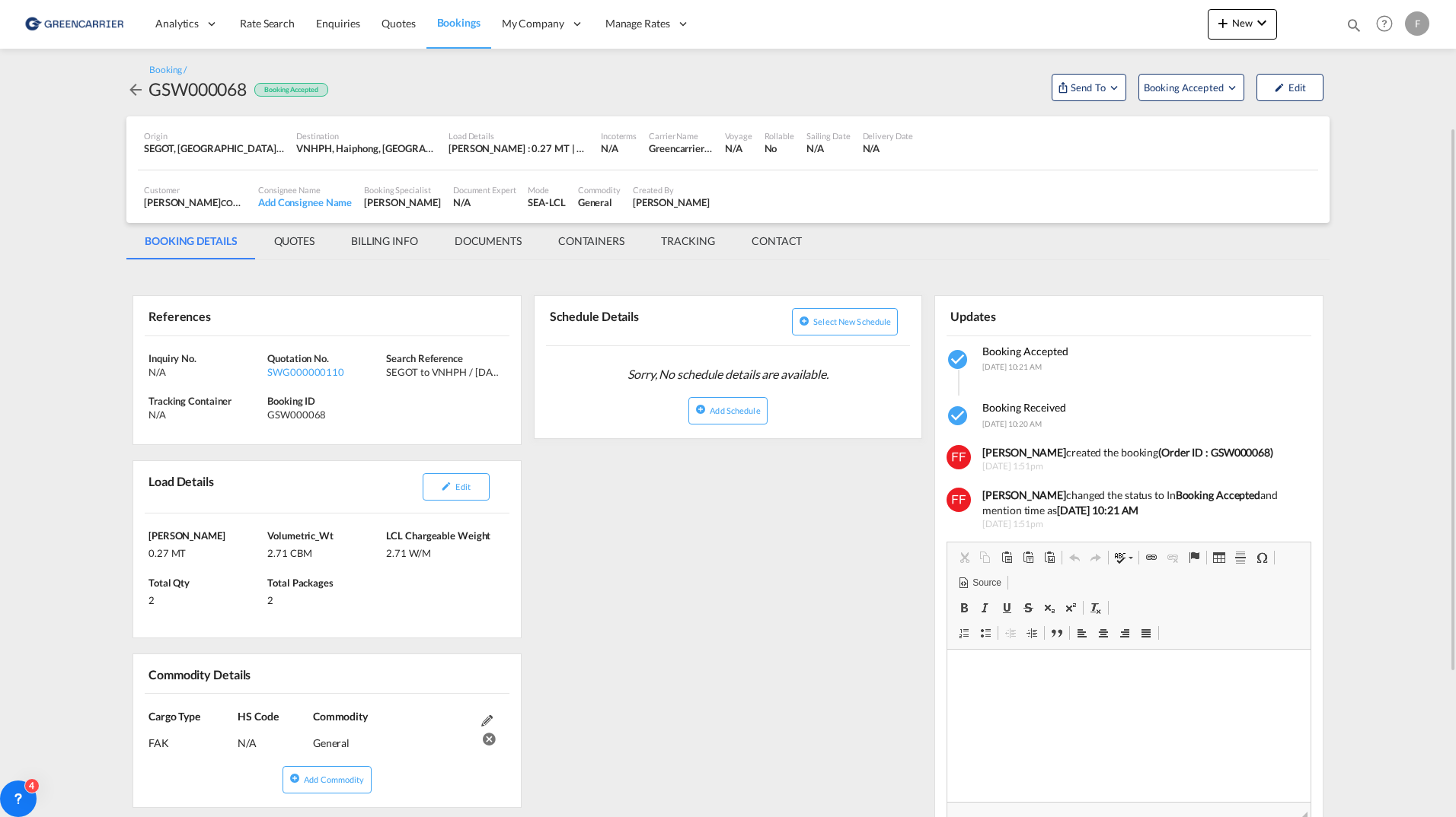
scroll to position [76, 0]
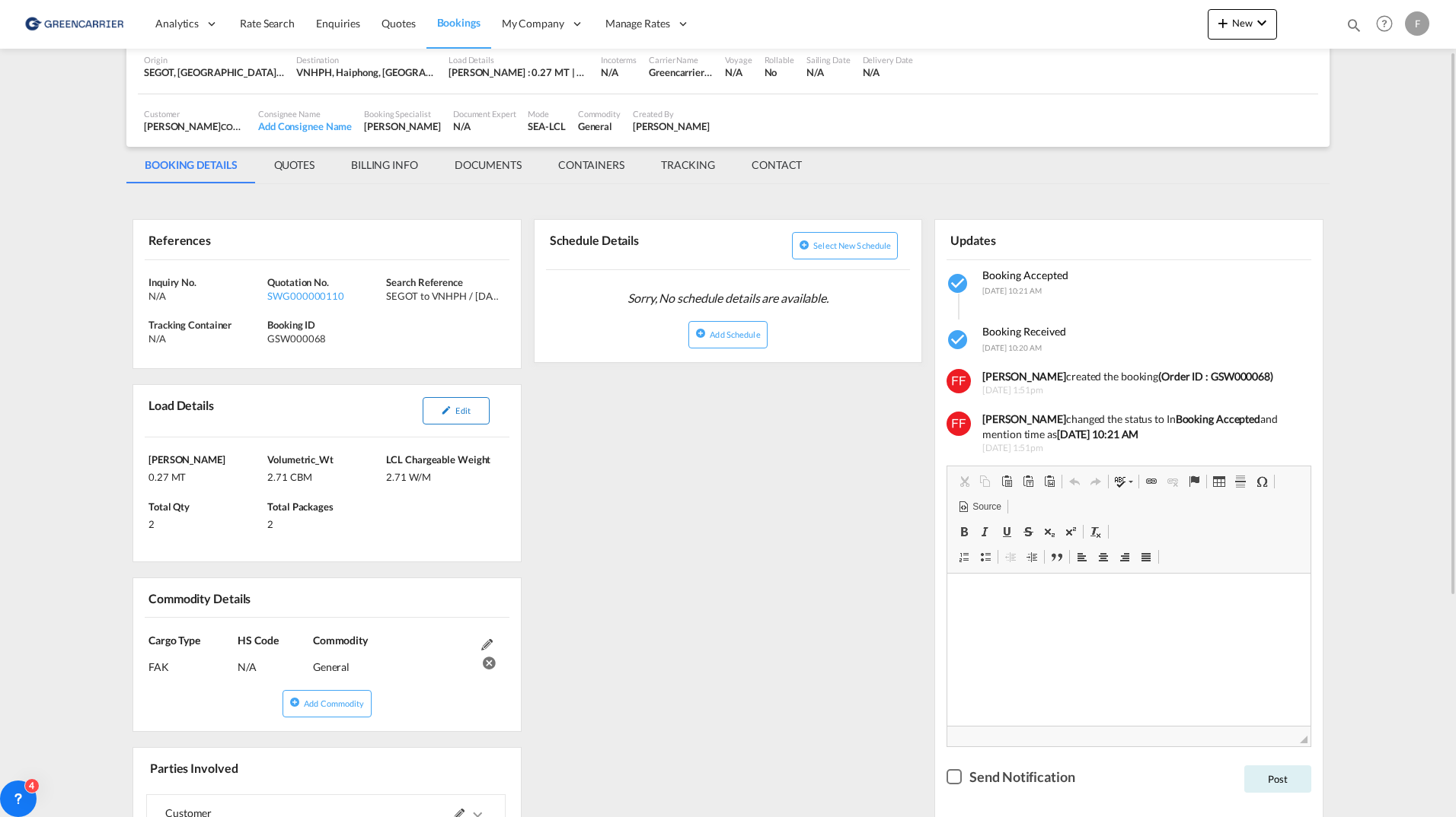
click at [448, 416] on button "Edit" at bounding box center [456, 411] width 67 height 28
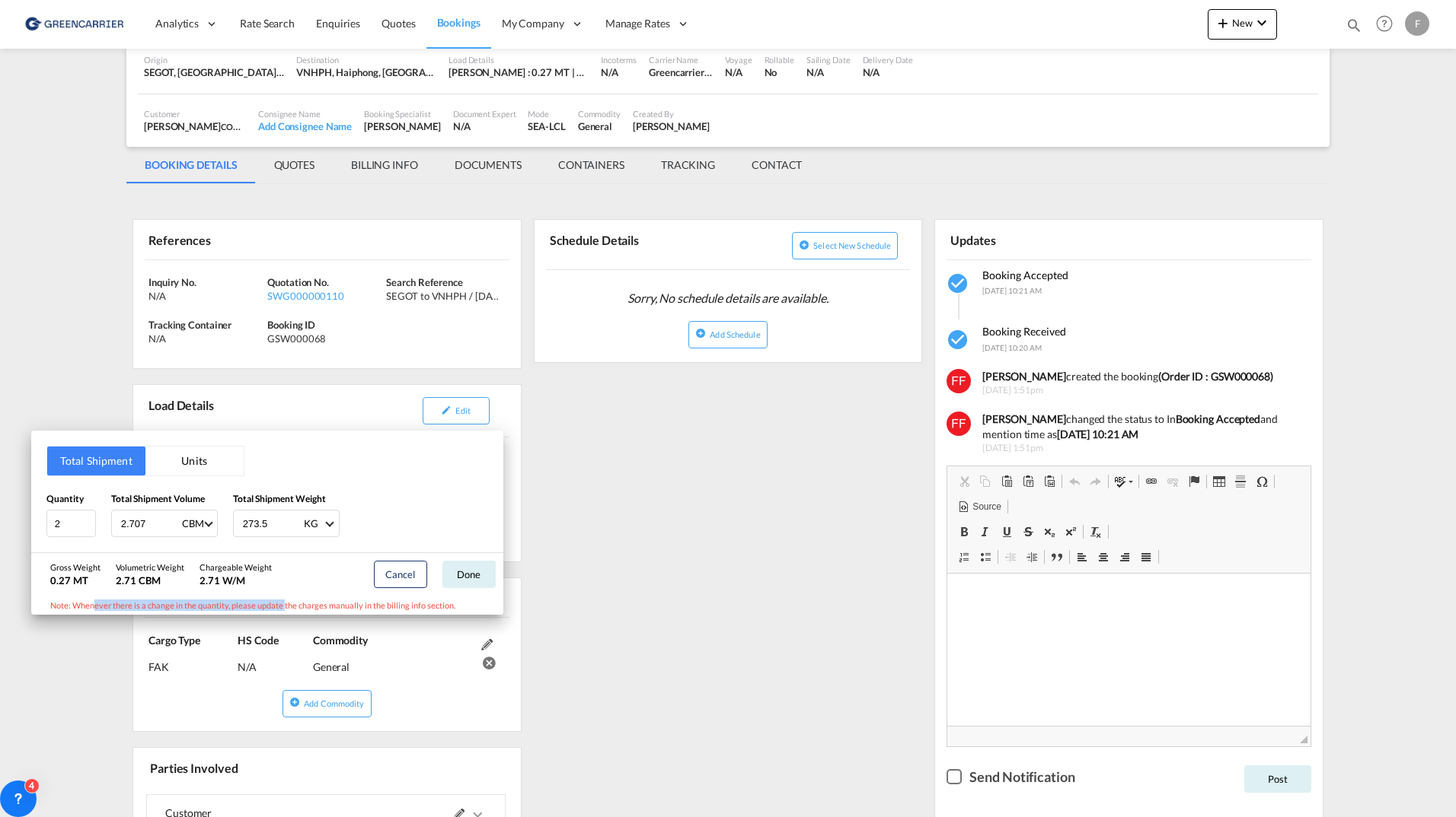
drag, startPoint x: 88, startPoint y: 604, endPoint x: 287, endPoint y: 602, distance: 199.0
click at [287, 602] on div "Note: Whenever there is a change in the quantity, please update the charges man…" at bounding box center [267, 606] width 472 height 19
click at [664, 499] on div "Total Shipment Units Quantity 2 Total Shipment Volume 2.707 CBM CBM CFT Total S…" at bounding box center [728, 408] width 1456 height 817
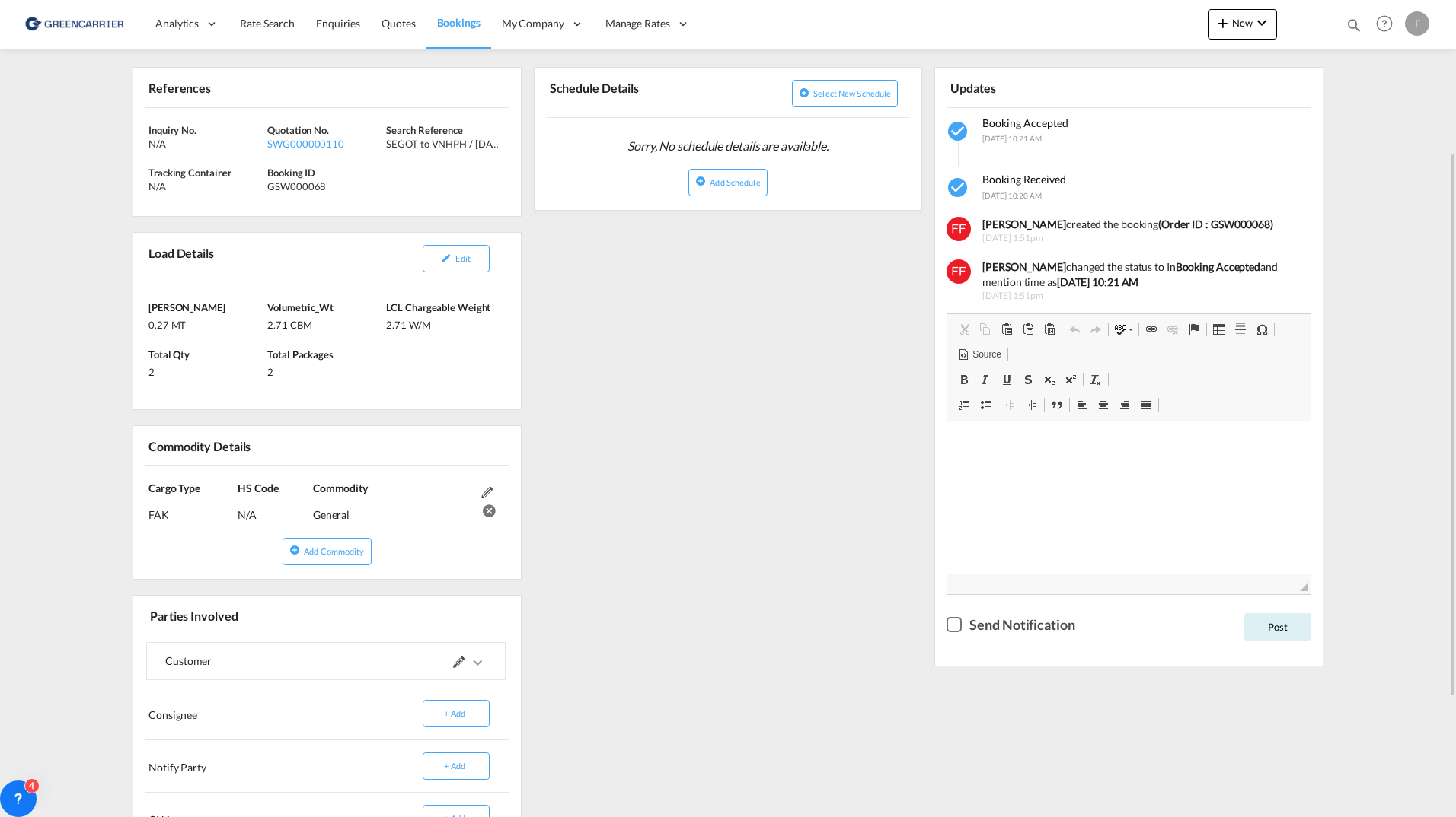
scroll to position [0, 0]
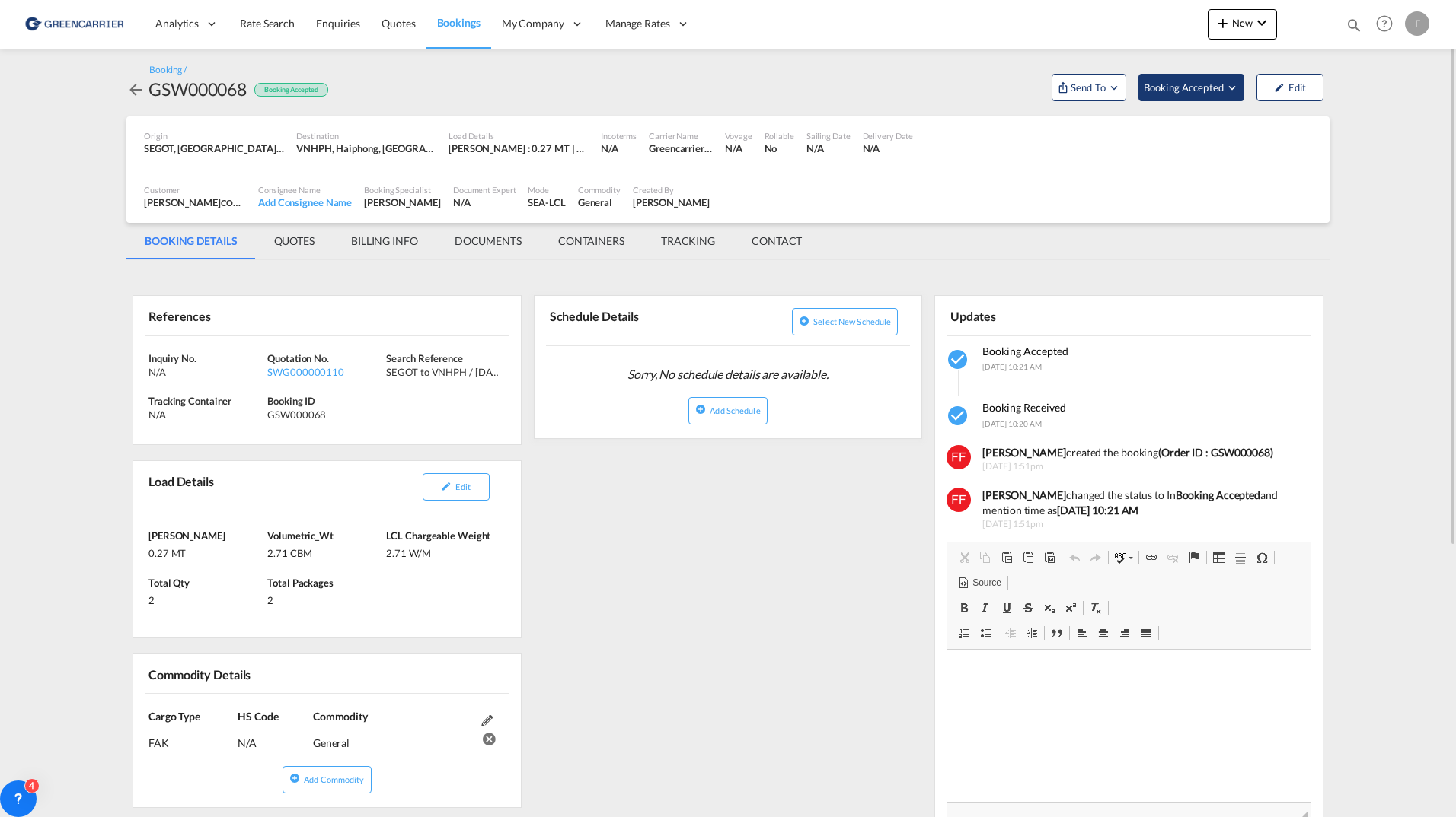
click at [1206, 83] on span "Booking Accepted" at bounding box center [1184, 87] width 82 height 15
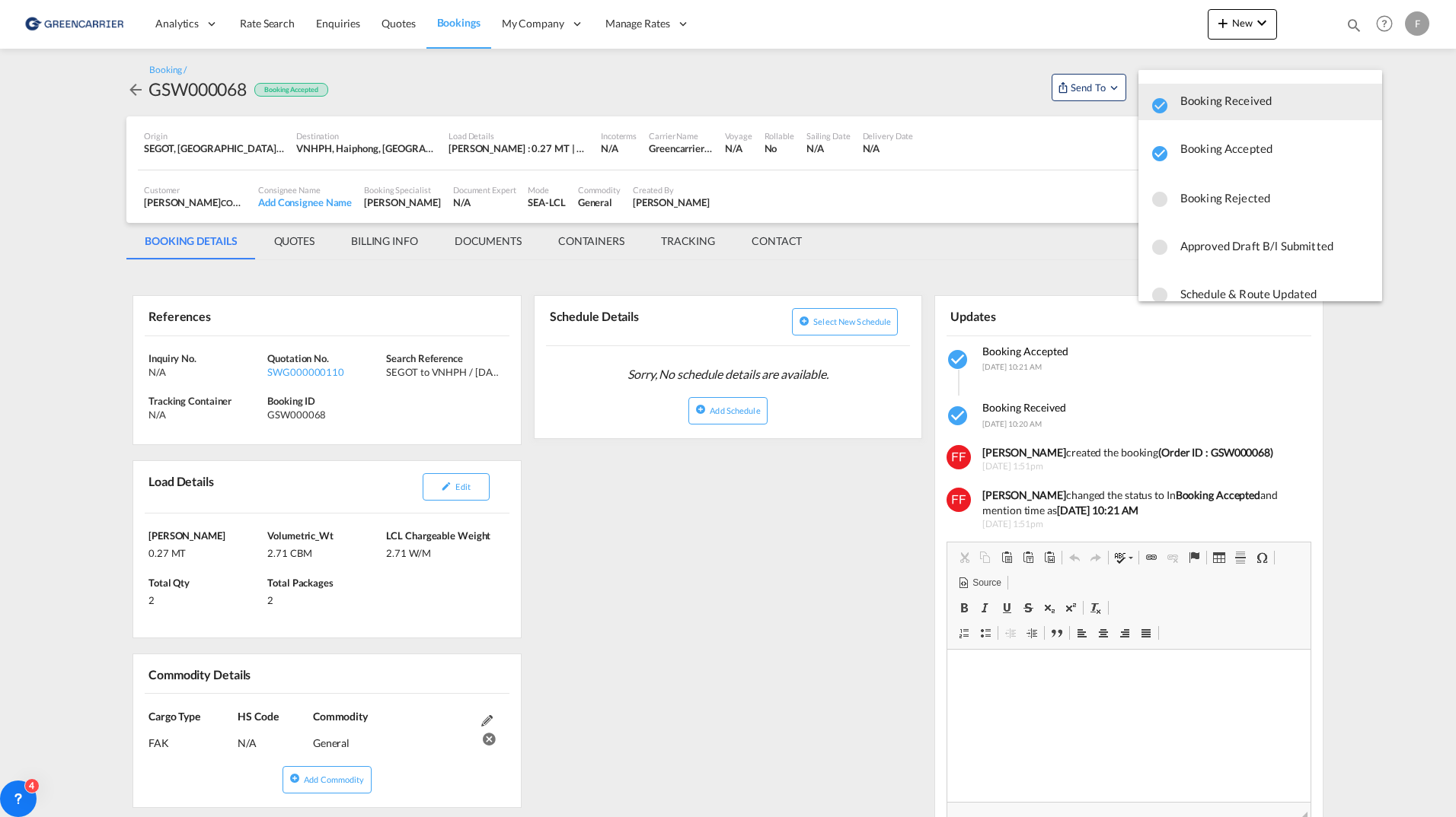
click at [1014, 95] on md-backdrop at bounding box center [728, 408] width 1456 height 817
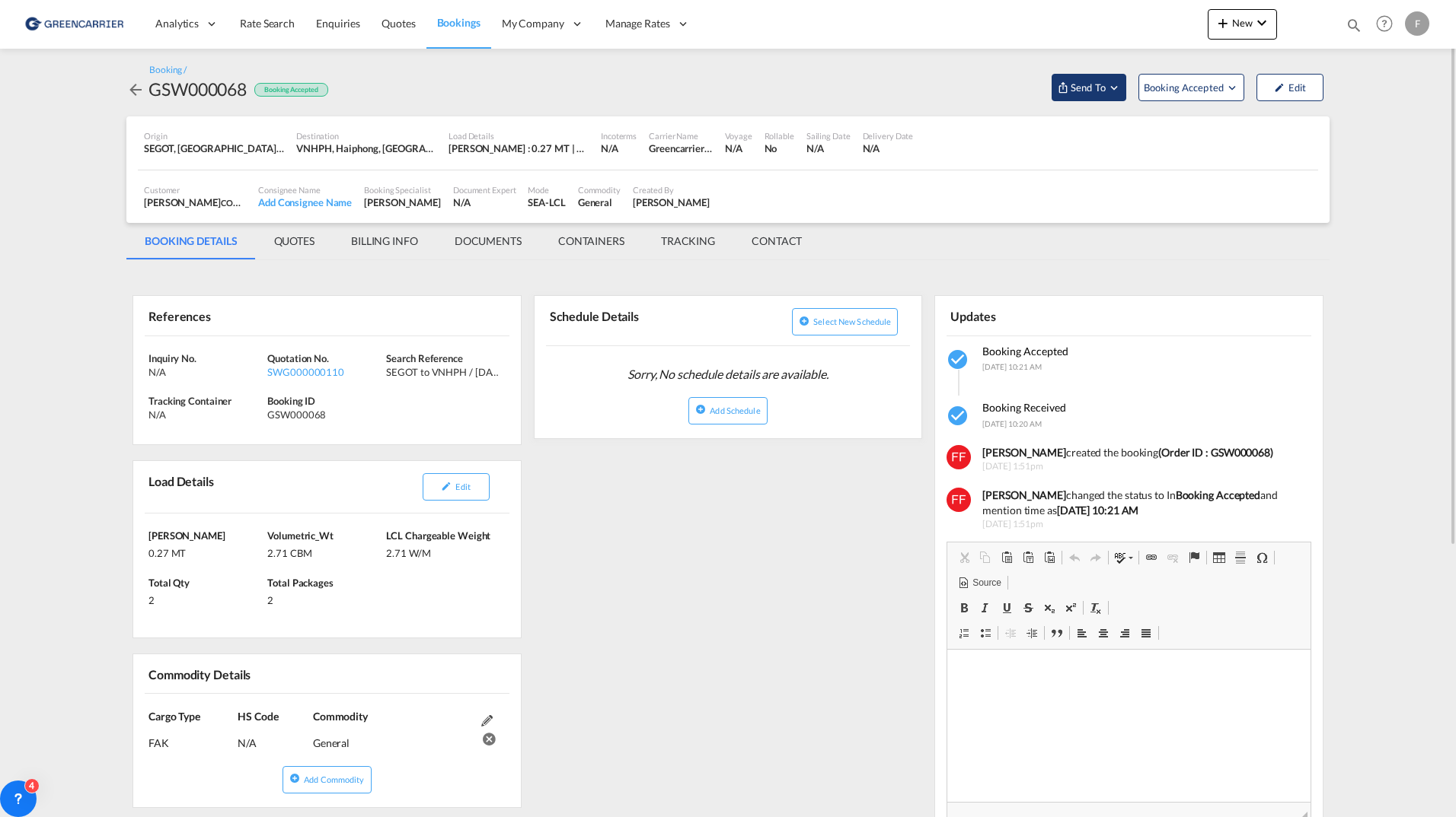
click at [1103, 85] on span "Send To" at bounding box center [1088, 87] width 38 height 15
click at [1287, 87] on md-backdrop at bounding box center [728, 408] width 1456 height 817
click at [1293, 89] on button "Edit" at bounding box center [1289, 87] width 67 height 28
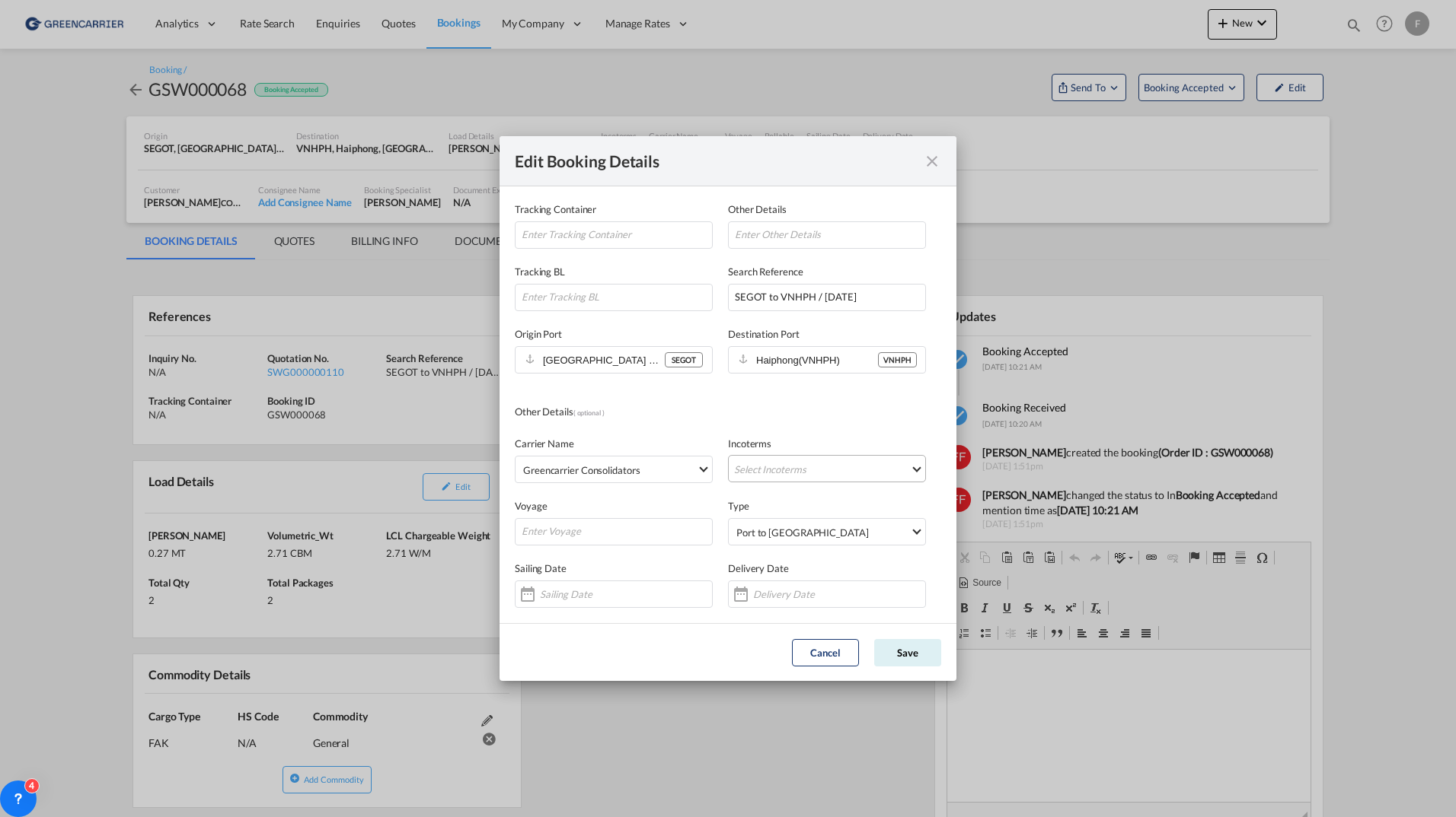
click at [781, 468] on md-select "Select Incoterms CIP - export Carriage and Insurance Paid to FOB - import Free …" at bounding box center [826, 469] width 198 height 28
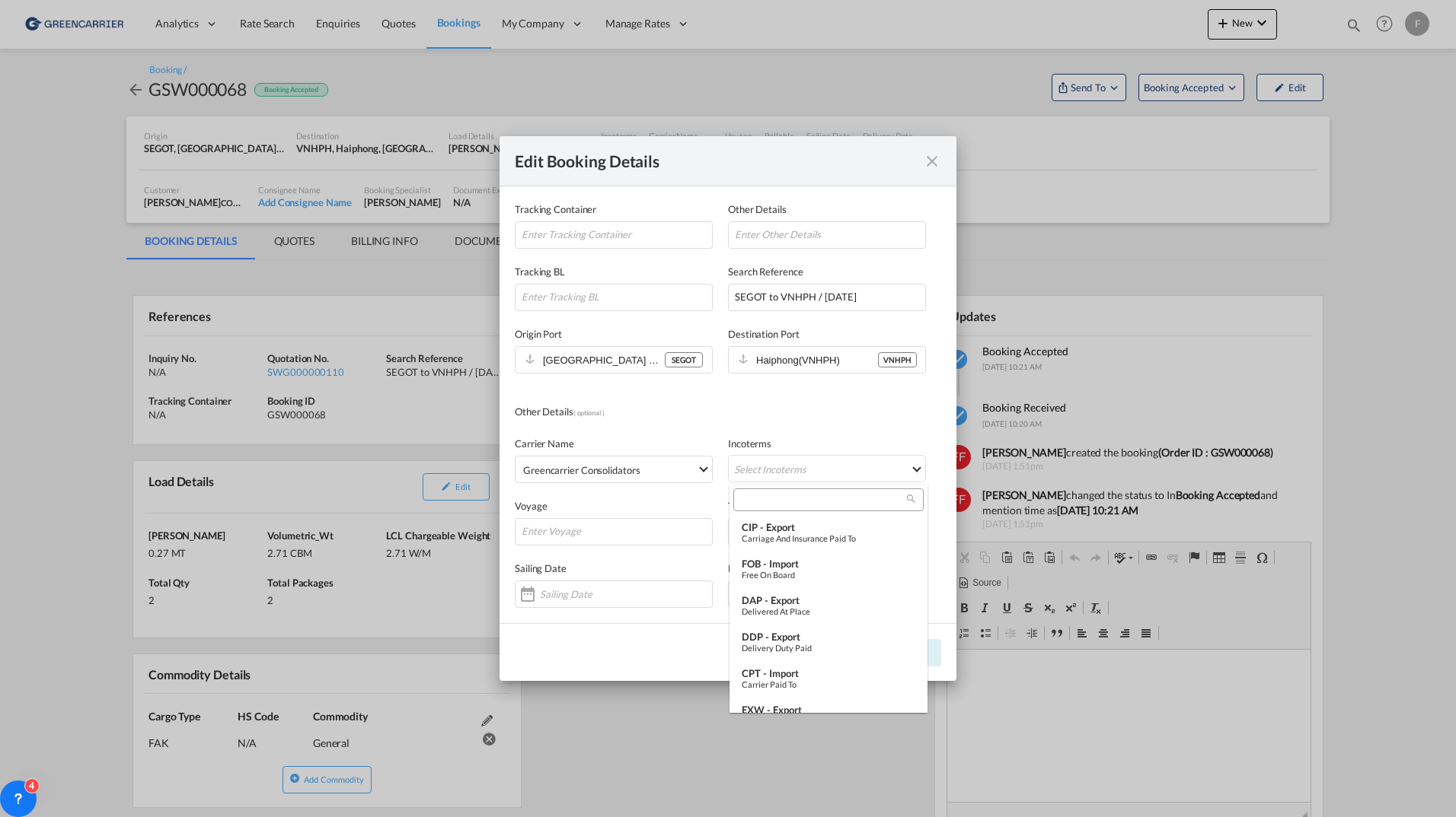
click at [798, 441] on md-backdrop at bounding box center [728, 408] width 1456 height 817
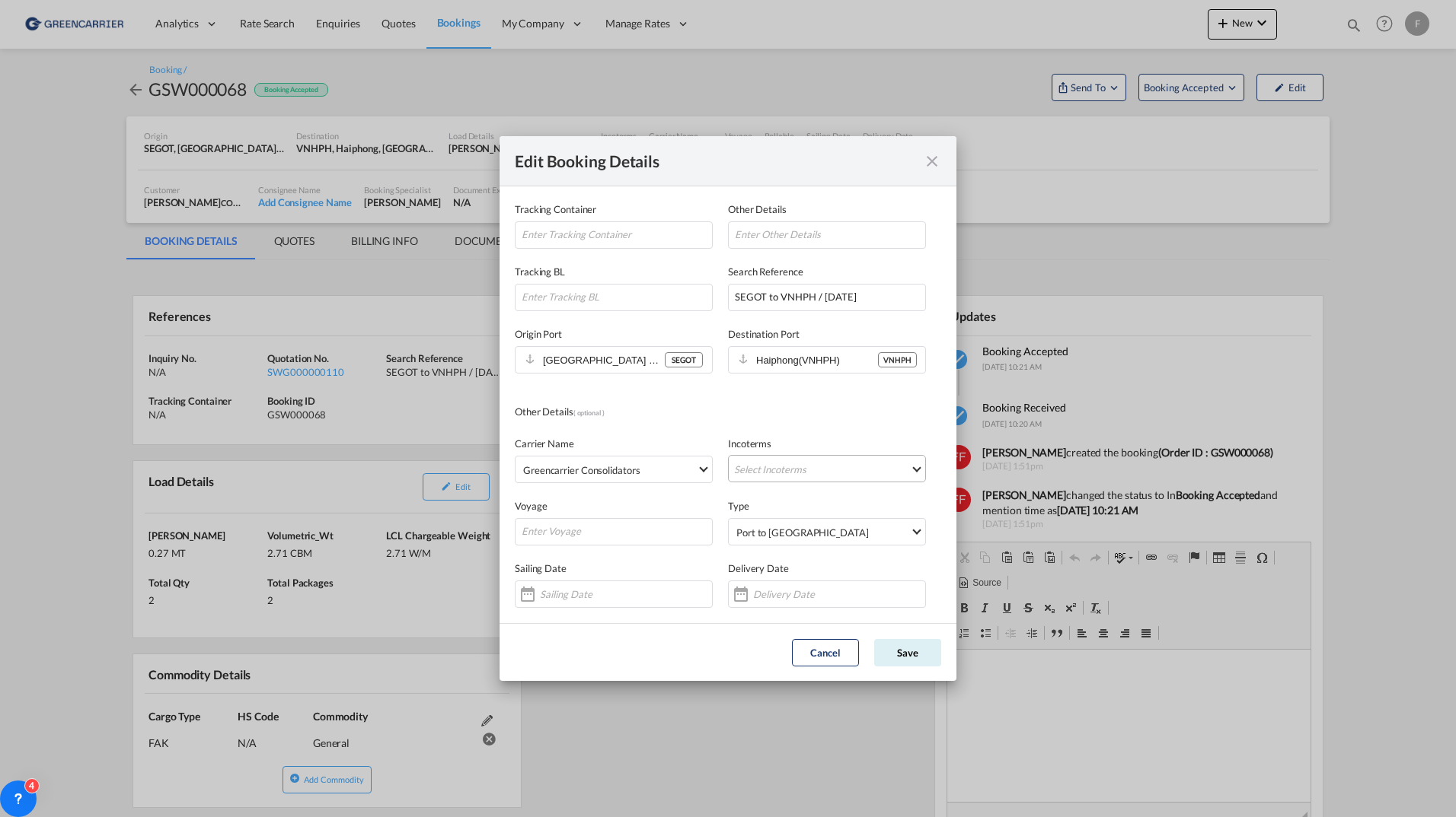
click at [804, 469] on md-select "Select Incoterms" at bounding box center [826, 469] width 198 height 28
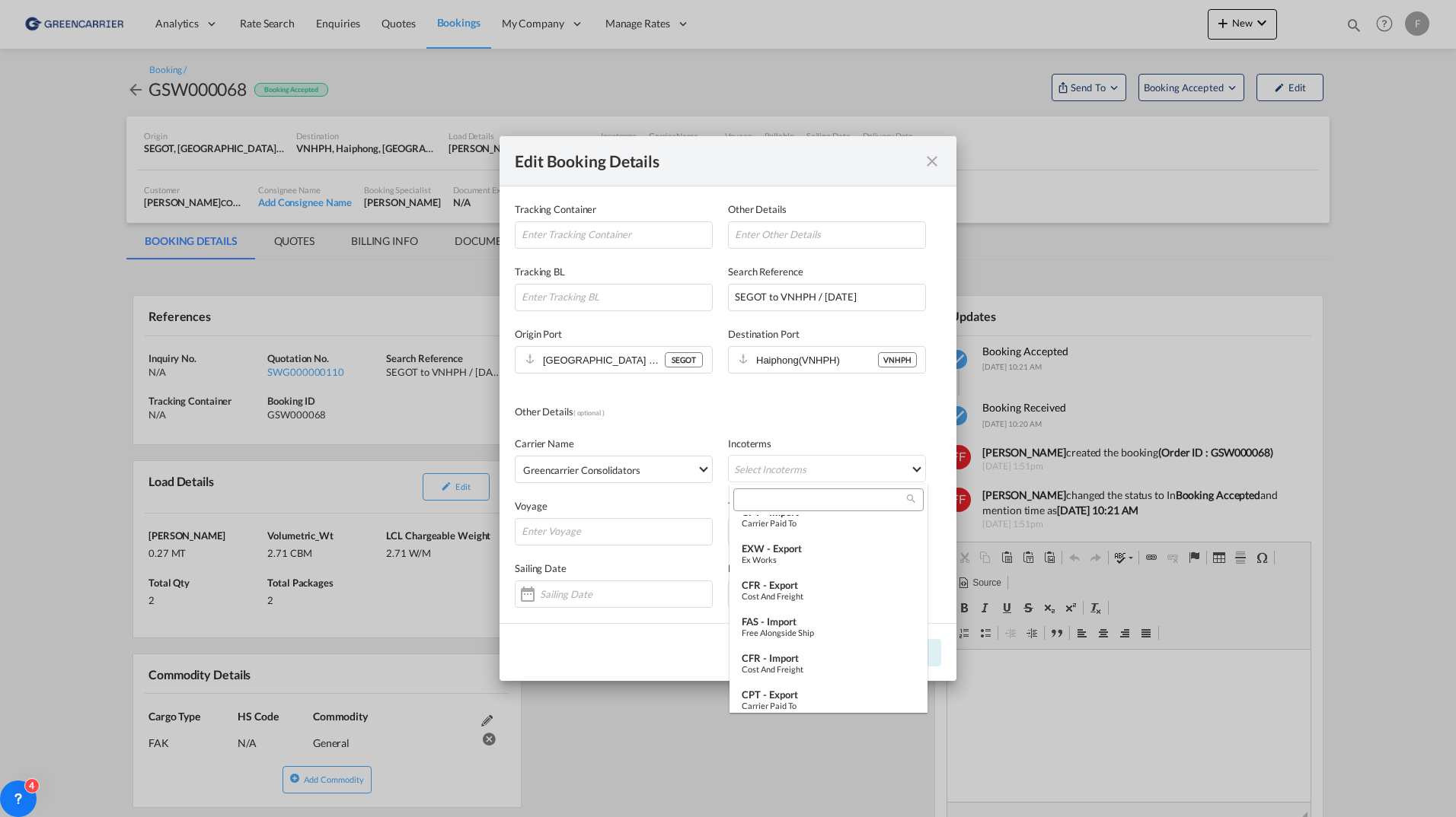
scroll to position [228, 0]
click at [826, 530] on div "Cost and Freight" at bounding box center [828, 529] width 174 height 10
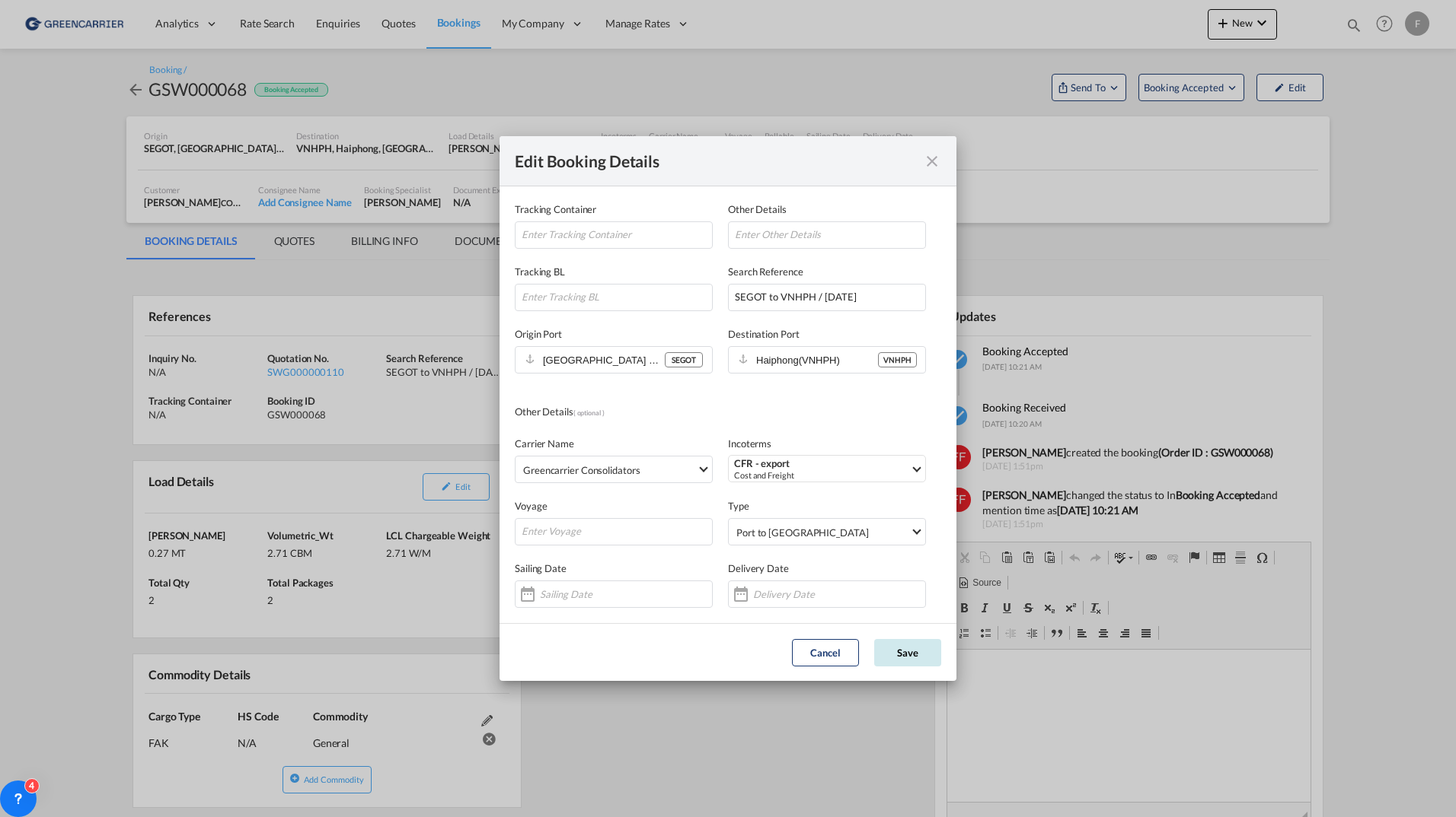
click at [902, 654] on button "Save" at bounding box center [907, 653] width 67 height 28
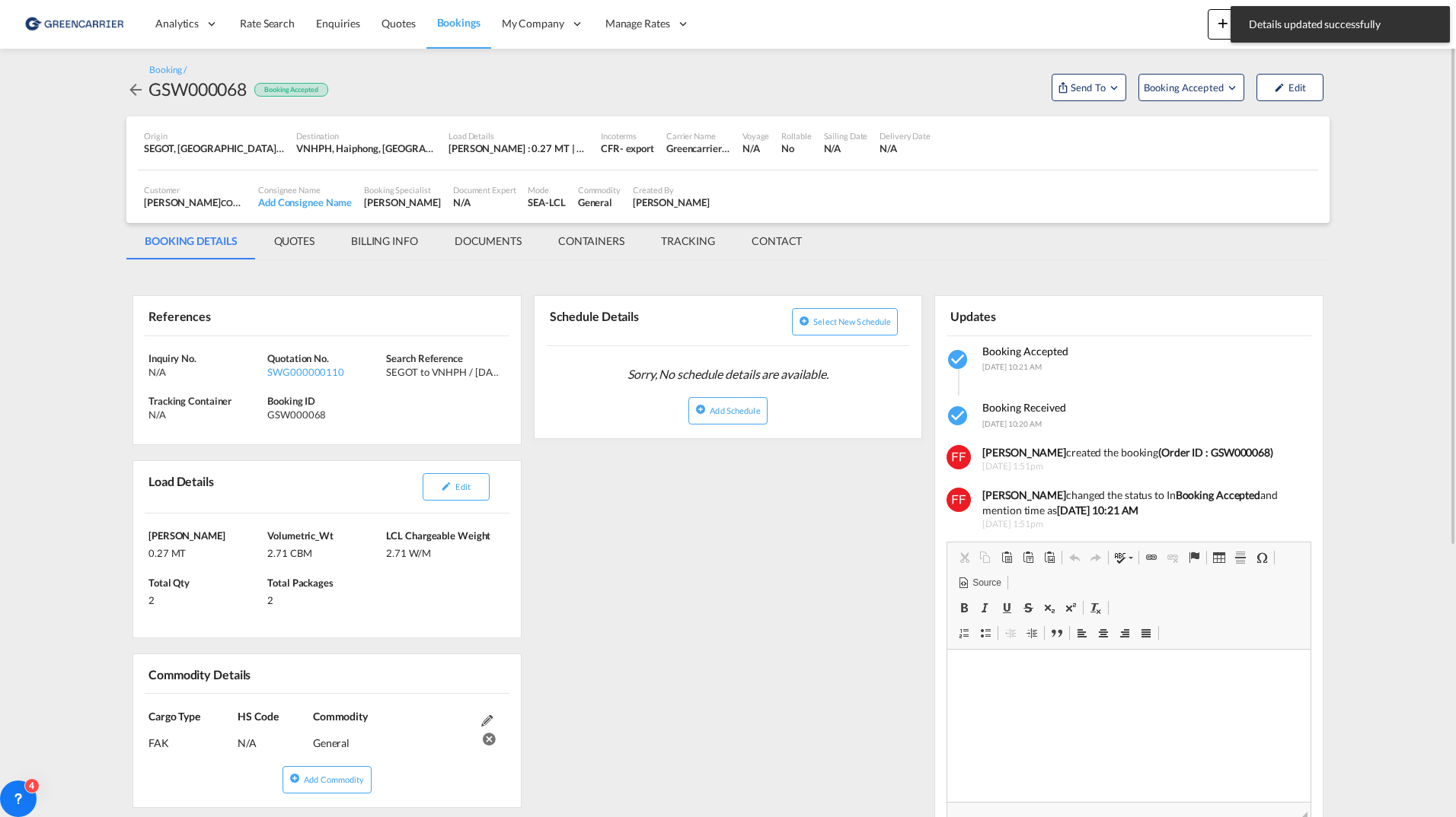
click at [1085, 61] on div "Booking / GSW000068 Booking Accepted Send To Booking Accepted Edit" at bounding box center [728, 83] width 1203 height 68
click at [1087, 78] on button "Send To" at bounding box center [1089, 87] width 74 height 28
click at [1263, 133] on span "Send Booking" at bounding box center [1240, 139] width 60 height 24
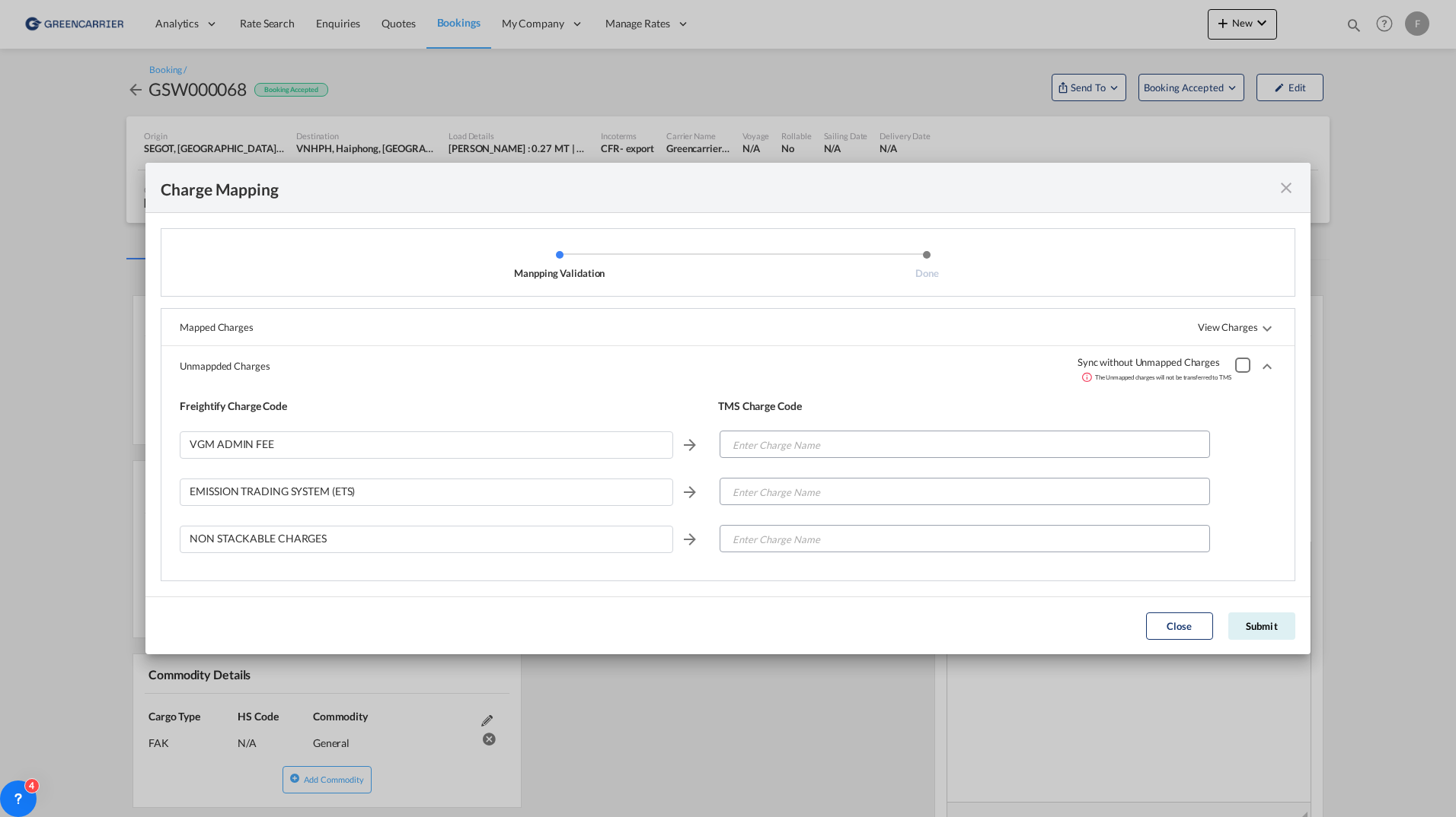
click at [1238, 370] on div "Manpping ValidationDone ..." at bounding box center [1242, 365] width 15 height 15
click at [1268, 624] on button "Submit" at bounding box center [1262, 626] width 67 height 28
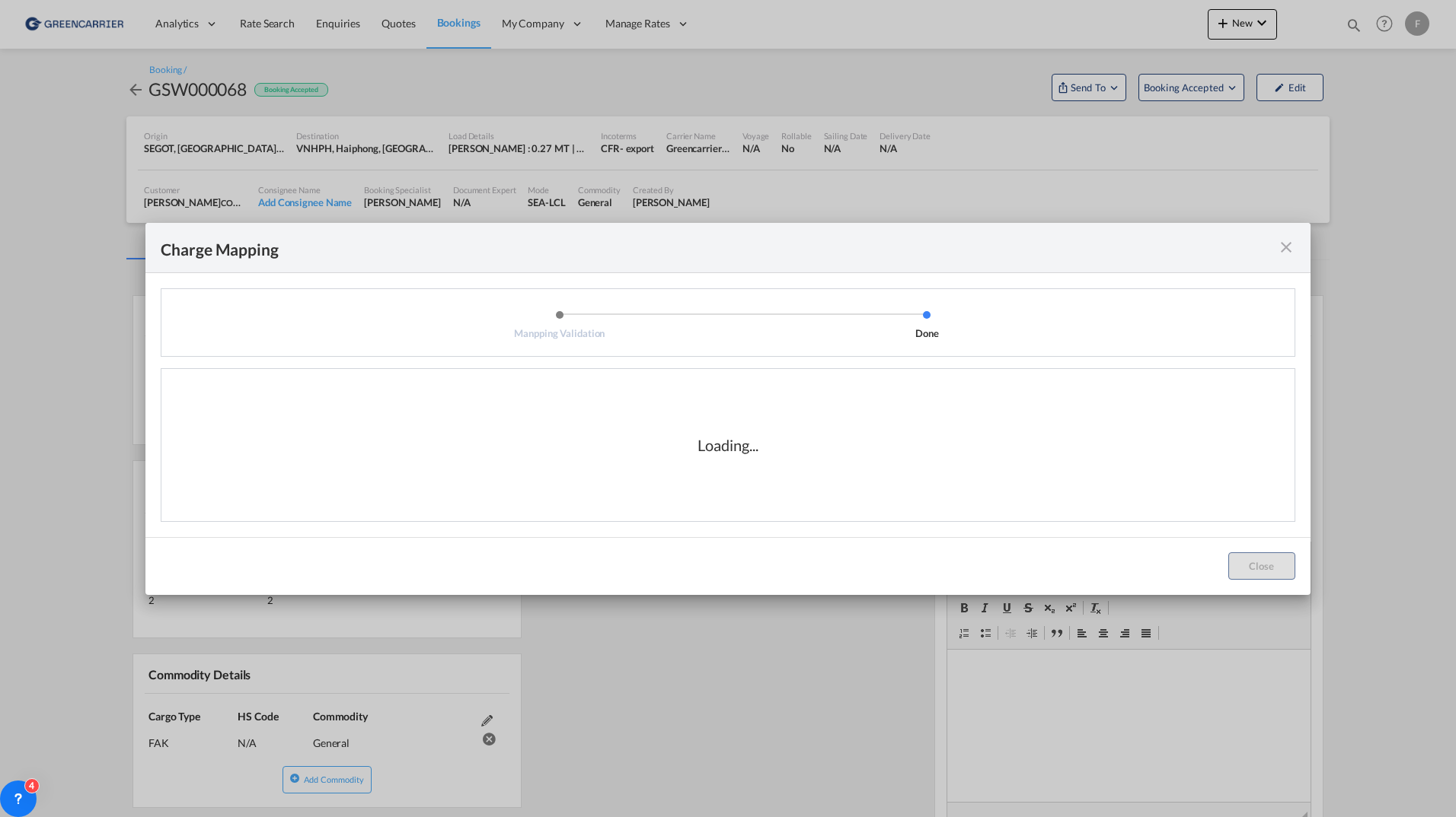
click at [547, 321] on li "Manpping Validation" at bounding box center [559, 325] width 367 height 31
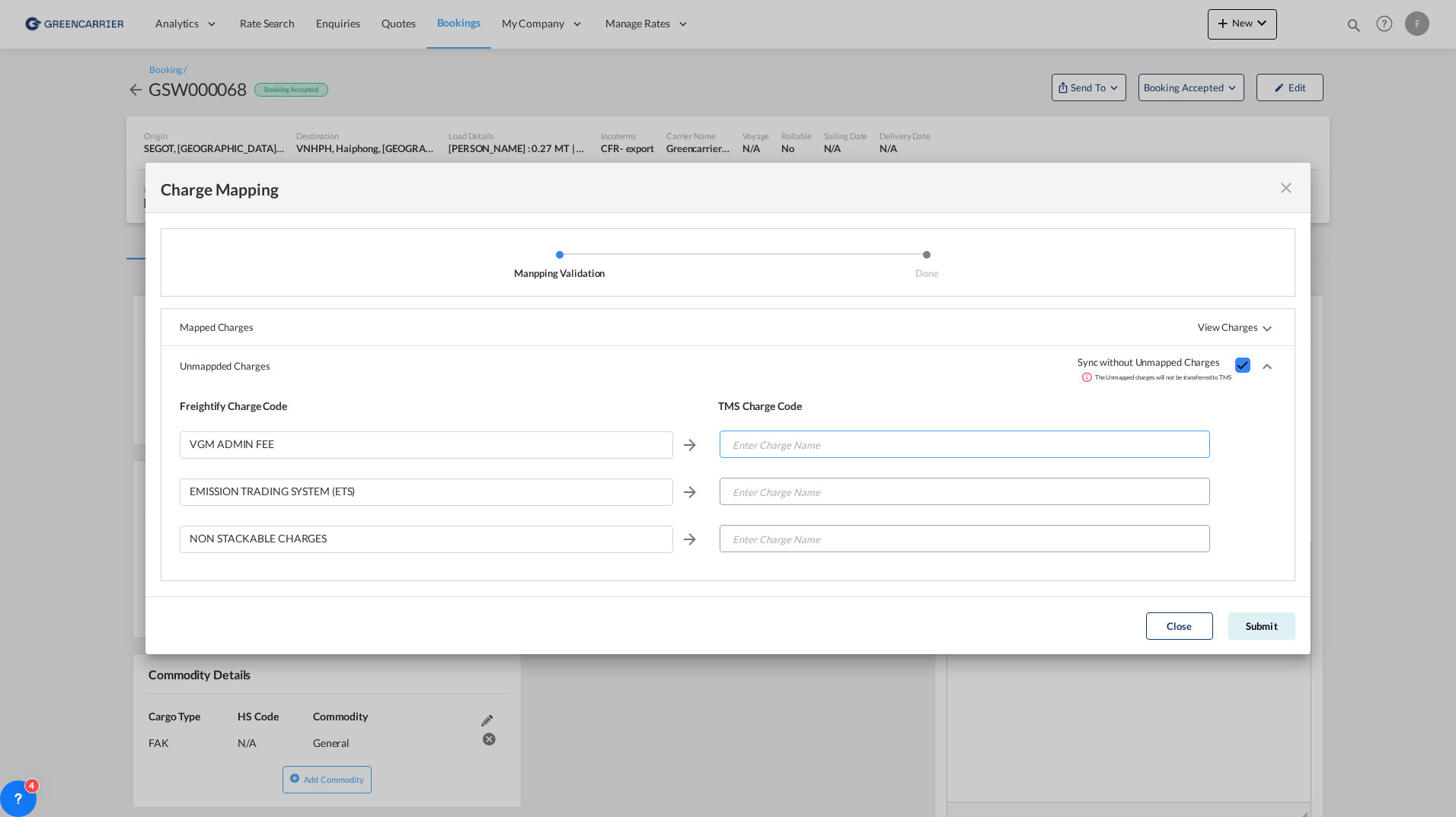
click at [892, 445] on input "Enter Charge Name" at bounding box center [965, 445] width 488 height 28
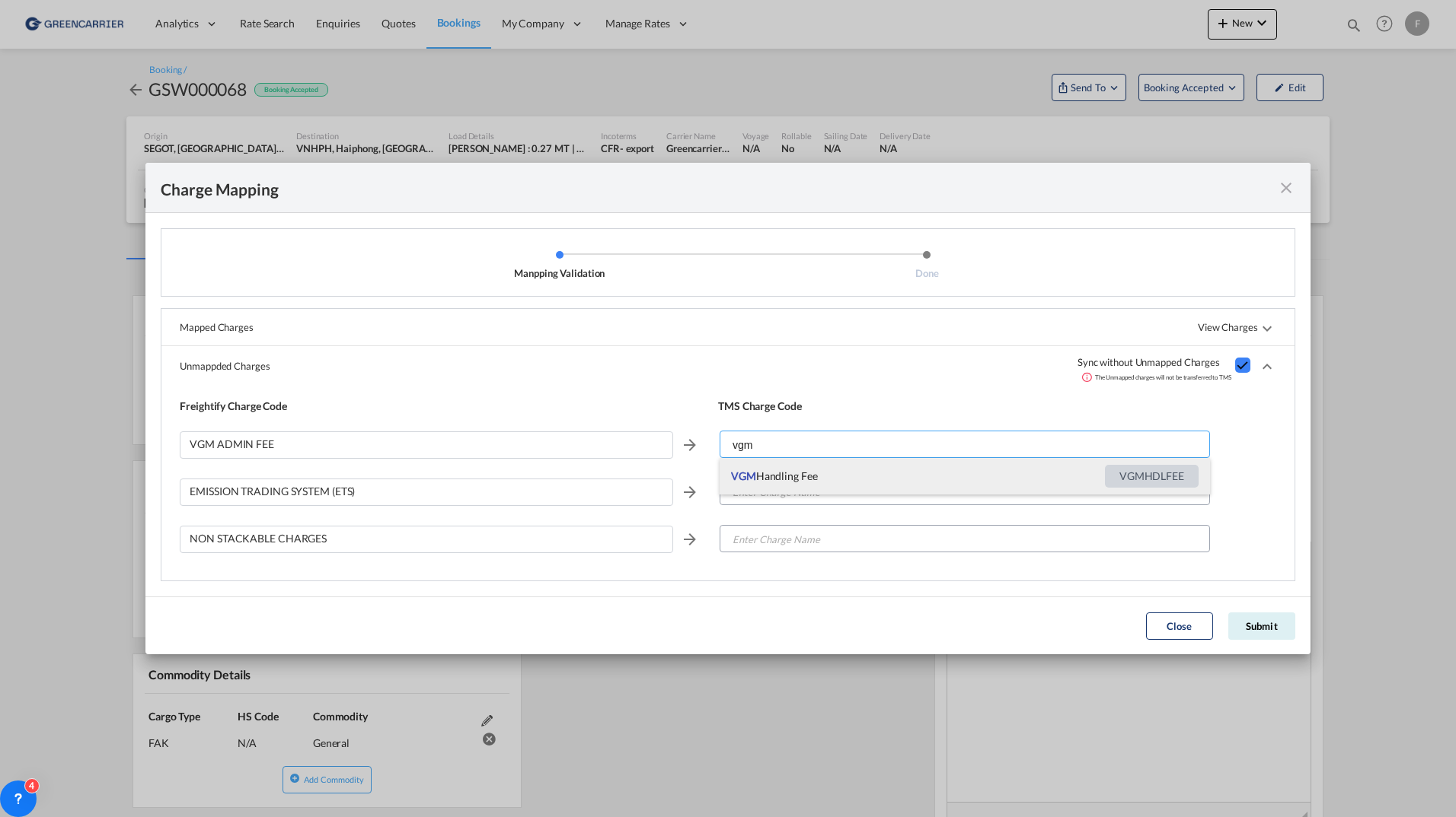
click at [736, 466] on span "VGM Handling Fee" at bounding box center [918, 476] width 374 height 36
type input "VGM Handling Fee"
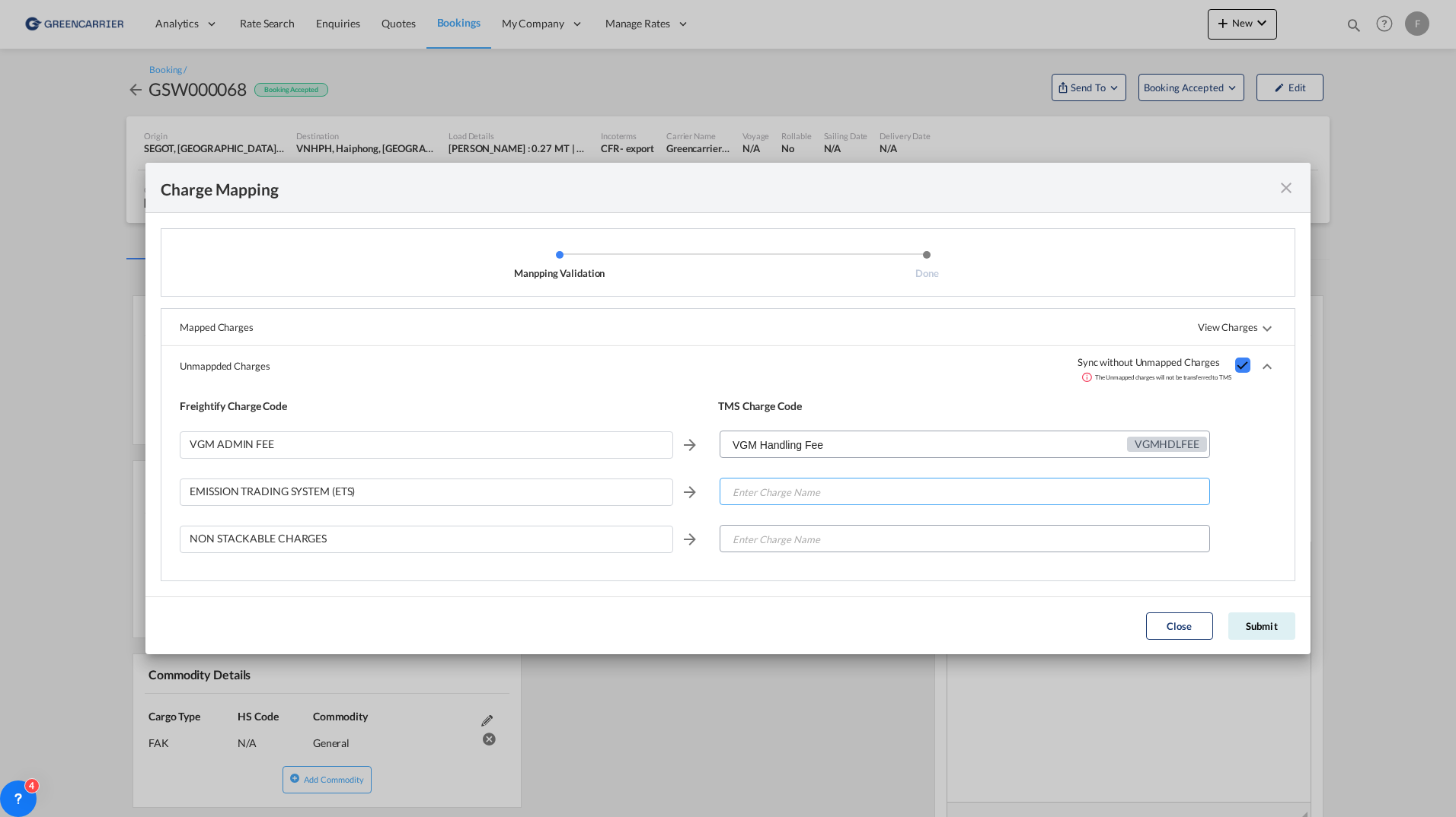
click at [766, 500] on input "Enter Charge Name" at bounding box center [965, 493] width 488 height 28
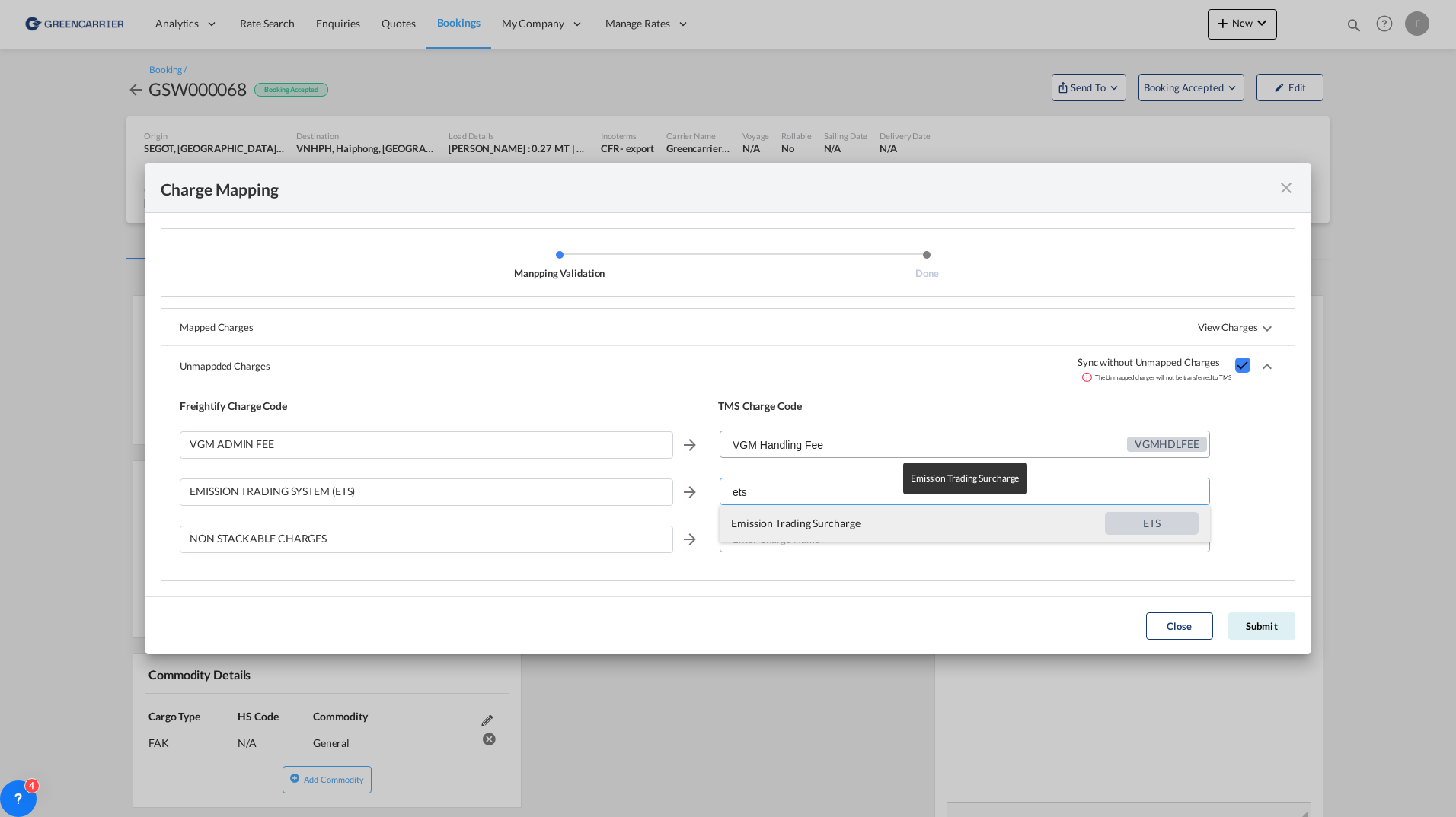
click at [780, 522] on span "Emission Trading Surcharge" at bounding box center [918, 523] width 374 height 36
type input "Emission Trading Surcharge"
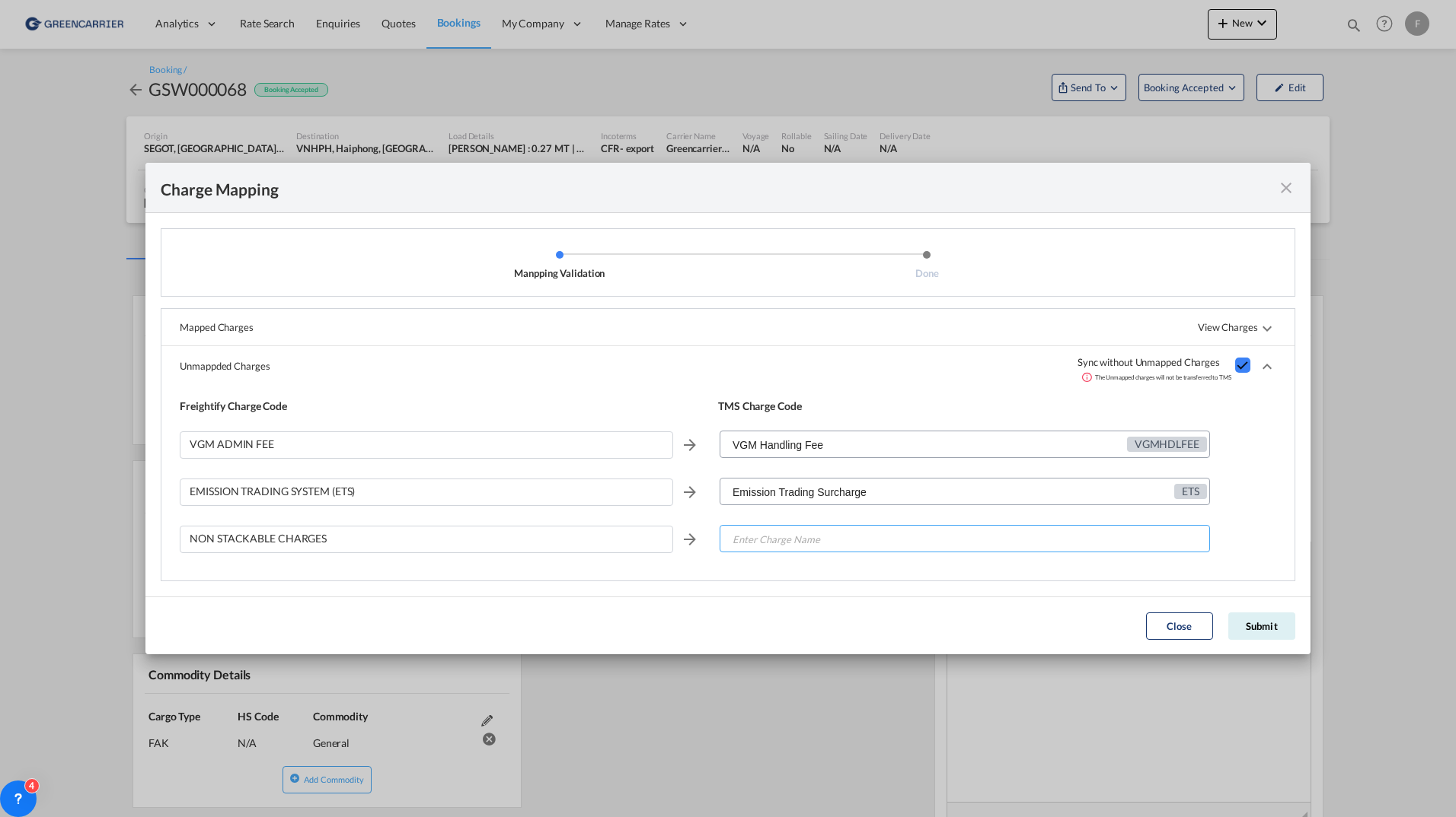
click at [779, 546] on input "Enter Charge Name" at bounding box center [965, 540] width 488 height 28
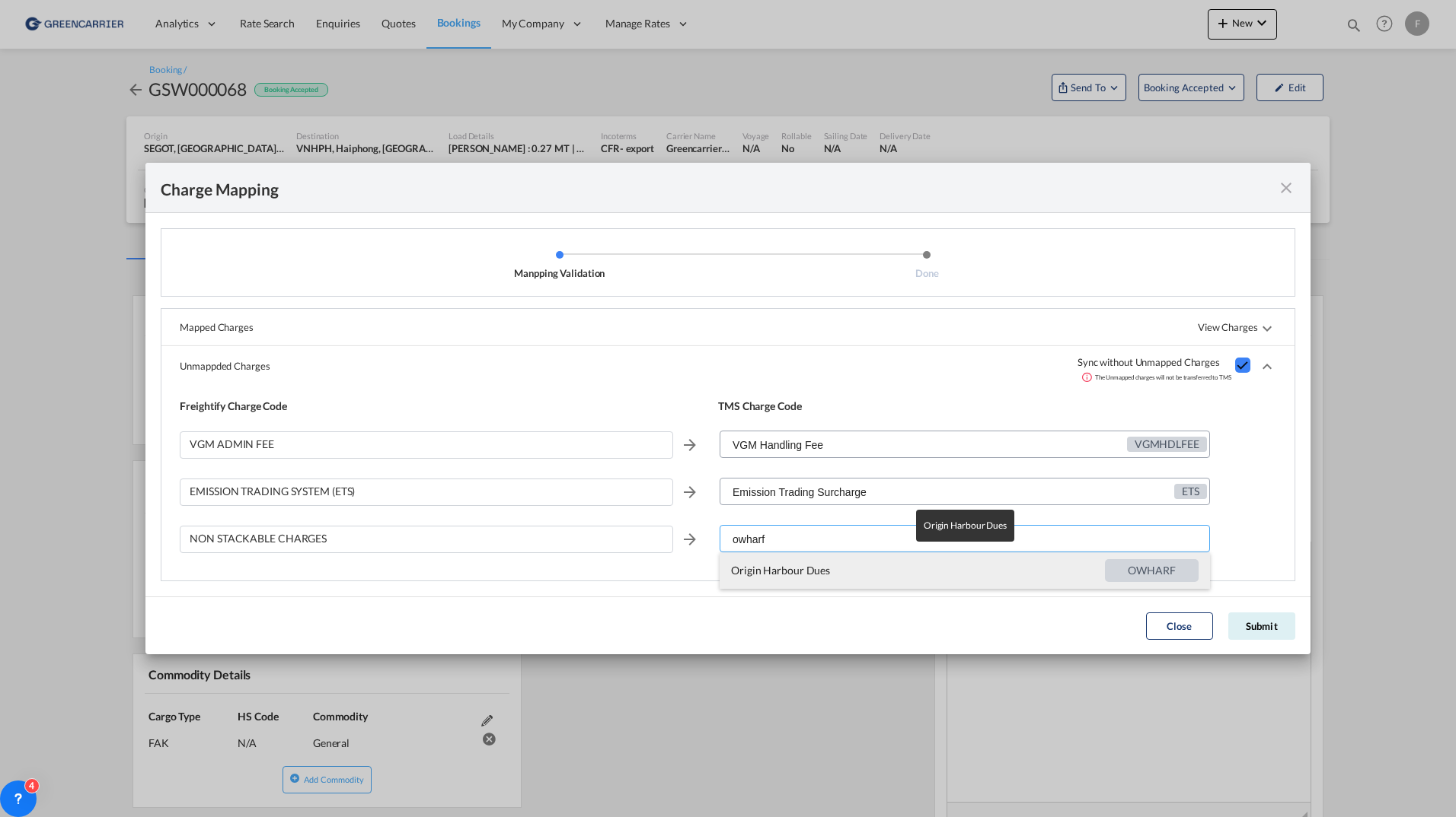
click at [776, 569] on span "Origin Harbour Dues" at bounding box center [918, 570] width 374 height 36
type input "Origin Harbour Dues"
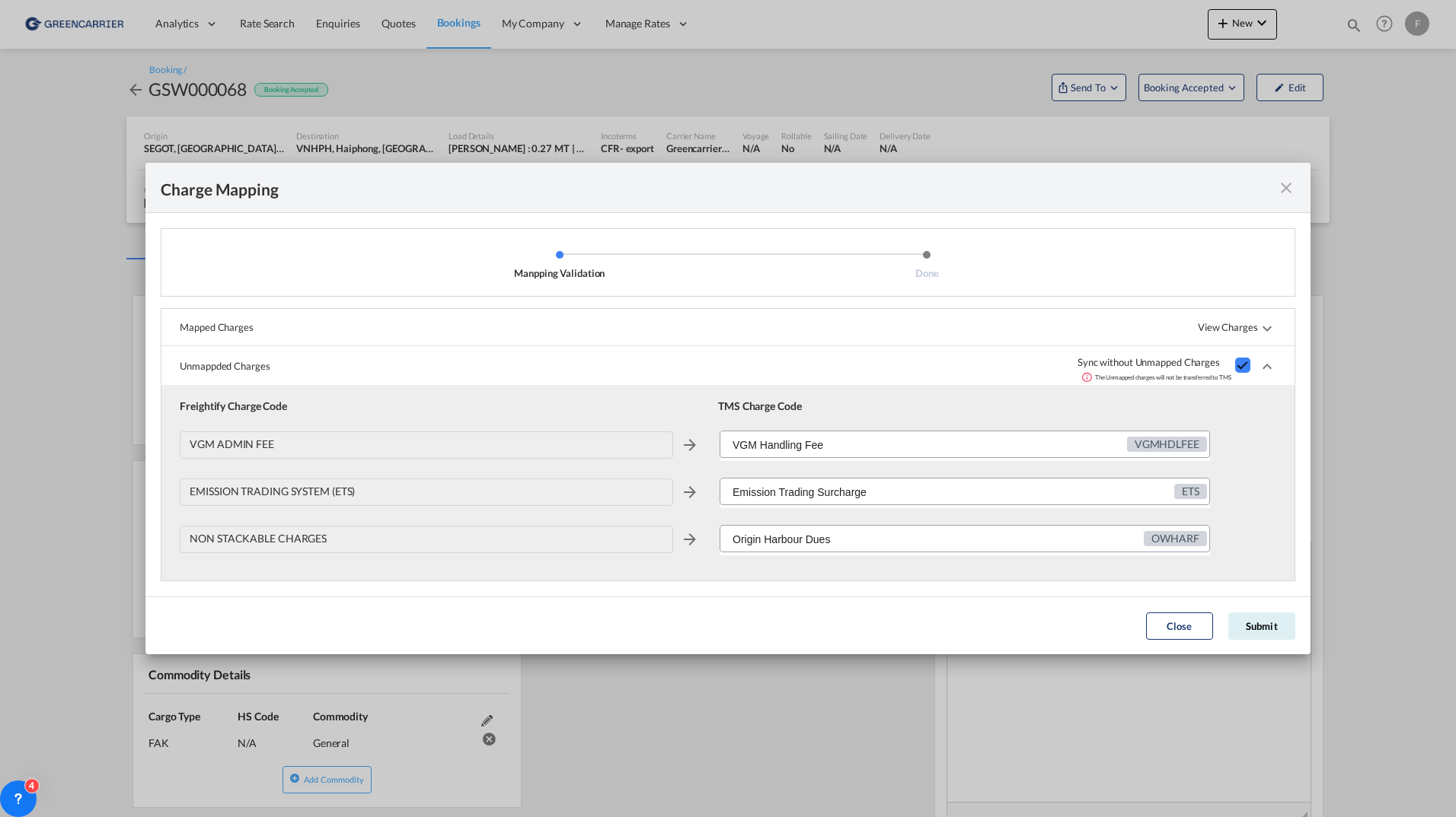
click at [614, 383] on div "Unmappded Charges Sync without Unmapped Charges The Unmapped charges will not b…" at bounding box center [728, 366] width 1133 height 39
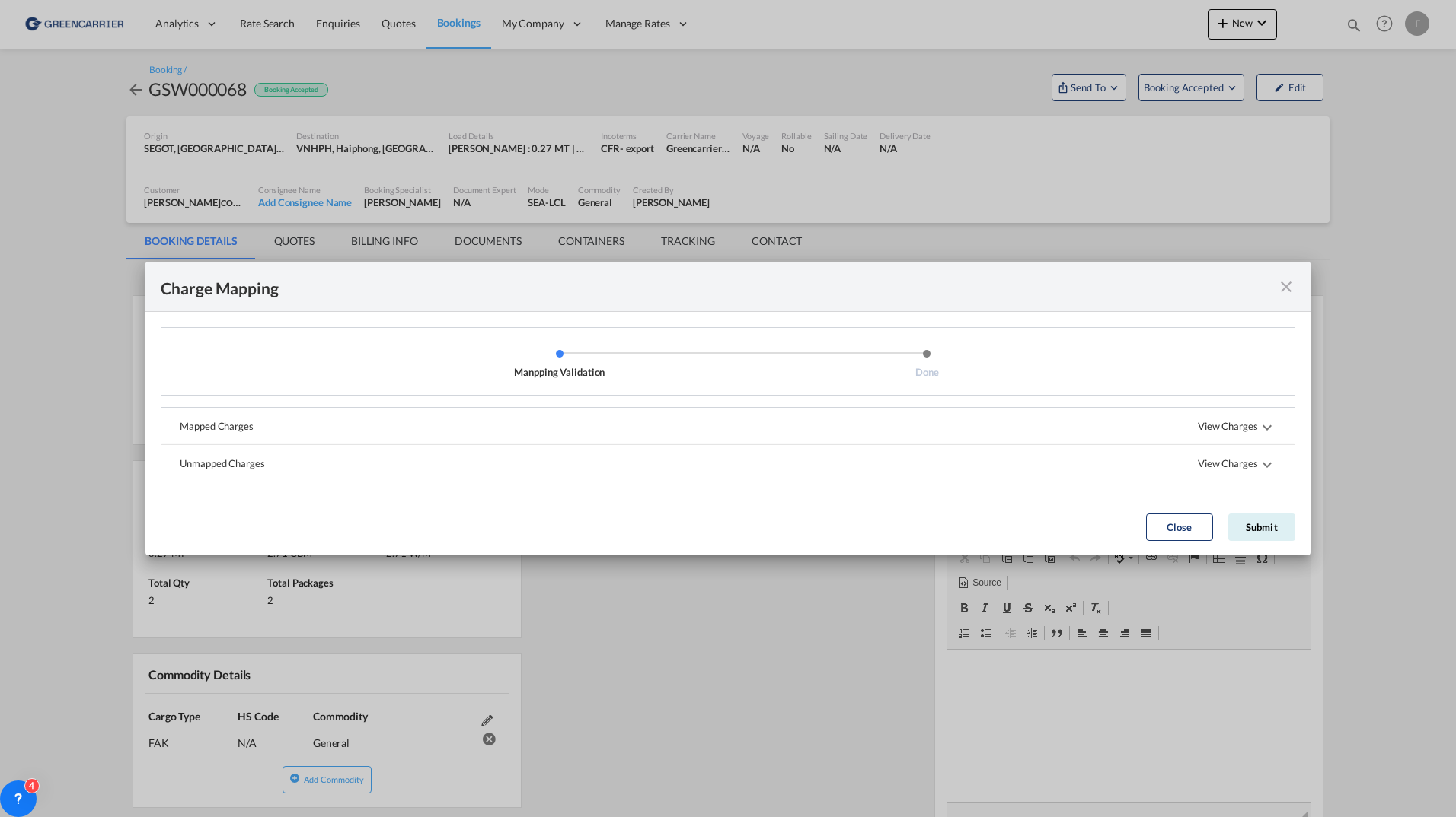
click at [542, 365] on li "Manpping Validation" at bounding box center [559, 364] width 367 height 31
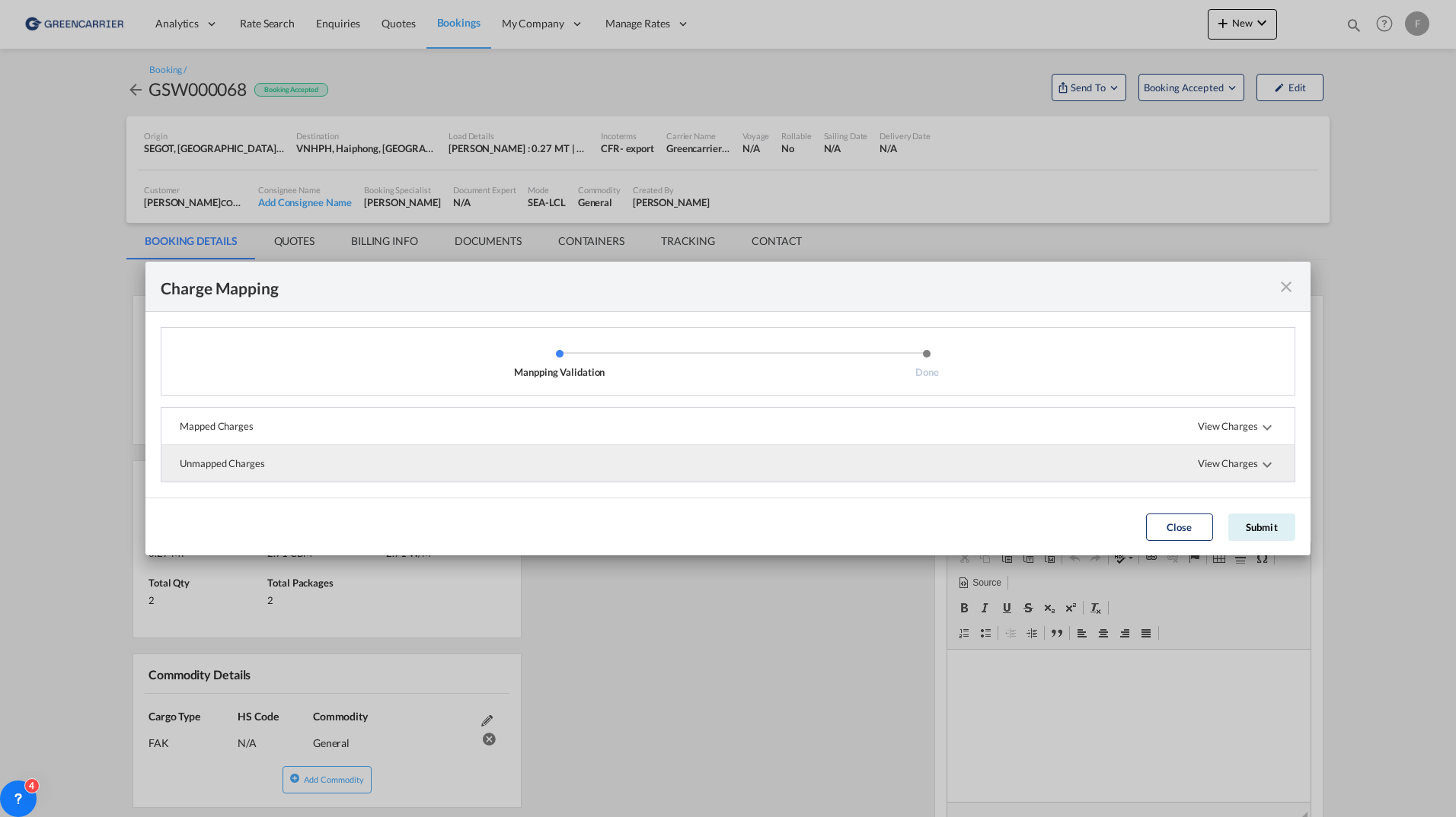
click at [587, 472] on md-expansion-panel-collapsed "Unmapped Charges View Charges" at bounding box center [728, 463] width 1133 height 36
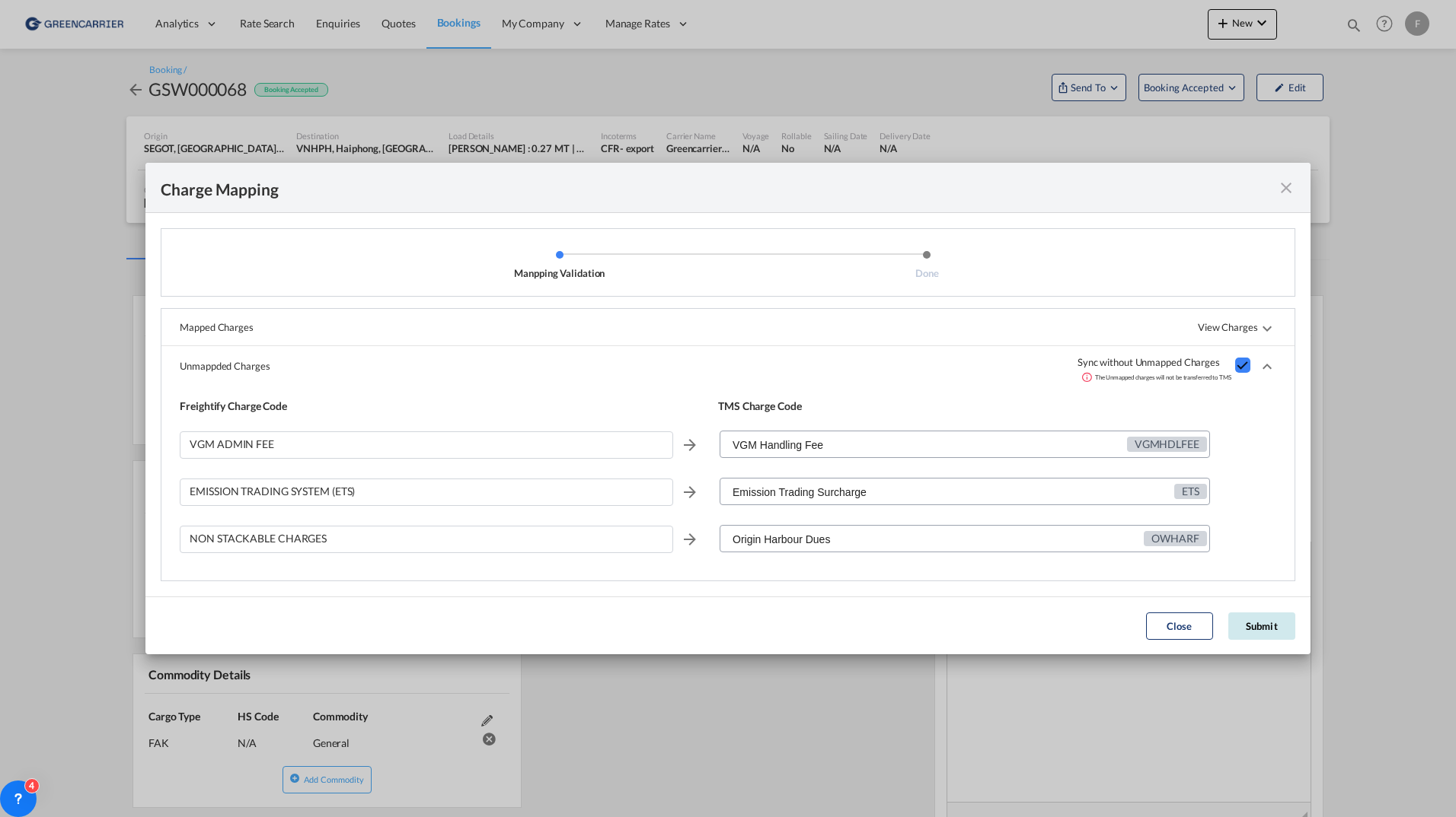
click at [1263, 623] on button "Submit" at bounding box center [1262, 626] width 67 height 28
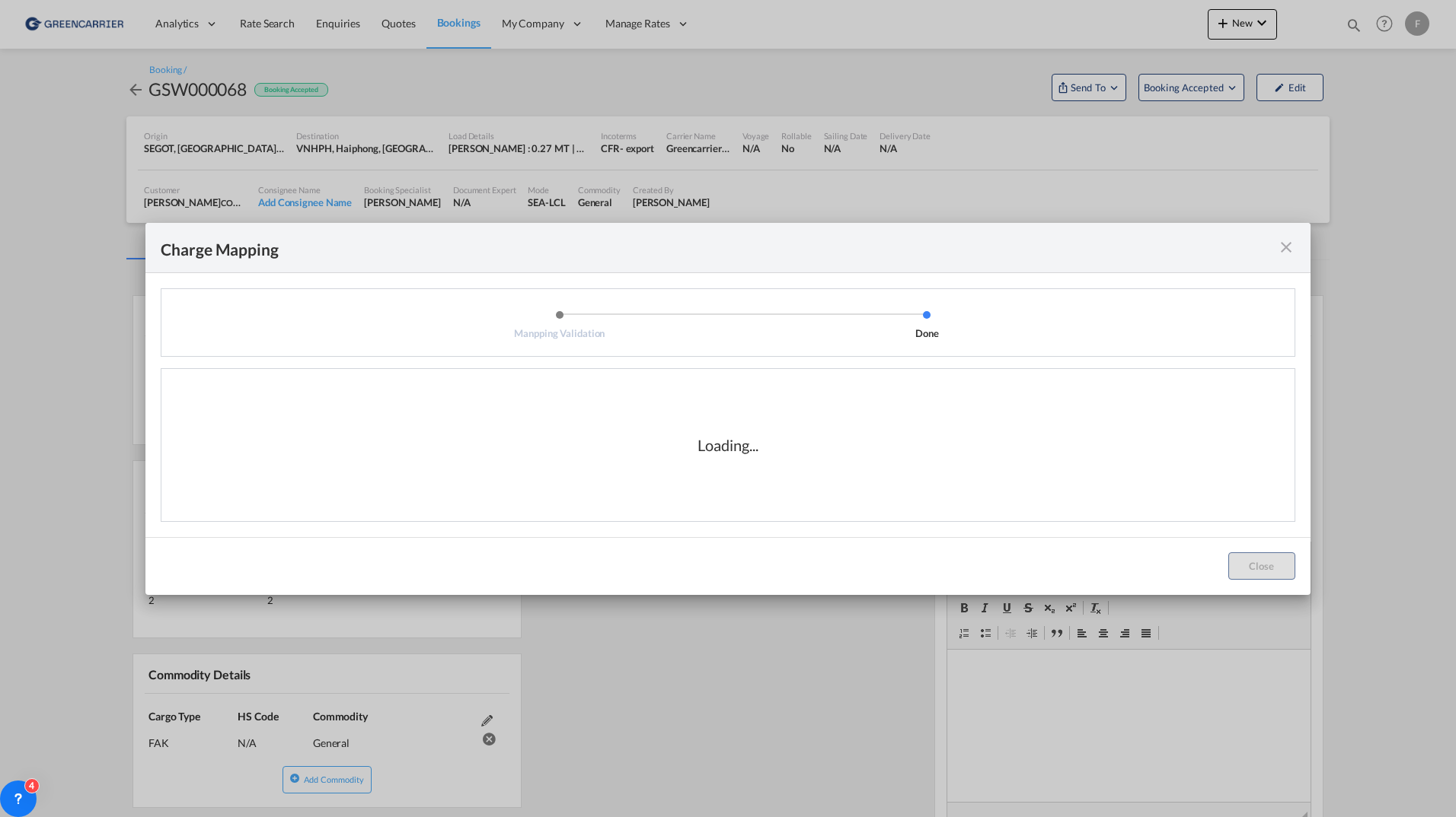
click at [1288, 249] on md-icon "icon-close fg-AAA8AD cursor" at bounding box center [1286, 247] width 19 height 19
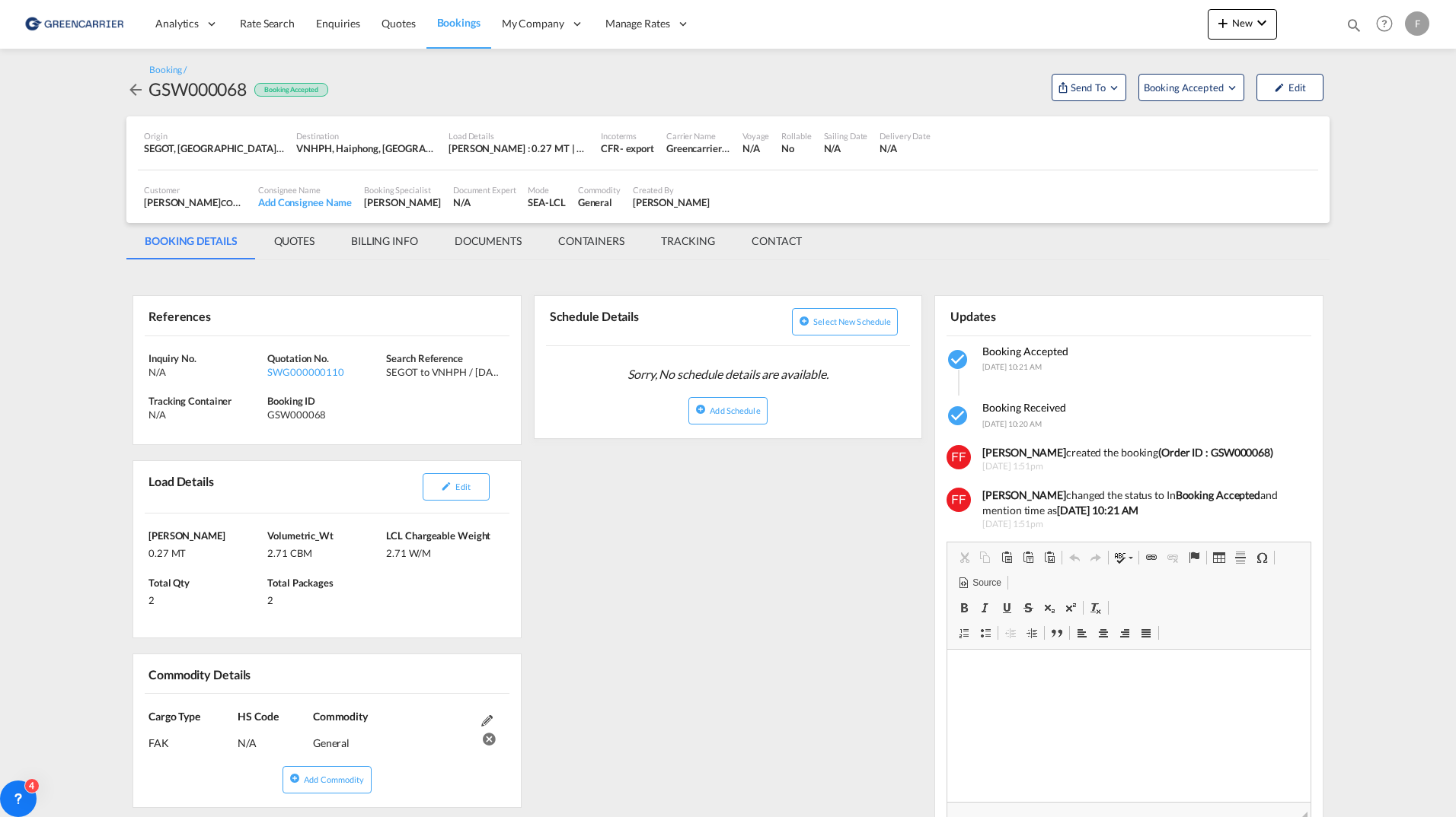
click at [1382, 211] on div "Charge Mapping Manpping Validation Done Mapped Charges View Charges Mapped Char…" at bounding box center [728, 408] width 1456 height 817
